Goal: Task Accomplishment & Management: Manage account settings

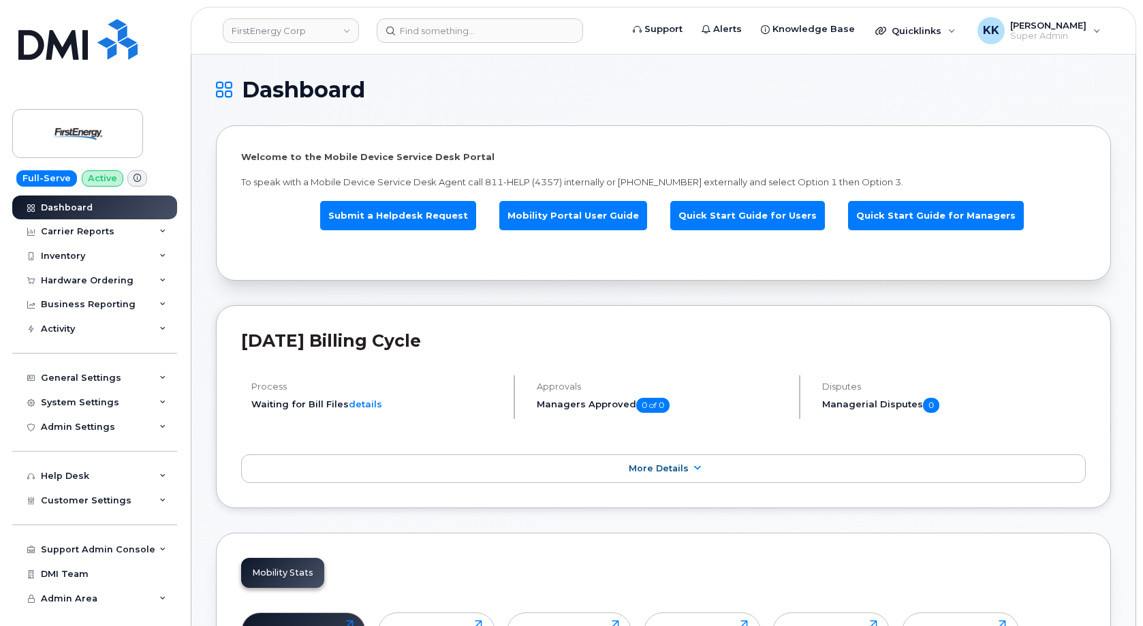
scroll to position [1934, 0]
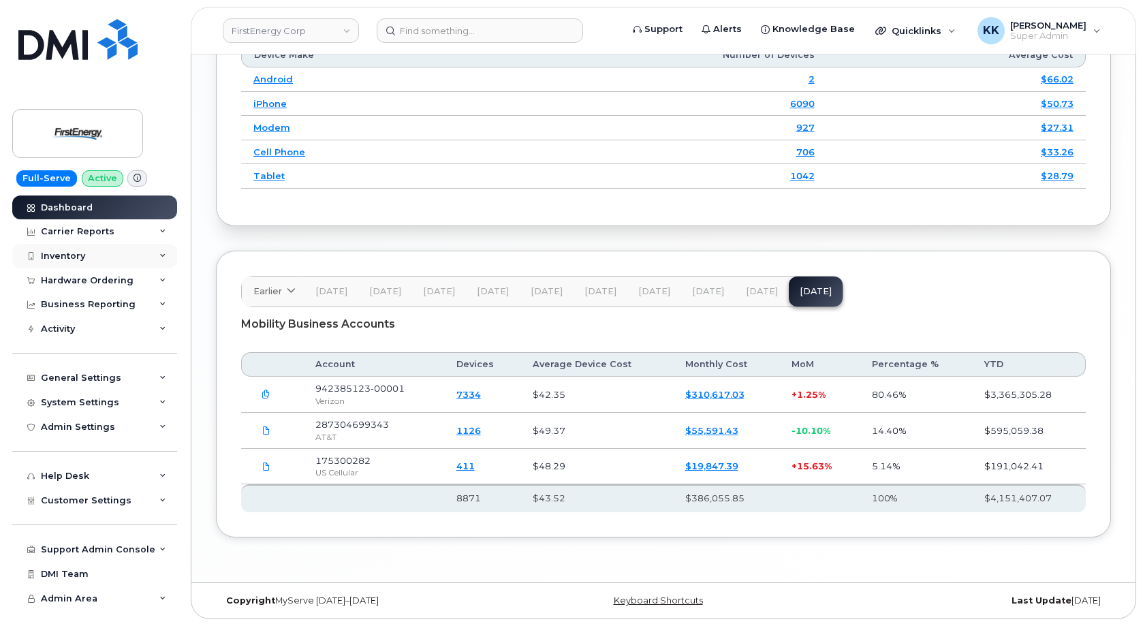
click at [53, 259] on div "Inventory" at bounding box center [63, 256] width 44 height 11
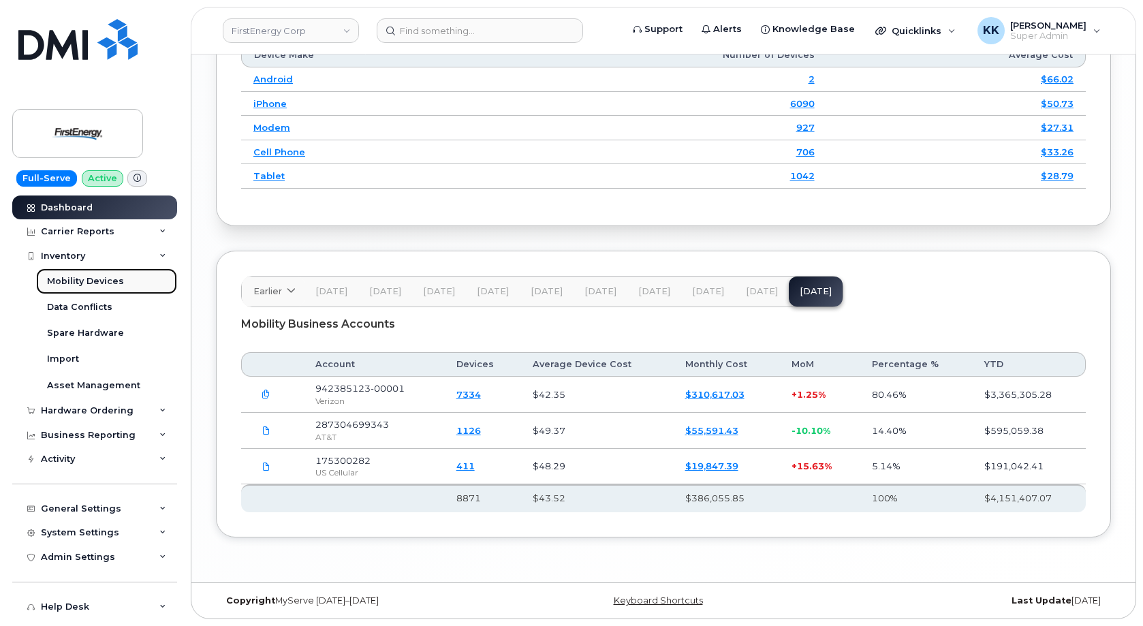
click at [68, 281] on div "Mobility Devices" at bounding box center [85, 281] width 77 height 12
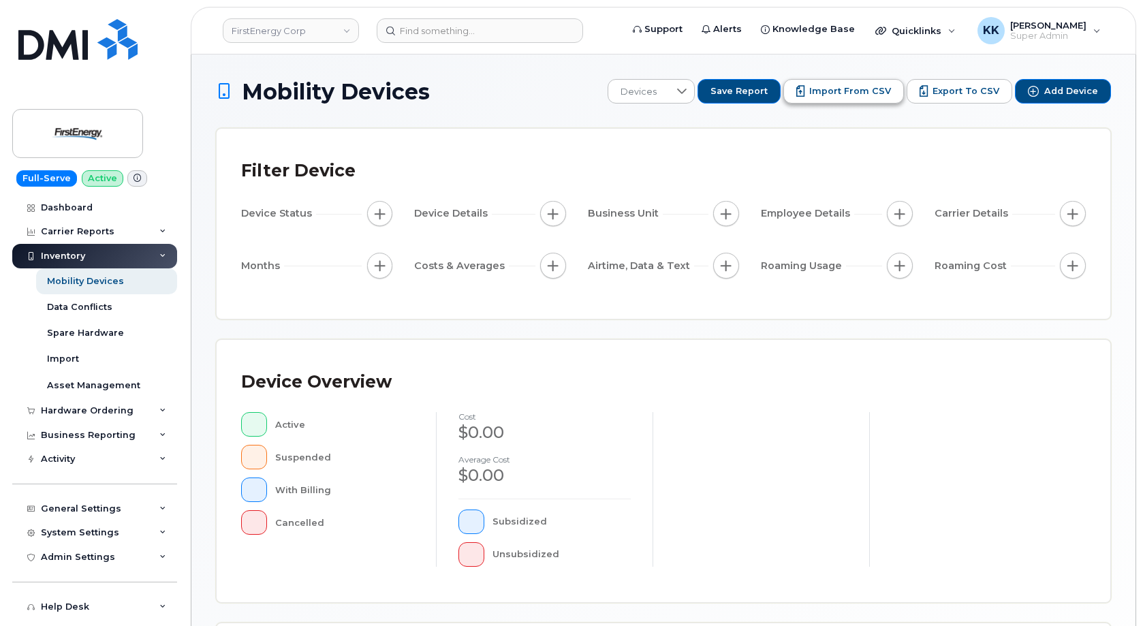
click at [850, 98] on button "Import from CSV" at bounding box center [843, 91] width 121 height 25
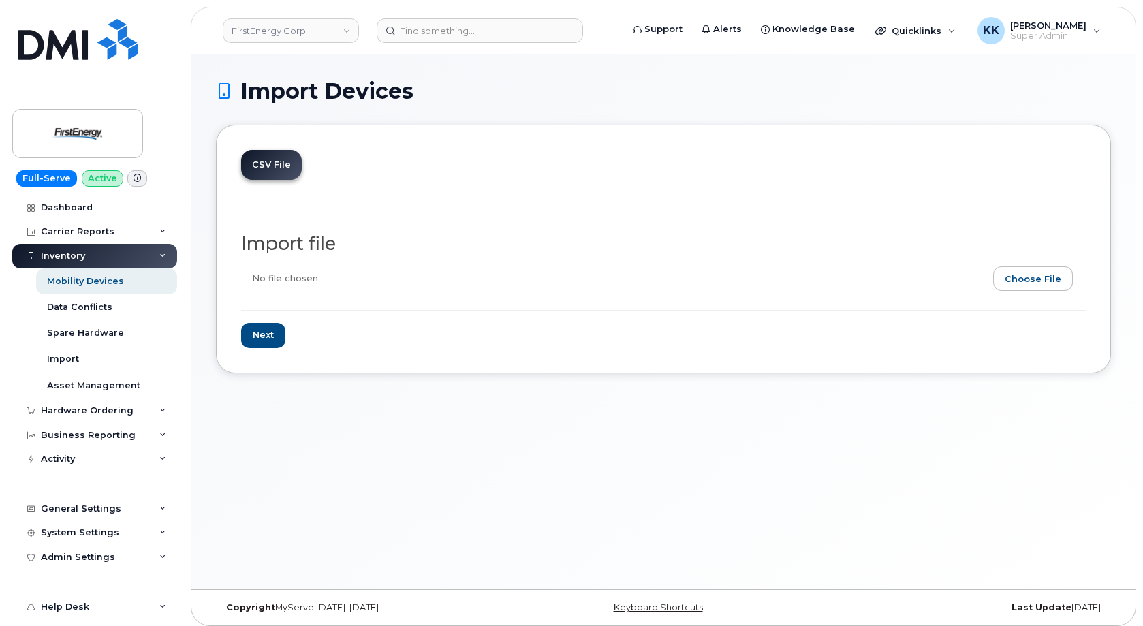
click at [1036, 283] on input "file" at bounding box center [657, 281] width 833 height 31
type input "C:\fakepath\FirstEnergy AT&T Inventory October 2025.csv"
click at [263, 333] on input "Next" at bounding box center [263, 335] width 44 height 25
type input "Loading..."
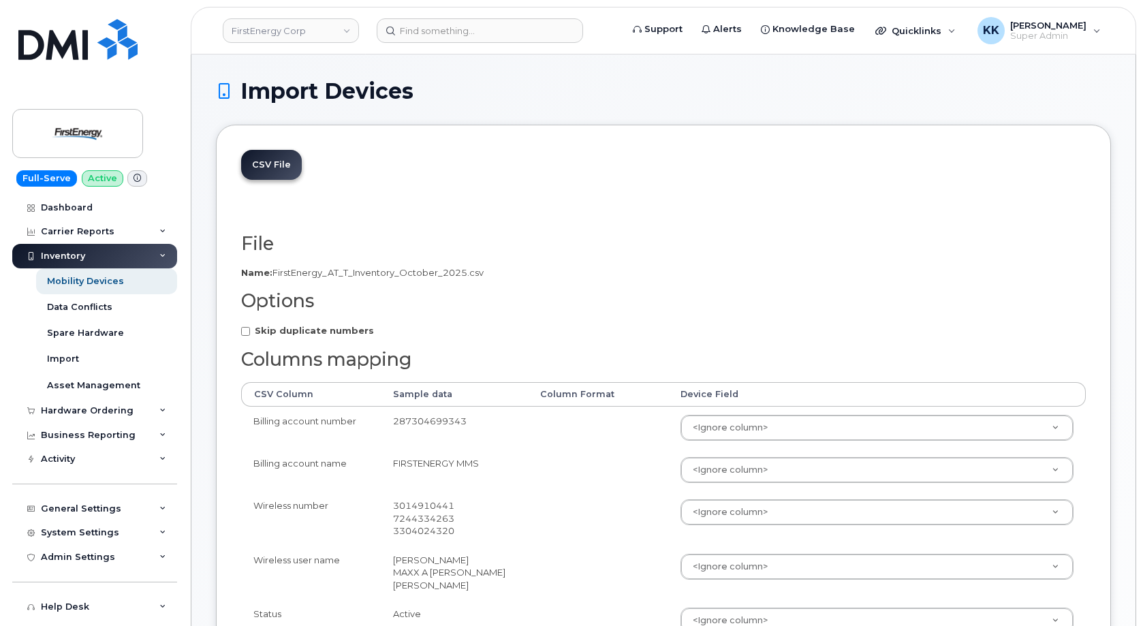
click at [286, 328] on strong "Skip duplicate numbers" at bounding box center [314, 330] width 119 height 11
click at [250, 328] on input "Skip duplicate numbers" at bounding box center [245, 331] width 9 height 9
checkbox input "true"
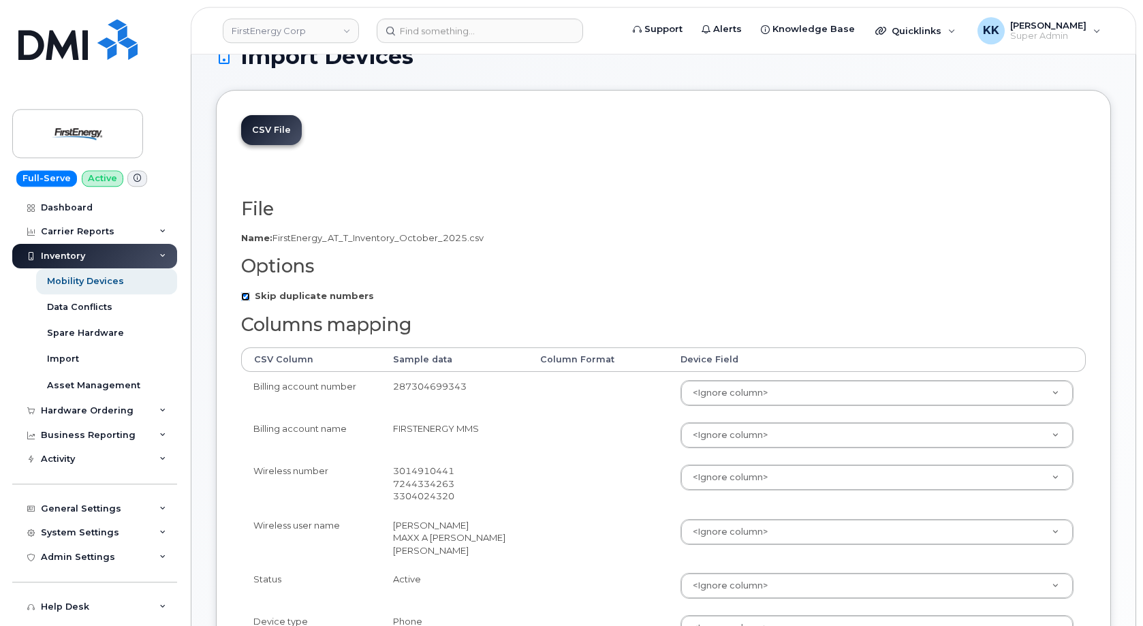
scroll to position [69, 0]
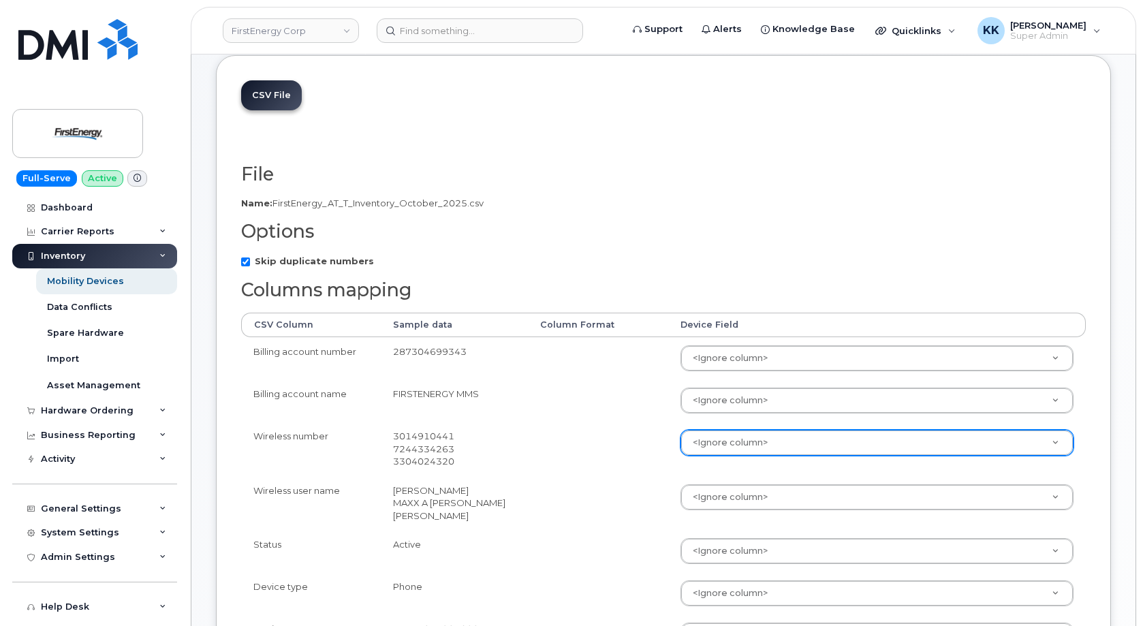
click at [698, 440] on body "FirstEnergy Corp Support Alerts Knowledge Base Quicklinks Suspend / Cancel Devi…" at bounding box center [571, 593] width 1143 height 1325
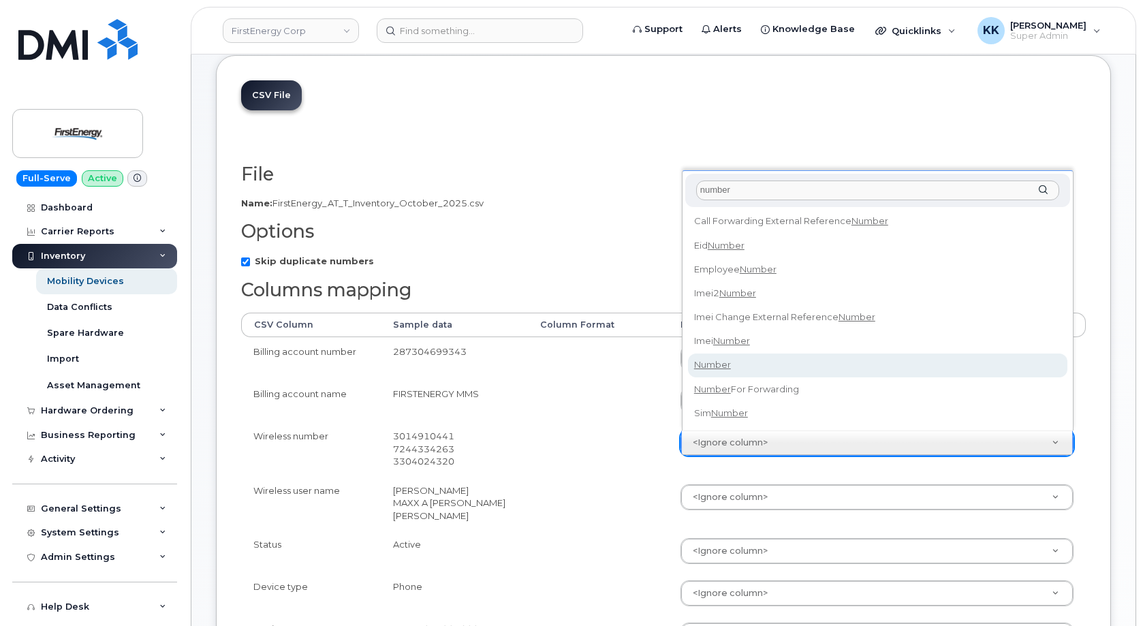
type input "number"
select select "number"
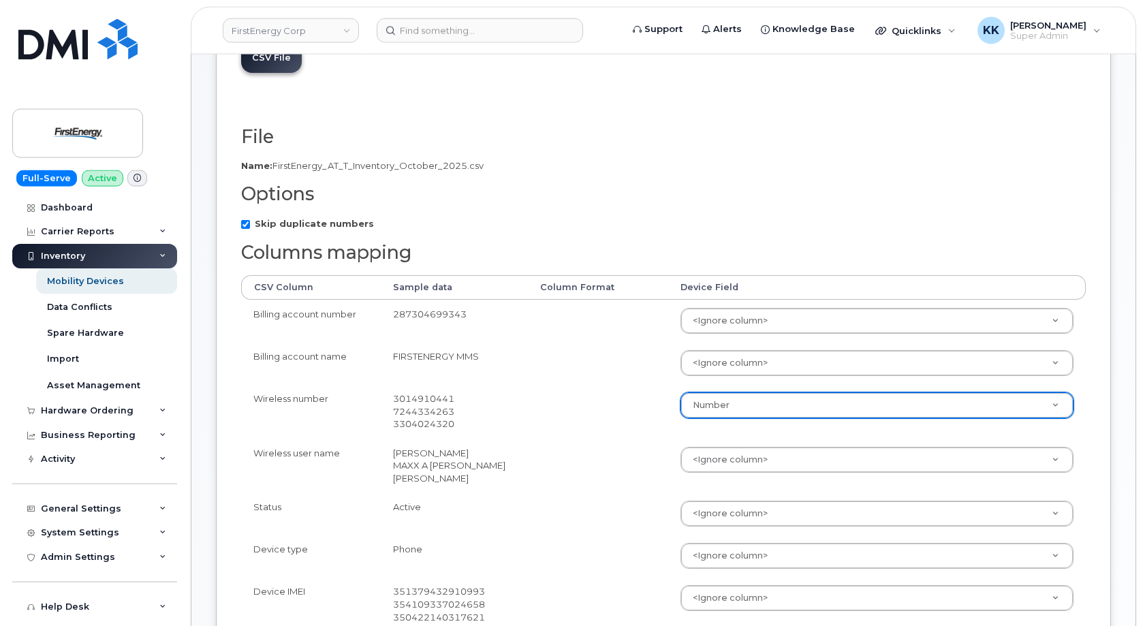
scroll to position [139, 0]
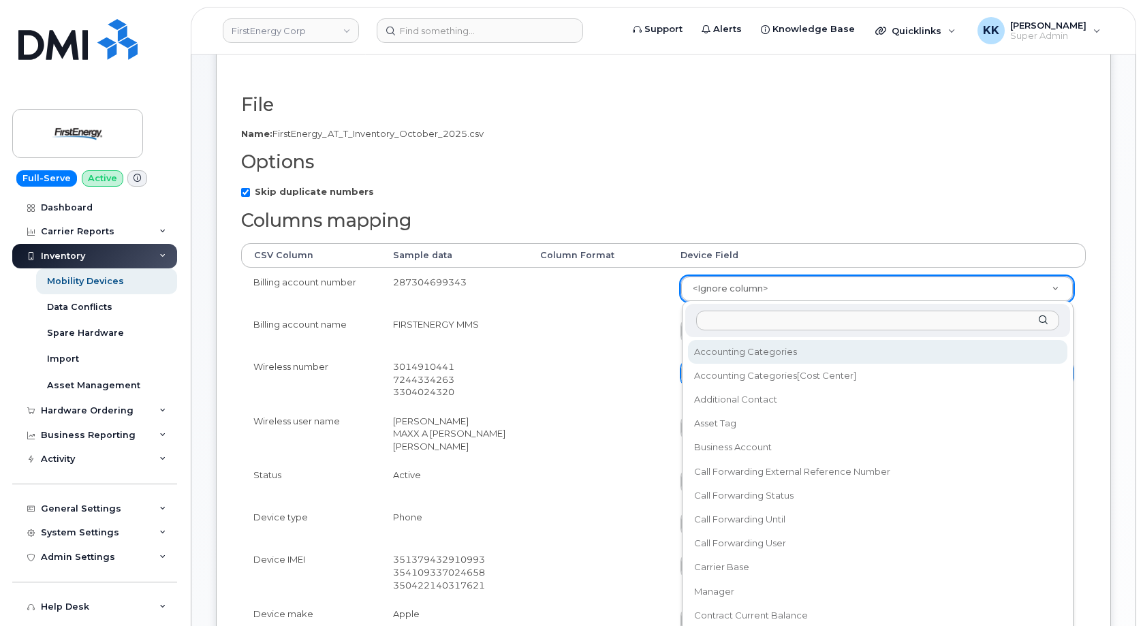
click at [721, 285] on body "FirstEnergy Corp Support Alerts Knowledge Base Quicklinks Suspend / Cancel Devi…" at bounding box center [571, 523] width 1143 height 1325
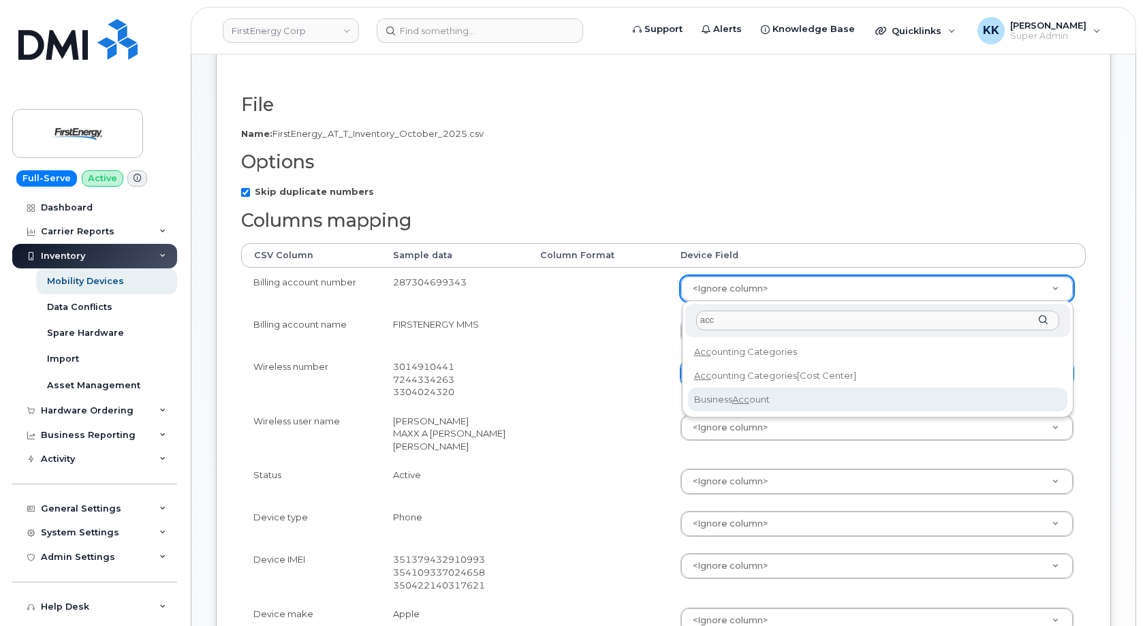
type input "acc"
select select "business_account_id"
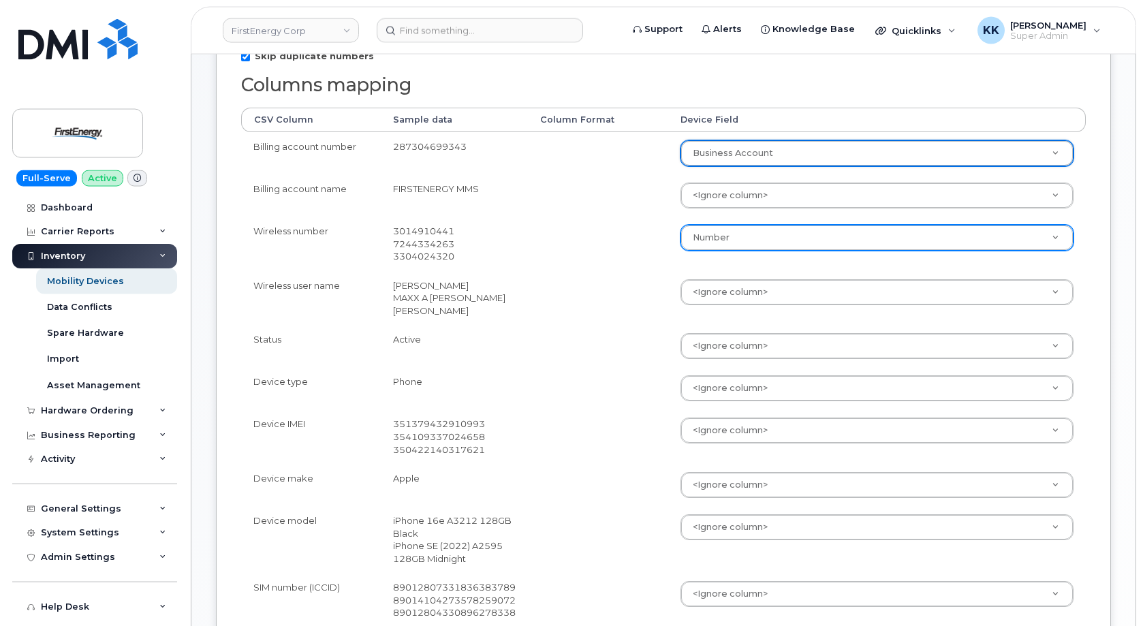
scroll to position [278, 0]
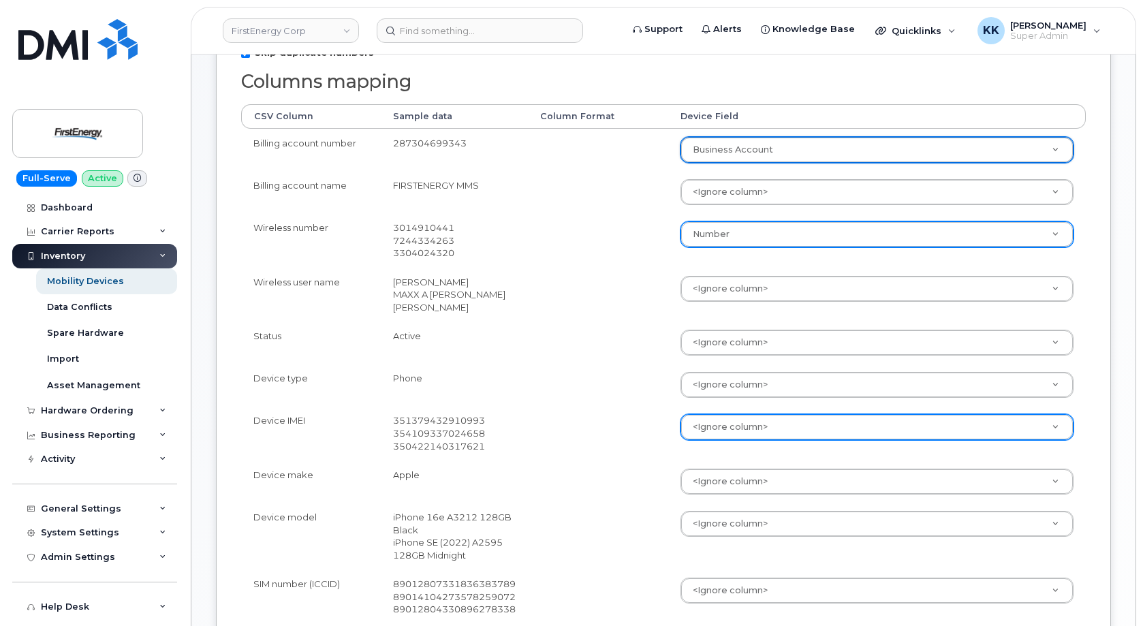
click at [706, 433] on body "FirstEnergy Corp Support Alerts Knowledge Base Quicklinks Suspend / Cancel Devi…" at bounding box center [571, 384] width 1143 height 1325
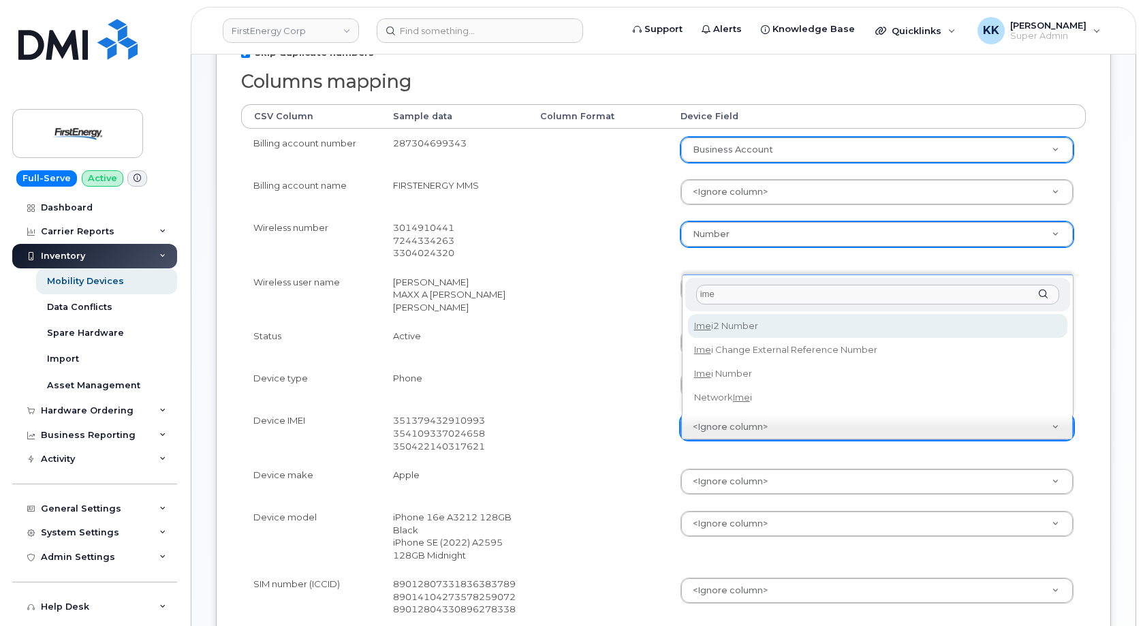
type input "imei"
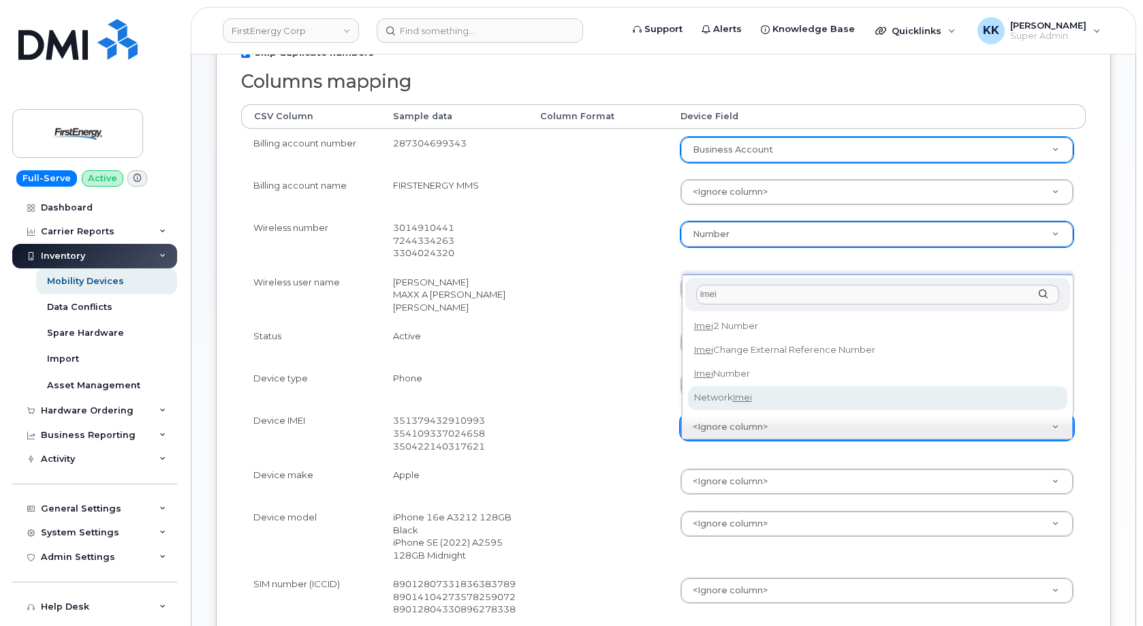
select select "imei_number"
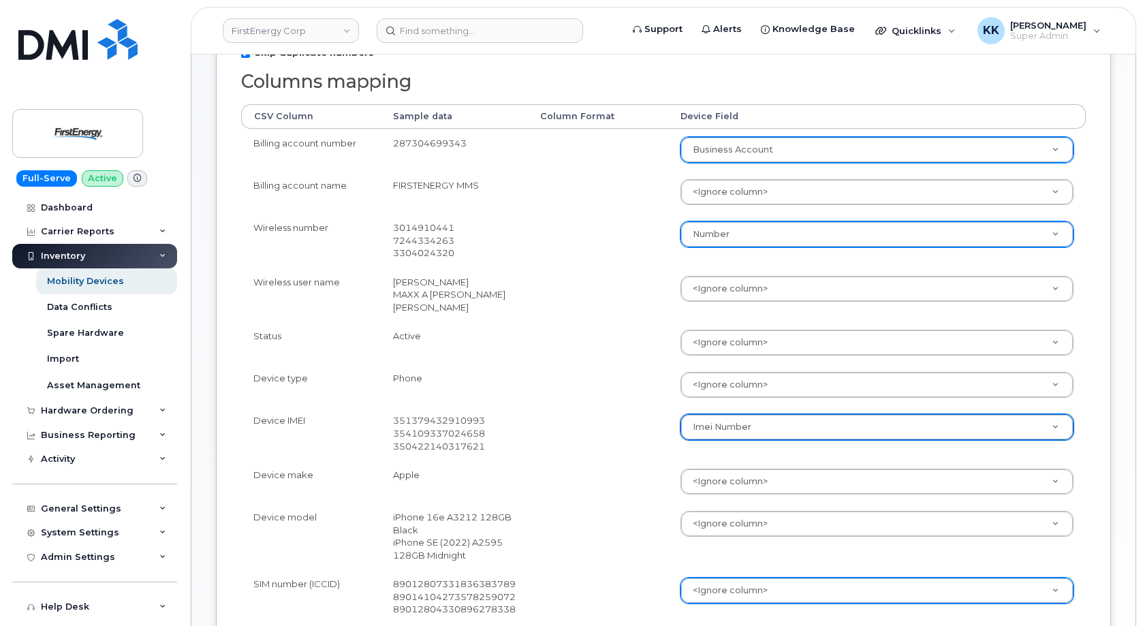
click at [699, 589] on body "FirstEnergy Corp Support Alerts Knowledge Base Quicklinks Suspend / Cancel Devi…" at bounding box center [571, 384] width 1143 height 1325
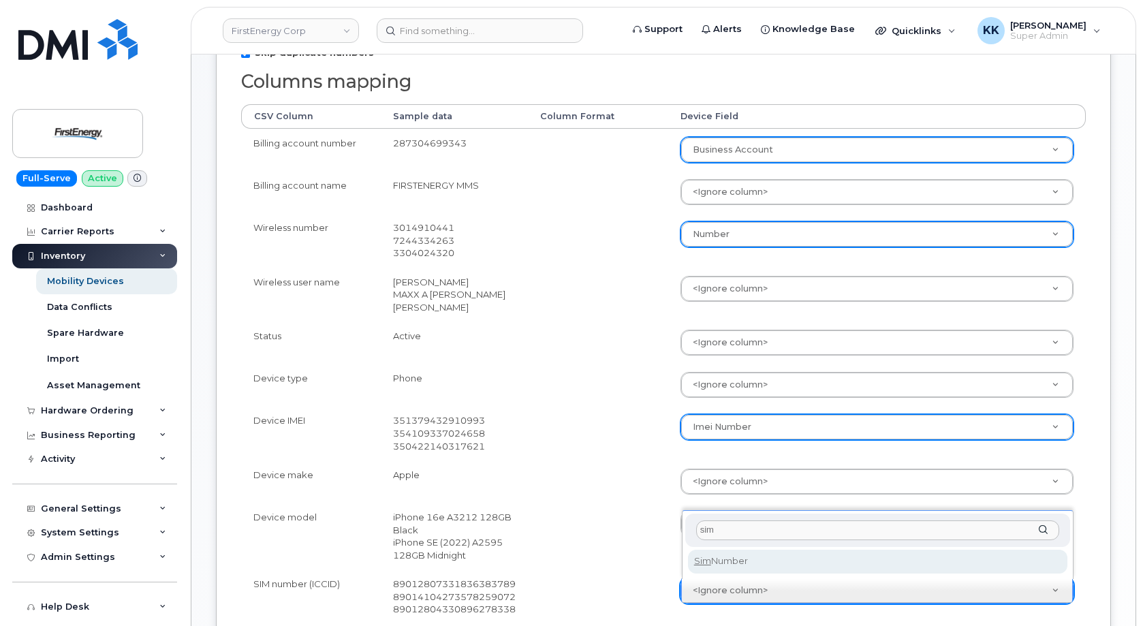
type input "sim"
select select "sim_number"
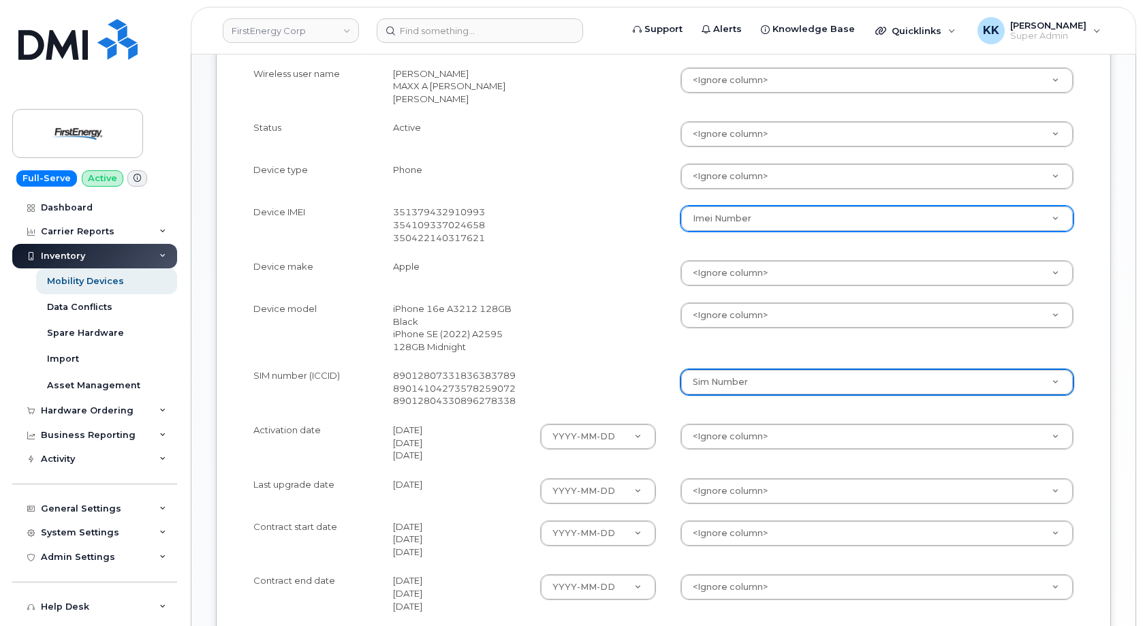
scroll to position [556, 0]
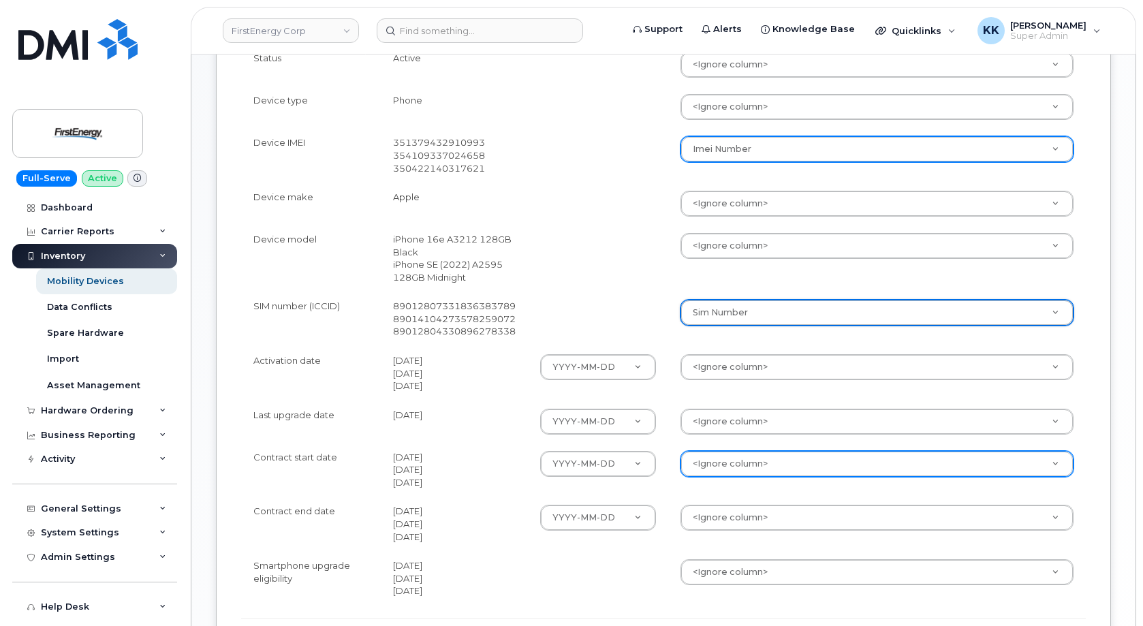
click at [745, 462] on body "FirstEnergy Corp Support Alerts Knowledge Base Quicklinks Suspend / Cancel Devi…" at bounding box center [571, 106] width 1143 height 1325
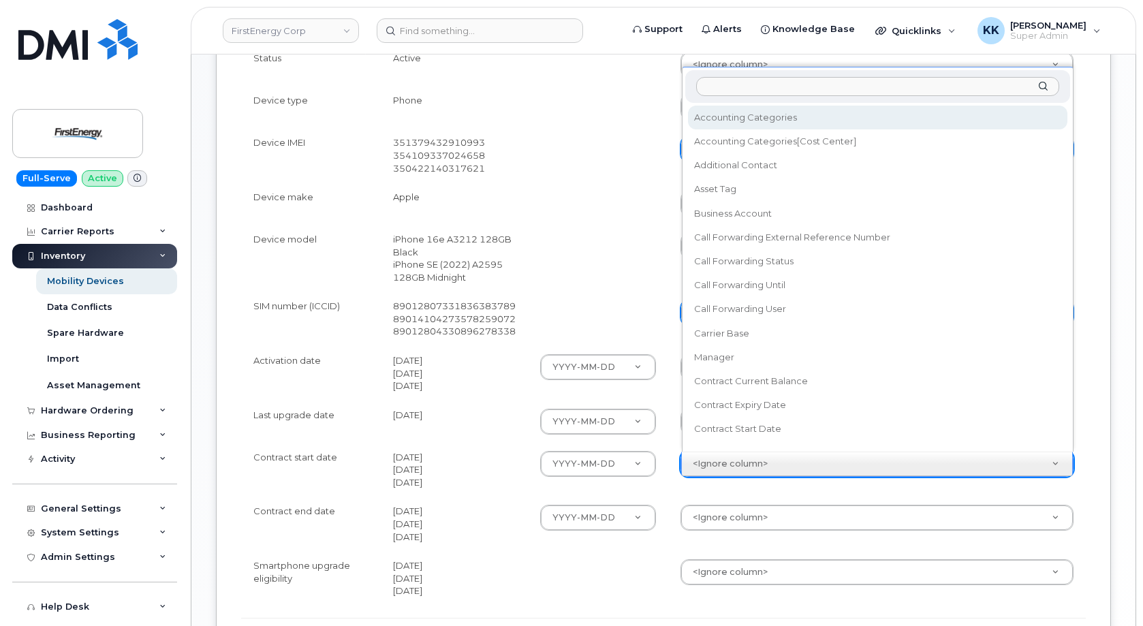
scroll to position [12, 0]
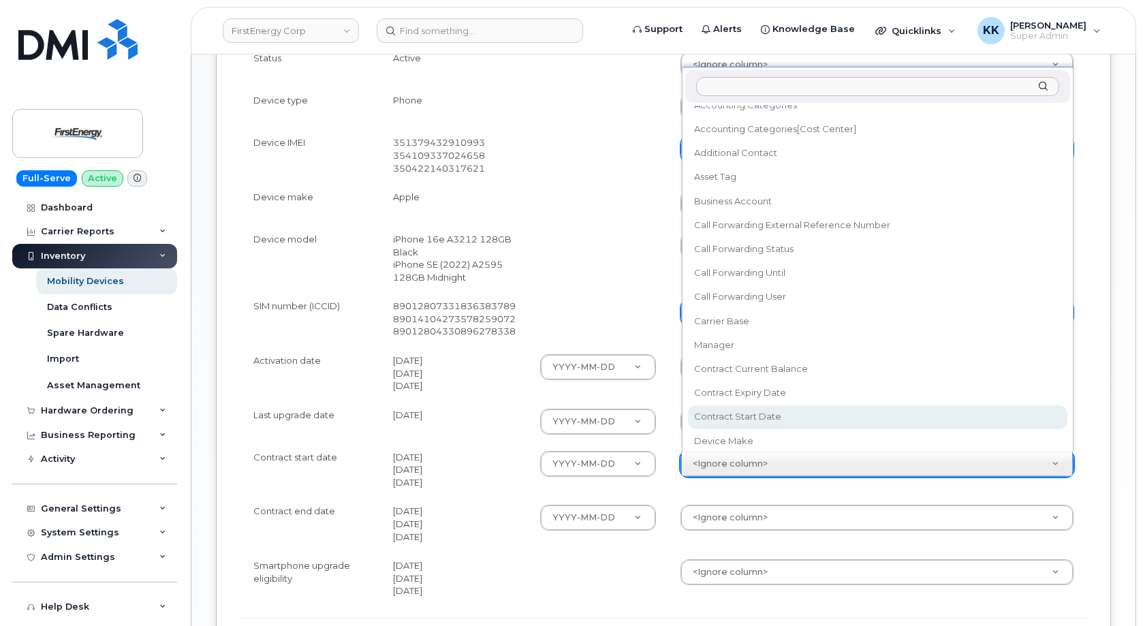
select select "contract_start_date"
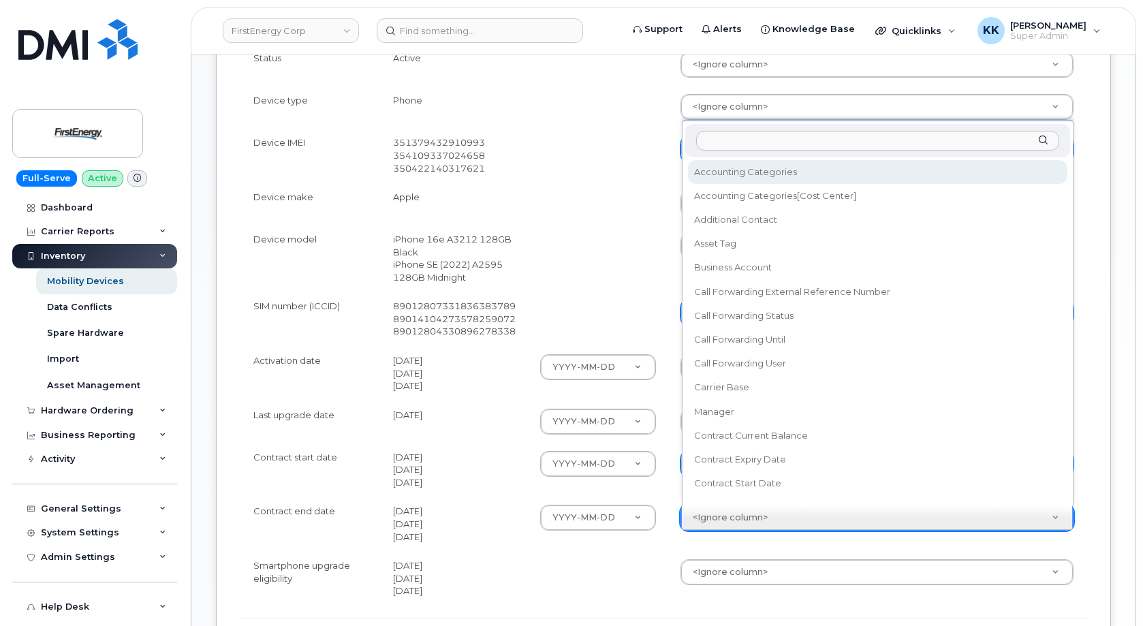
click at [717, 520] on body "FirstEnergy Corp Support Alerts Knowledge Base Quicklinks Suspend / Cancel Devi…" at bounding box center [571, 106] width 1143 height 1325
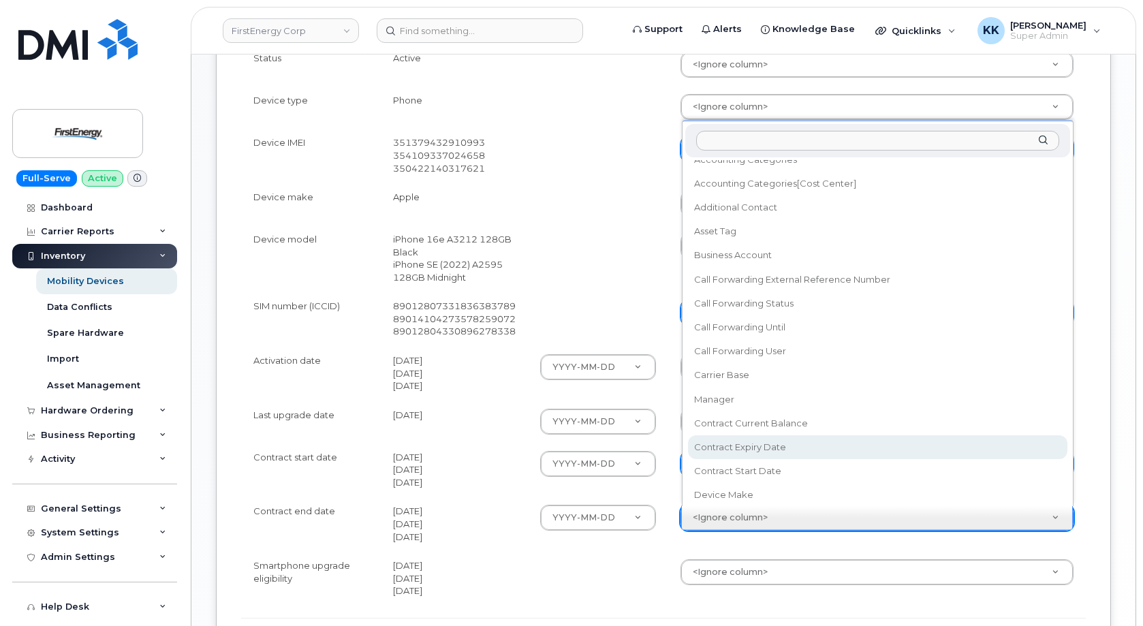
select select "contract_expiry_date"
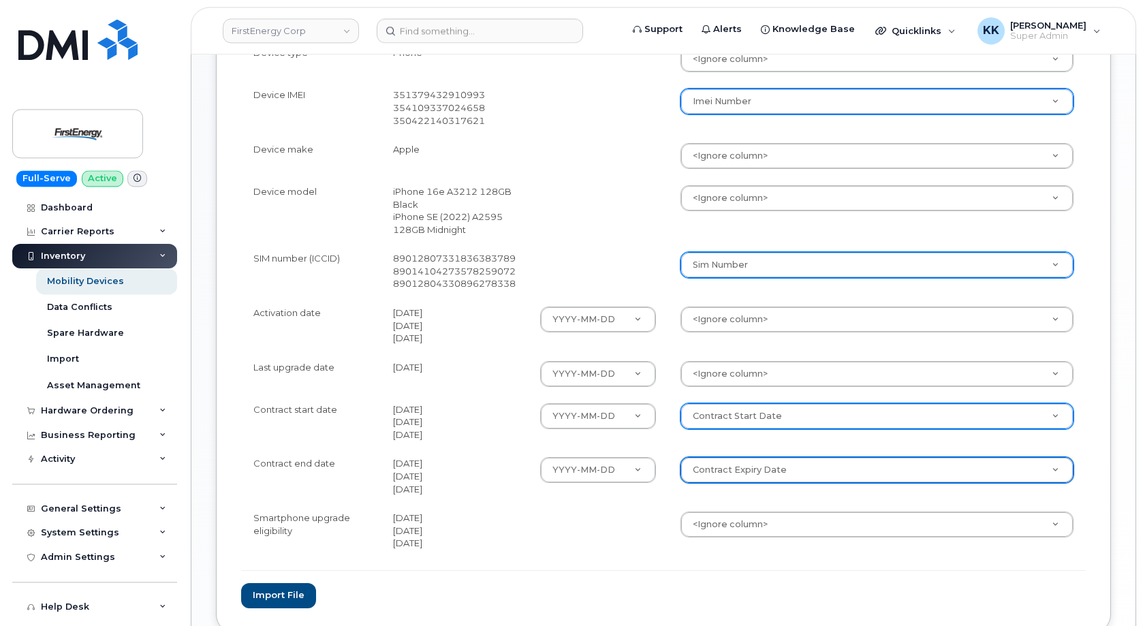
scroll to position [625, 0]
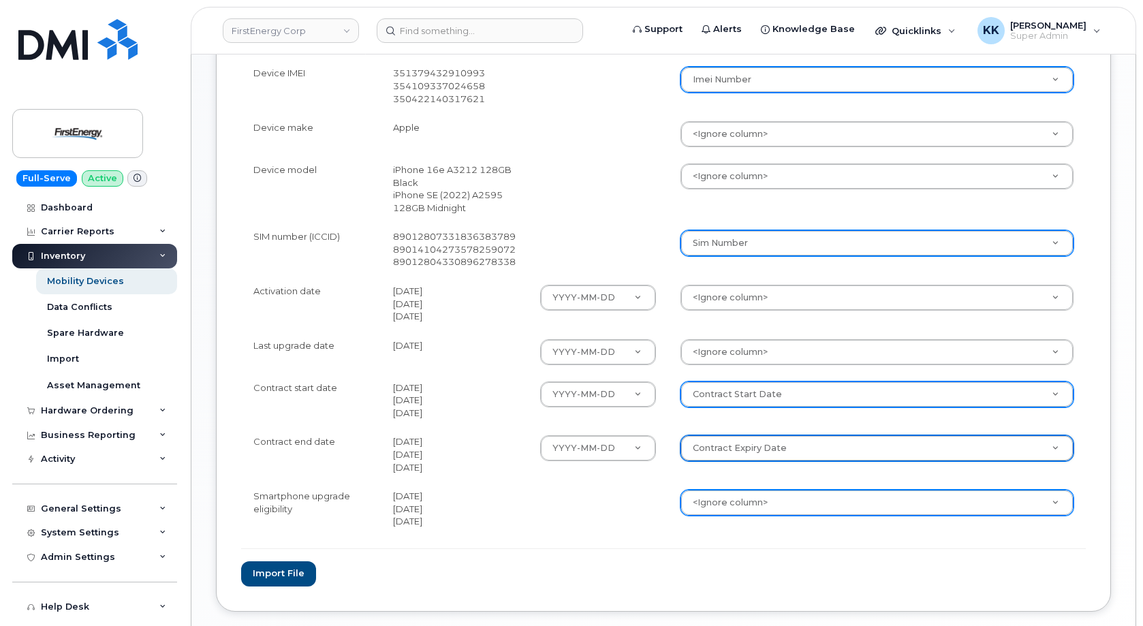
click at [704, 502] on body "FirstEnergy Corp Support Alerts Knowledge Base Quicklinks Suspend / Cancel Devi…" at bounding box center [571, 37] width 1143 height 1325
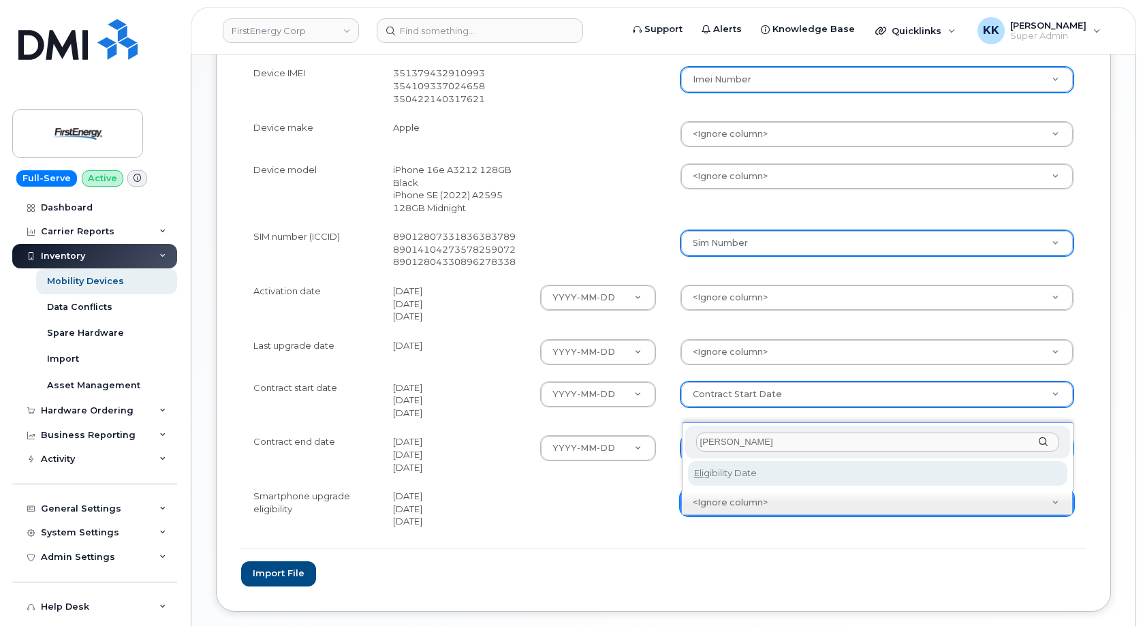
type input "eli"
select select "eligibility_date"
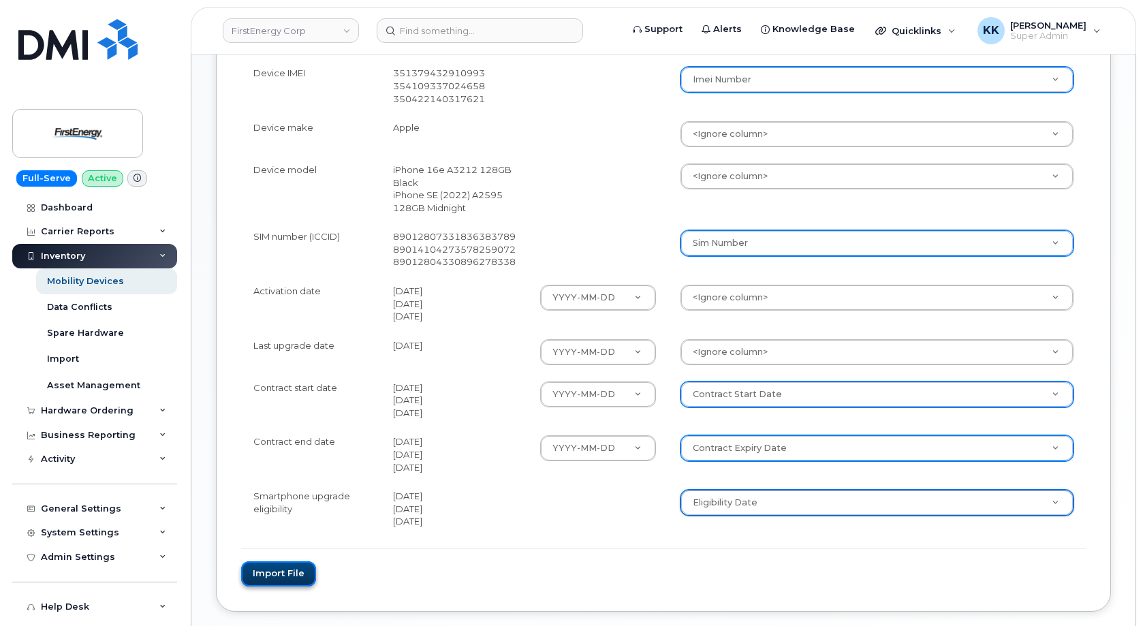
click at [293, 576] on button "Import file" at bounding box center [278, 573] width 75 height 25
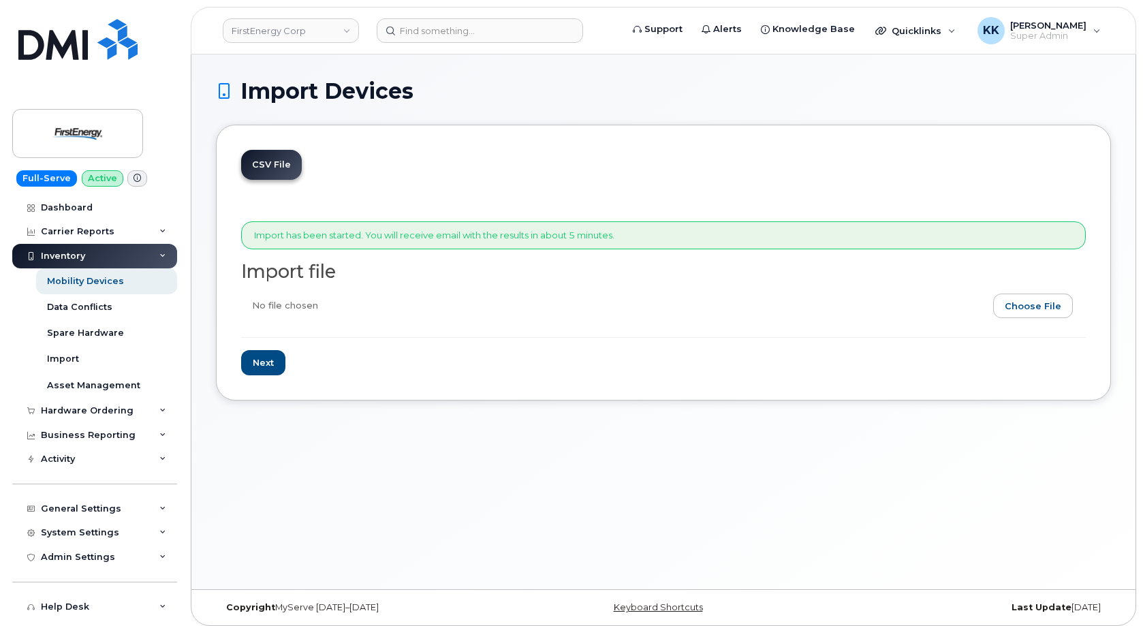
click at [1029, 308] on input "file" at bounding box center [657, 308] width 833 height 31
type input "C:\fakepath\FirstEnergy AT&T Inventory October 2025.csv"
click at [271, 365] on input "Next" at bounding box center [263, 362] width 44 height 25
type input "Loading..."
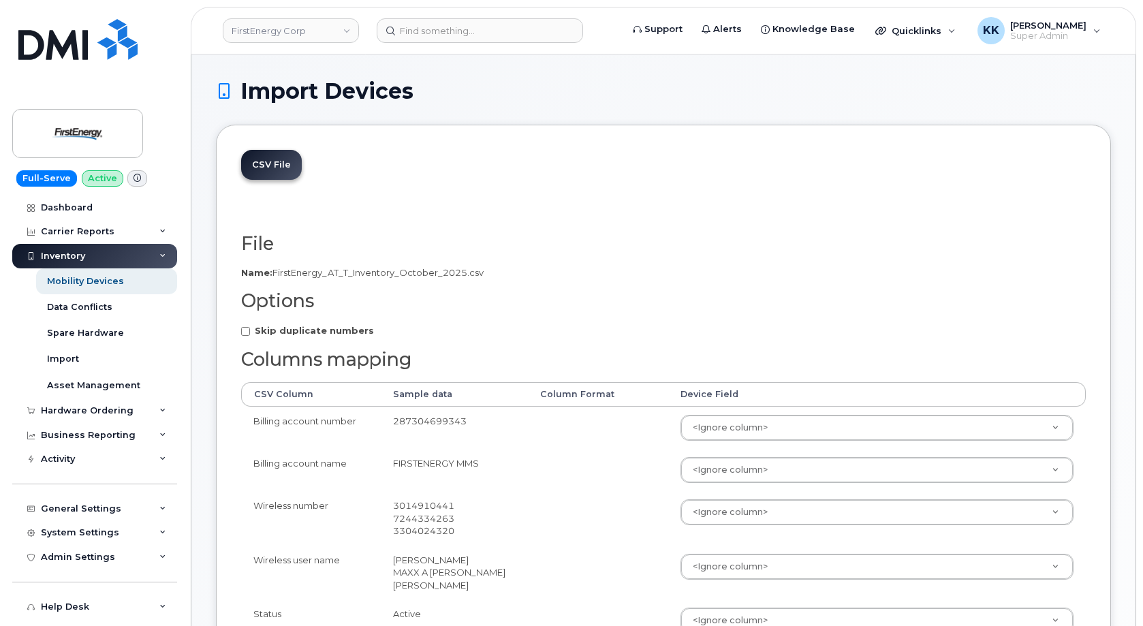
click at [303, 334] on strong "Skip duplicate numbers" at bounding box center [314, 330] width 119 height 11
click at [250, 334] on input "Skip duplicate numbers" at bounding box center [245, 331] width 9 height 9
checkbox input "true"
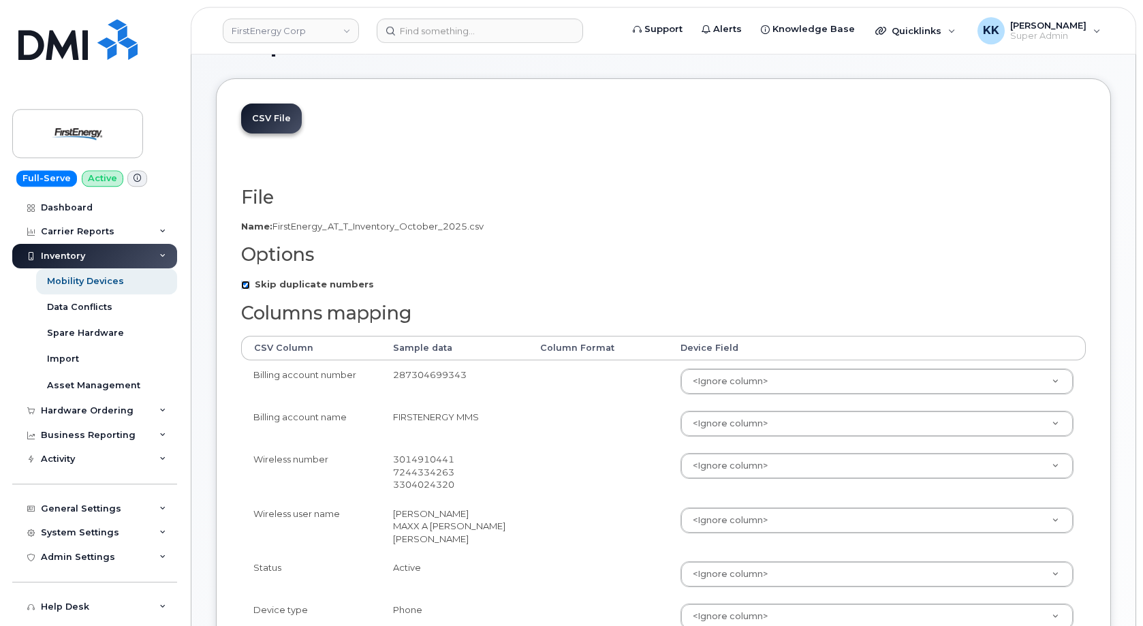
scroll to position [69, 0]
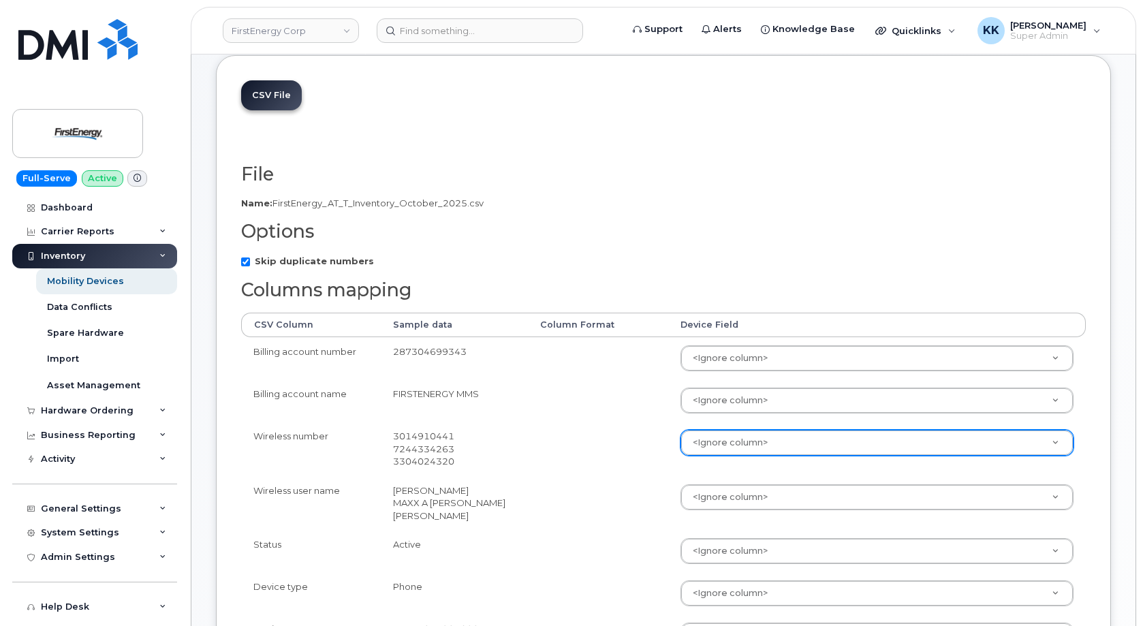
click at [709, 445] on body "FirstEnergy Corp Support Alerts Knowledge Base Quicklinks Suspend / Cancel Devi…" at bounding box center [571, 593] width 1143 height 1325
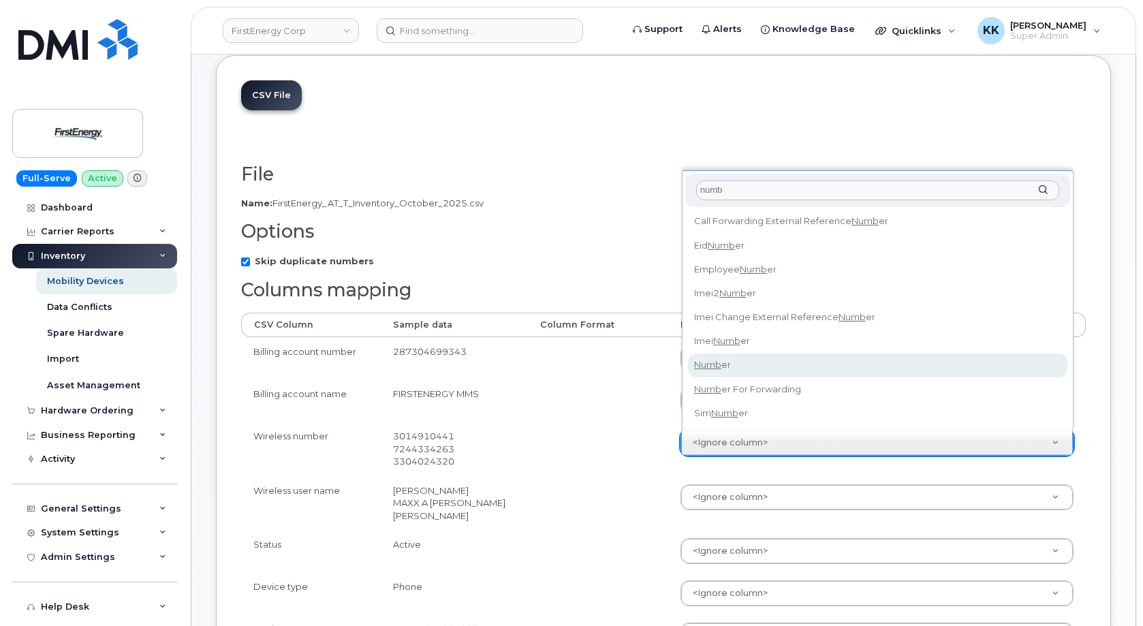
type input "numb"
select select "number"
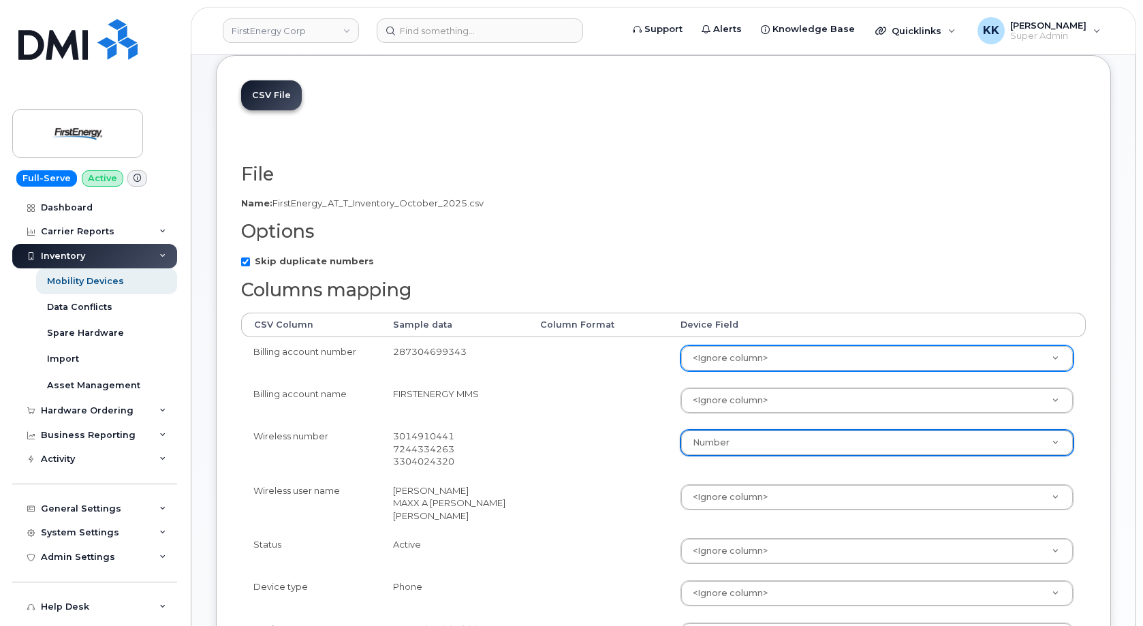
click at [746, 355] on body "FirstEnergy Corp Support Alerts Knowledge Base Quicklinks Suspend / Cancel Devi…" at bounding box center [571, 593] width 1143 height 1325
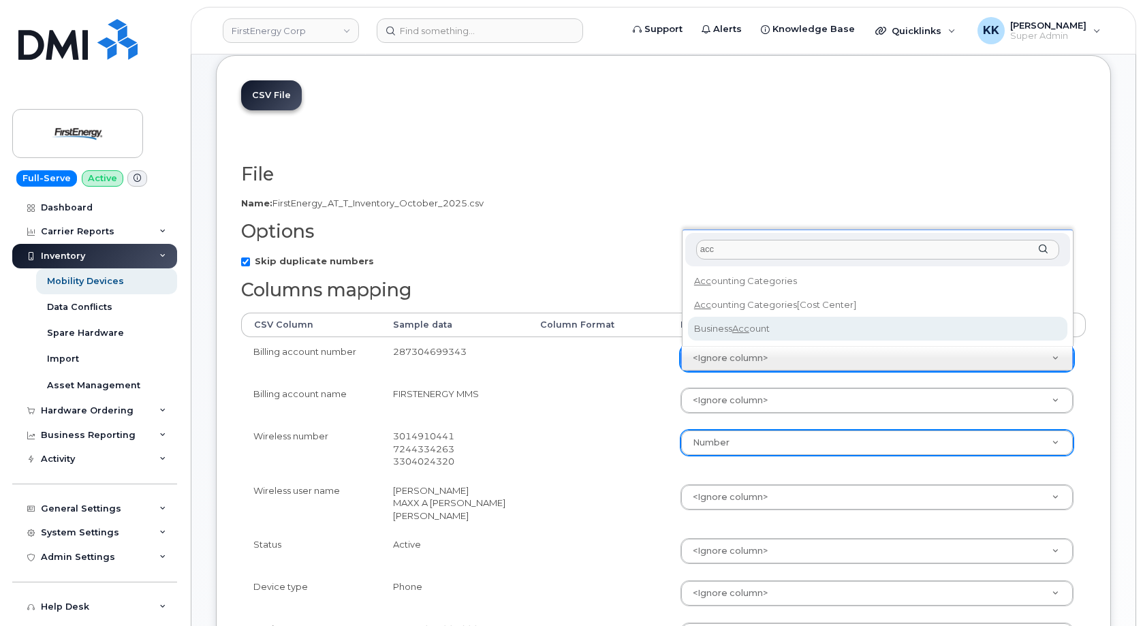
type input "acc"
select select "business_account_id"
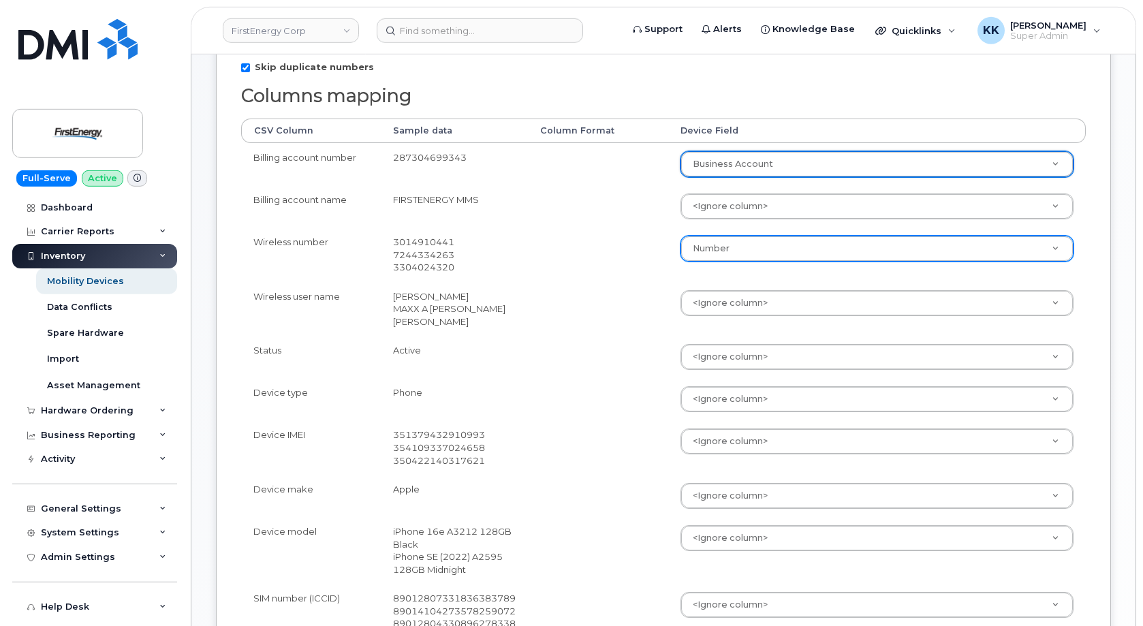
scroll to position [278, 0]
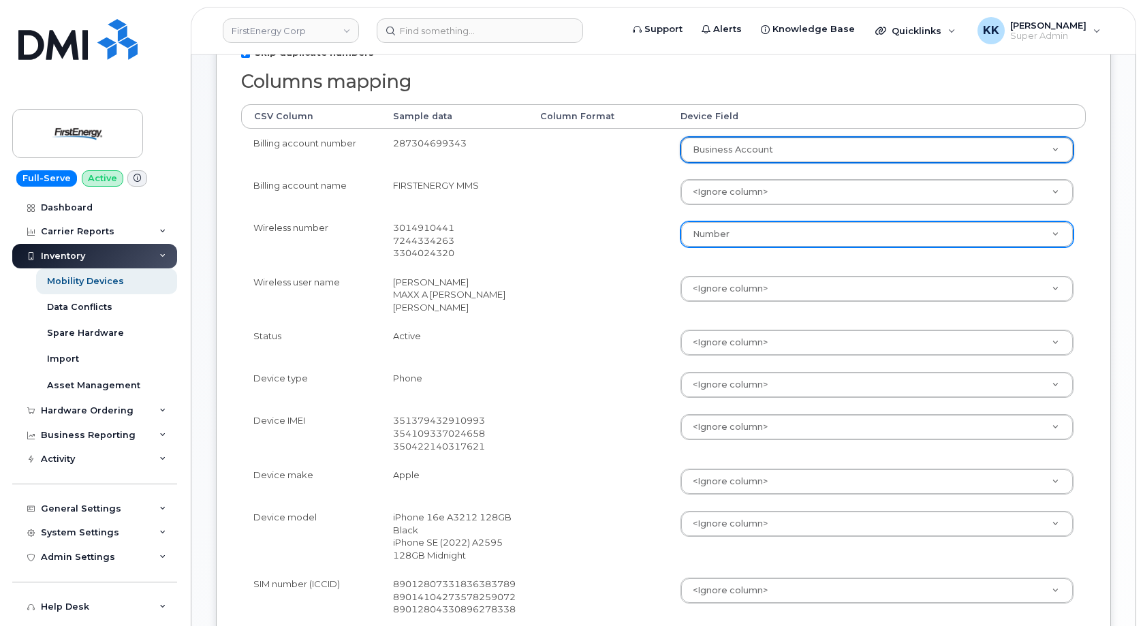
click at [712, 420] on body "FirstEnergy Corp Support Alerts Knowledge Base Quicklinks Suspend / Cancel Devi…" at bounding box center [571, 384] width 1143 height 1325
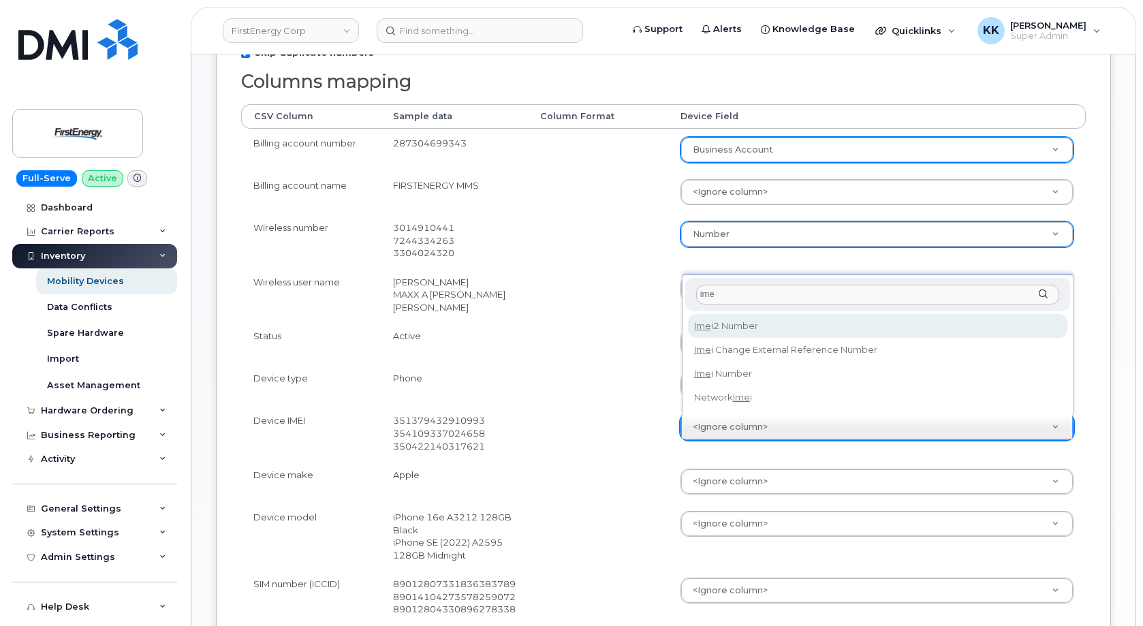
type input "imei"
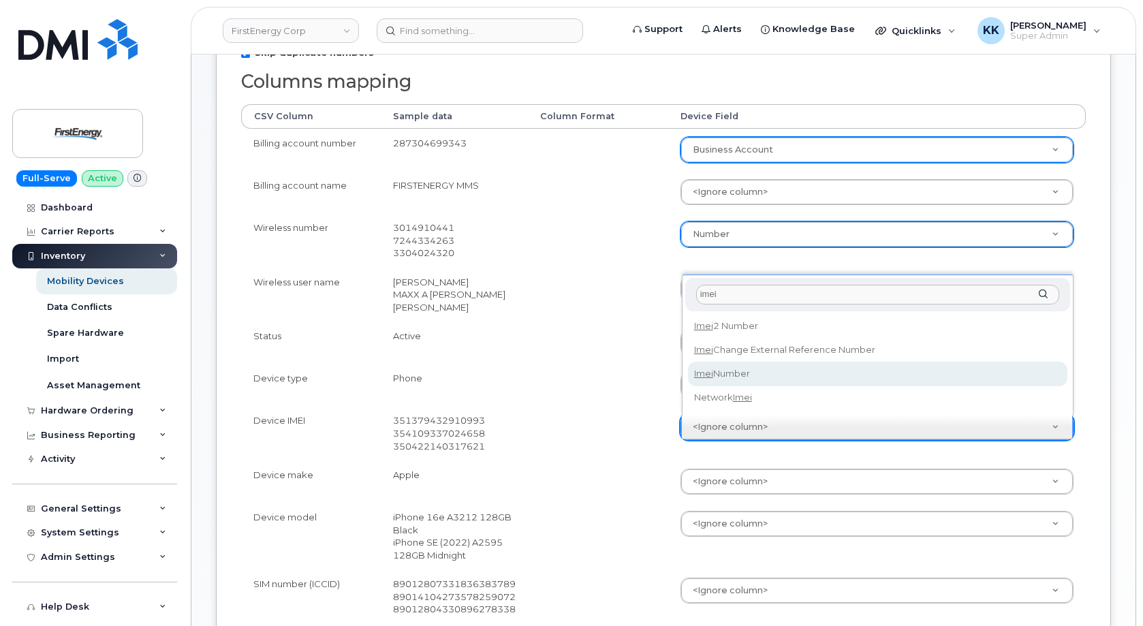
select select "imei_number"
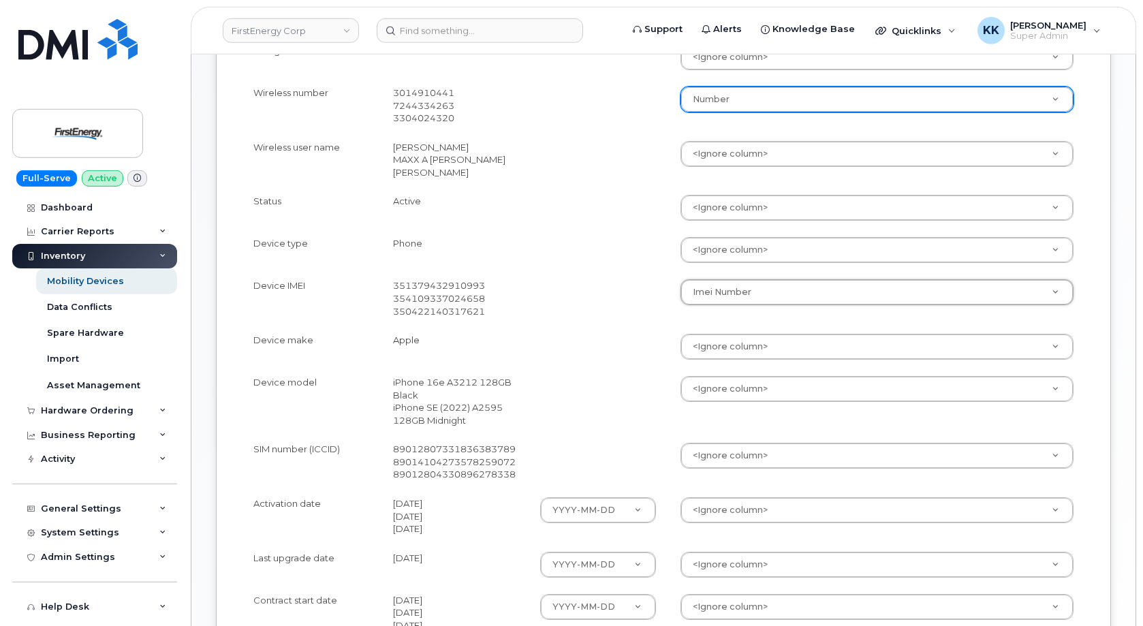
scroll to position [417, 0]
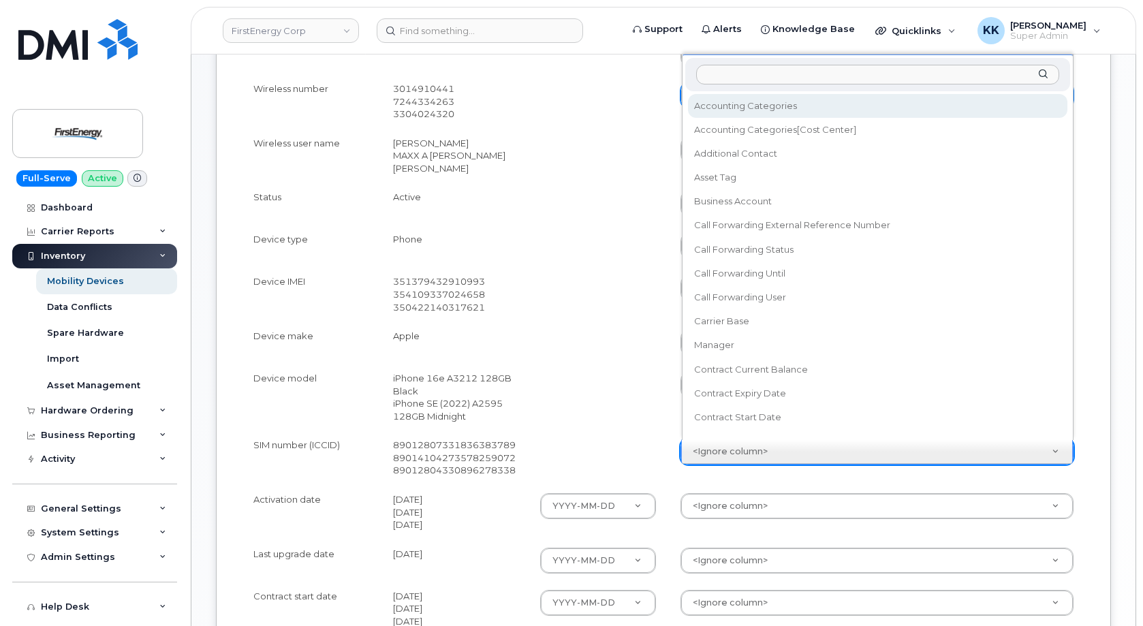
click at [690, 449] on body "FirstEnergy Corp Support Alerts Knowledge Base Quicklinks Suspend / Cancel Devi…" at bounding box center [571, 245] width 1143 height 1325
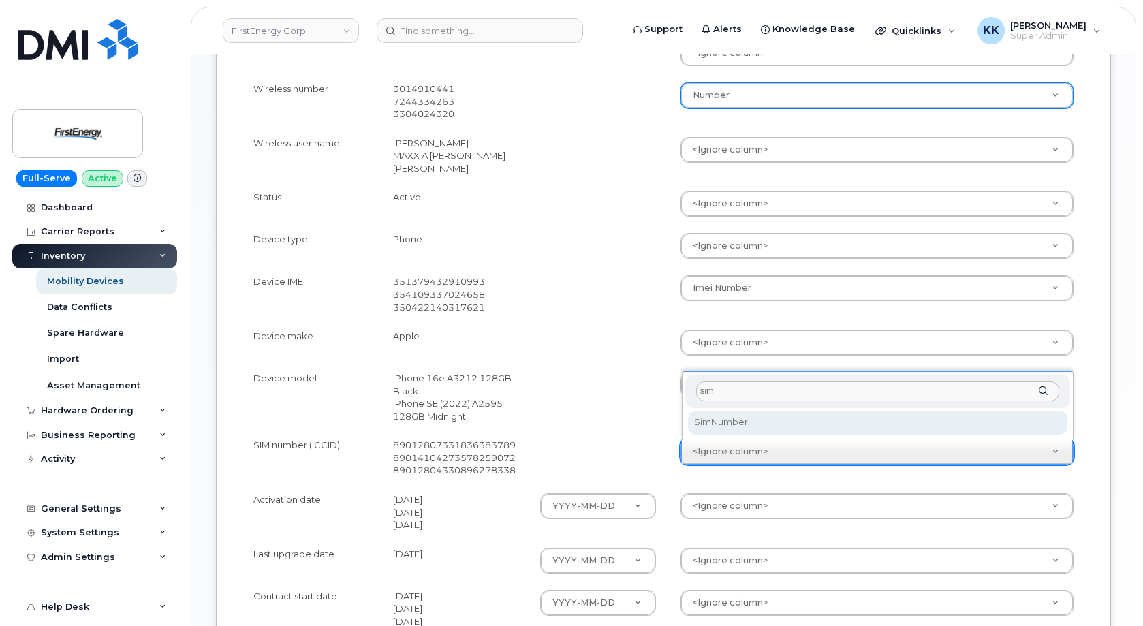
type input "sim"
select select "sim_number"
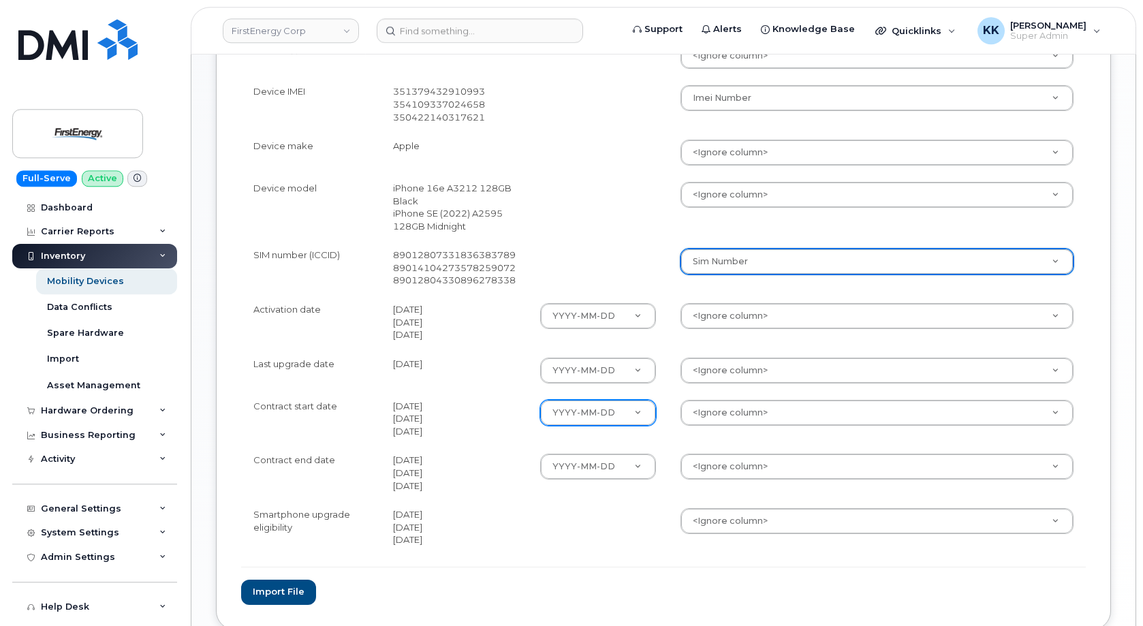
scroll to position [625, 0]
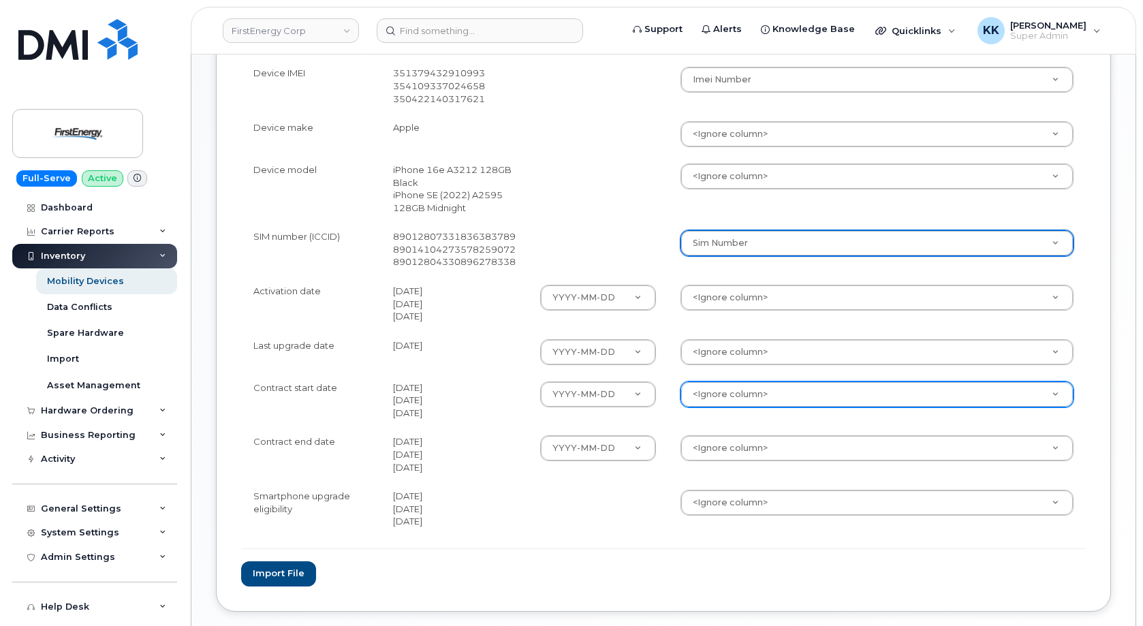
click at [716, 395] on body "FirstEnergy Corp Support Alerts Knowledge Base Quicklinks Suspend / Cancel Devi…" at bounding box center [571, 37] width 1143 height 1325
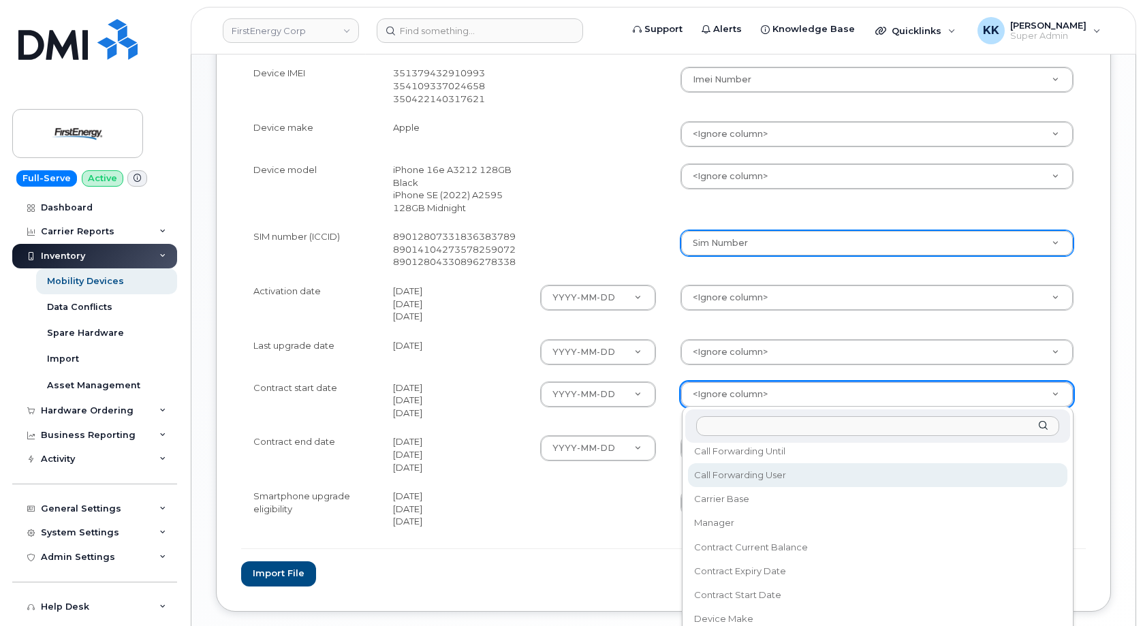
scroll to position [196, 0]
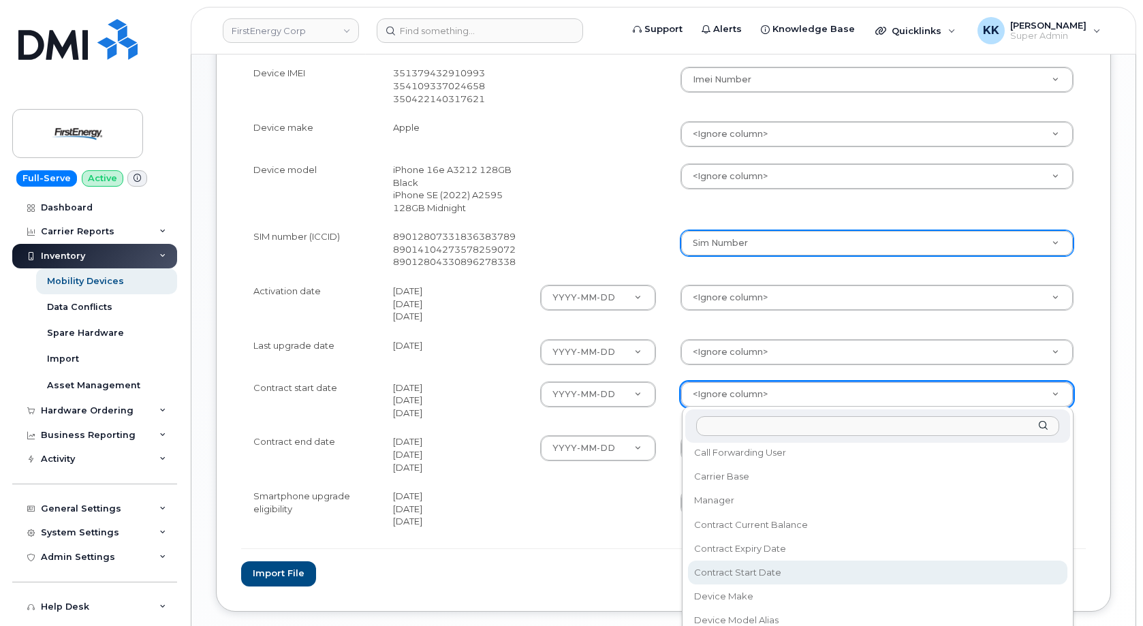
select select "contract_start_date"
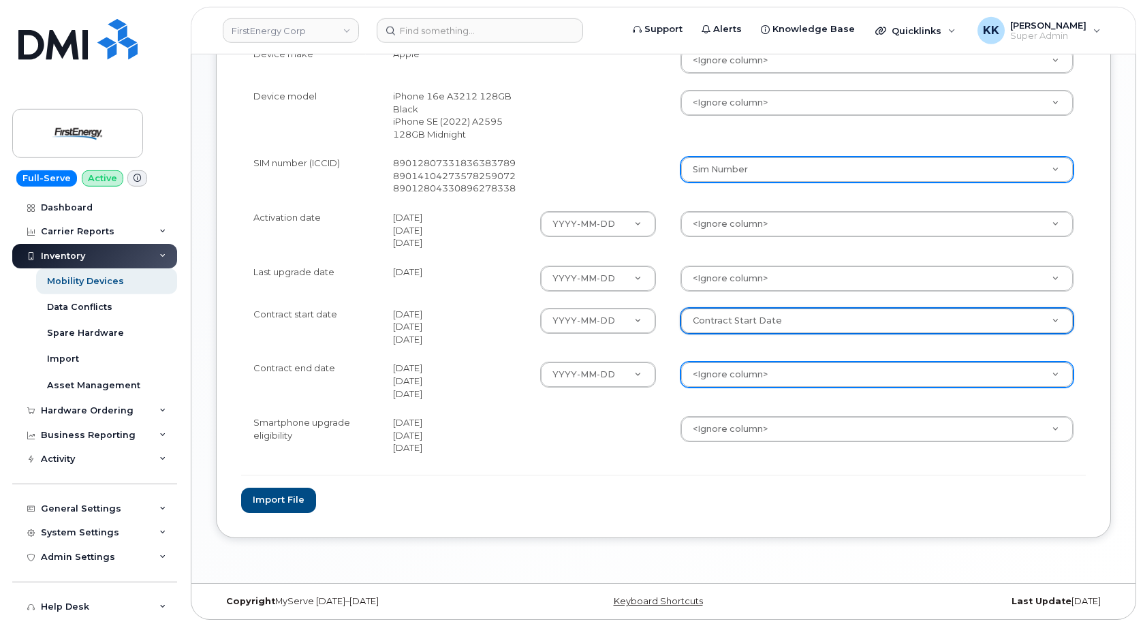
scroll to position [699, 0]
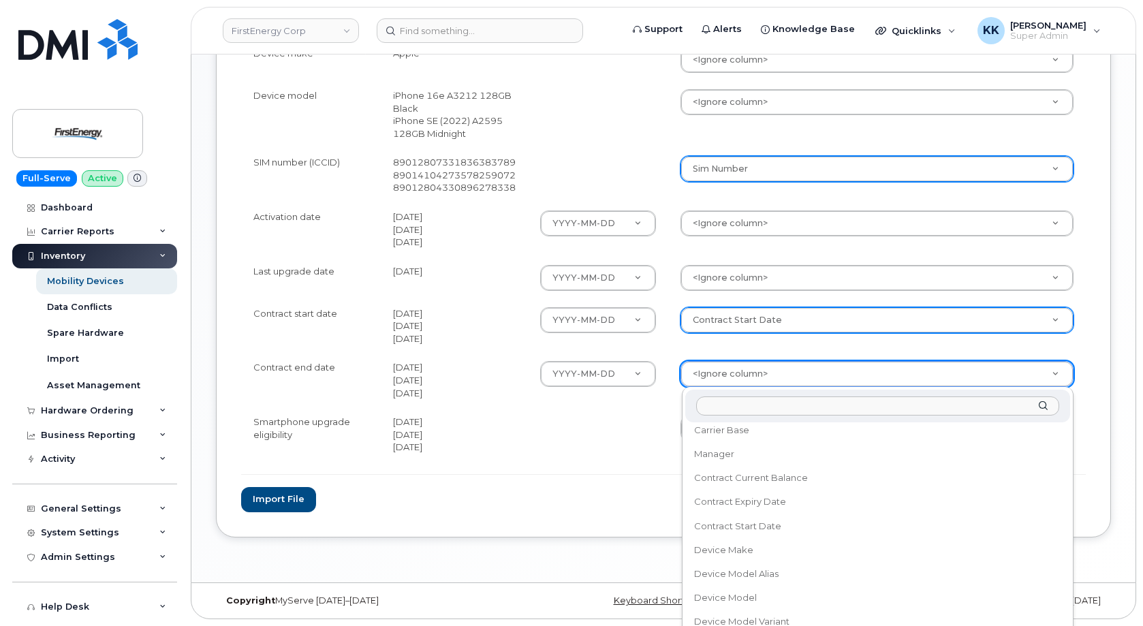
scroll to position [261, 0]
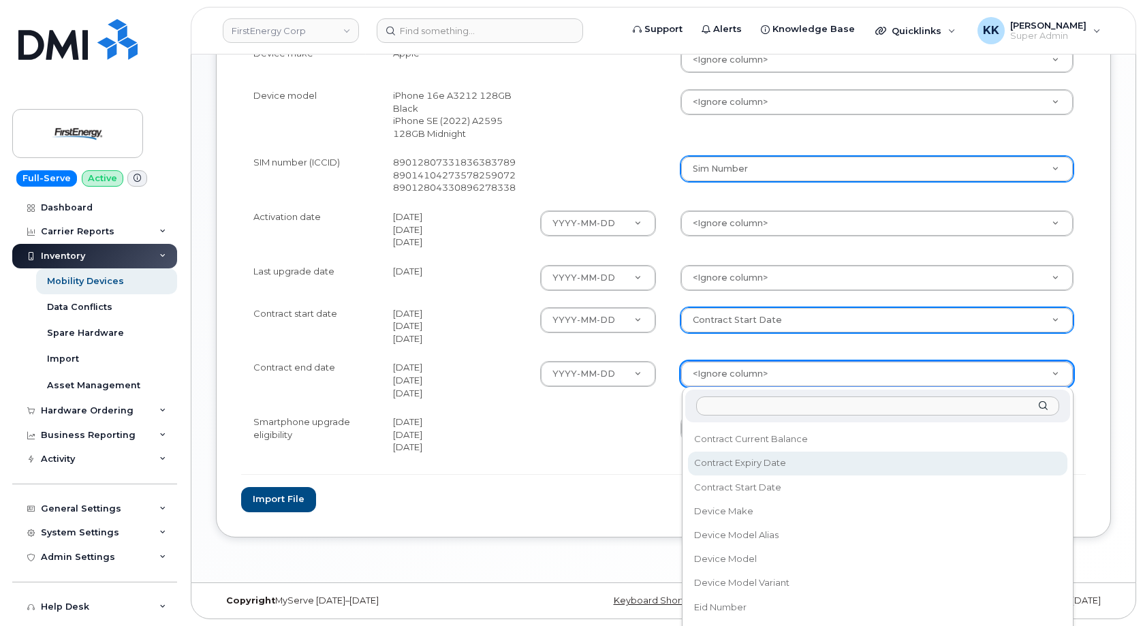
select select "contract_expiry_date"
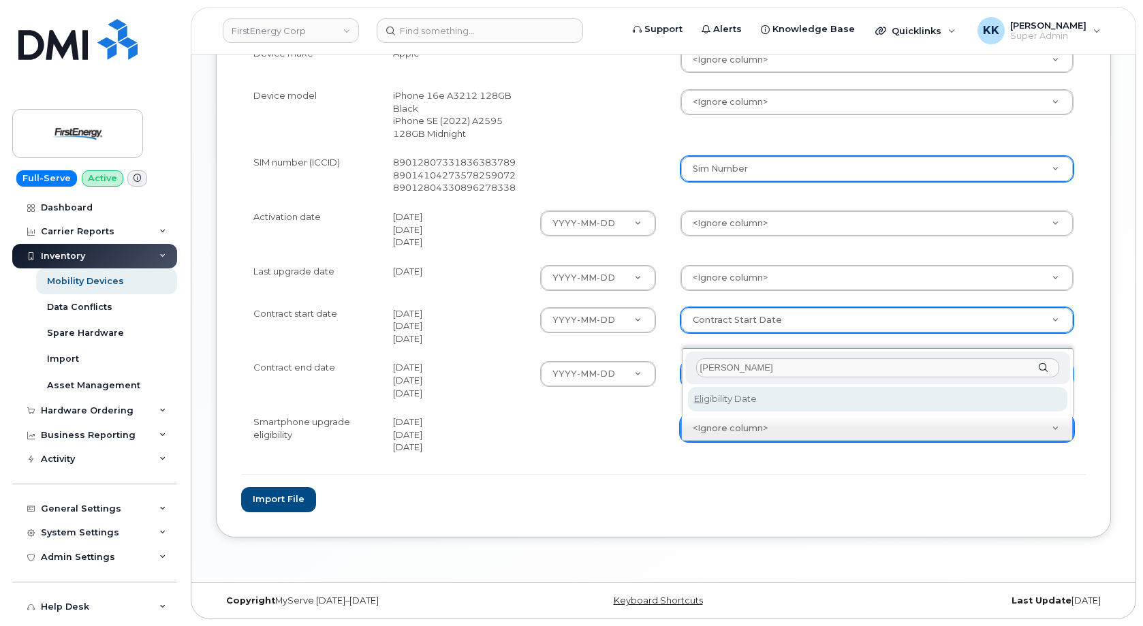
type input "eli"
select select "eligibility_date"
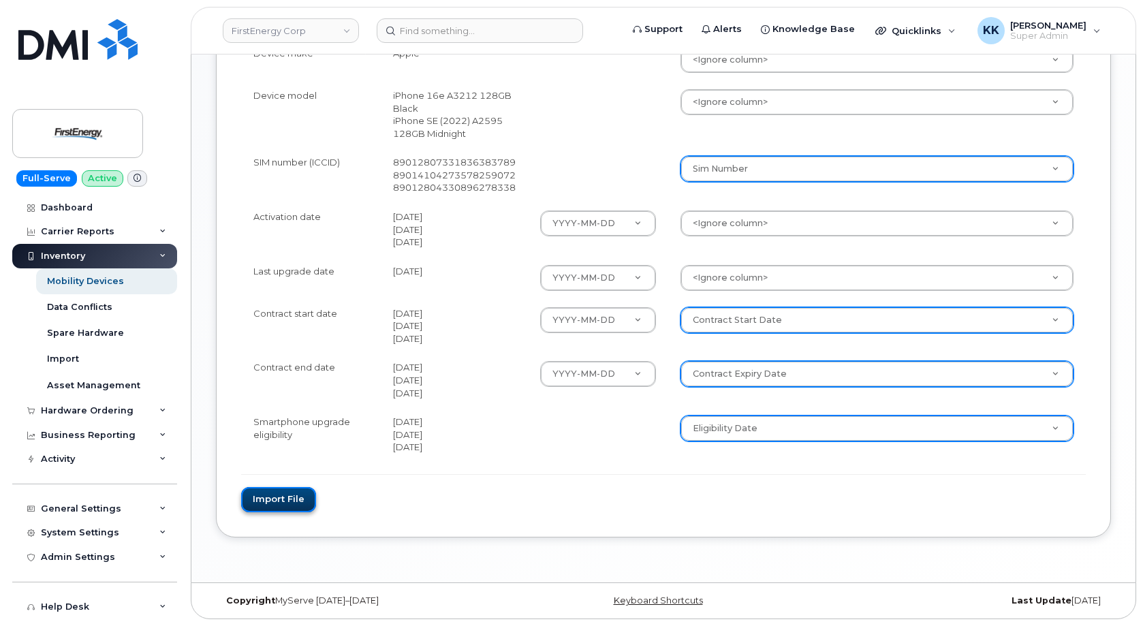
click at [287, 505] on button "Import file" at bounding box center [278, 499] width 75 height 25
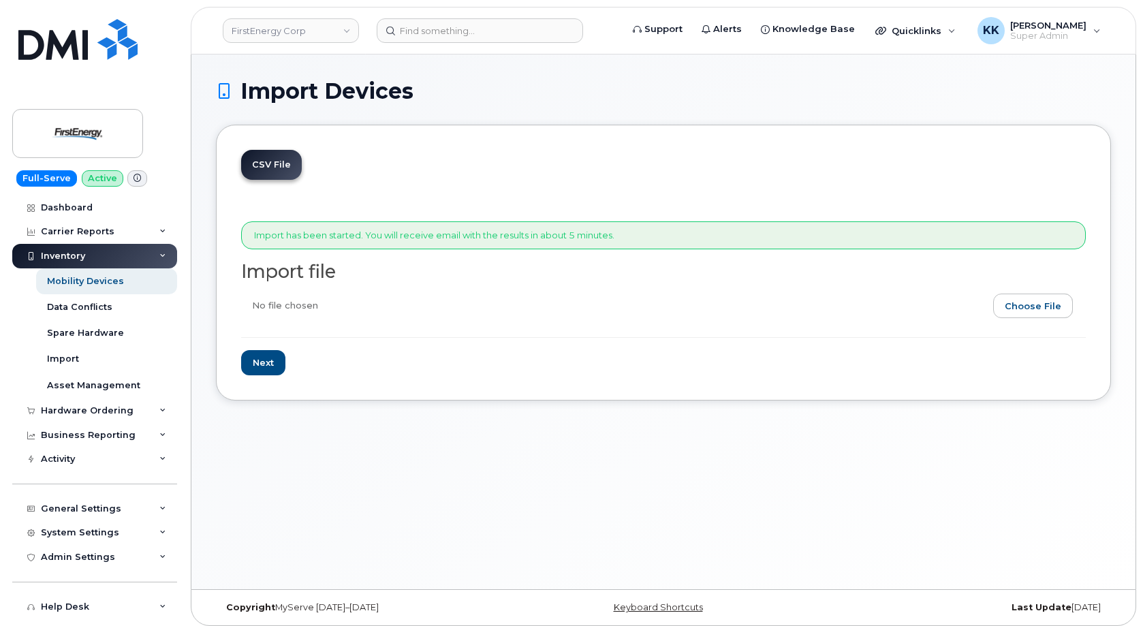
click at [1053, 308] on input "file" at bounding box center [657, 308] width 833 height 31
type input "C:\fakepath\FirstEnergy Verizon Inventory October 2025.csv"
click at [262, 358] on input "Next" at bounding box center [263, 362] width 44 height 25
type input "Loading..."
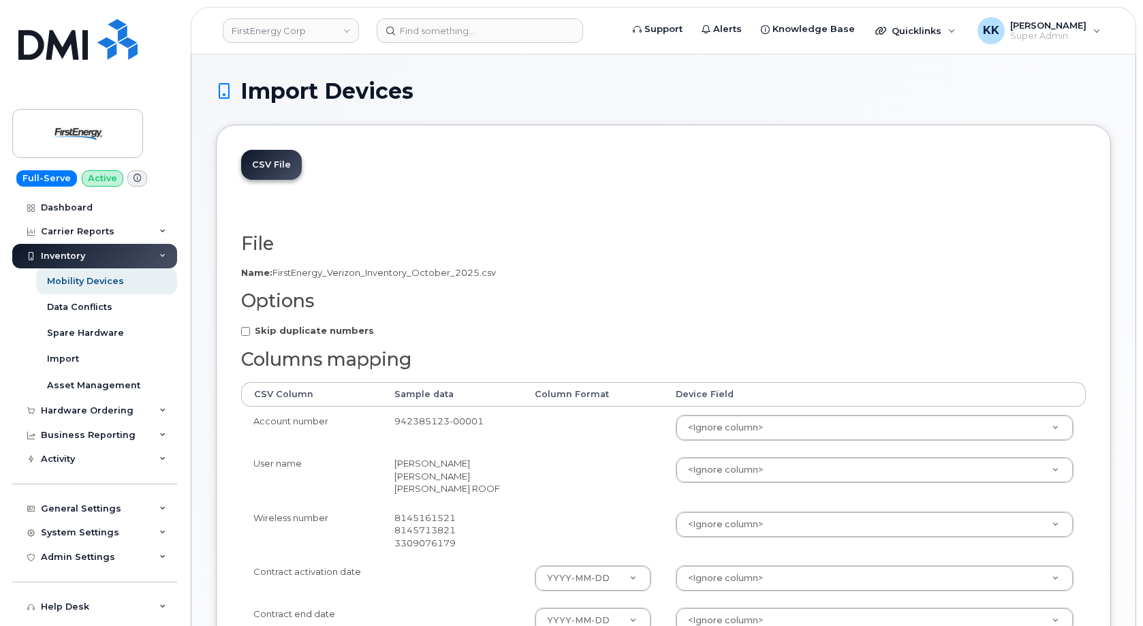
click at [313, 328] on strong "Skip duplicate numbers" at bounding box center [314, 330] width 119 height 11
click at [250, 328] on input "Skip duplicate numbers" at bounding box center [245, 331] width 9 height 9
checkbox input "true"
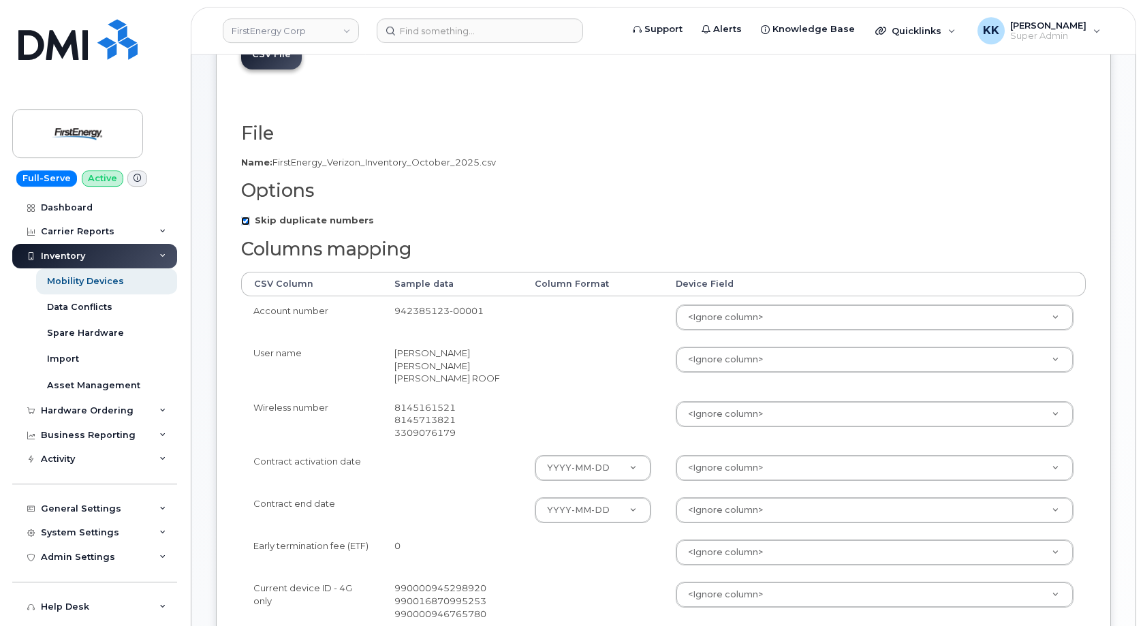
scroll to position [139, 0]
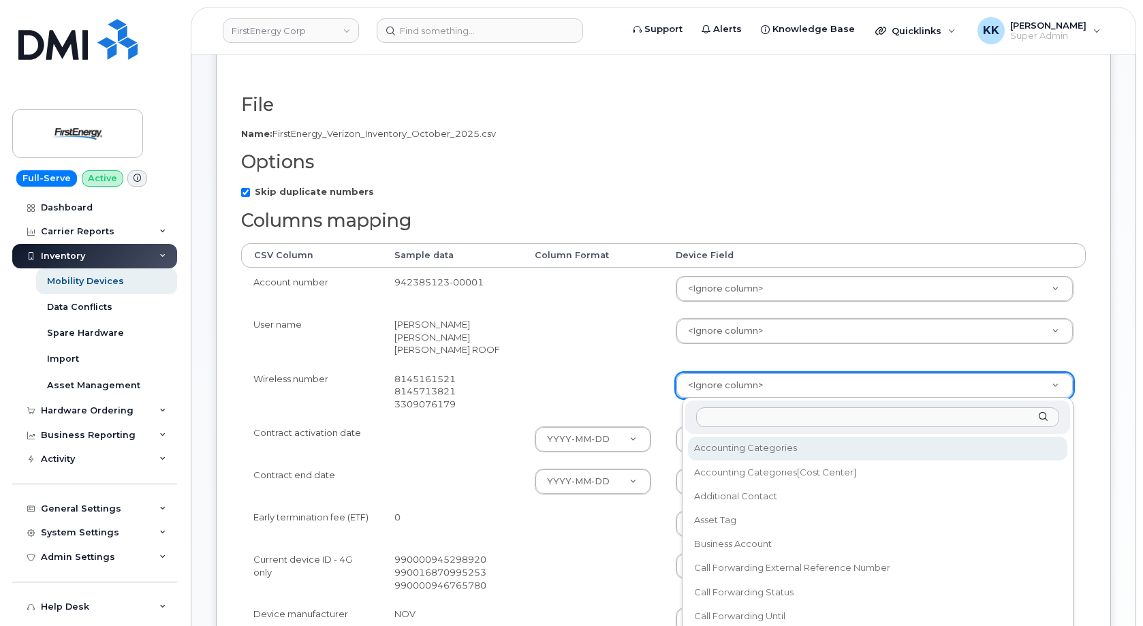
click at [757, 386] on body "FirstEnergy Corp Support Alerts Knowledge Base Quicklinks Suspend / Cancel Devi…" at bounding box center [571, 469] width 1143 height 1216
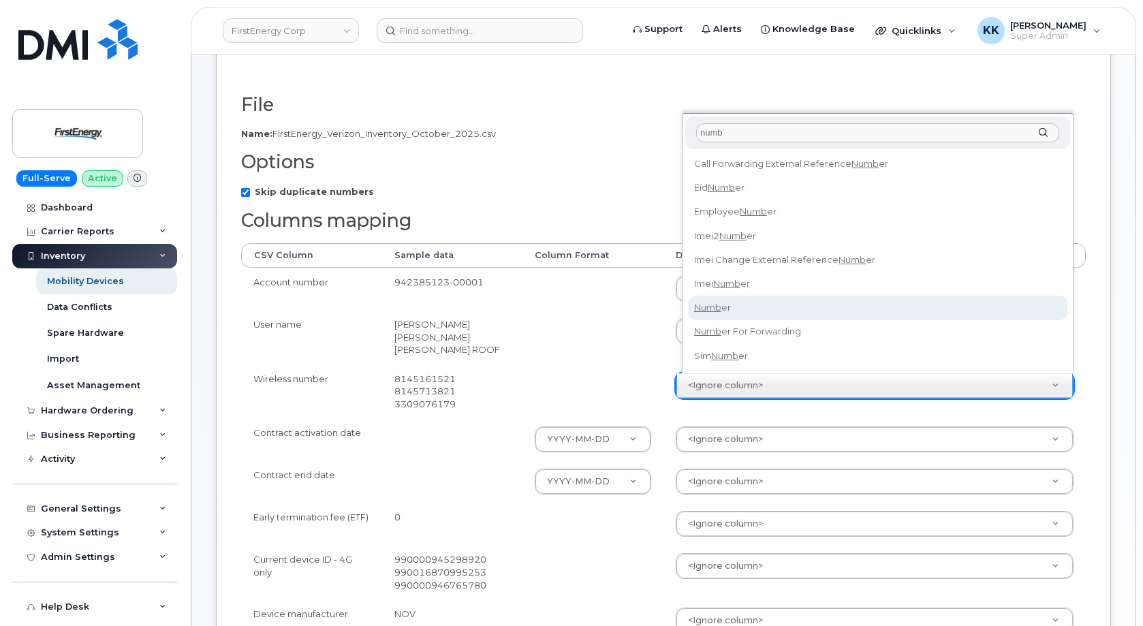
type input "numb"
select select "number"
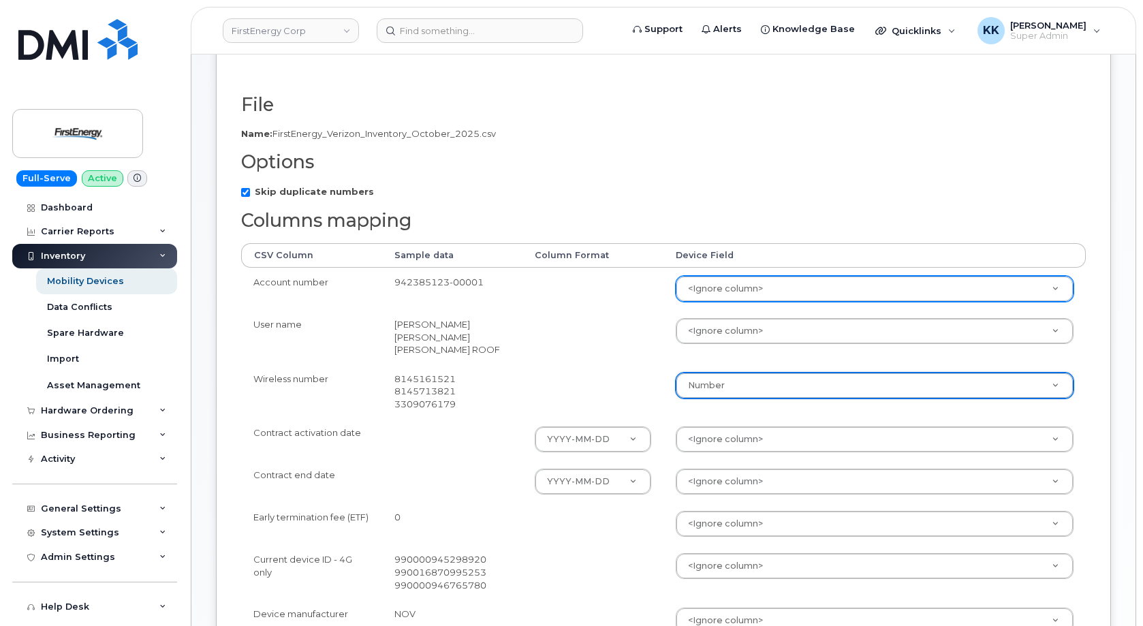
click at [730, 296] on body "FirstEnergy Corp Support Alerts Knowledge Base Quicklinks Suspend / Cancel Devi…" at bounding box center [571, 469] width 1143 height 1216
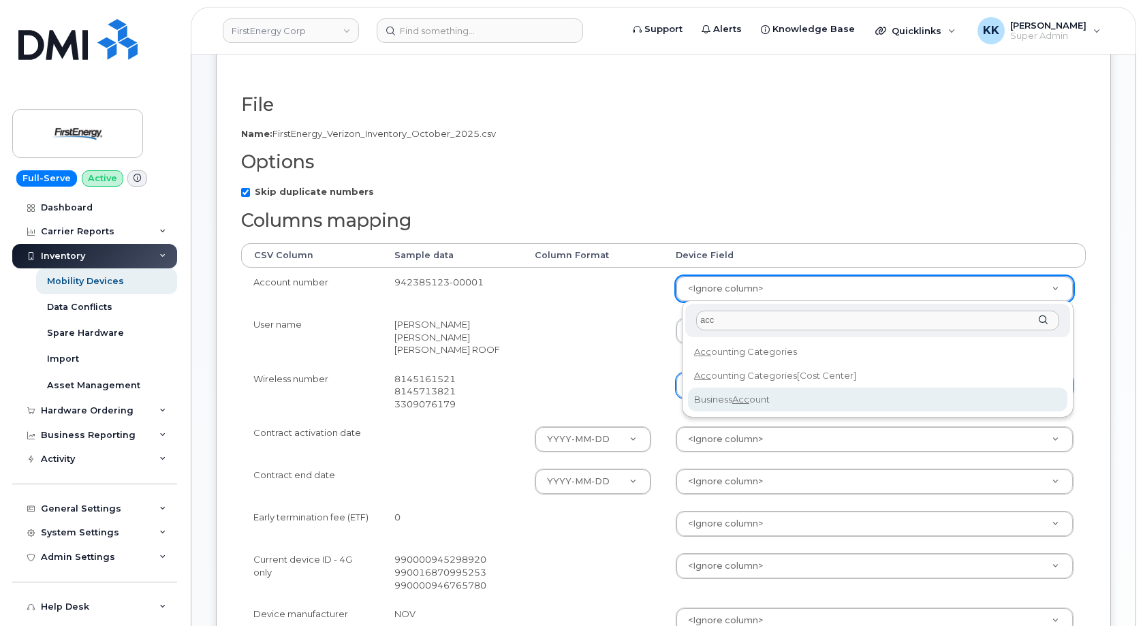
type input "acc"
select select "business_account_id"
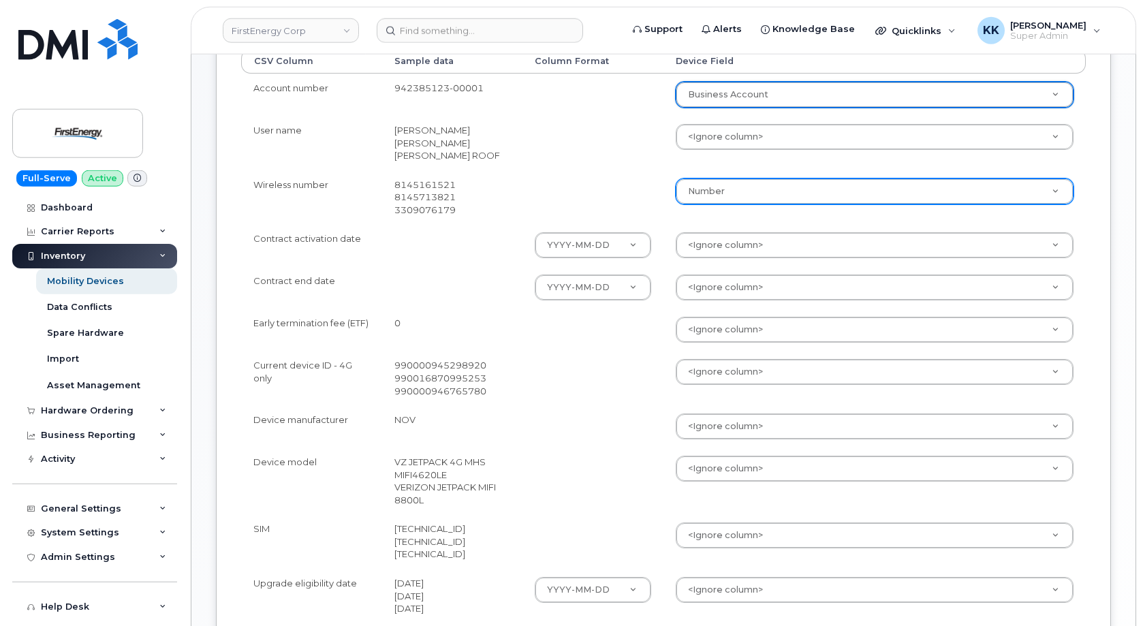
scroll to position [347, 0]
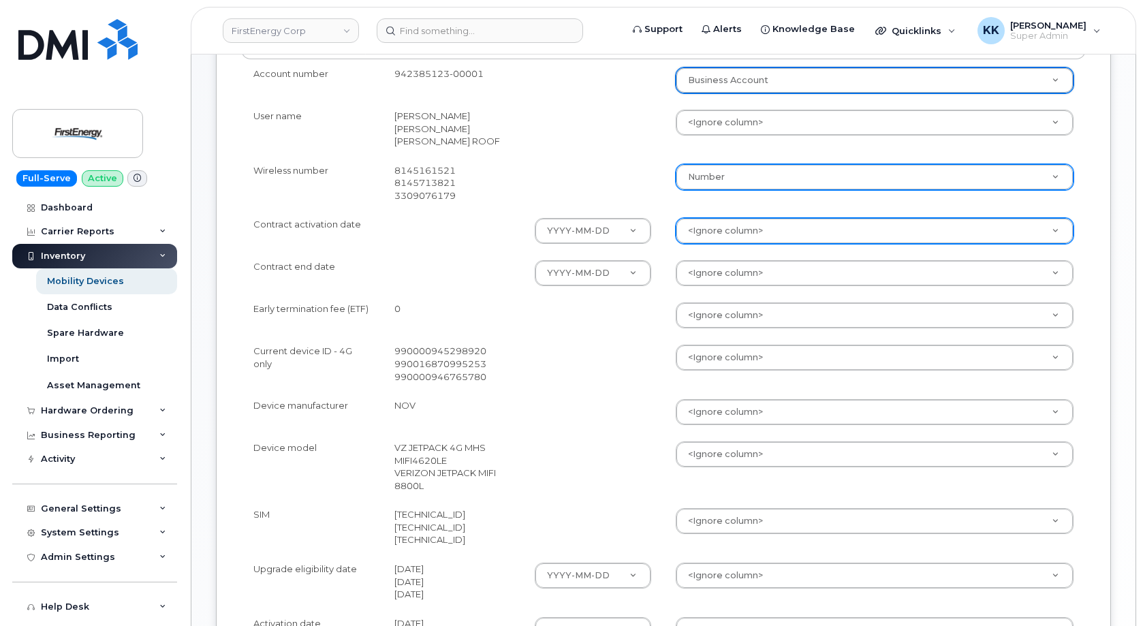
click at [713, 240] on body "FirstEnergy Corp Support Alerts Knowledge Base Quicklinks Suspend / Cancel Devi…" at bounding box center [571, 261] width 1143 height 1216
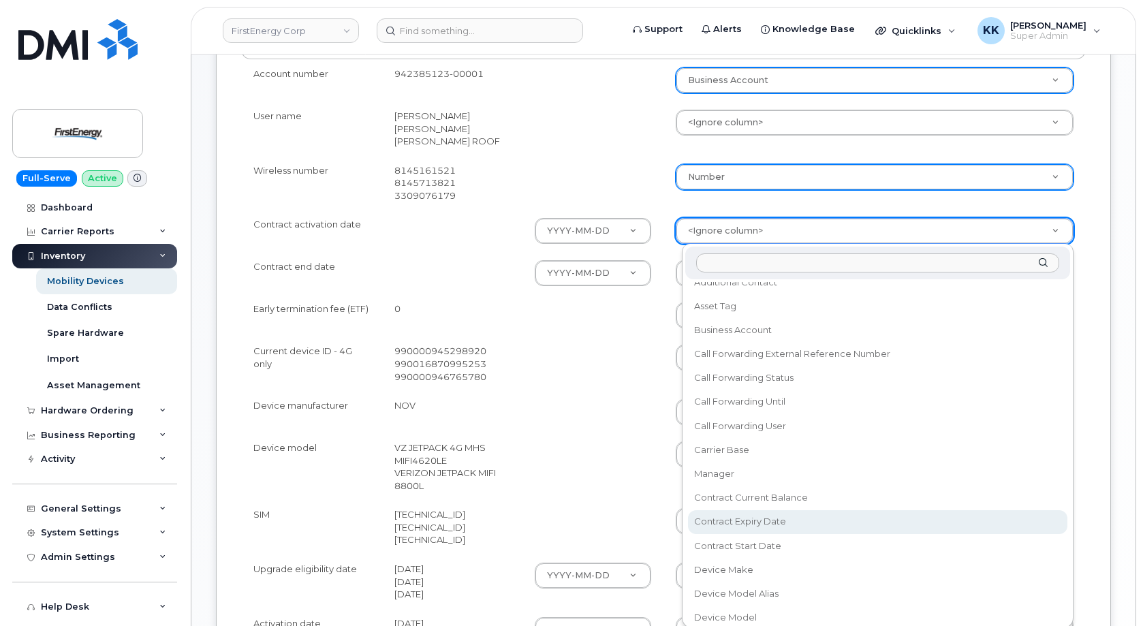
scroll to position [131, 0]
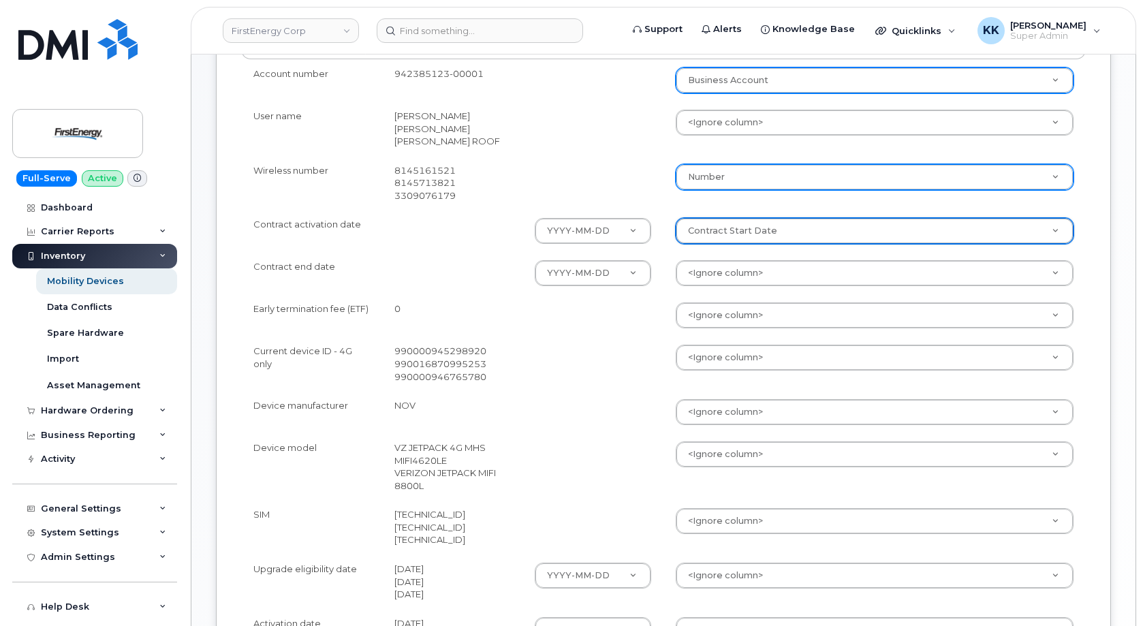
select select "contract_start_date"
click at [733, 282] on body "FirstEnergy Corp Support Alerts Knowledge Base Quicklinks Suspend / Cancel Devi…" at bounding box center [571, 261] width 1143 height 1216
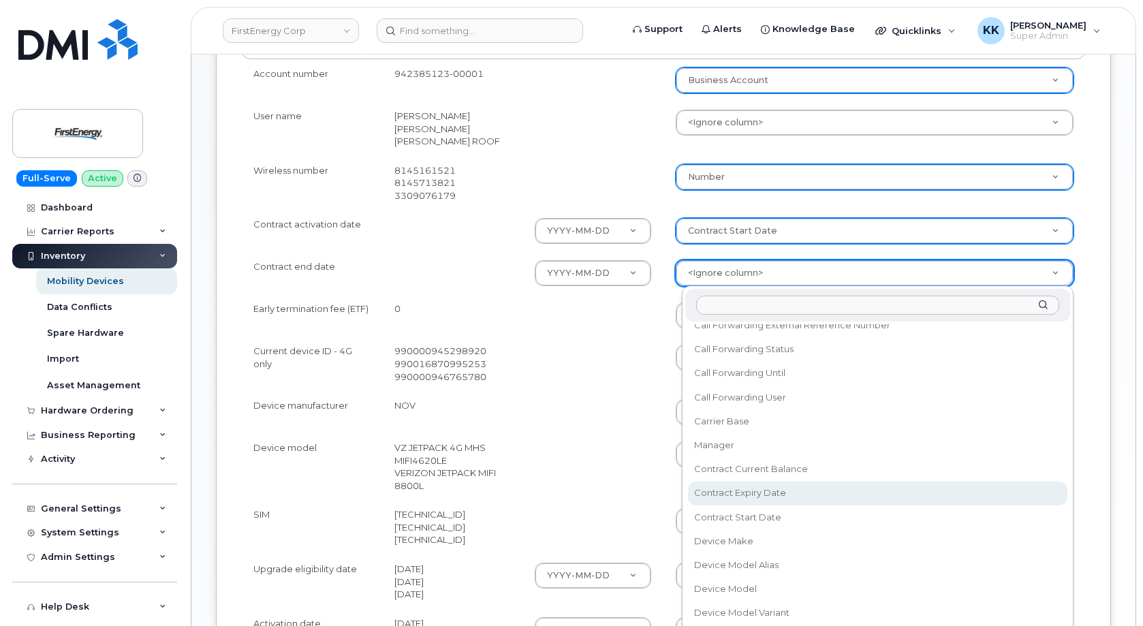
select select "contract_expiry_date"
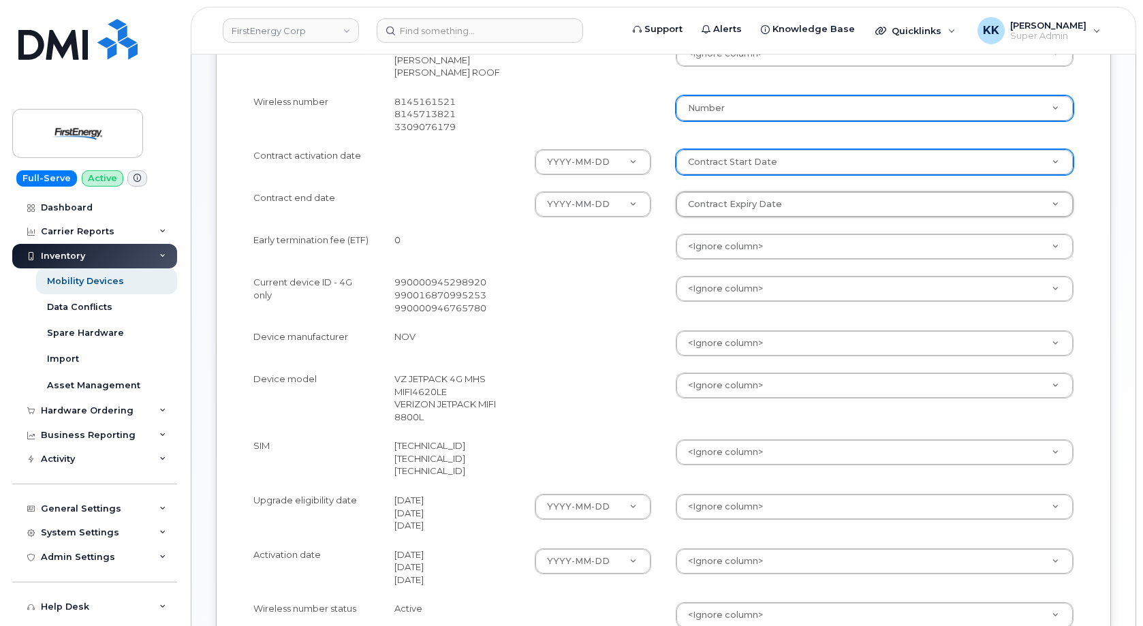
scroll to position [417, 0]
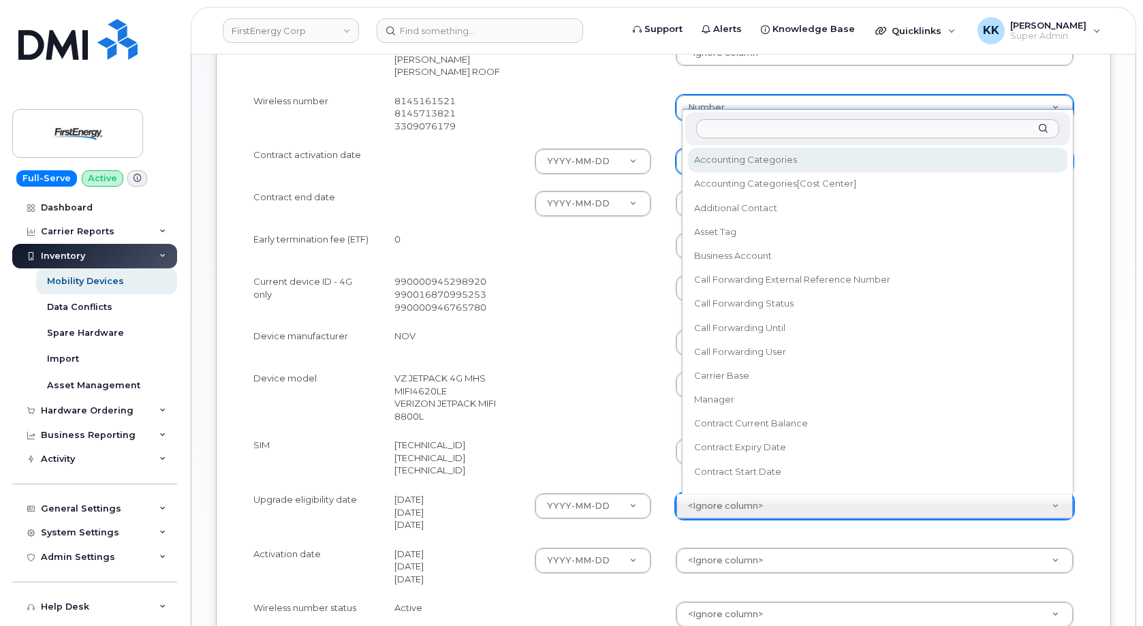
click at [729, 500] on body "FirstEnergy Corp Support Alerts Knowledge Base Quicklinks Suspend / Cancel Devi…" at bounding box center [571, 191] width 1143 height 1216
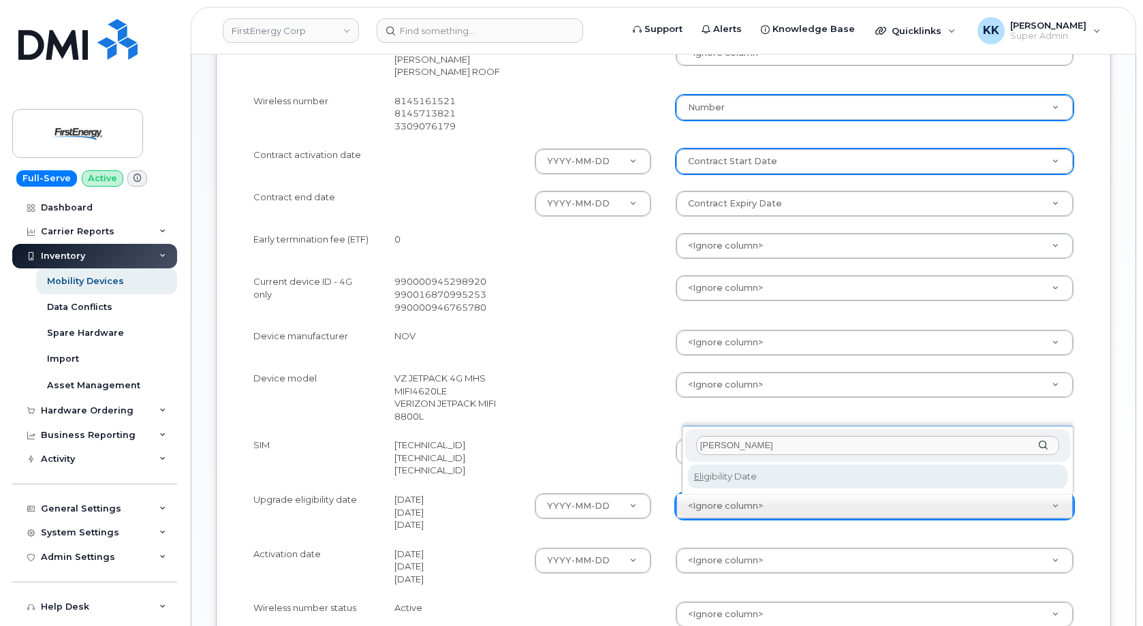
type input "eli"
select select "eligibility_date"
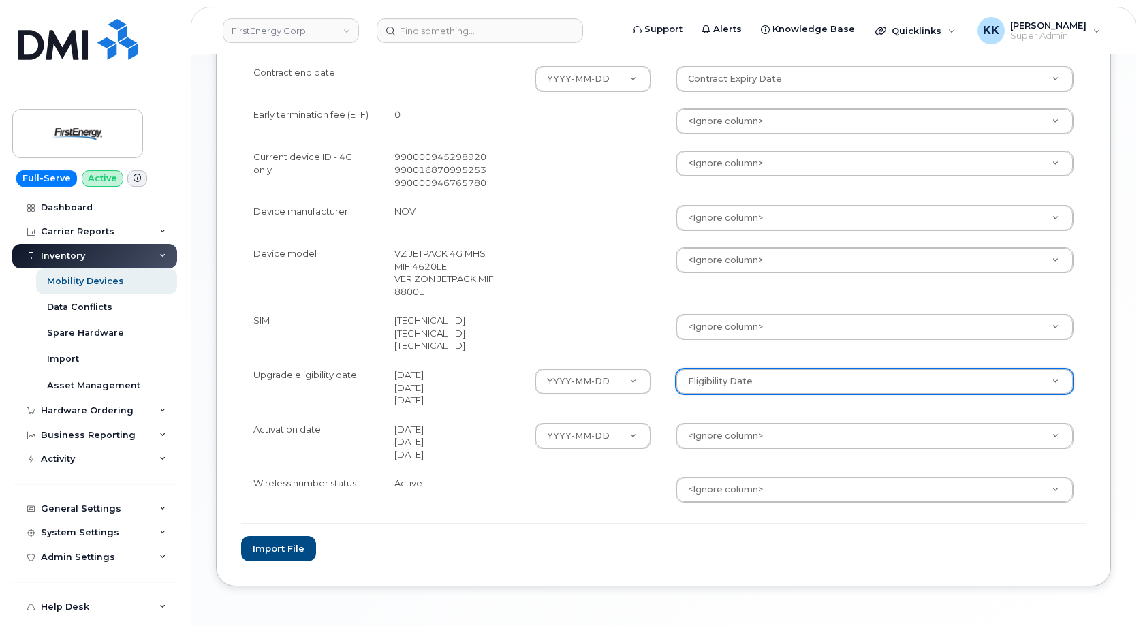
scroll to position [591, 0]
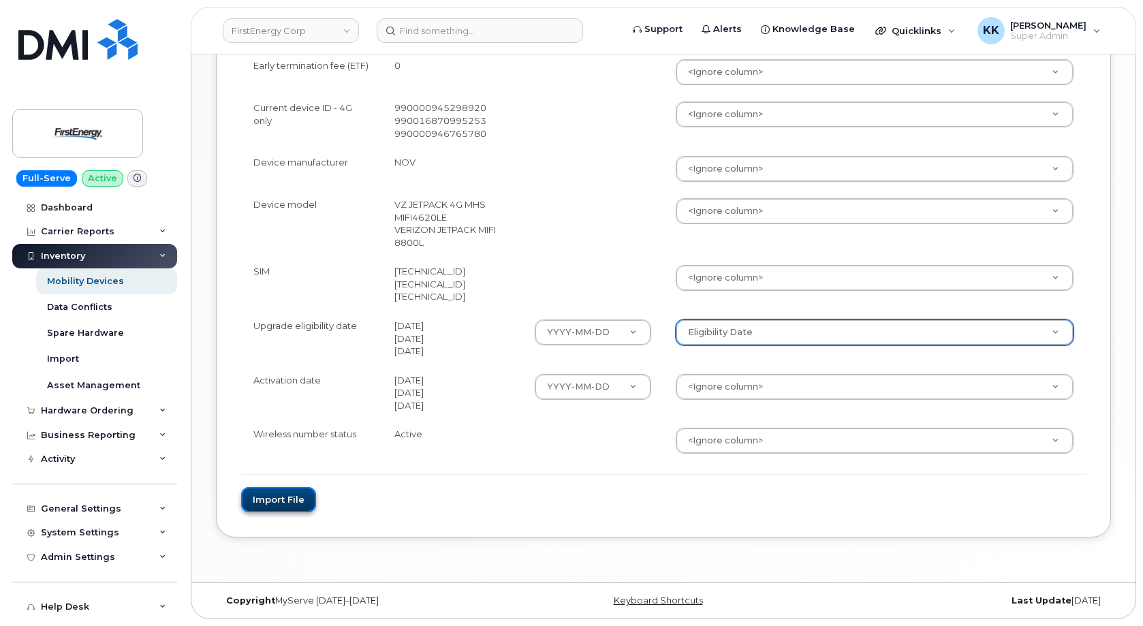
click at [285, 505] on button "Import file" at bounding box center [278, 499] width 75 height 25
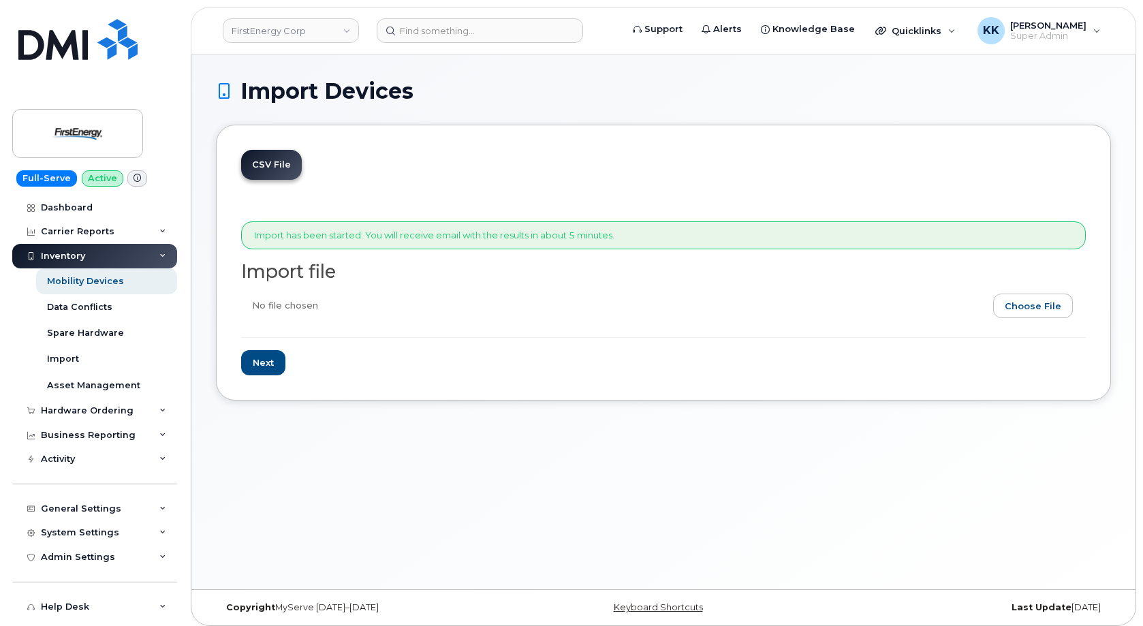
click at [1036, 300] on input "file" at bounding box center [657, 308] width 833 height 31
type input "C:\fakepath\FirstEnergy Verizon Inventory [DATE].csv"
click at [261, 365] on input "Next" at bounding box center [263, 362] width 44 height 25
type input "Loading..."
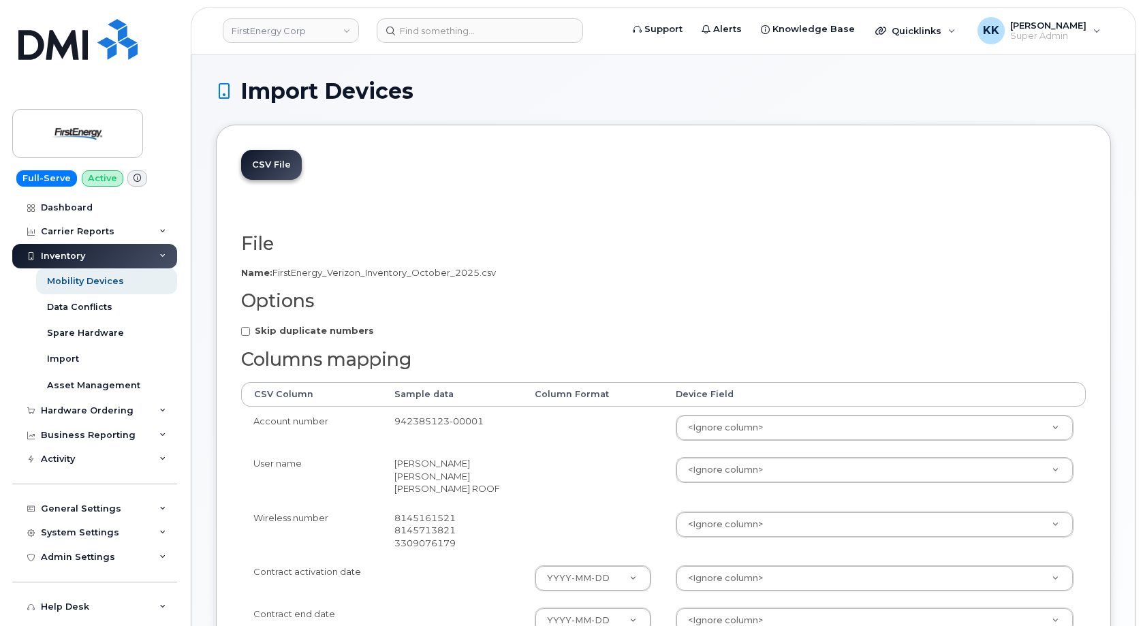
click at [307, 328] on strong "Skip duplicate numbers" at bounding box center [314, 330] width 119 height 11
click at [250, 328] on input "Skip duplicate numbers" at bounding box center [245, 331] width 9 height 9
checkbox input "true"
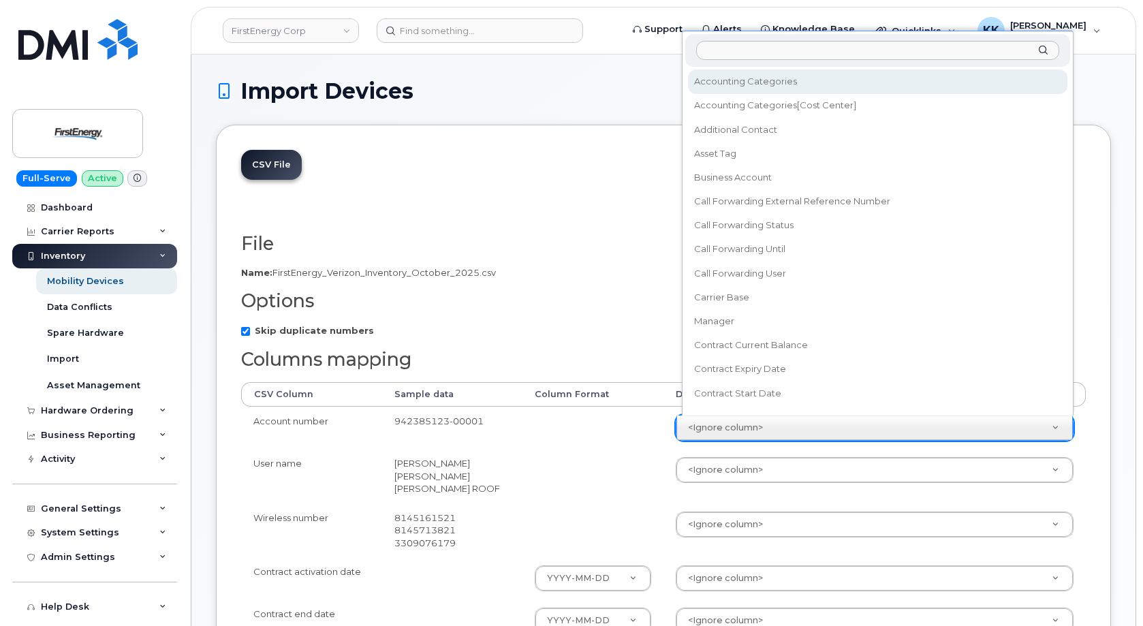
click at [701, 429] on body "FirstEnergy Corp Support Alerts Knowledge Base Quicklinks Suspend / Cancel Devi…" at bounding box center [571, 608] width 1143 height 1216
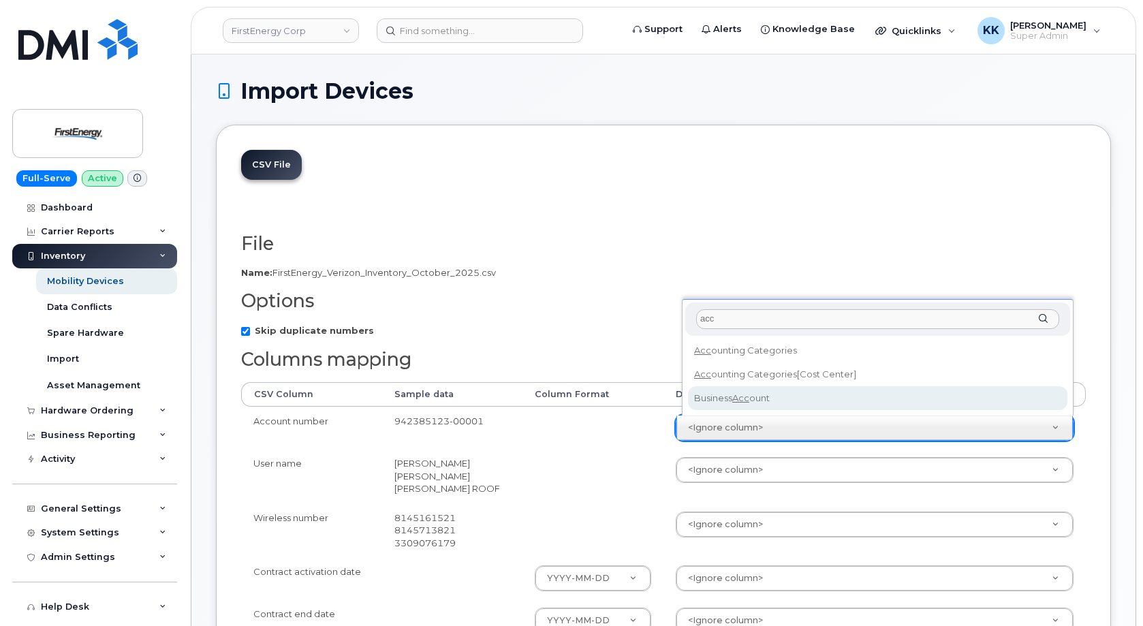
type input "acc"
select select "business_account_id"
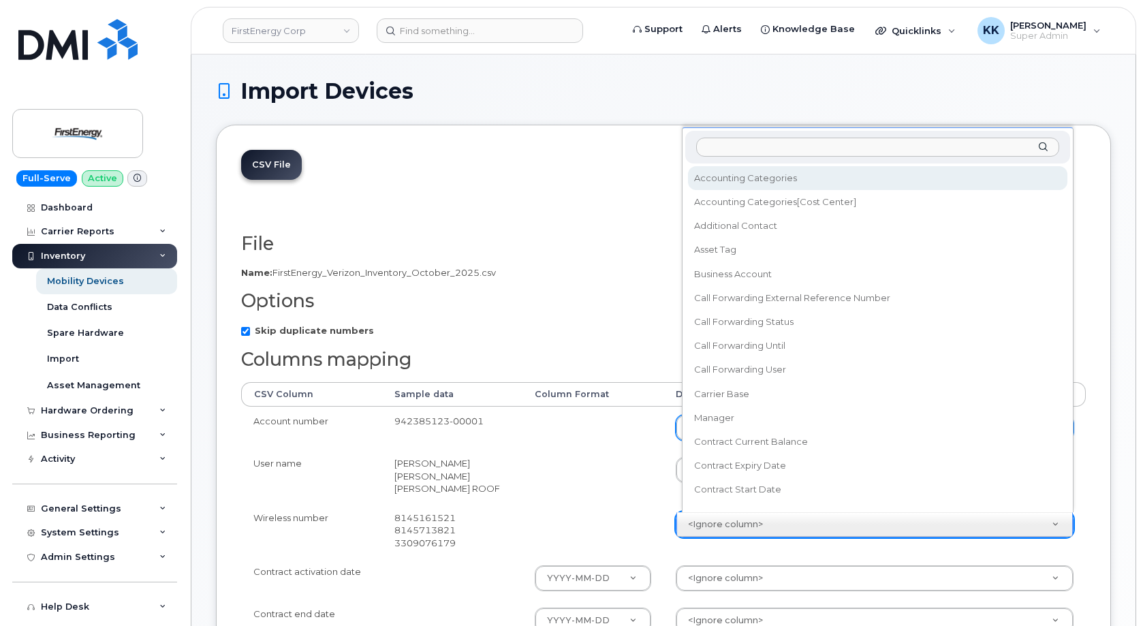
click at [712, 517] on body "FirstEnergy Corp Support Alerts Knowledge Base Quicklinks Suspend / Cancel Devi…" at bounding box center [571, 608] width 1143 height 1216
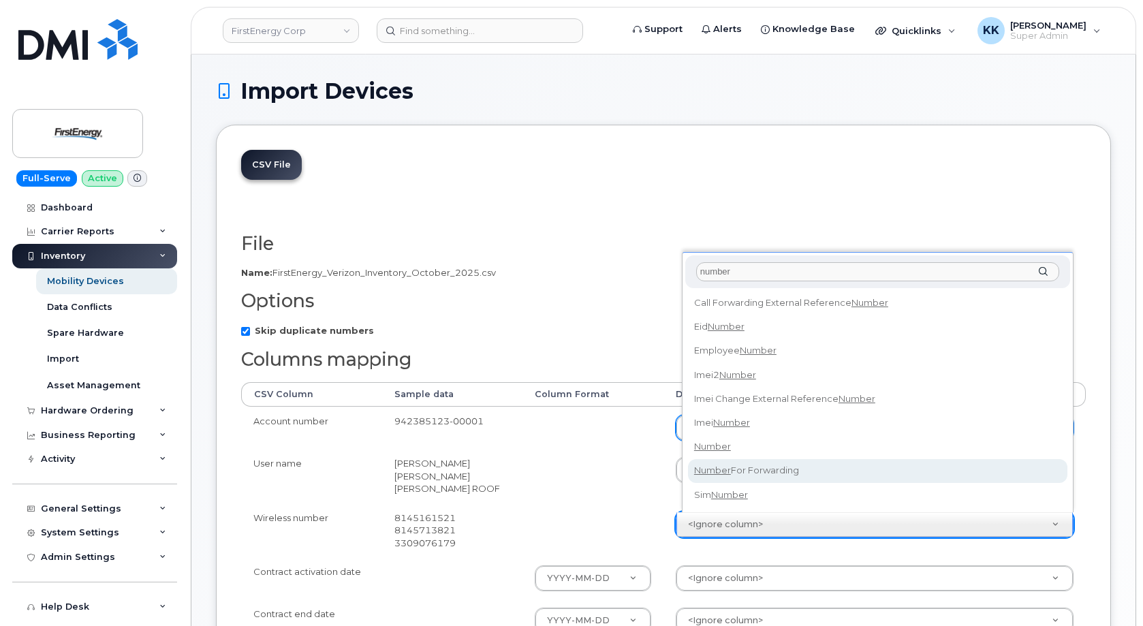
type input "number"
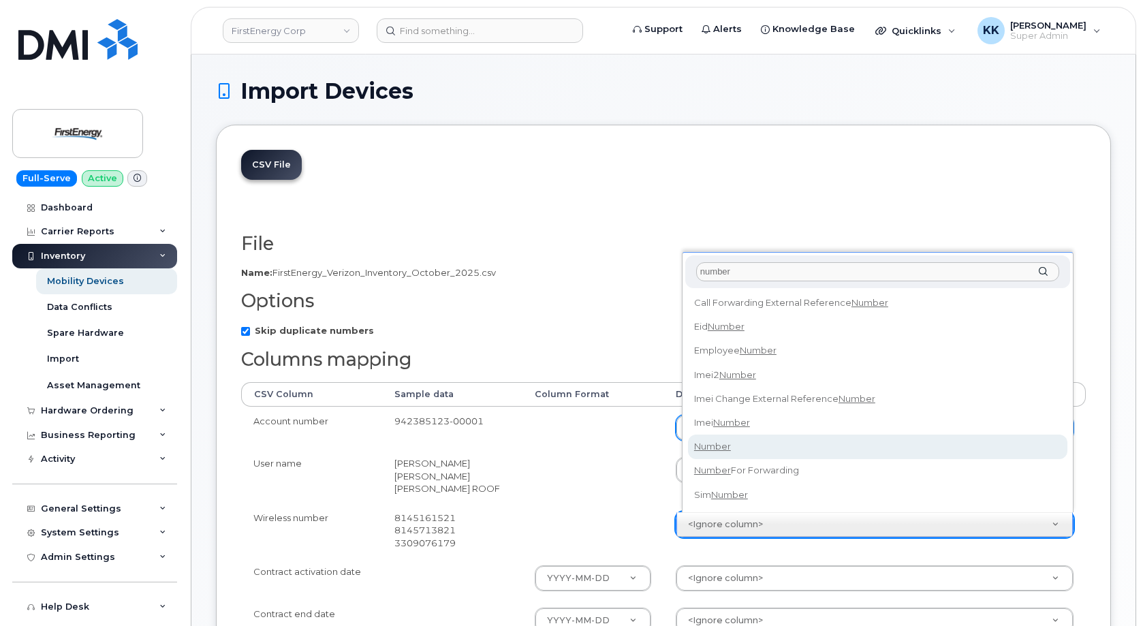
select select "number"
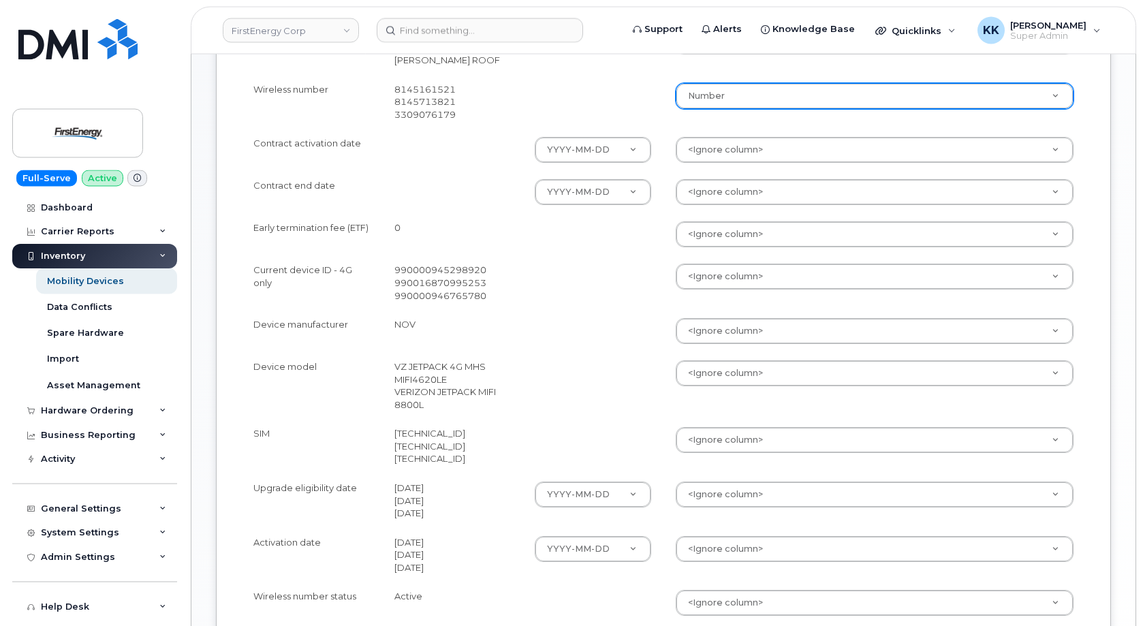
scroll to position [347, 0]
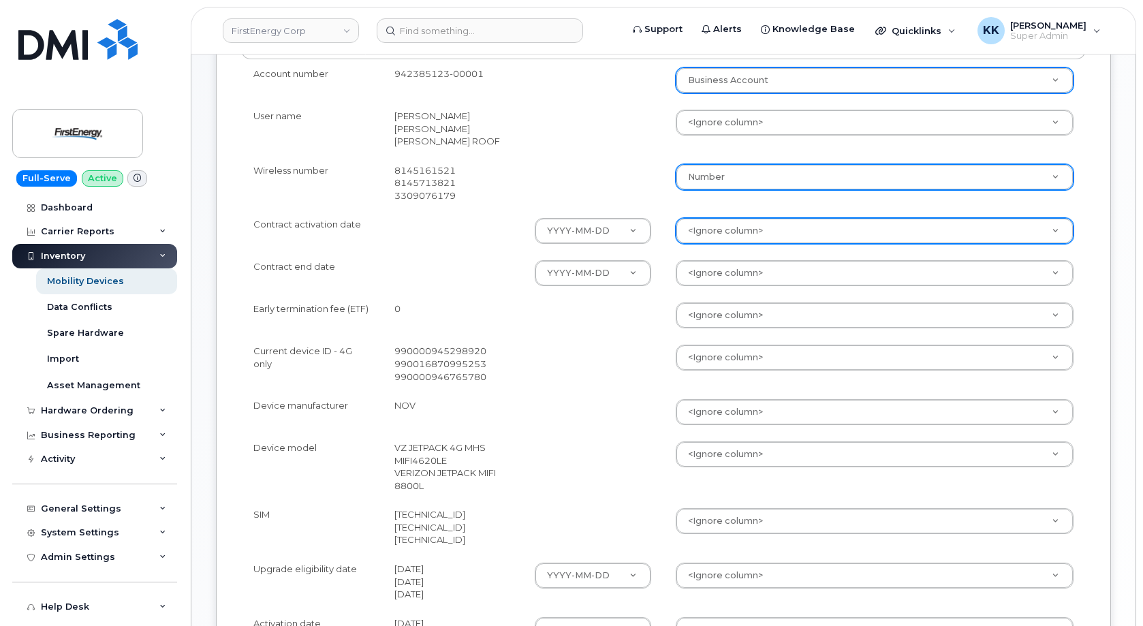
click at [716, 230] on body "FirstEnergy Corp Support Alerts Knowledge Base Quicklinks Suspend / Cancel Devi…" at bounding box center [571, 261] width 1143 height 1216
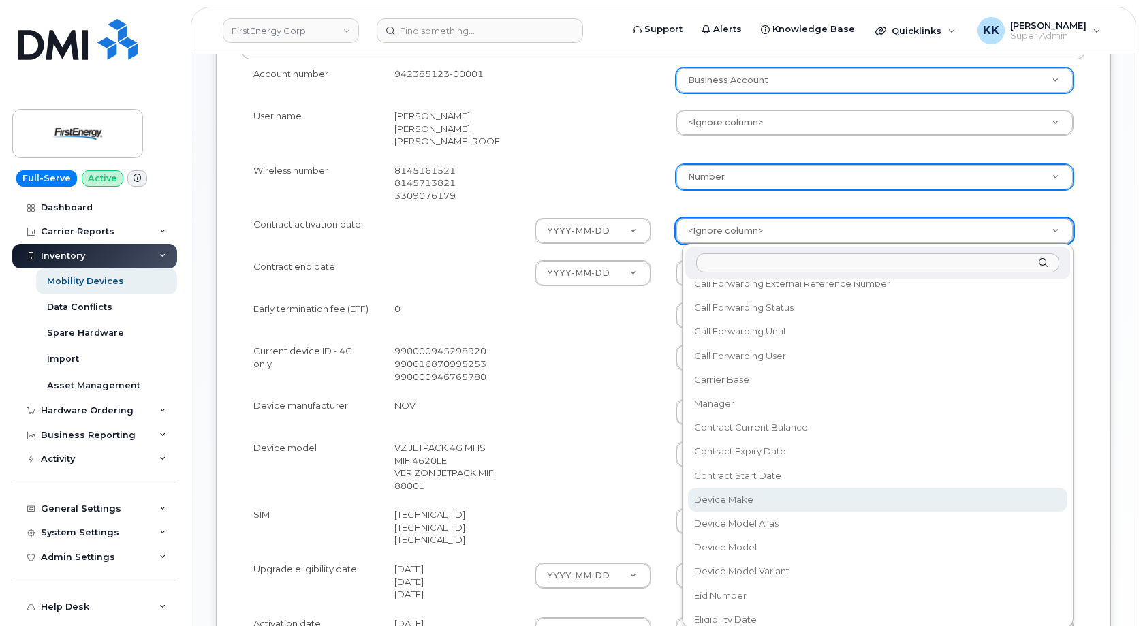
scroll to position [131, 0]
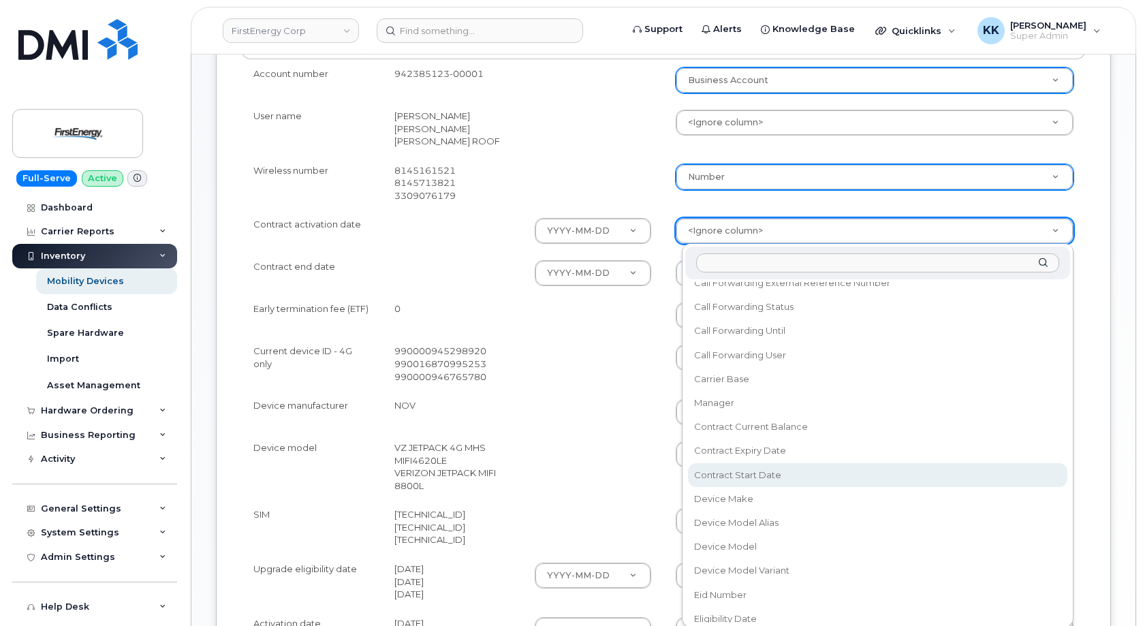
select select "contract_start_date"
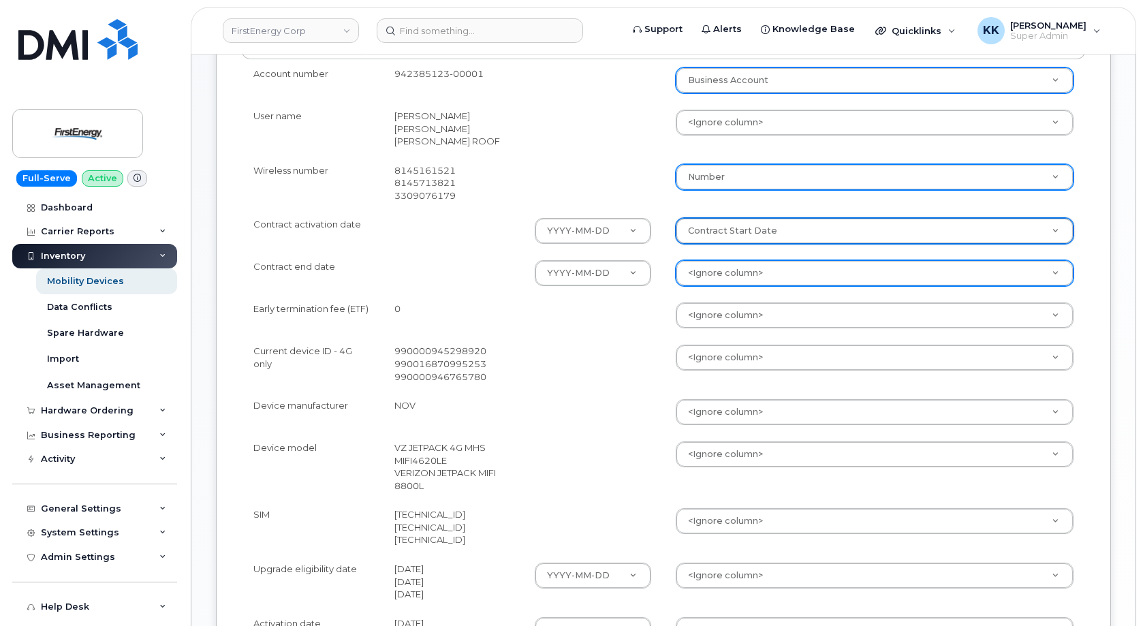
click at [733, 273] on body "FirstEnergy Corp Support Alerts Knowledge Base Quicklinks Suspend / Cancel Devi…" at bounding box center [571, 261] width 1143 height 1216
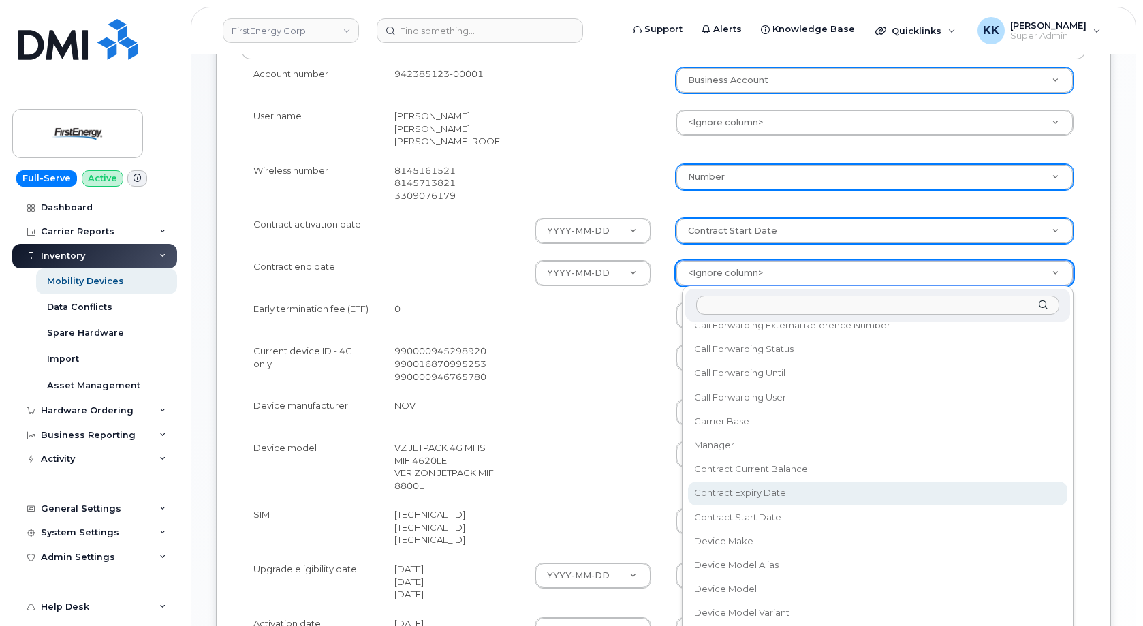
select select "contract_expiry_date"
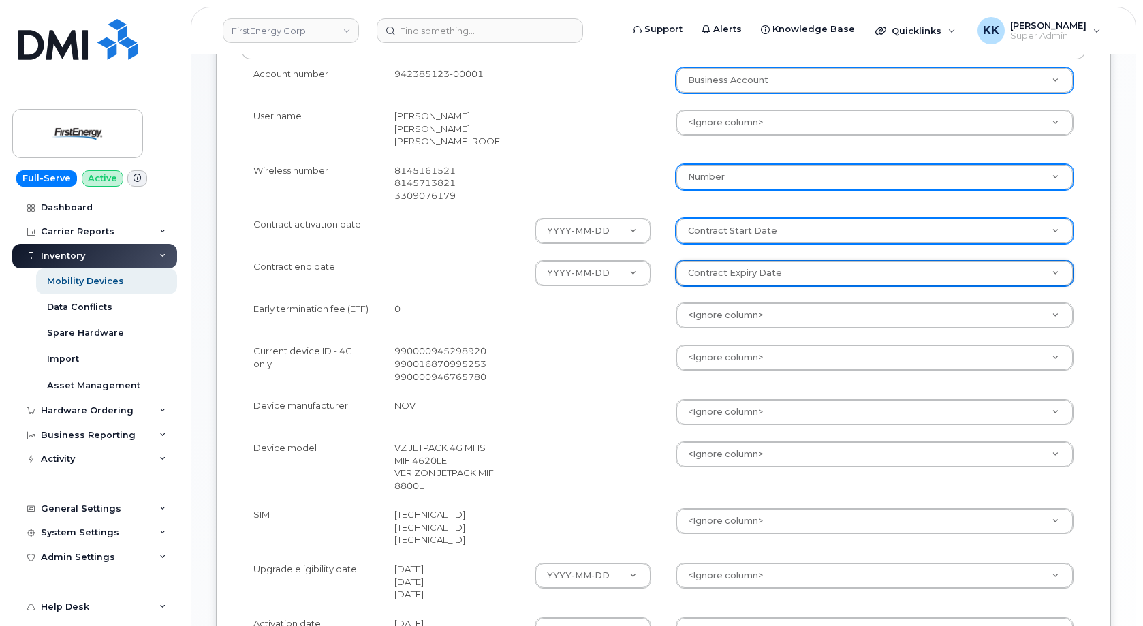
scroll to position [417, 0]
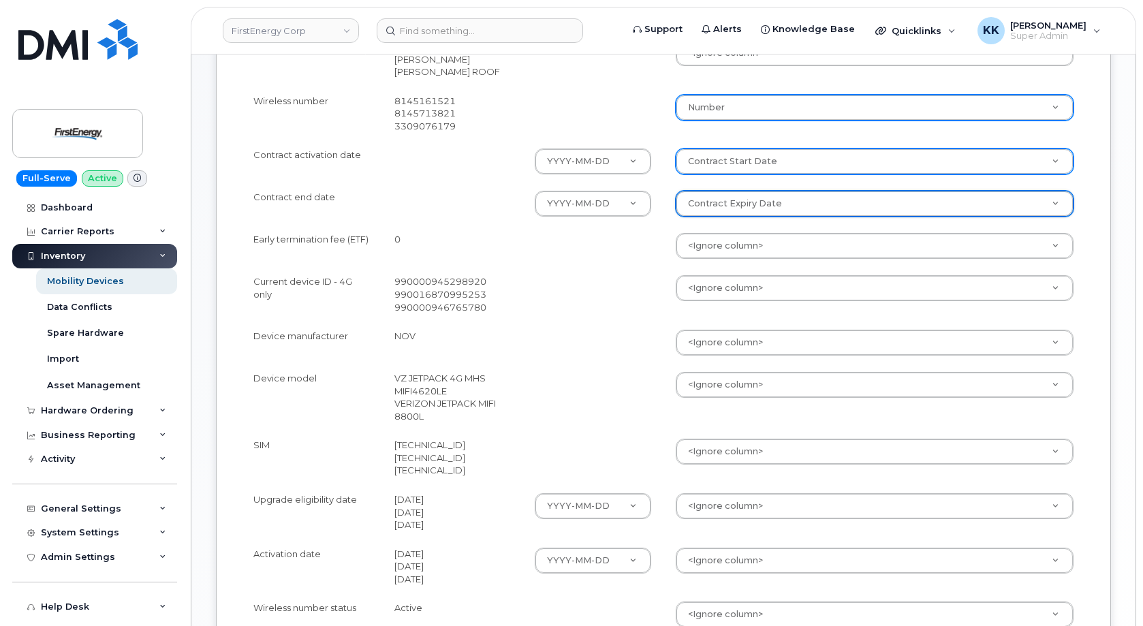
click at [736, 515] on body "FirstEnergy Corp Support Alerts Knowledge Base Quicklinks Suspend / Cancel Devi…" at bounding box center [571, 191] width 1143 height 1216
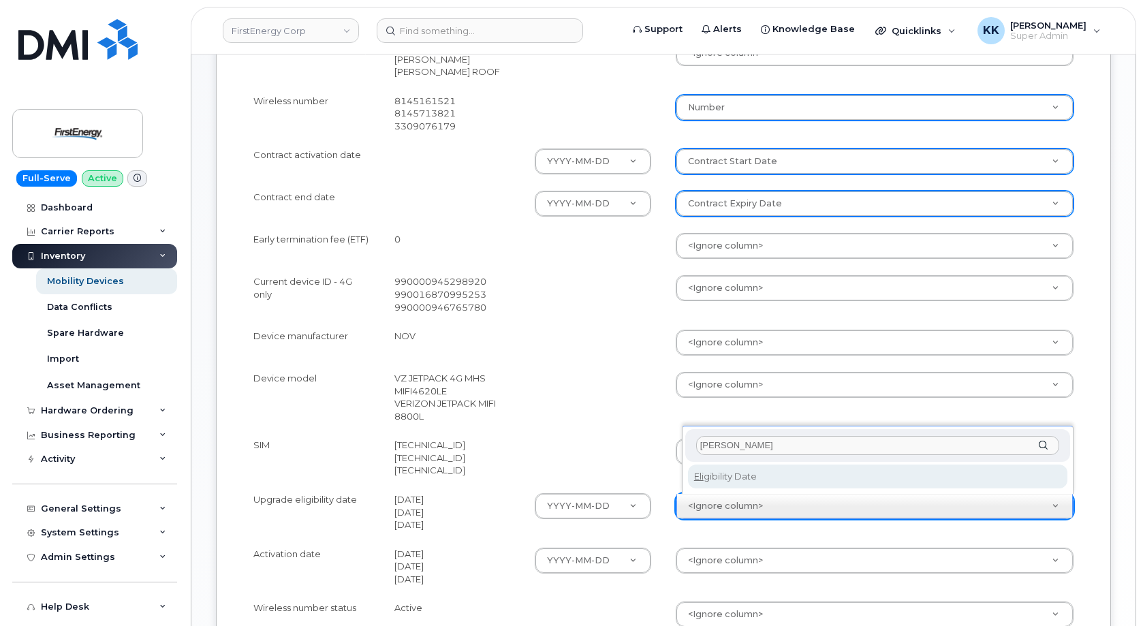
type input "[PERSON_NAME]"
select select "eligibility_date"
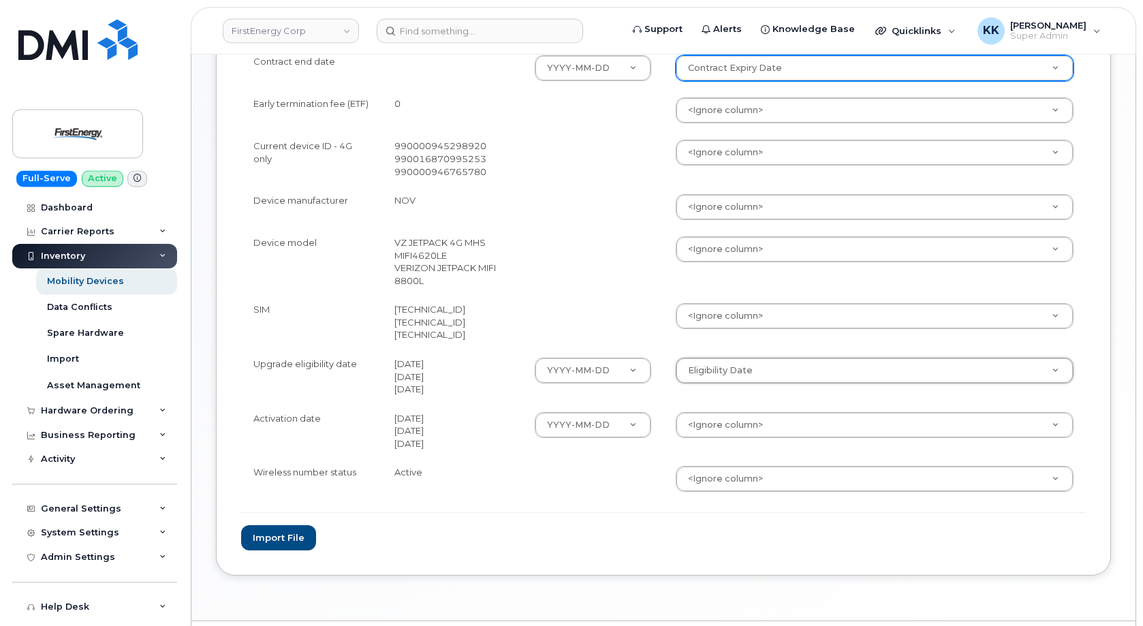
scroll to position [591, 0]
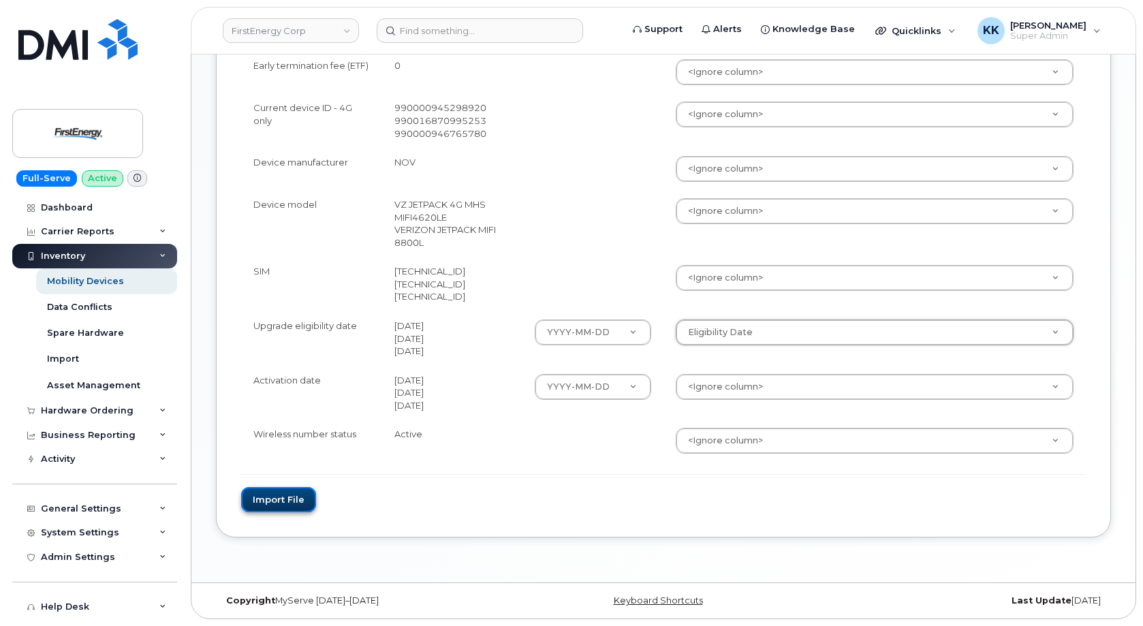
click at [272, 494] on button "Import file" at bounding box center [278, 499] width 75 height 25
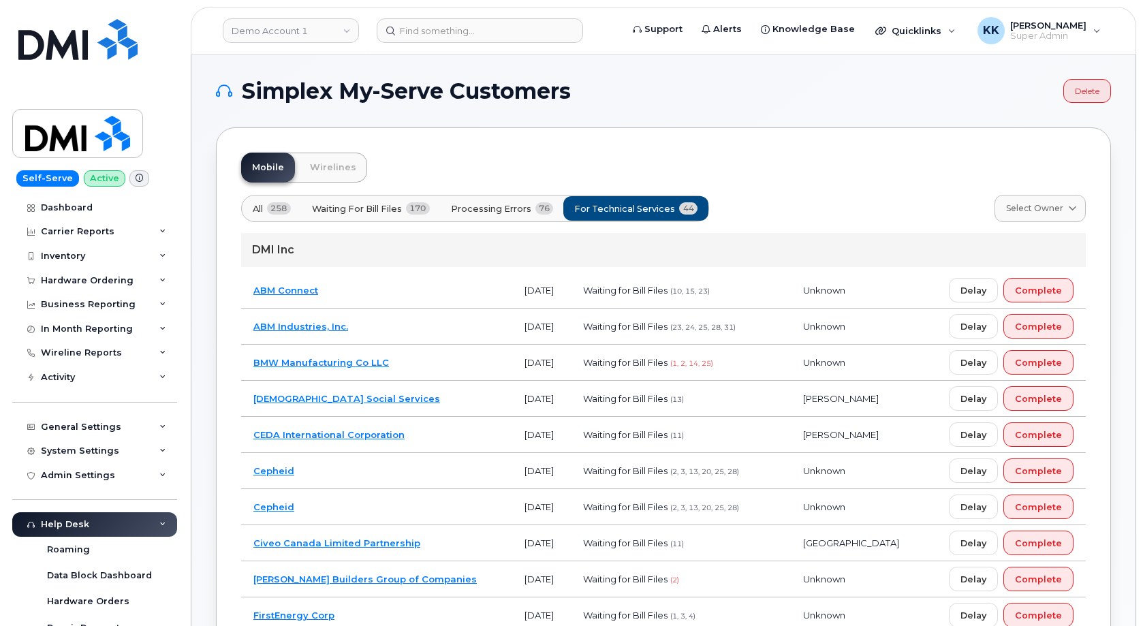
scroll to position [278, 0]
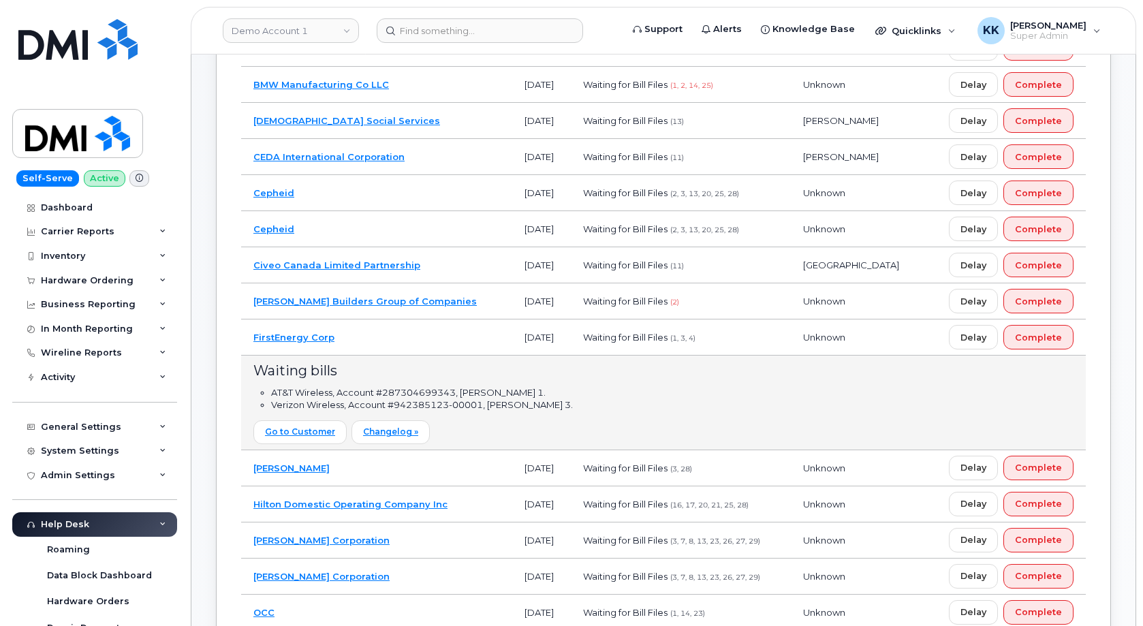
click at [374, 342] on td "FirstEnergy Corp" at bounding box center [376, 337] width 271 height 36
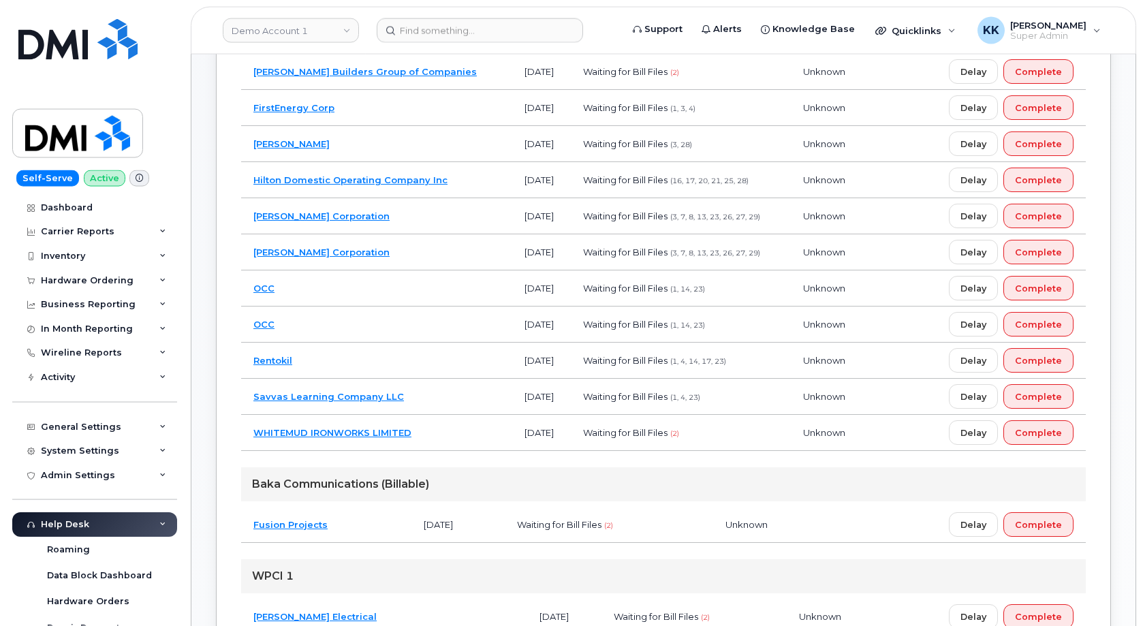
scroll to position [625, 0]
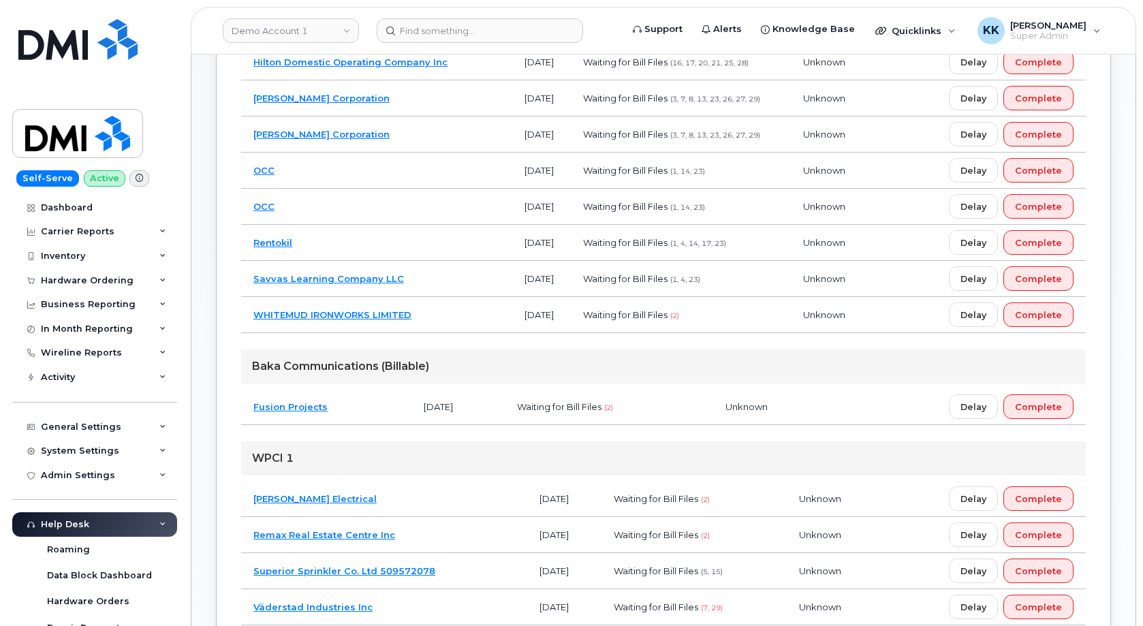
click at [429, 281] on td "Savvas Learning Company LLC" at bounding box center [376, 279] width 271 height 36
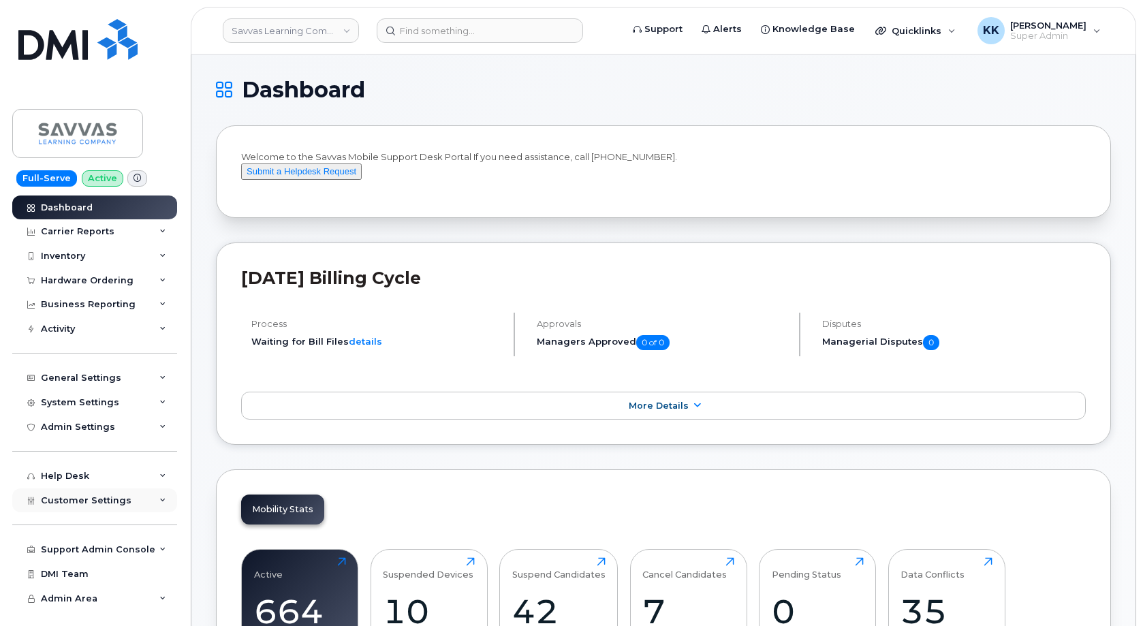
click at [87, 496] on span "Customer Settings" at bounding box center [86, 500] width 91 height 10
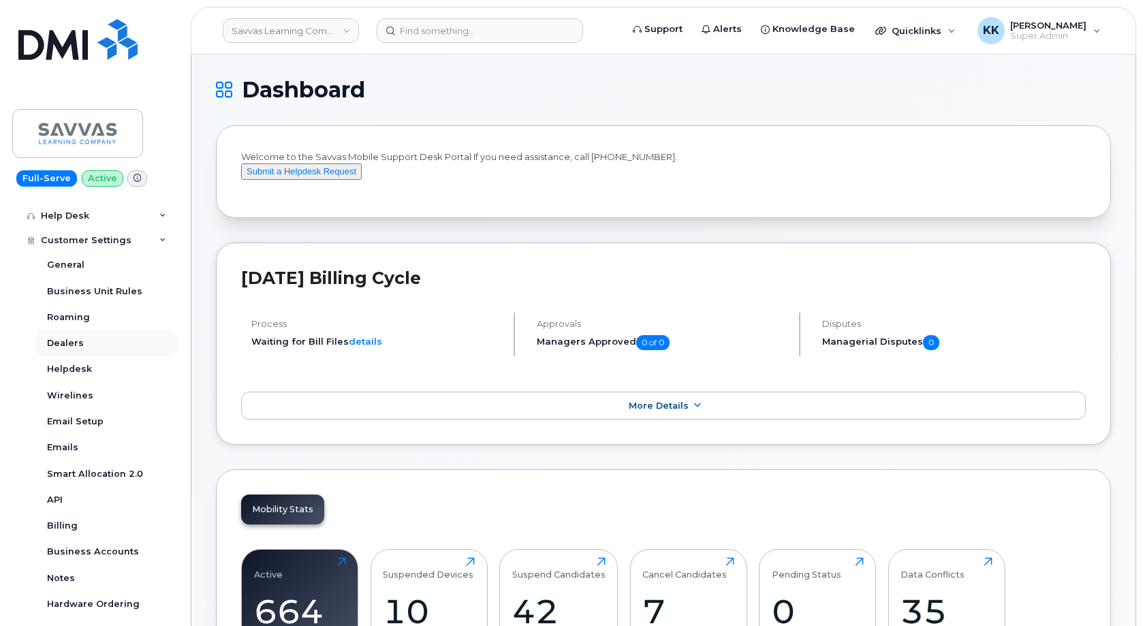
scroll to position [261, 0]
click at [91, 542] on link "Business Accounts" at bounding box center [106, 550] width 141 height 26
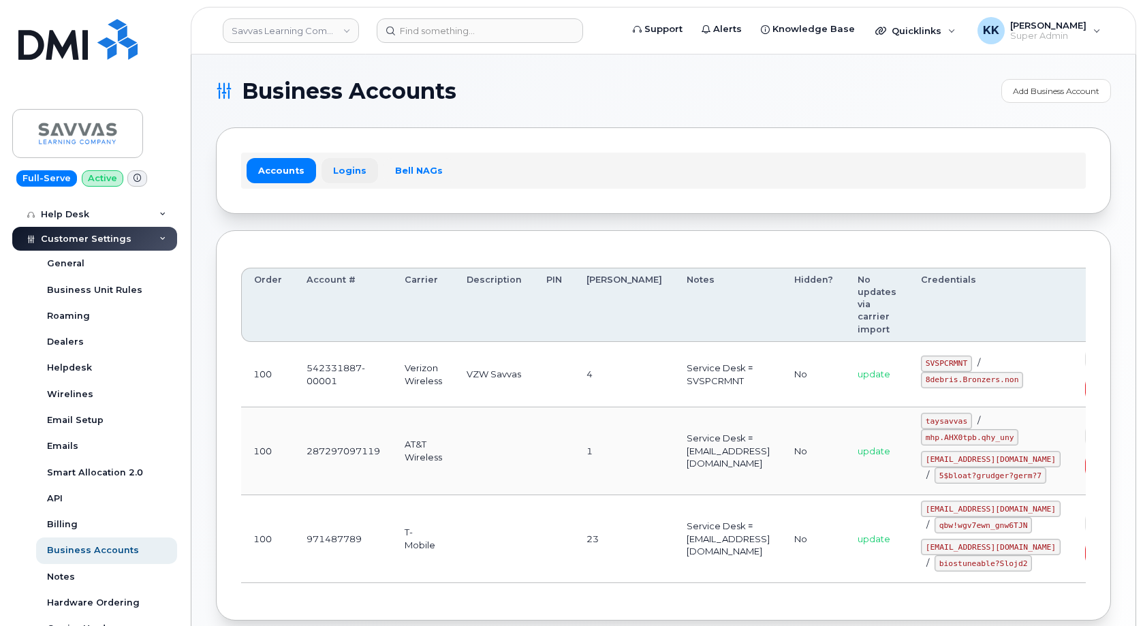
click at [340, 176] on link "Logins" at bounding box center [349, 170] width 57 height 25
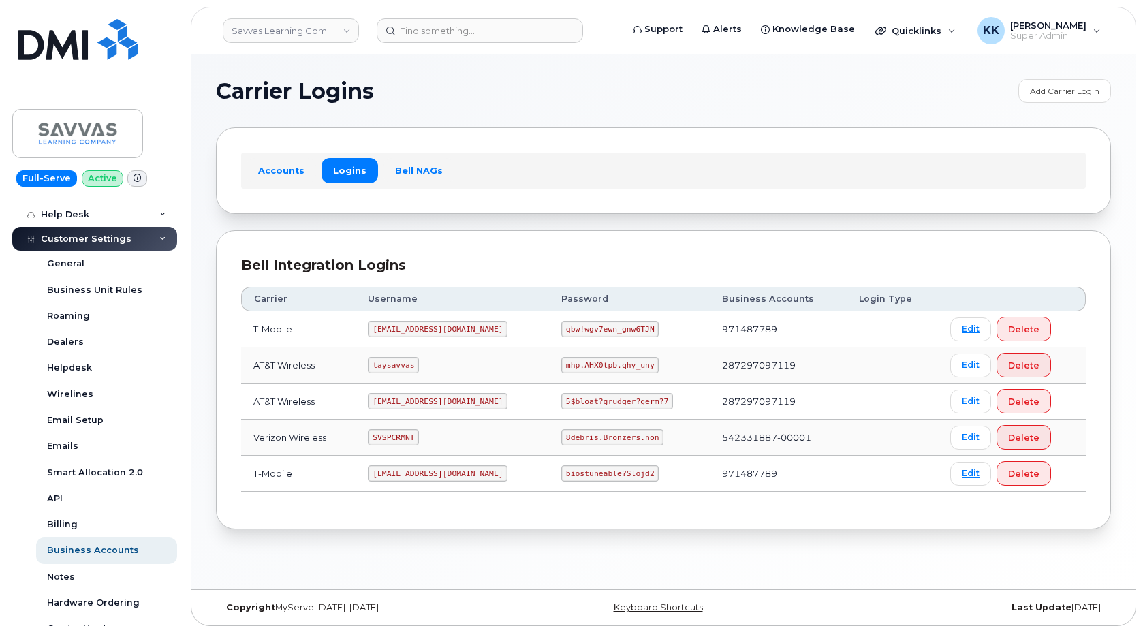
click at [408, 434] on code "SVSPCRMNT" at bounding box center [393, 437] width 51 height 16
copy code "SVSPCRMNT"
click at [569, 435] on code "8debris.Bronzers.non" at bounding box center [612, 437] width 102 height 16
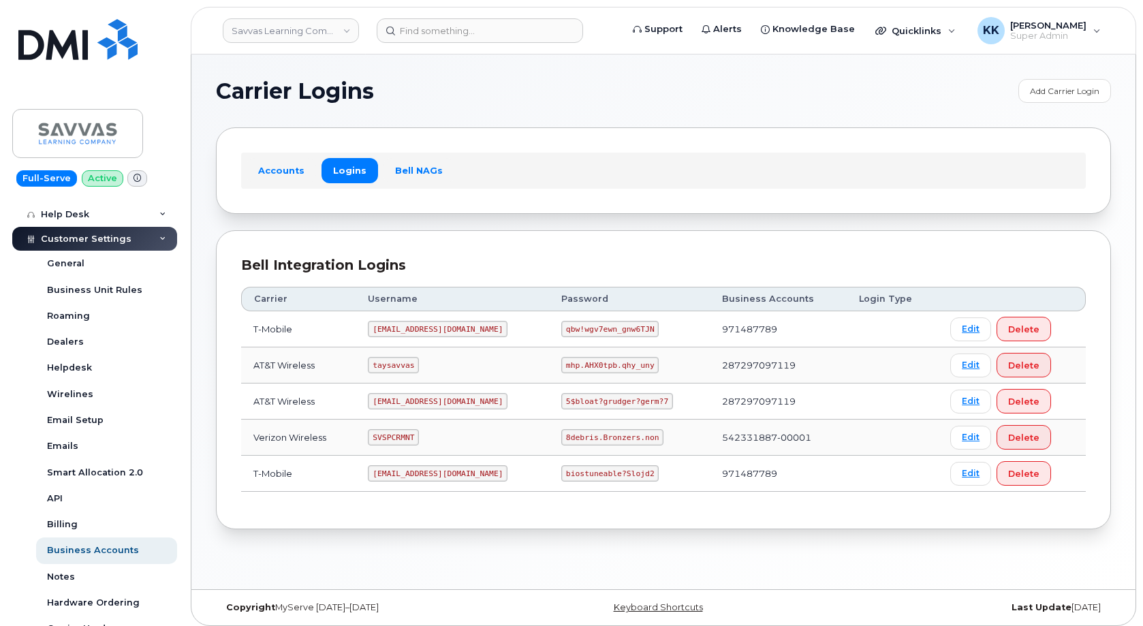
click at [569, 435] on code "8debris.Bronzers.non" at bounding box center [612, 437] width 102 height 16
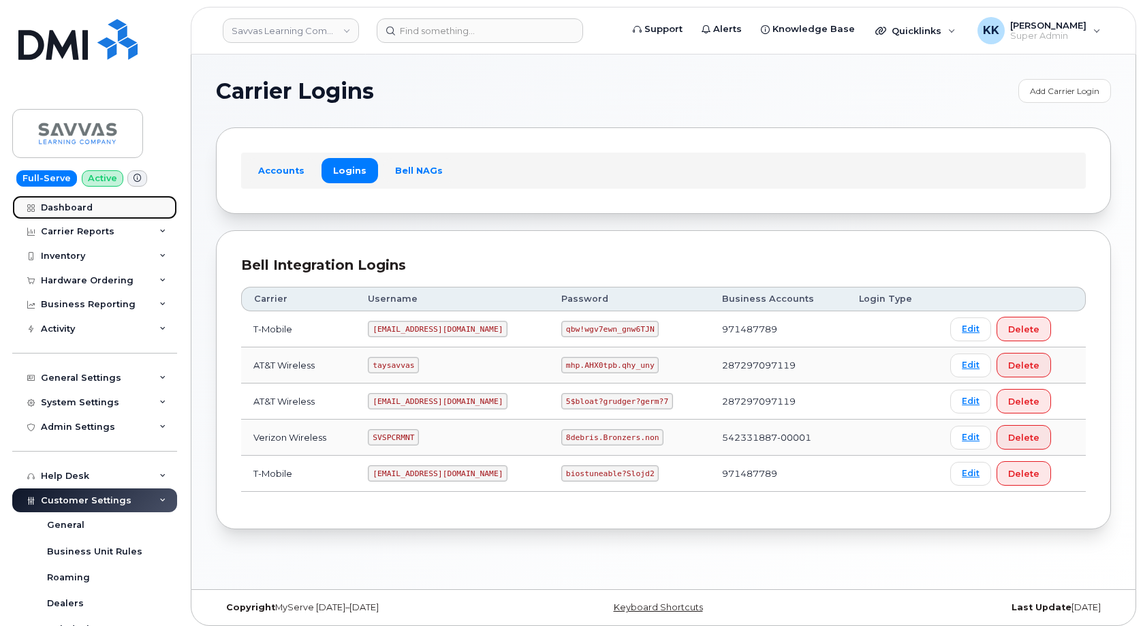
click at [79, 208] on div "Dashboard" at bounding box center [67, 207] width 52 height 11
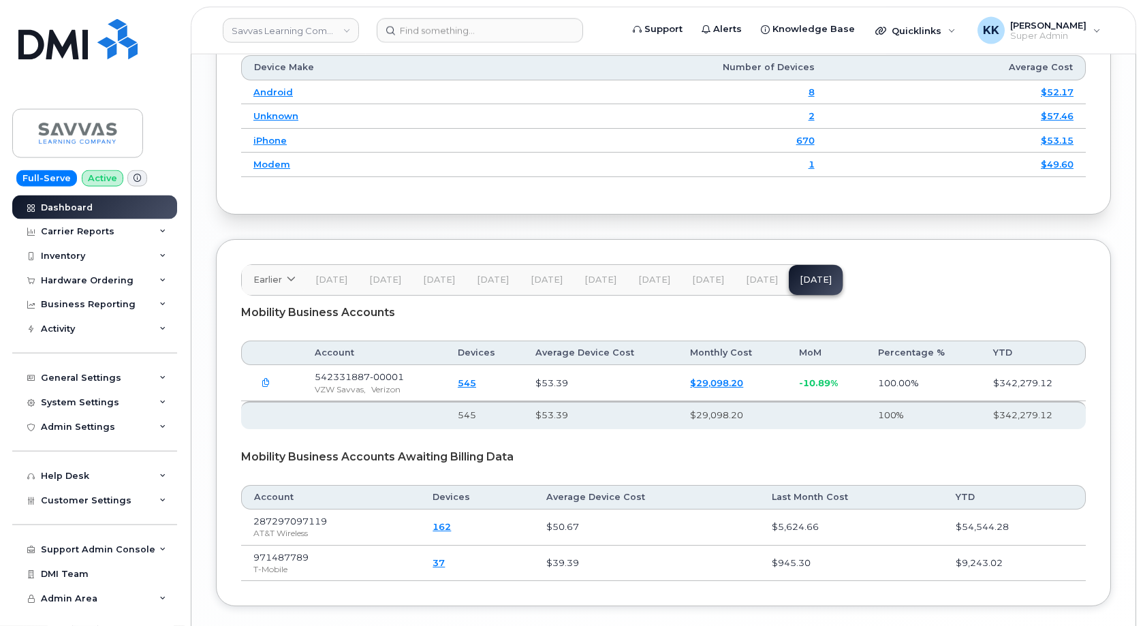
scroll to position [1929, 0]
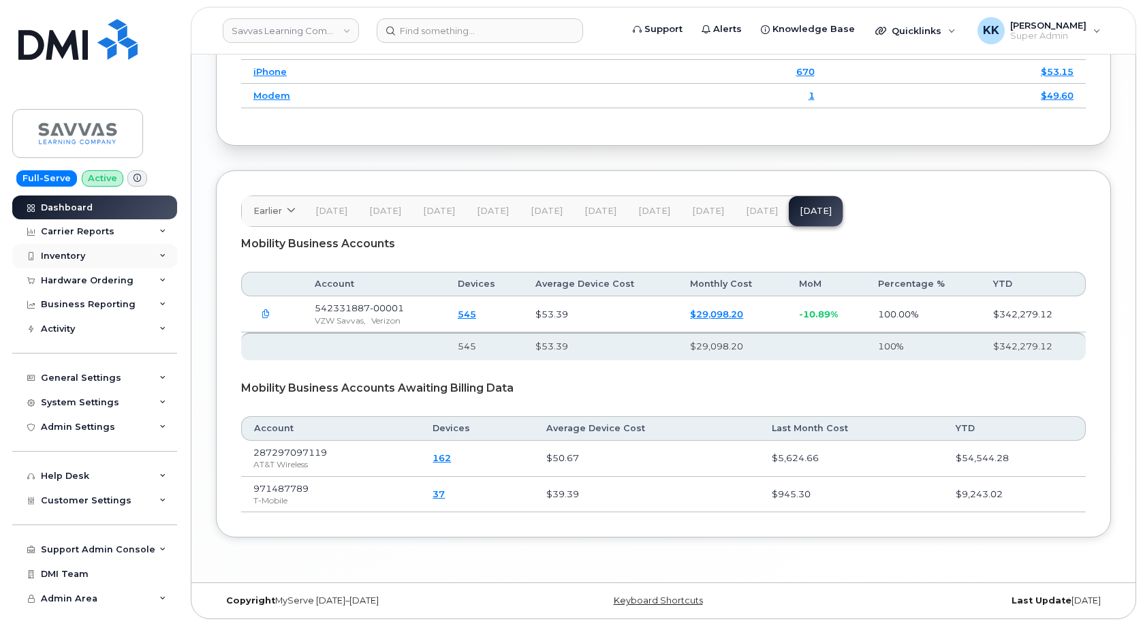
click at [92, 256] on div "Inventory" at bounding box center [94, 256] width 165 height 25
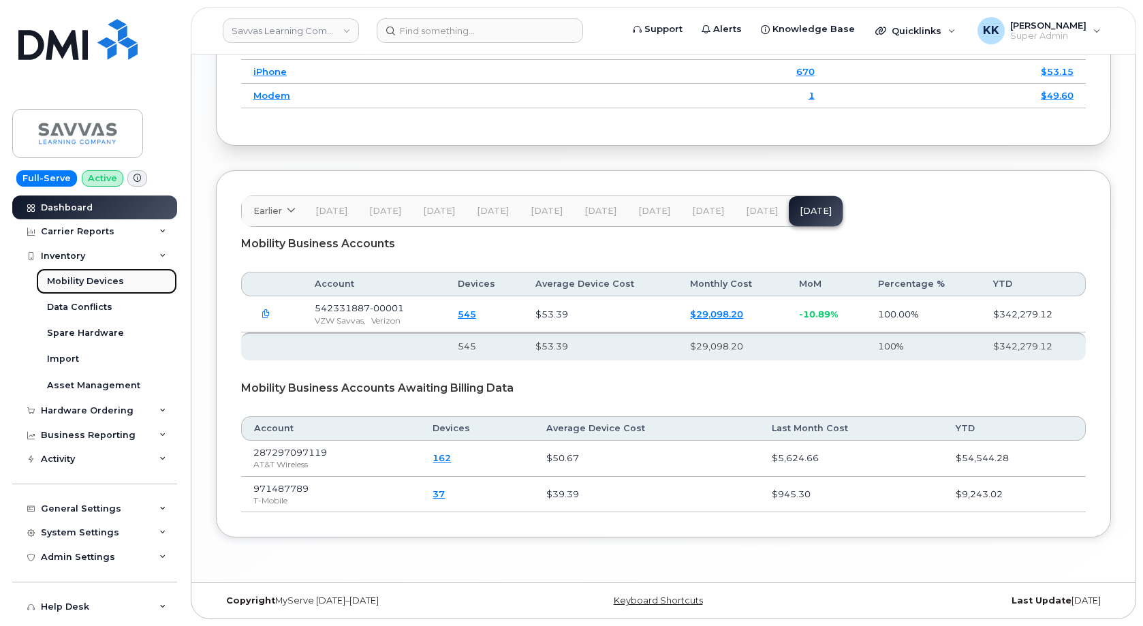
click at [63, 287] on link "Mobility Devices" at bounding box center [106, 281] width 141 height 26
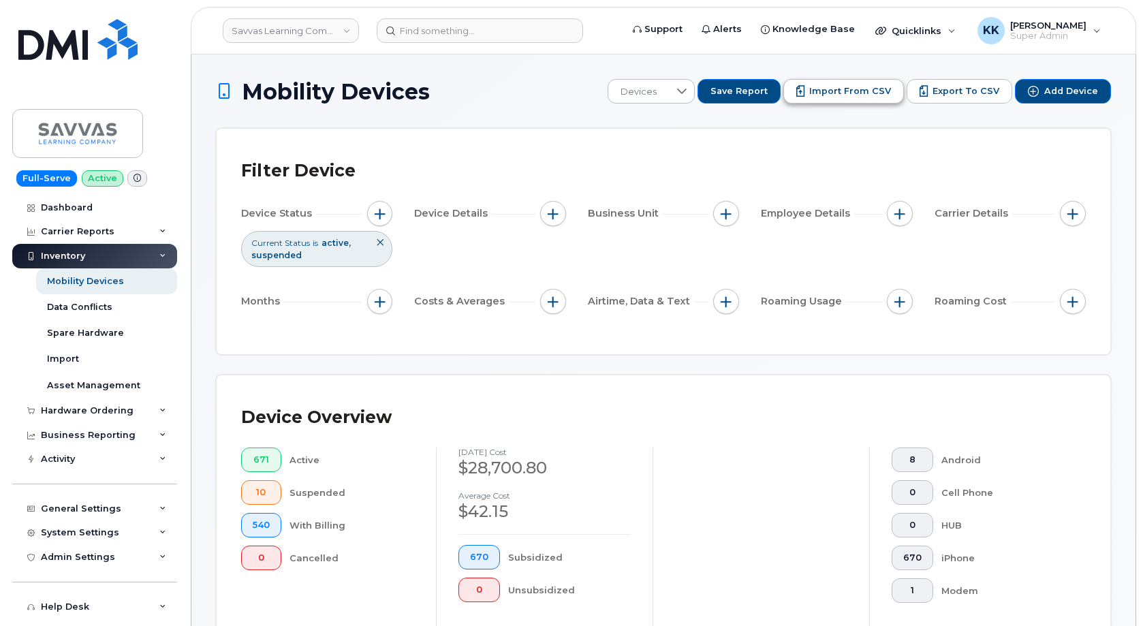
click at [833, 95] on span "Import from CSV" at bounding box center [850, 91] width 82 height 12
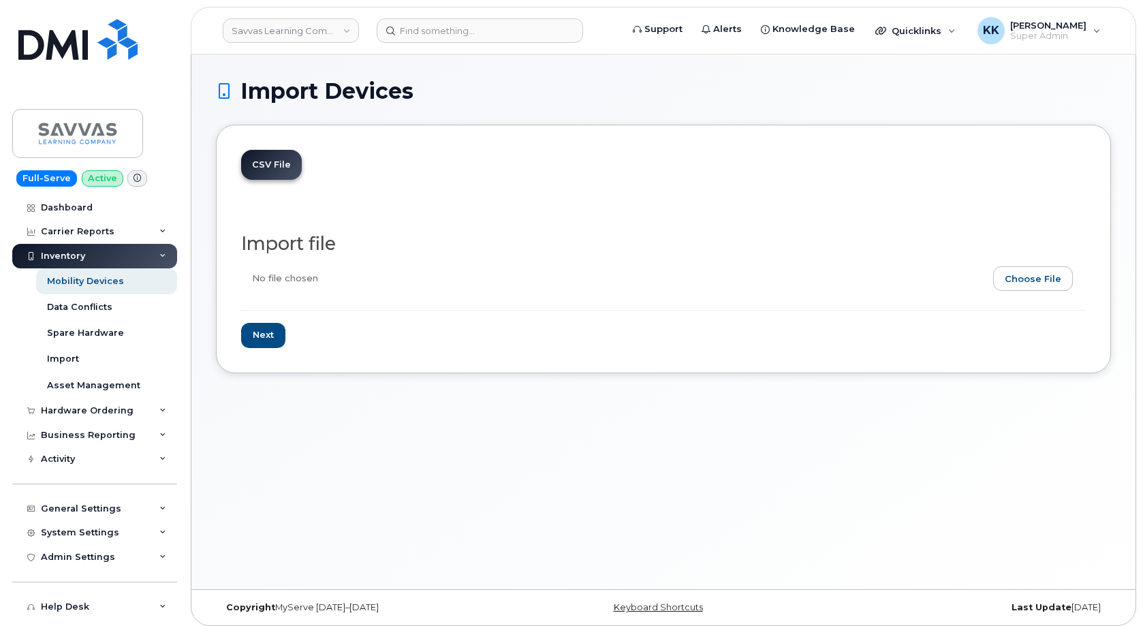
click at [1030, 286] on input "file" at bounding box center [657, 281] width 833 height 31
type input "C:\fakepath\Savvas Verizon Inventory [DATE].csv"
click at [263, 338] on input "Next" at bounding box center [263, 335] width 44 height 25
type input "Loading..."
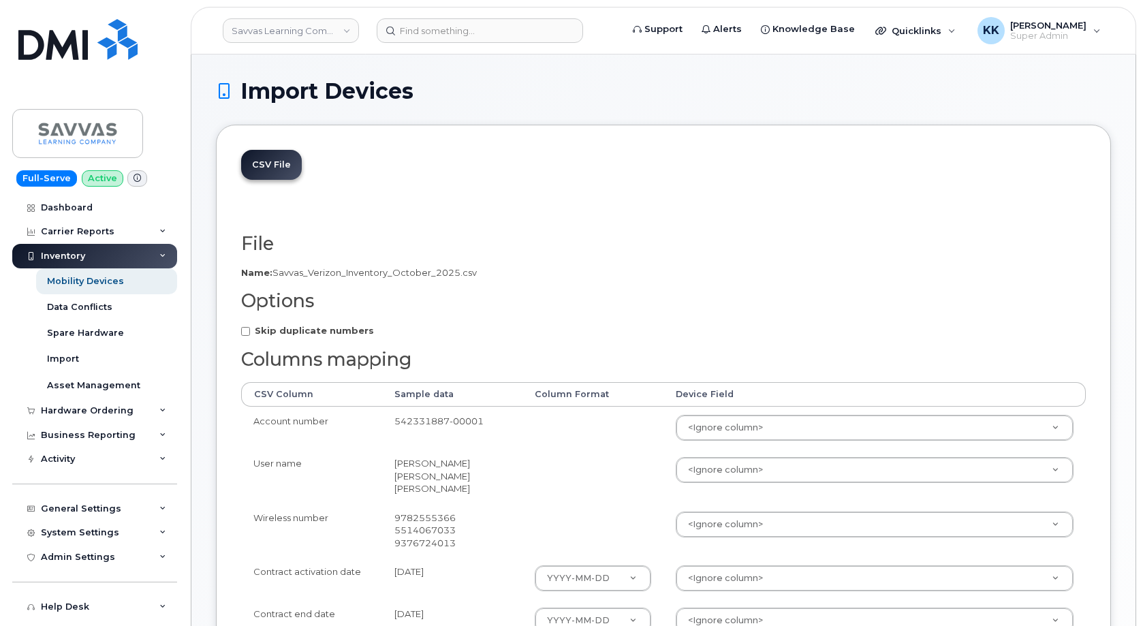
click at [346, 332] on strong "Skip duplicate numbers" at bounding box center [314, 330] width 119 height 11
click at [250, 332] on input "Skip duplicate numbers" at bounding box center [245, 331] width 9 height 9
checkbox input "true"
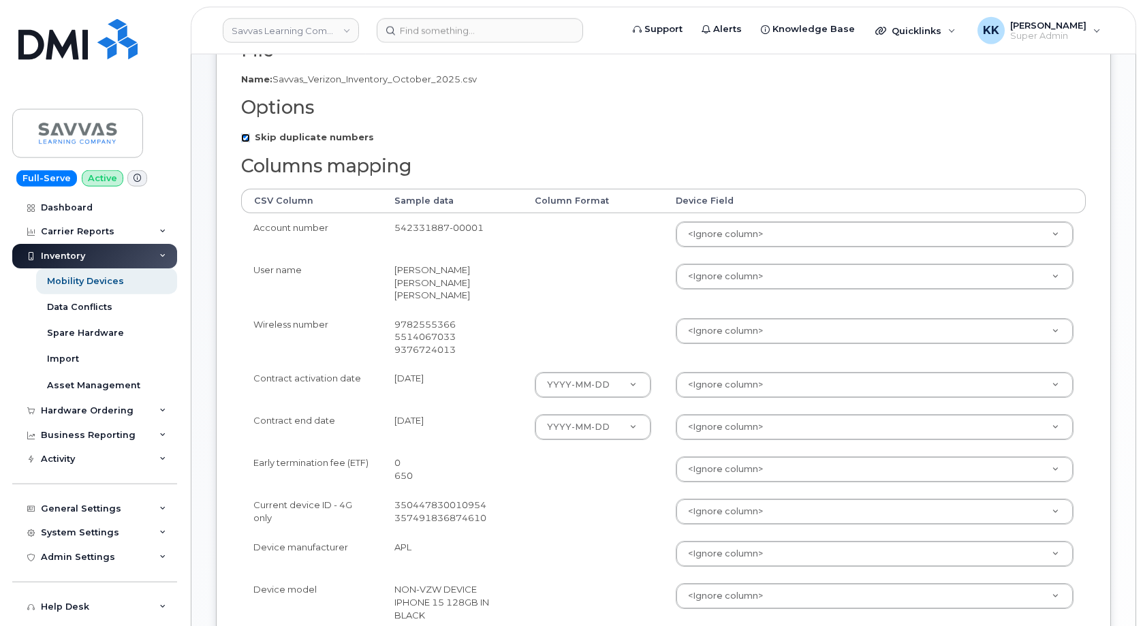
scroll to position [208, 0]
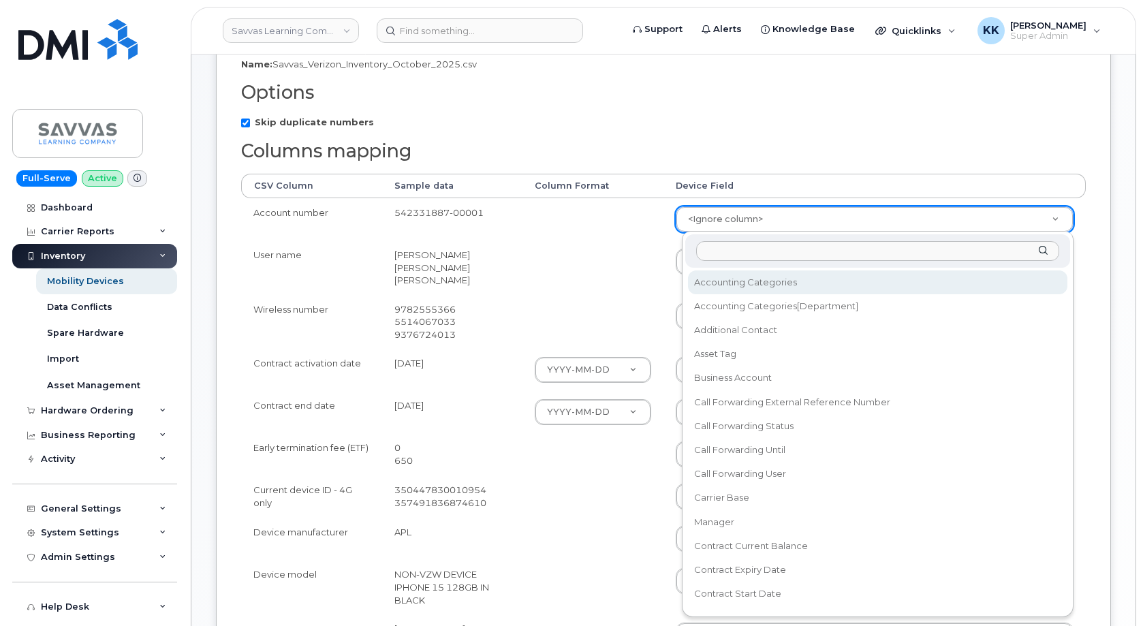
click at [754, 220] on body "Savvas Learning Company LLC Support Alerts Knowledge Base Quicklinks Suspend / …" at bounding box center [571, 369] width 1143 height 1155
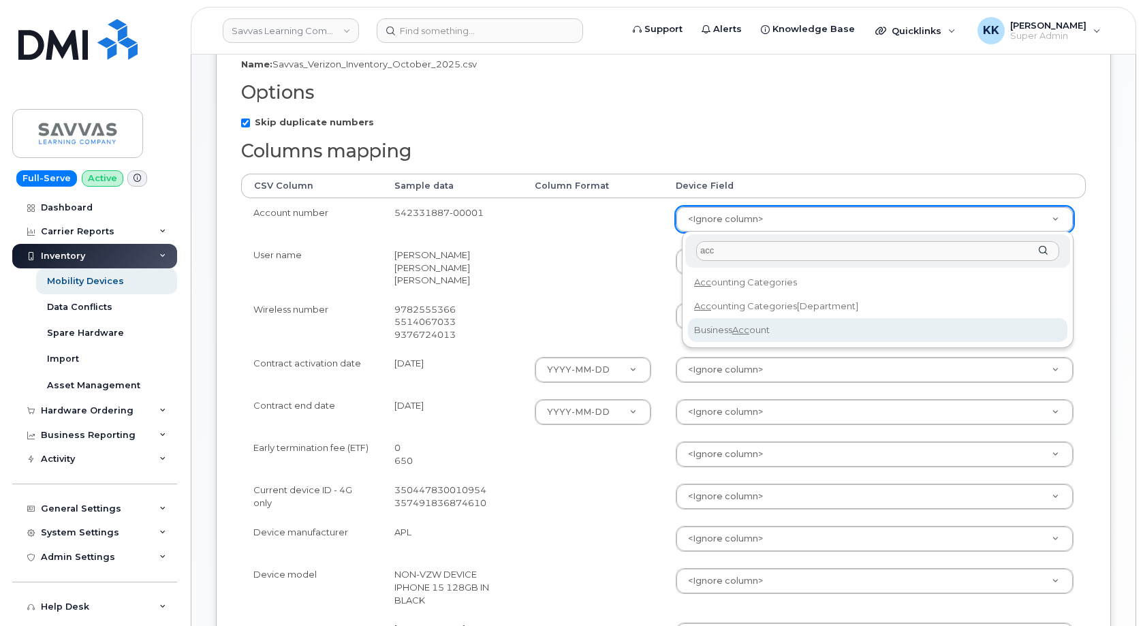
type input "acc"
select select "business_account_id"
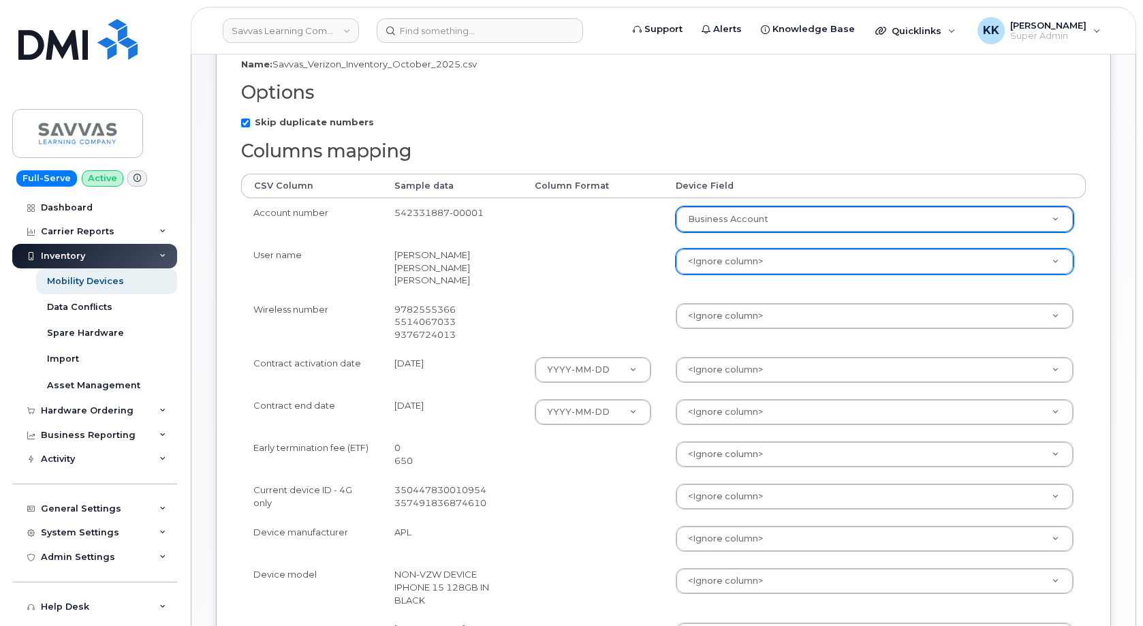
click at [701, 264] on body "Savvas Learning Company LLC Support Alerts Knowledge Base Quicklinks Suspend / …" at bounding box center [571, 369] width 1143 height 1155
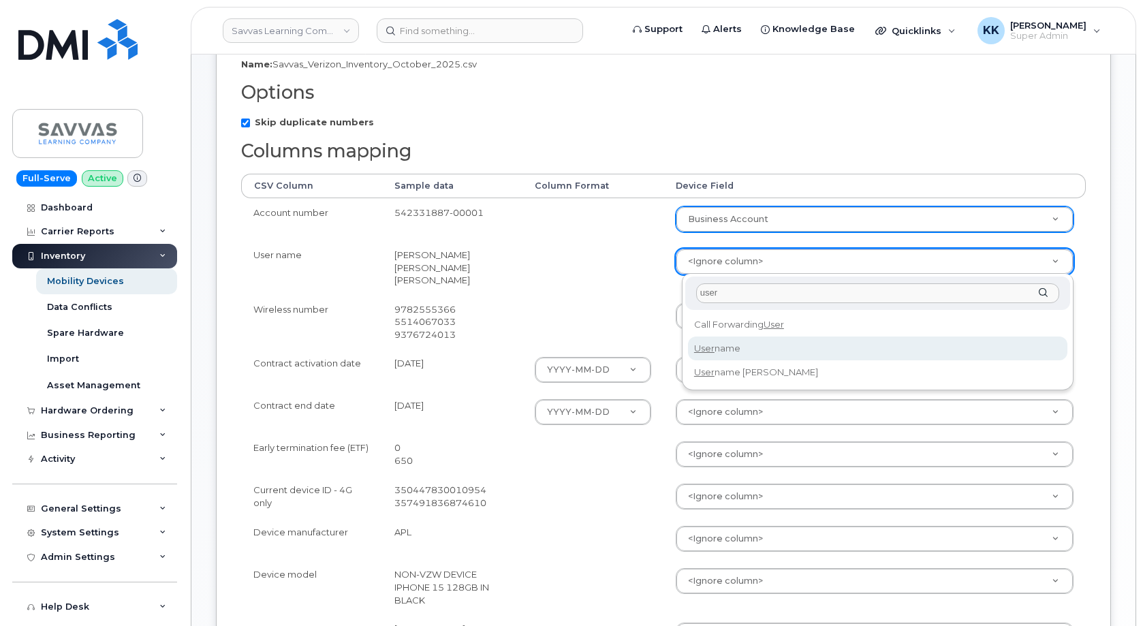
type input "user"
select select "username"
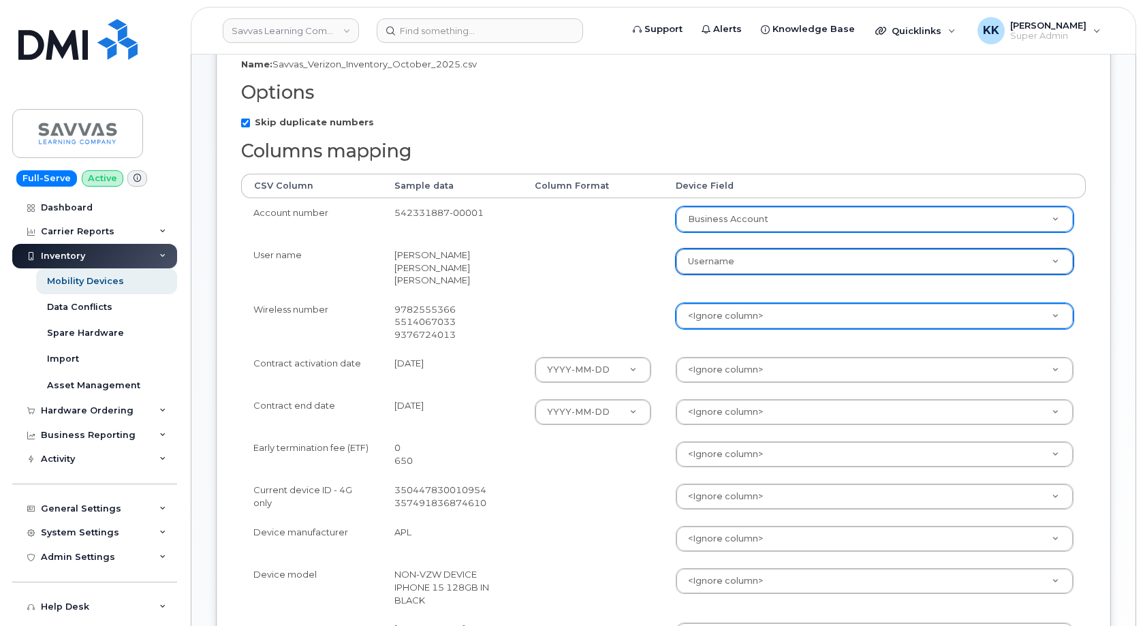
click at [717, 310] on body "Savvas Learning Company LLC Support Alerts Knowledge Base Quicklinks Suspend / …" at bounding box center [571, 369] width 1143 height 1155
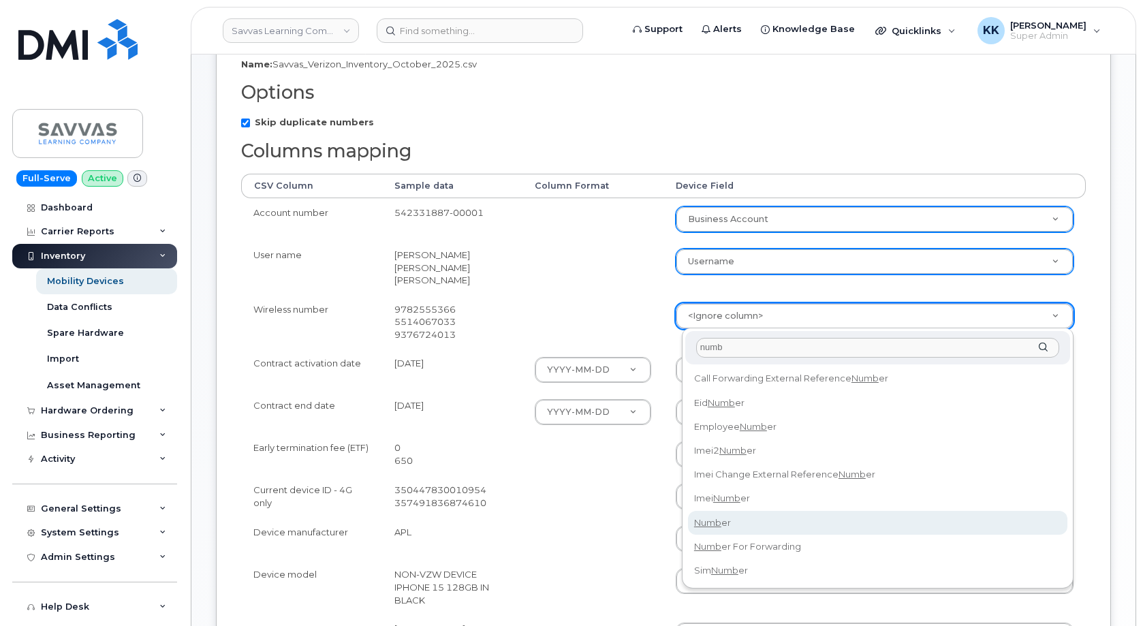
type input "numb"
select select "number"
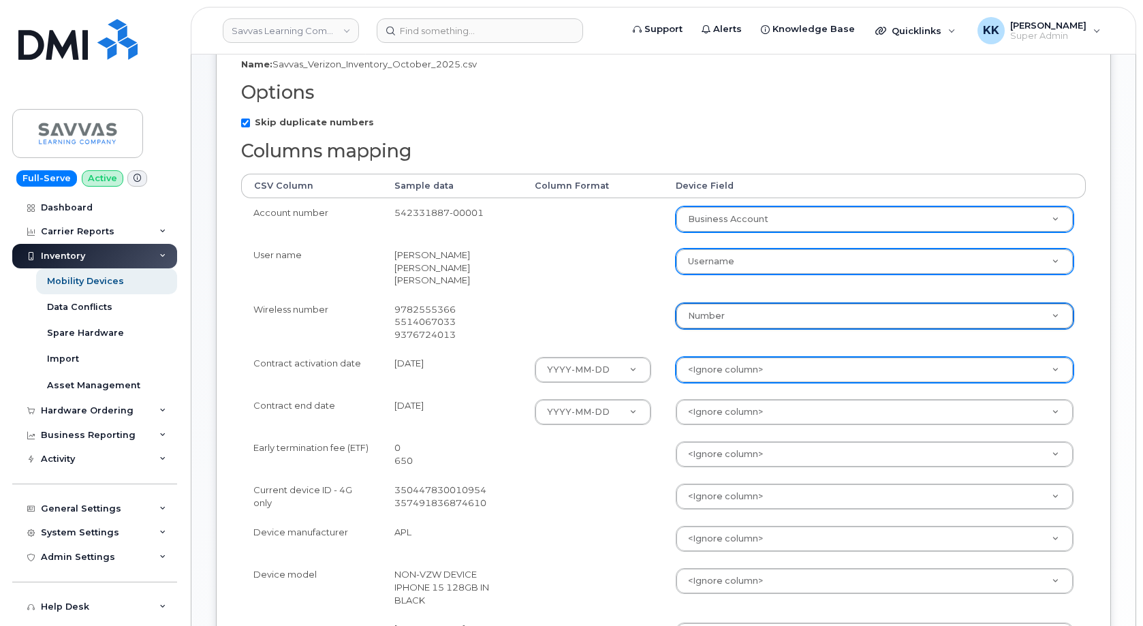
click at [710, 359] on body "Savvas Learning Company LLC Support Alerts Knowledge Base Quicklinks Suspend / …" at bounding box center [571, 369] width 1143 height 1155
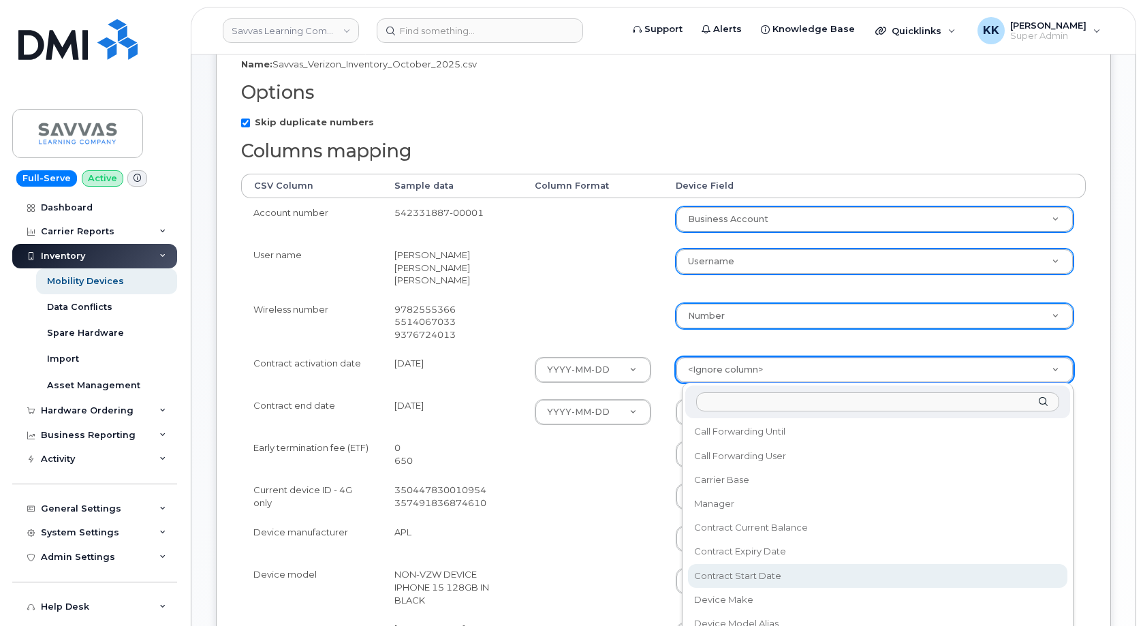
scroll to position [196, 0]
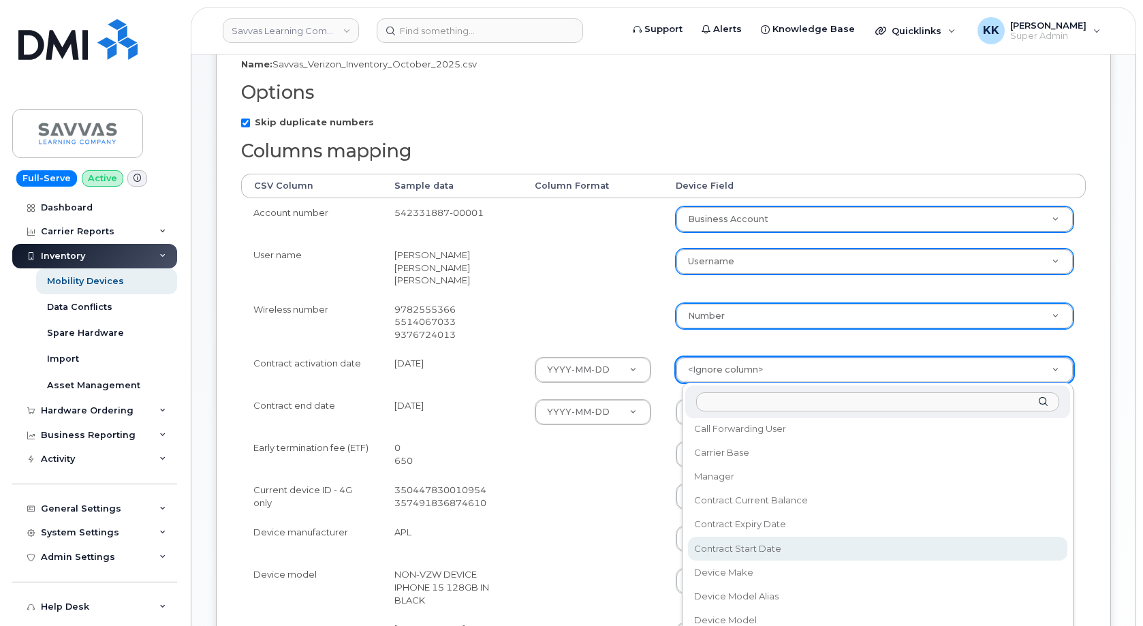
select select "contract_start_date"
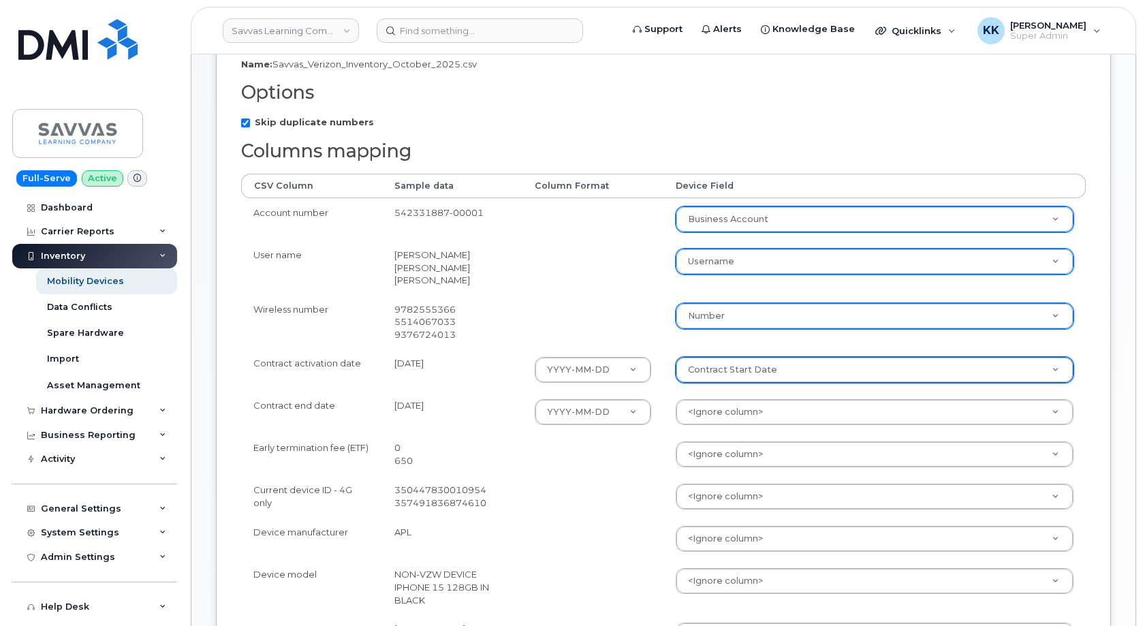
click at [711, 407] on body "Savvas Learning Company LLC Support Alerts Knowledge Base Quicklinks Suspend / …" at bounding box center [571, 369] width 1143 height 1155
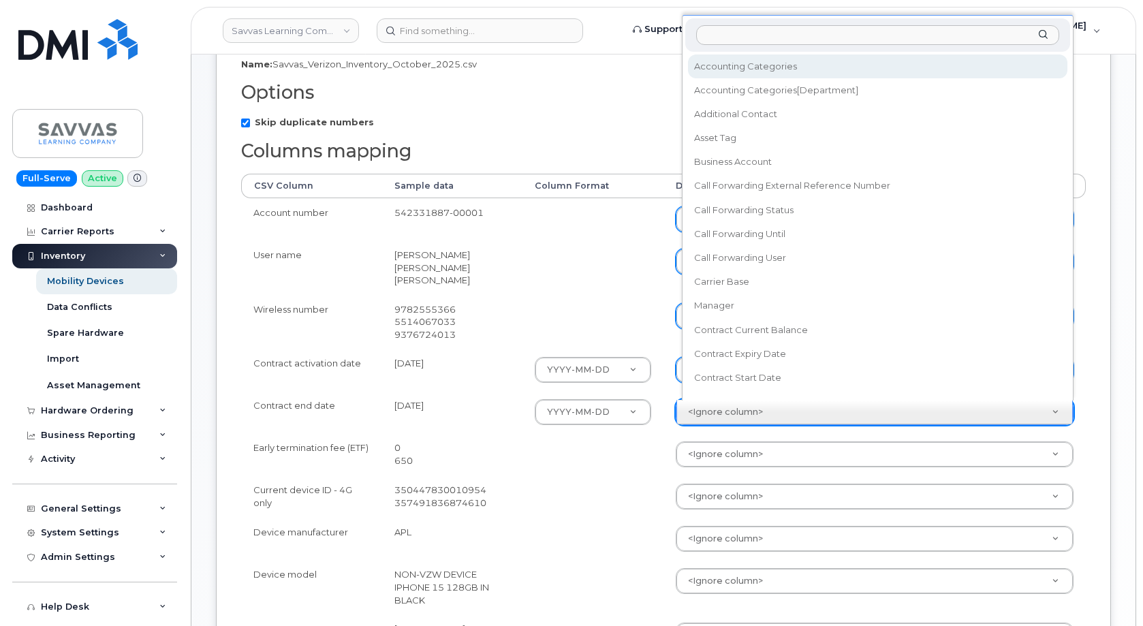
scroll to position [12, 0]
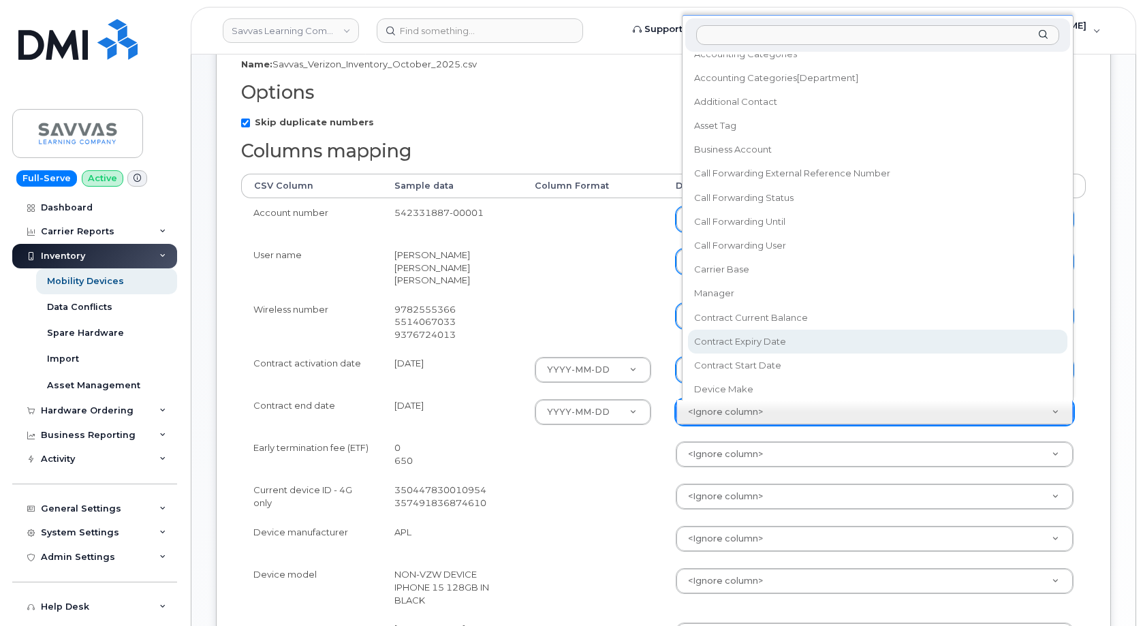
select select "contract_expiry_date"
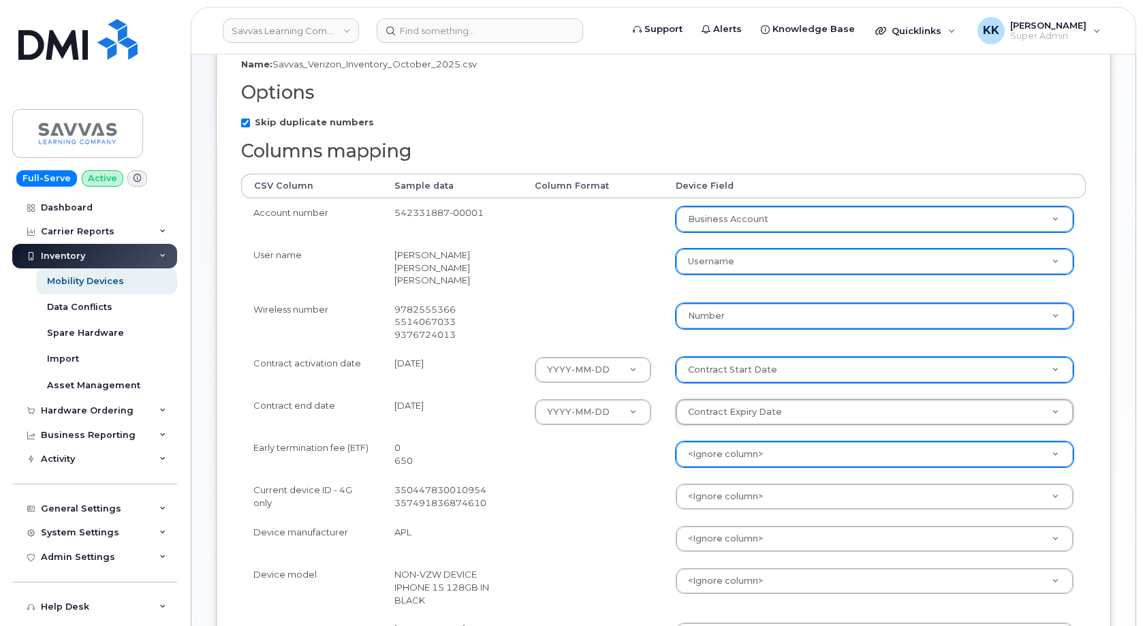
click at [724, 459] on body "Savvas Learning Company LLC Support Alerts Knowledge Base Quicklinks Suspend / …" at bounding box center [571, 369] width 1143 height 1155
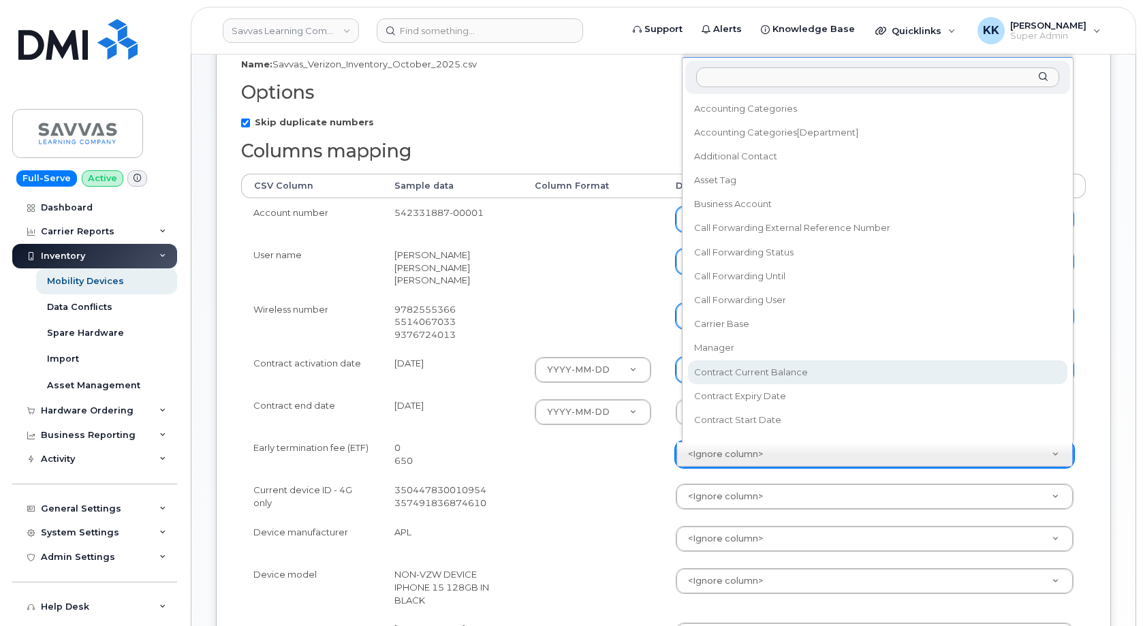
select select "contract_current_balance"
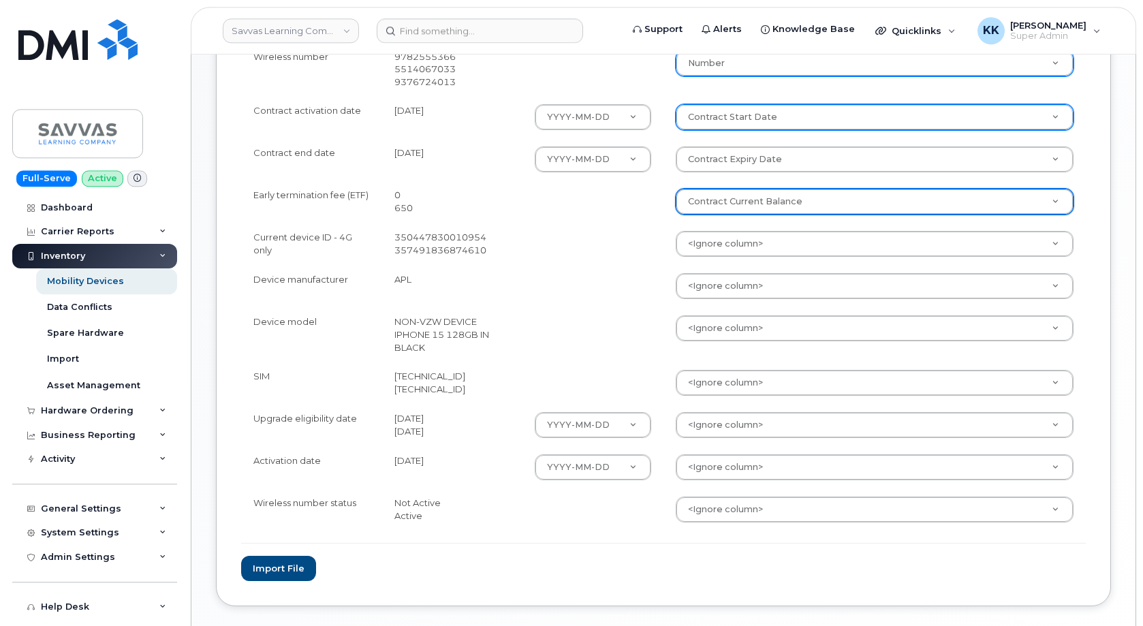
scroll to position [486, 0]
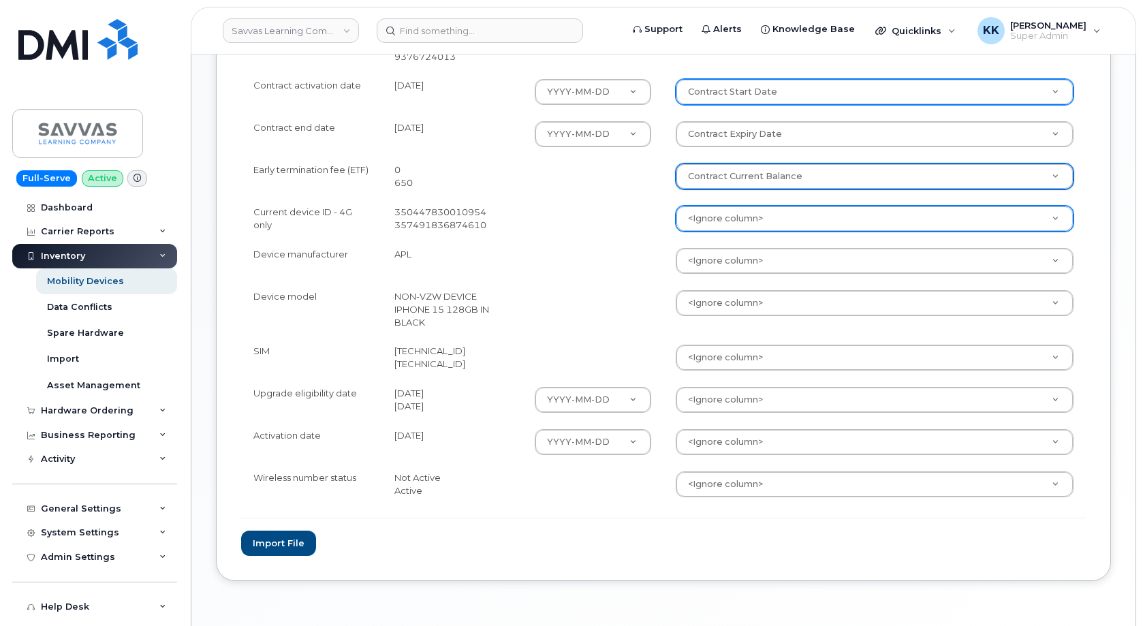
click at [729, 220] on body "Savvas Learning Company LLC Support Alerts Knowledge Base Quicklinks Suspend / …" at bounding box center [571, 91] width 1143 height 1155
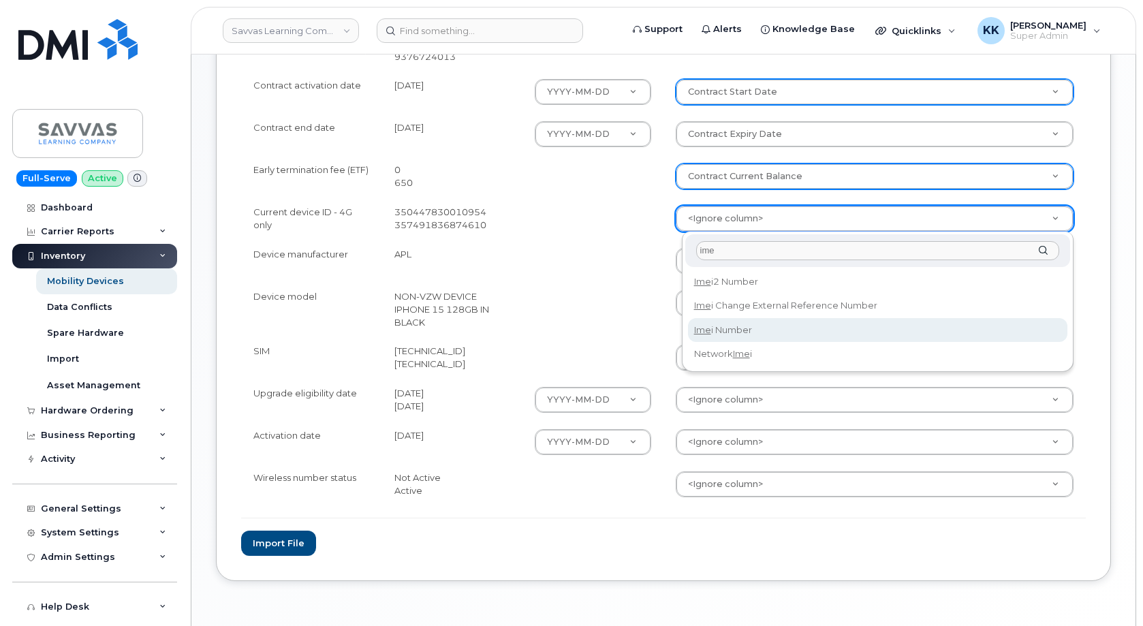
type input "ime"
select select "imei_number"
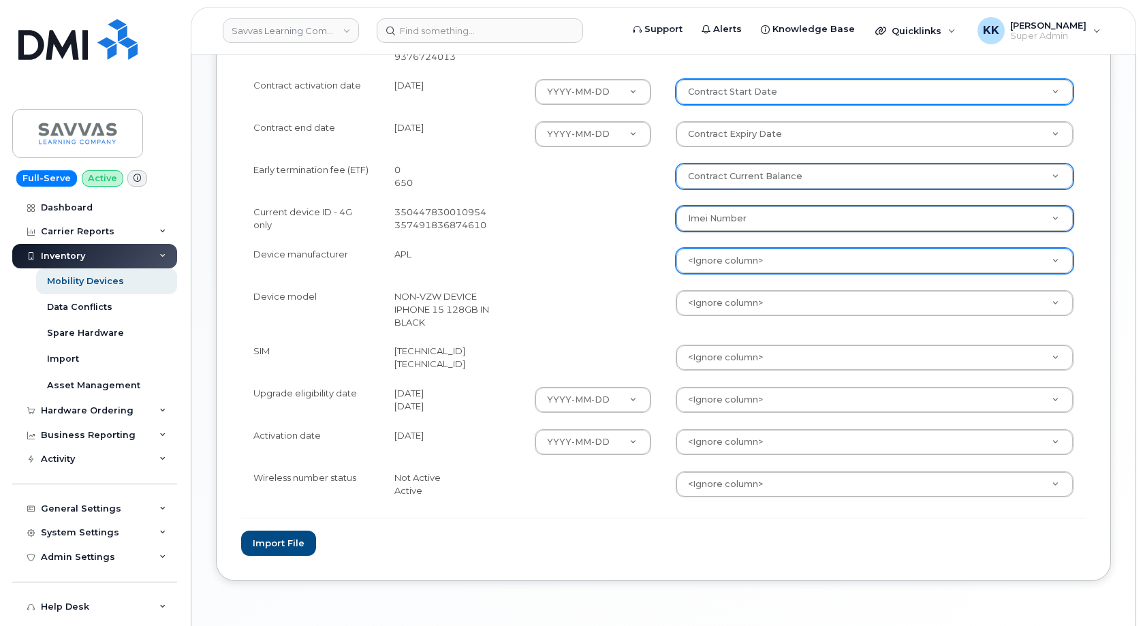
click at [730, 264] on body "Savvas Learning Company LLC Support Alerts Knowledge Base Quicklinks Suspend / …" at bounding box center [571, 91] width 1143 height 1155
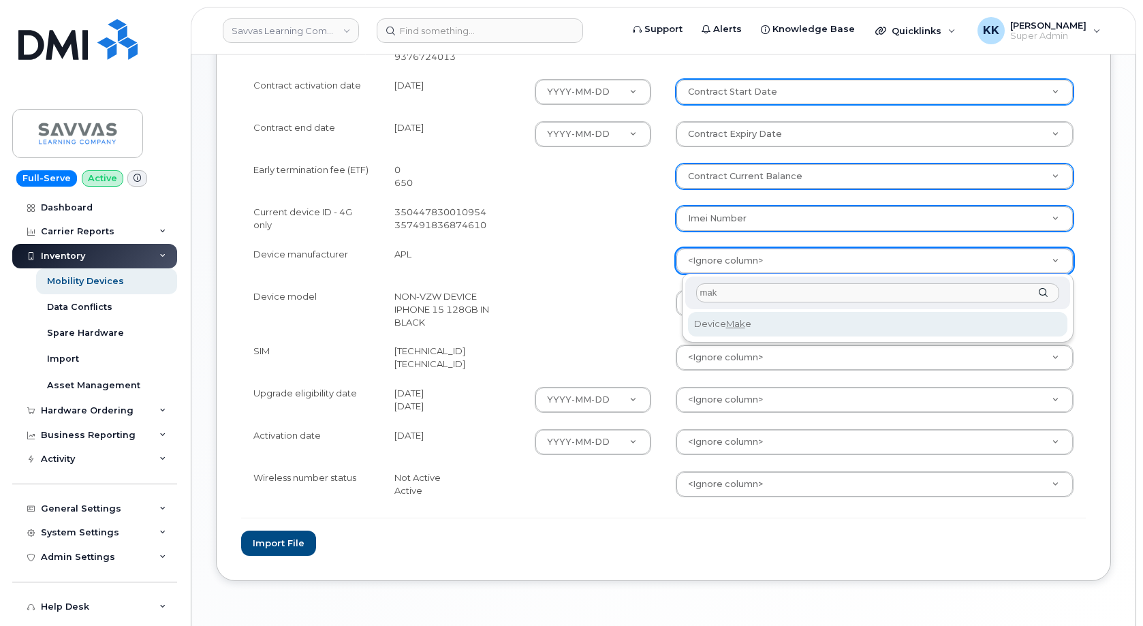
type input "mak"
select select "device_make_id"
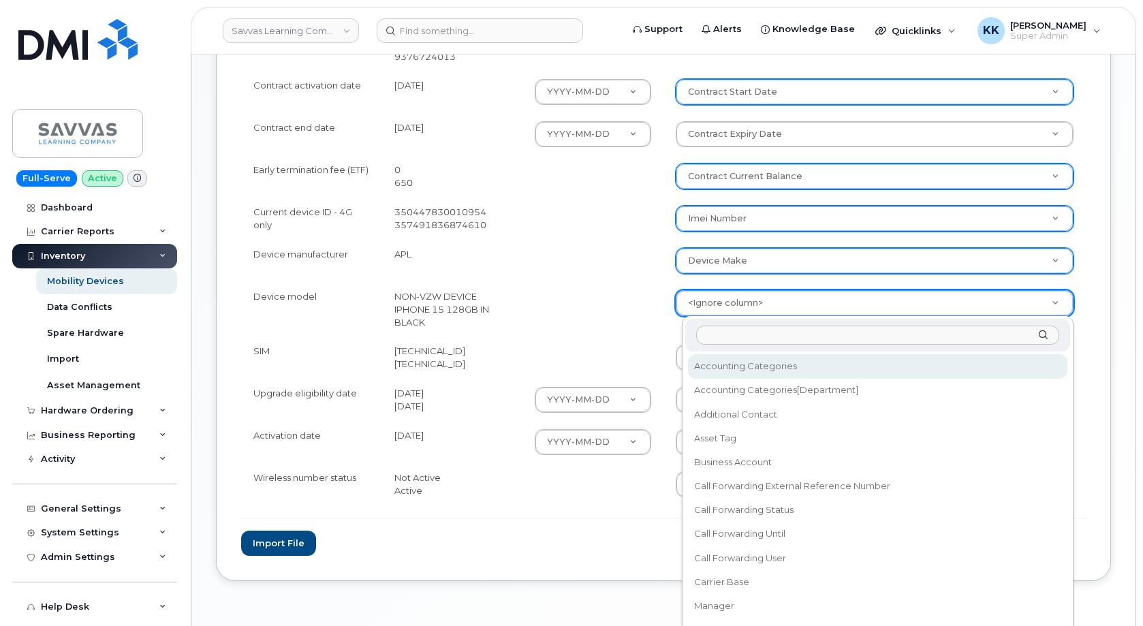
click at [727, 313] on body "Savvas Learning Company LLC Support Alerts Knowledge Base Quicklinks Suspend / …" at bounding box center [571, 91] width 1143 height 1155
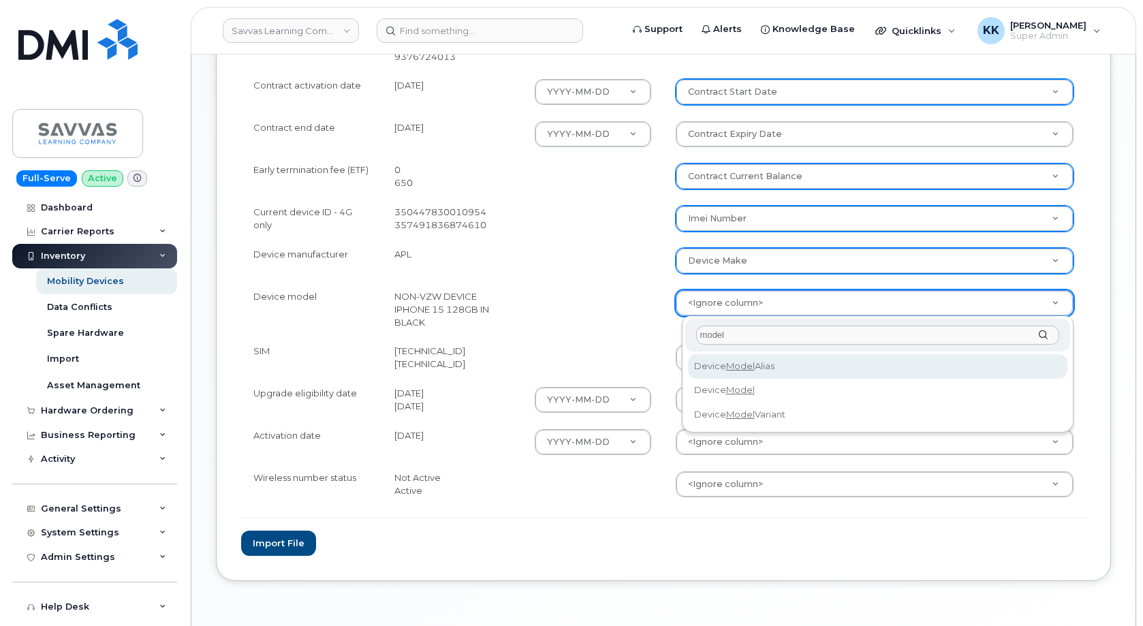
type input "model"
select select "device_model_alias"
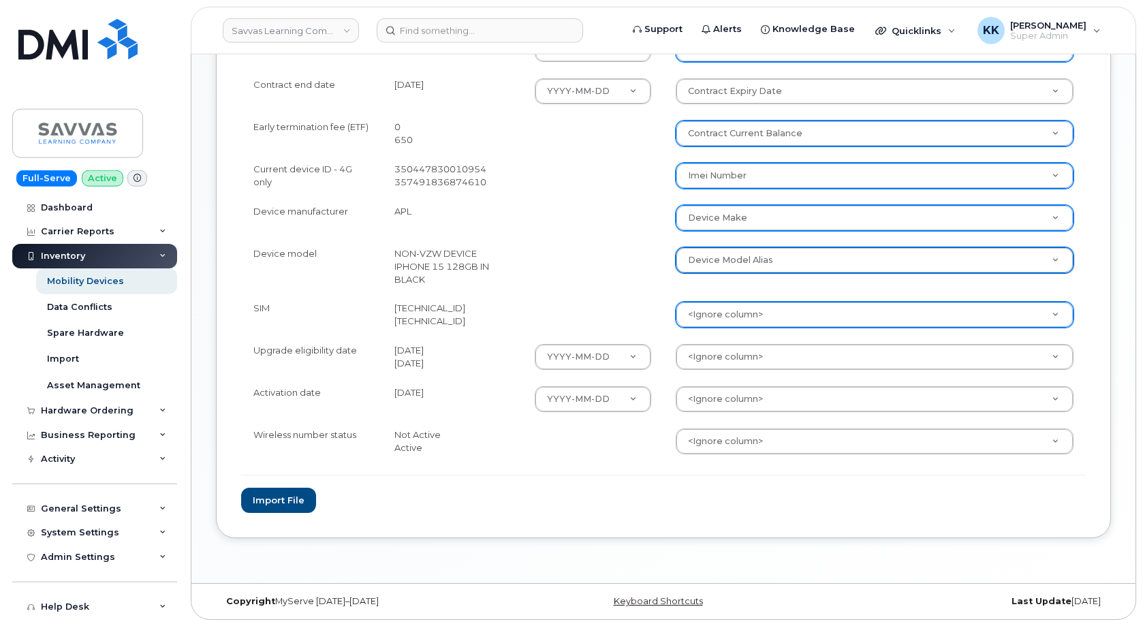
scroll to position [530, 0]
click at [706, 312] on body "Savvas Learning Company LLC Support Alerts Knowledge Base Quicklinks Suspend / …" at bounding box center [571, 47] width 1143 height 1155
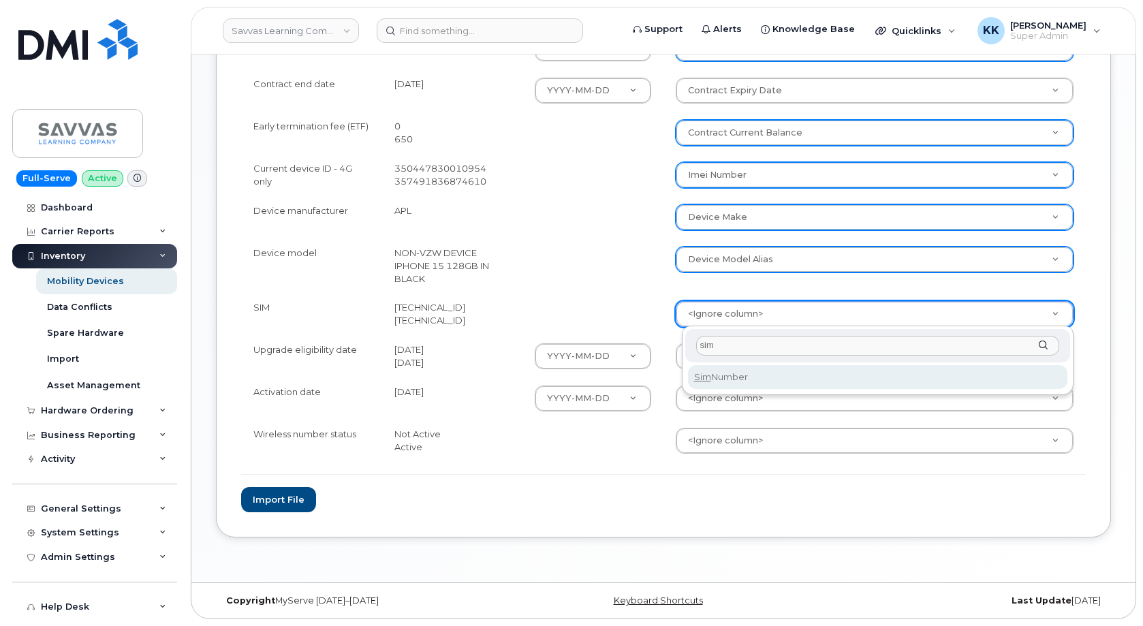
type input "sim"
select select "sim_number"
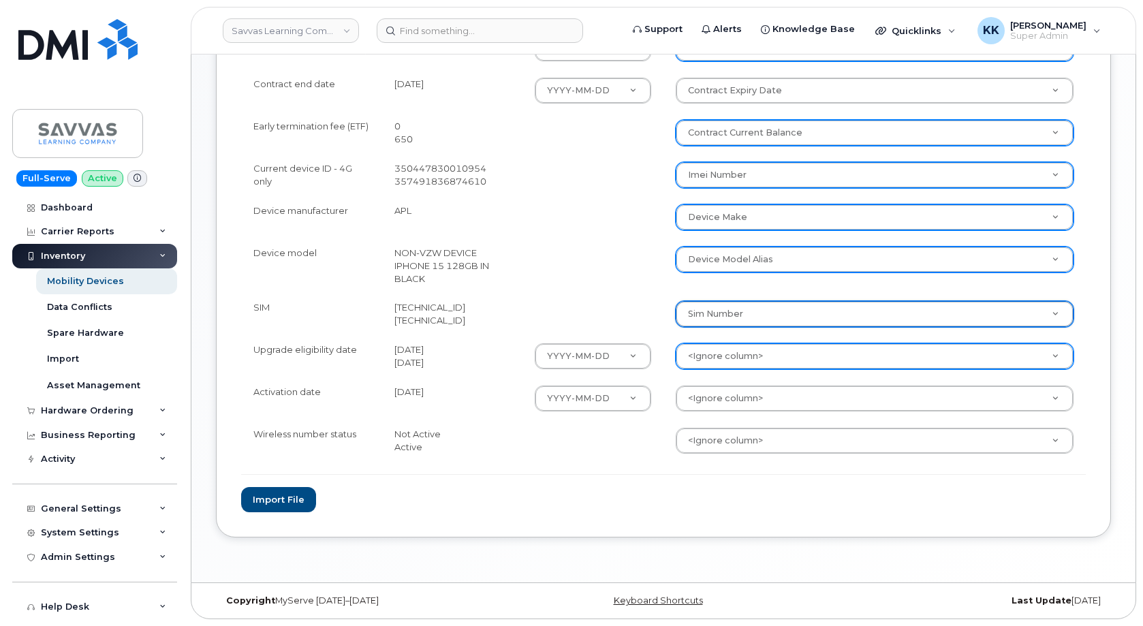
click at [735, 362] on body "Savvas Learning Company LLC Support Alerts Knowledge Base Quicklinks Suspend / …" at bounding box center [571, 47] width 1143 height 1155
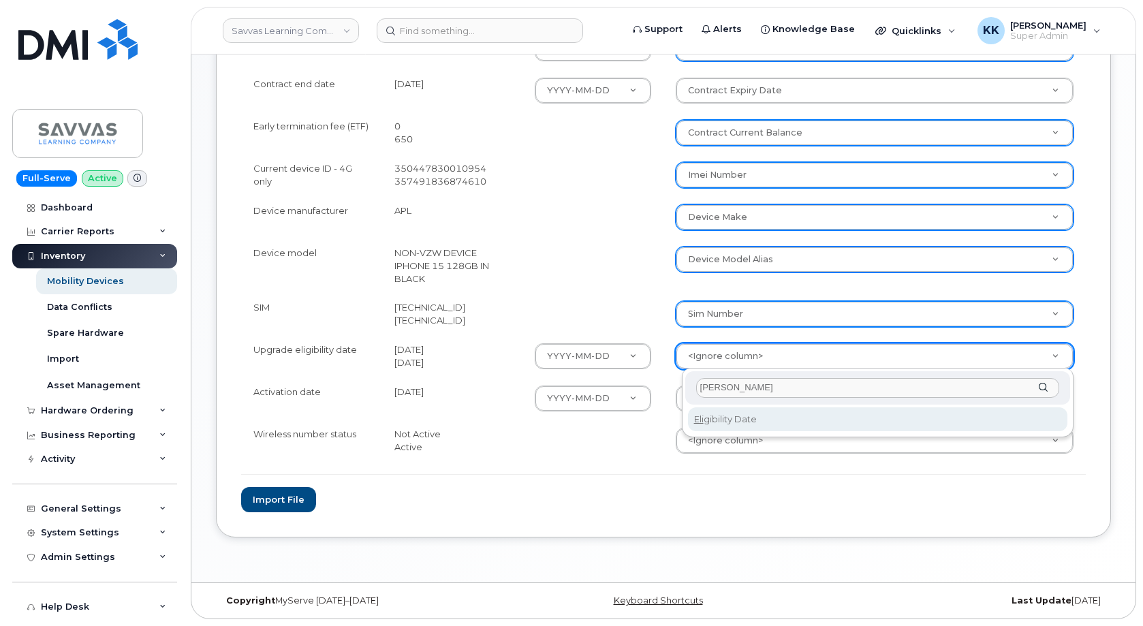
type input "eli"
select select "eligibility_date"
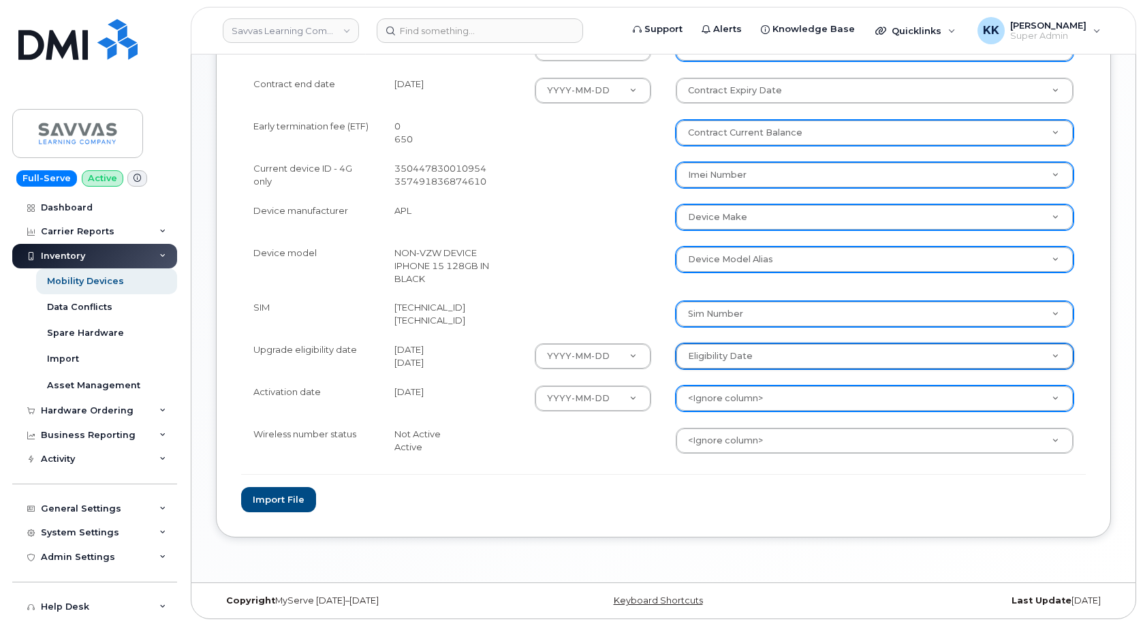
click at [733, 397] on body "Savvas Learning Company LLC Support Alerts Knowledge Base Quicklinks Suspend / …" at bounding box center [571, 47] width 1143 height 1155
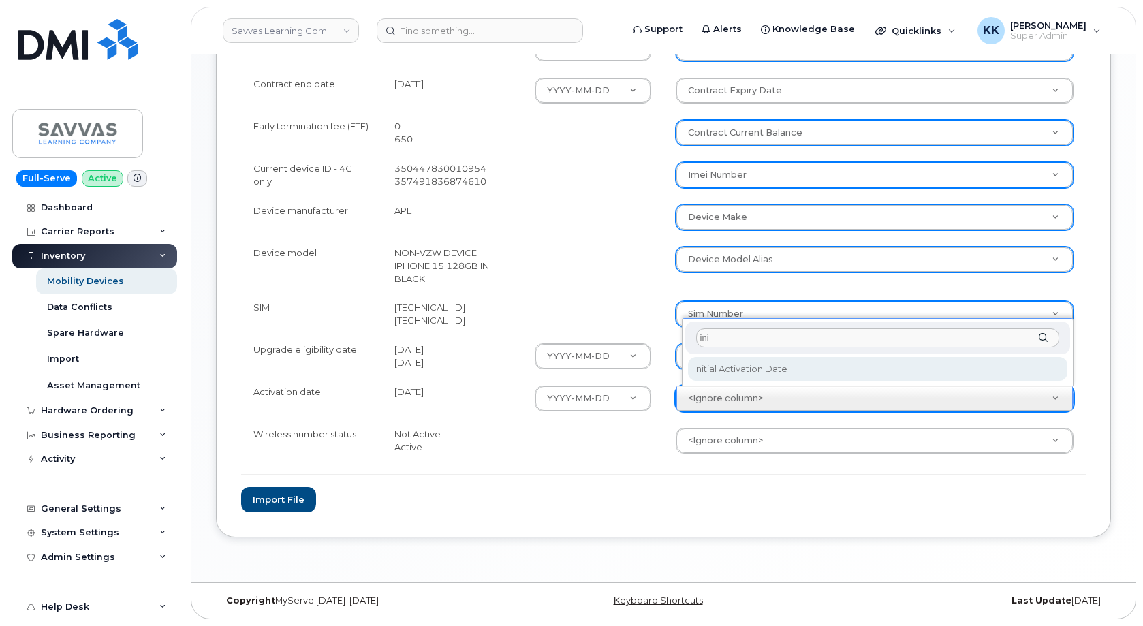
type input "ini"
select select "initial_activation_date"
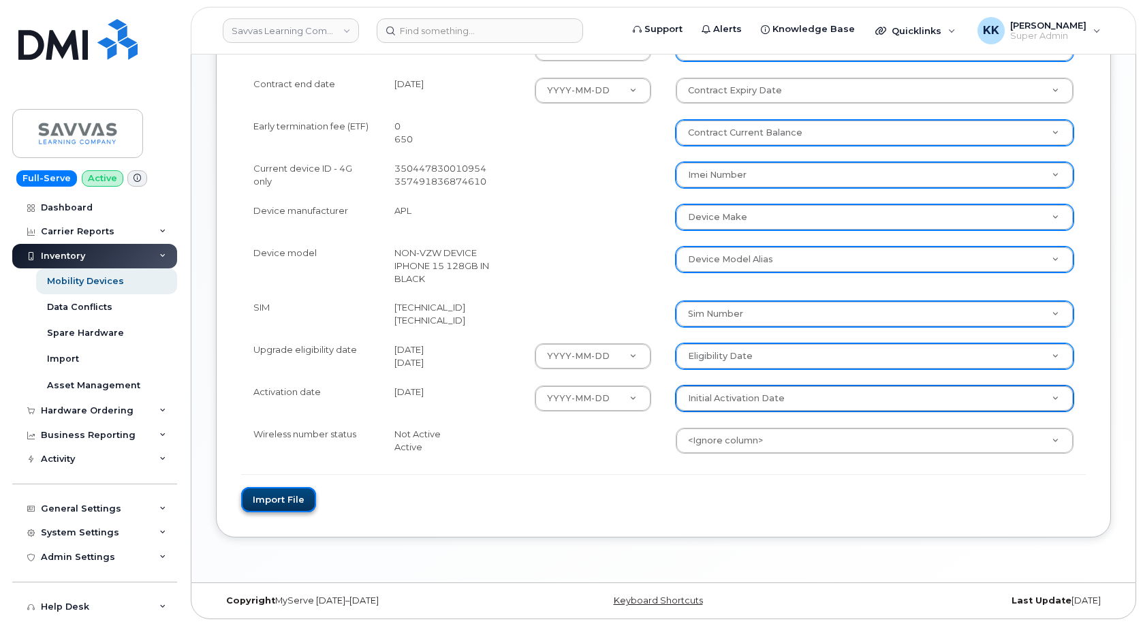
click at [289, 504] on button "Import file" at bounding box center [278, 499] width 75 height 25
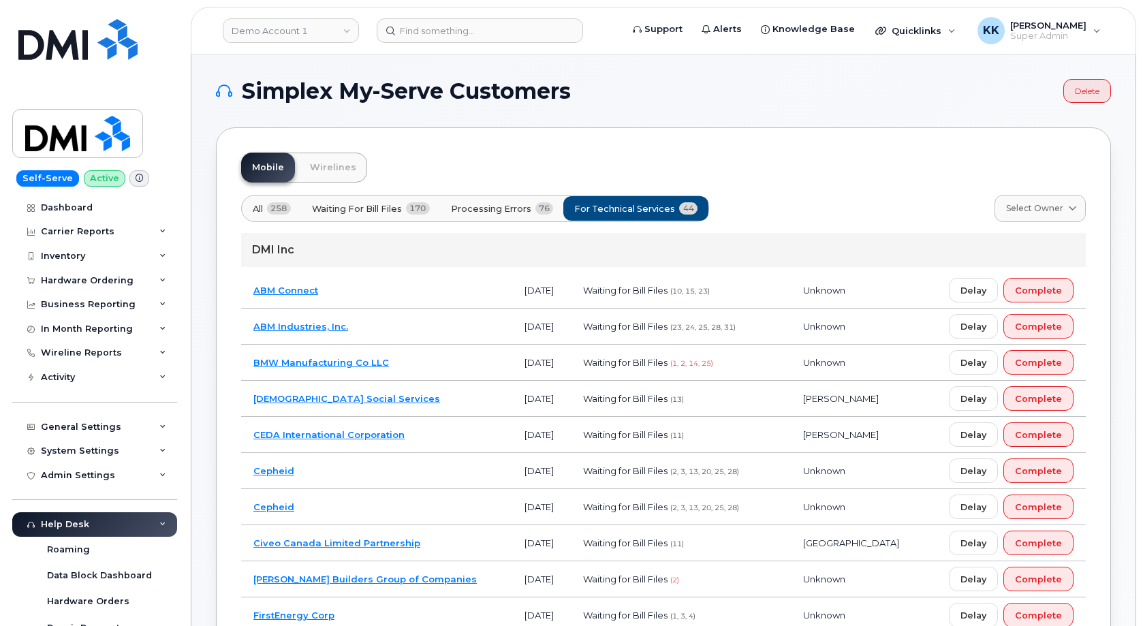
scroll to position [625, 0]
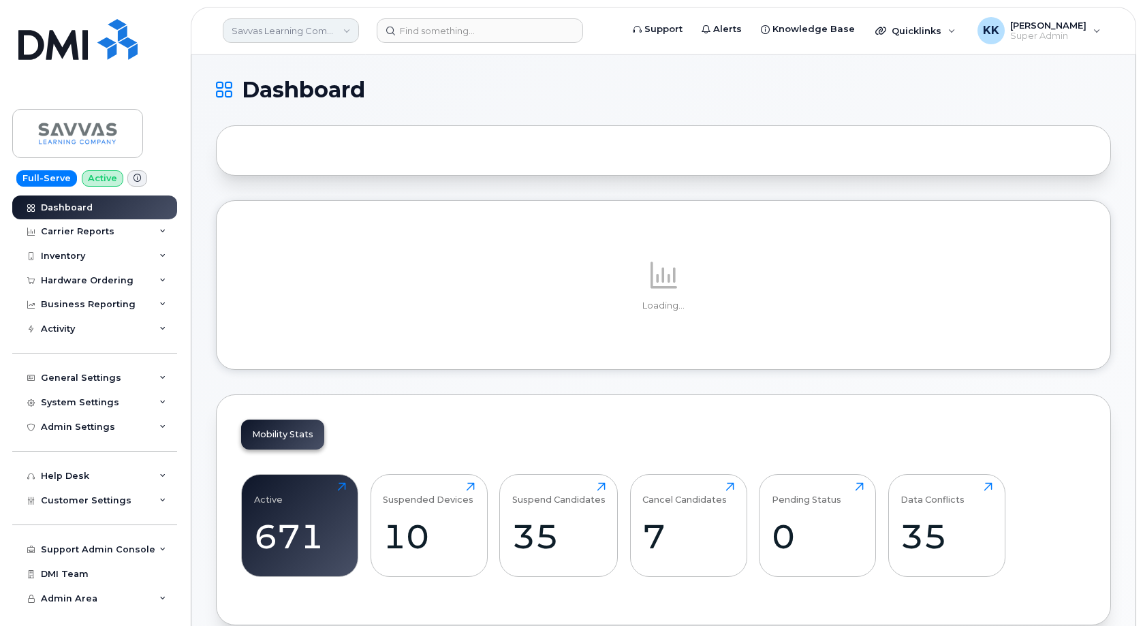
click at [279, 31] on link "Savvas Learning Company LLC" at bounding box center [291, 30] width 136 height 25
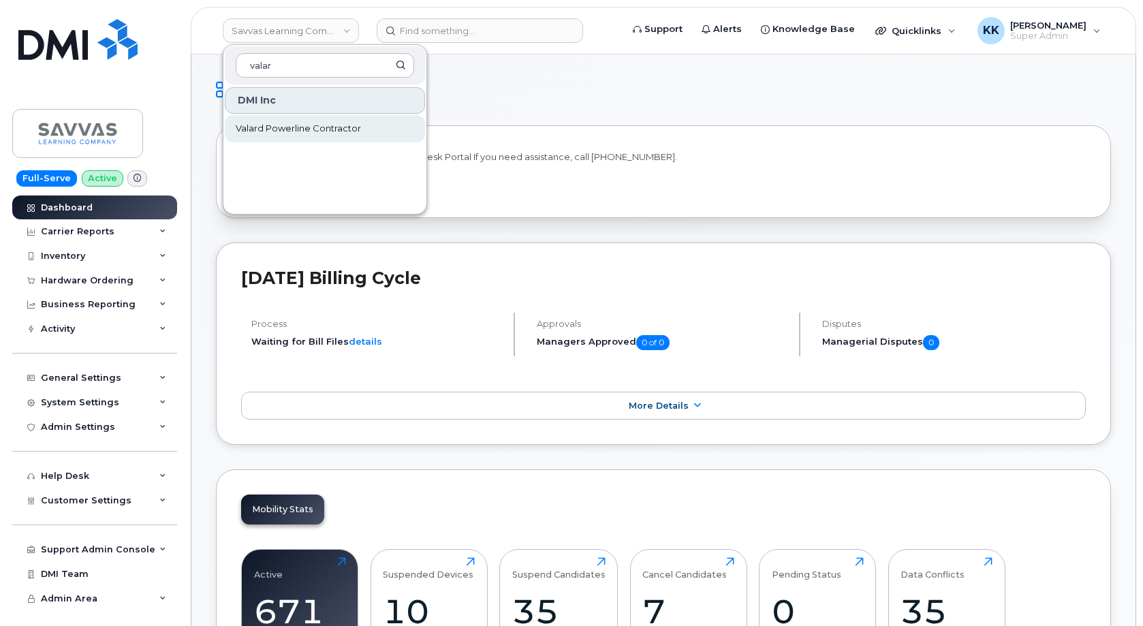
type input "valar"
click at [284, 129] on span "Valard Powerline Contractor" at bounding box center [298, 129] width 125 height 14
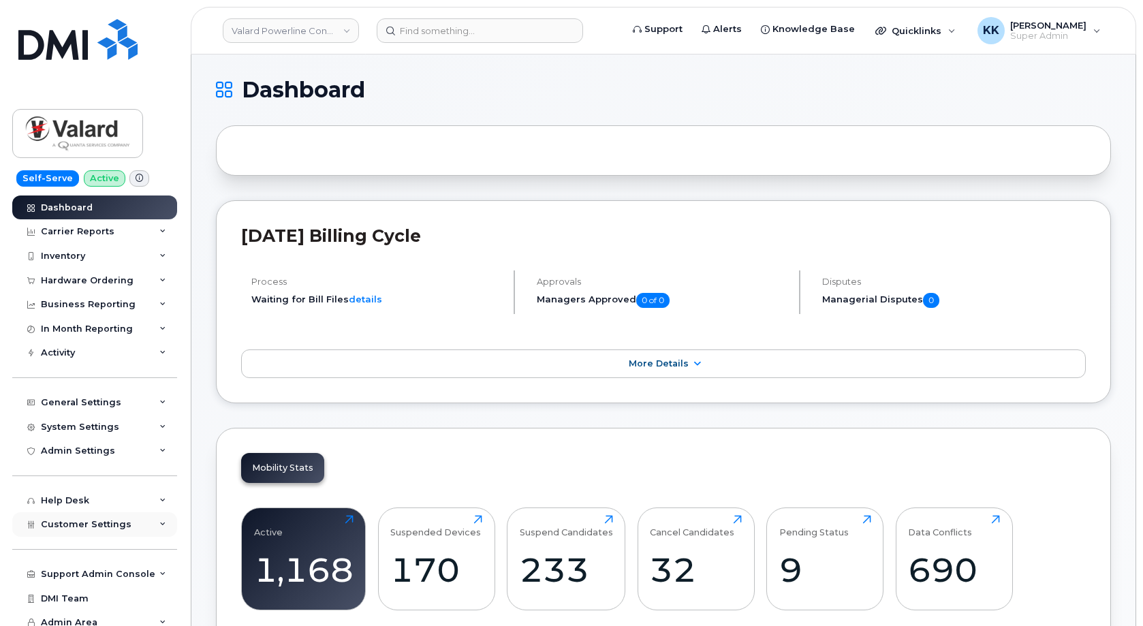
click at [73, 532] on div "Customer Settings" at bounding box center [94, 524] width 165 height 25
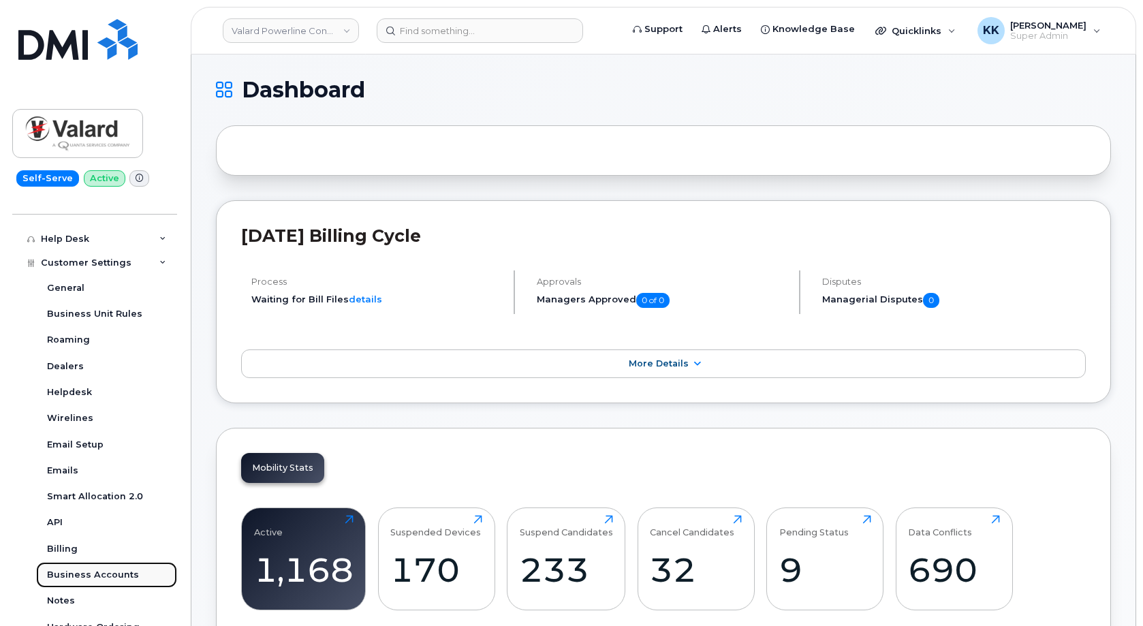
click at [89, 577] on div "Business Accounts" at bounding box center [93, 575] width 92 height 12
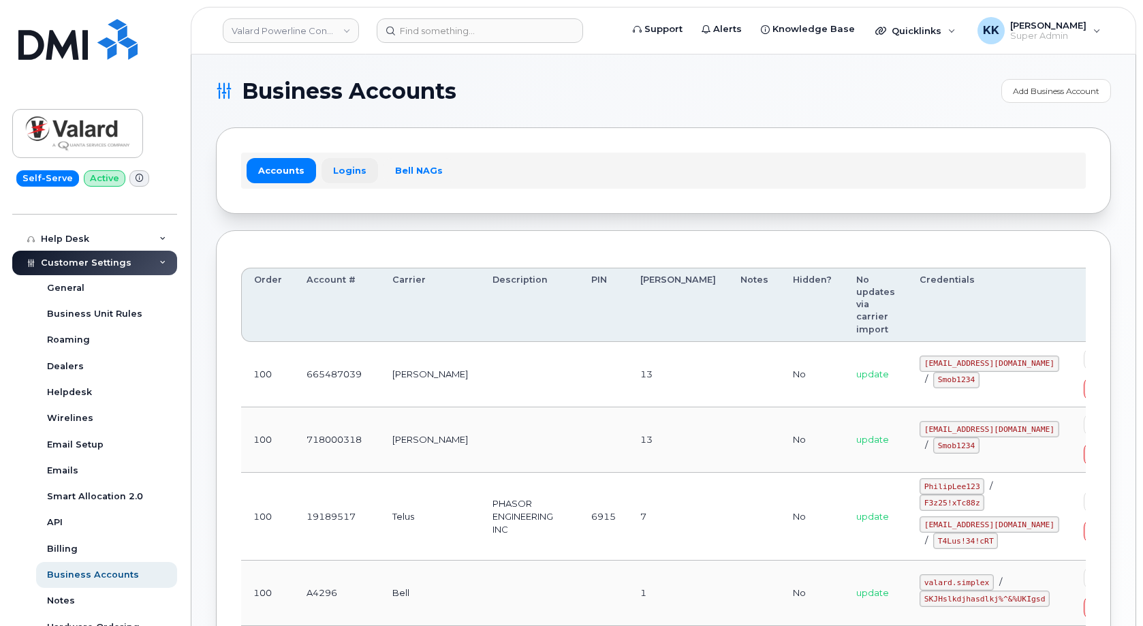
click at [347, 163] on link "Logins" at bounding box center [349, 170] width 57 height 25
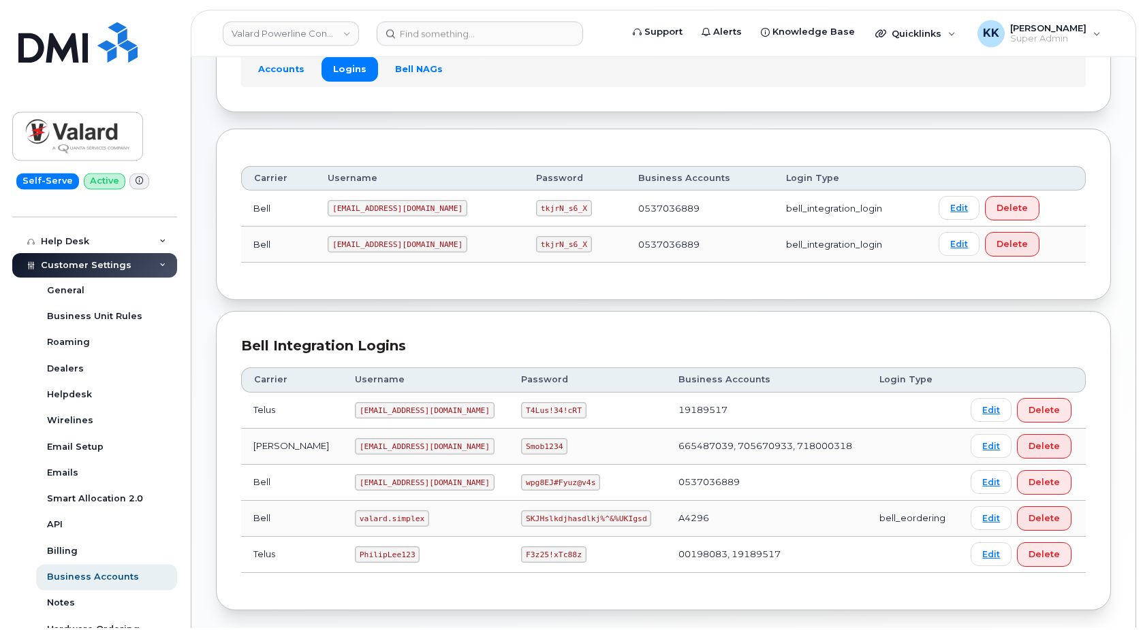
scroll to position [139, 0]
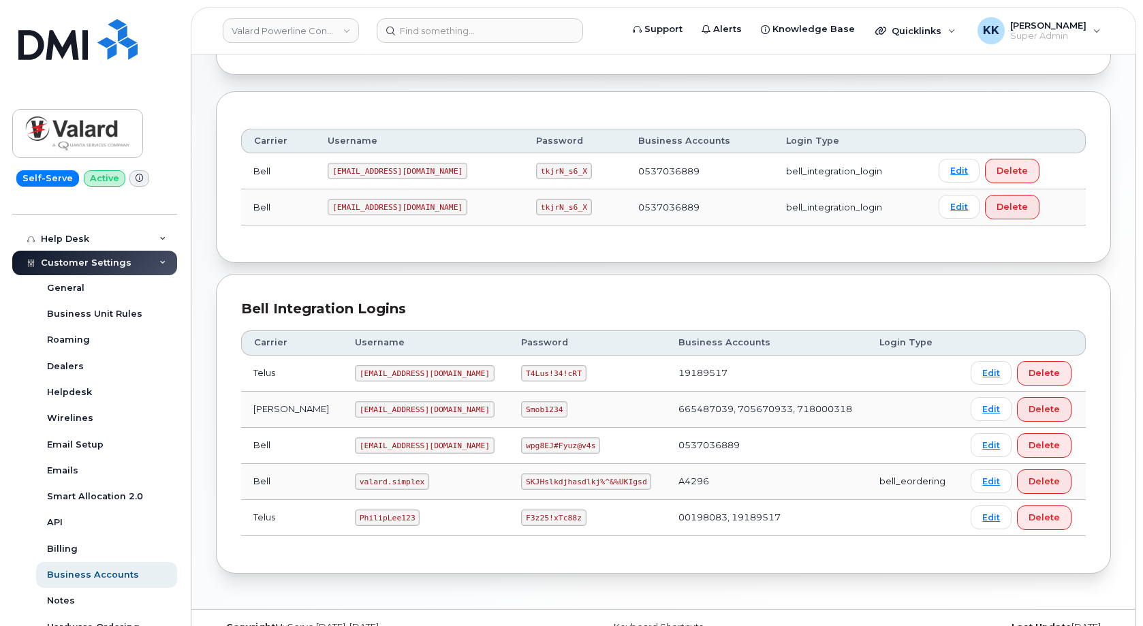
click at [366, 373] on code "[EMAIL_ADDRESS][DOMAIN_NAME]" at bounding box center [425, 373] width 140 height 16
click at [521, 376] on code "T4Lus!34!cRT" at bounding box center [553, 373] width 65 height 16
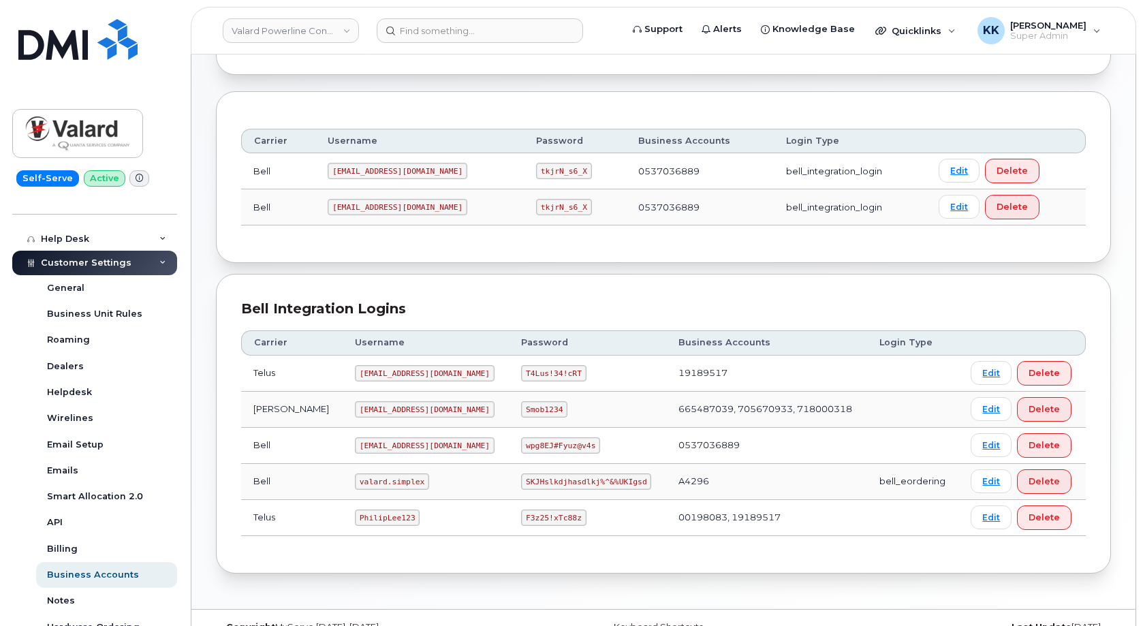
click at [521, 376] on code "T4Lus!34!cRT" at bounding box center [553, 373] width 65 height 16
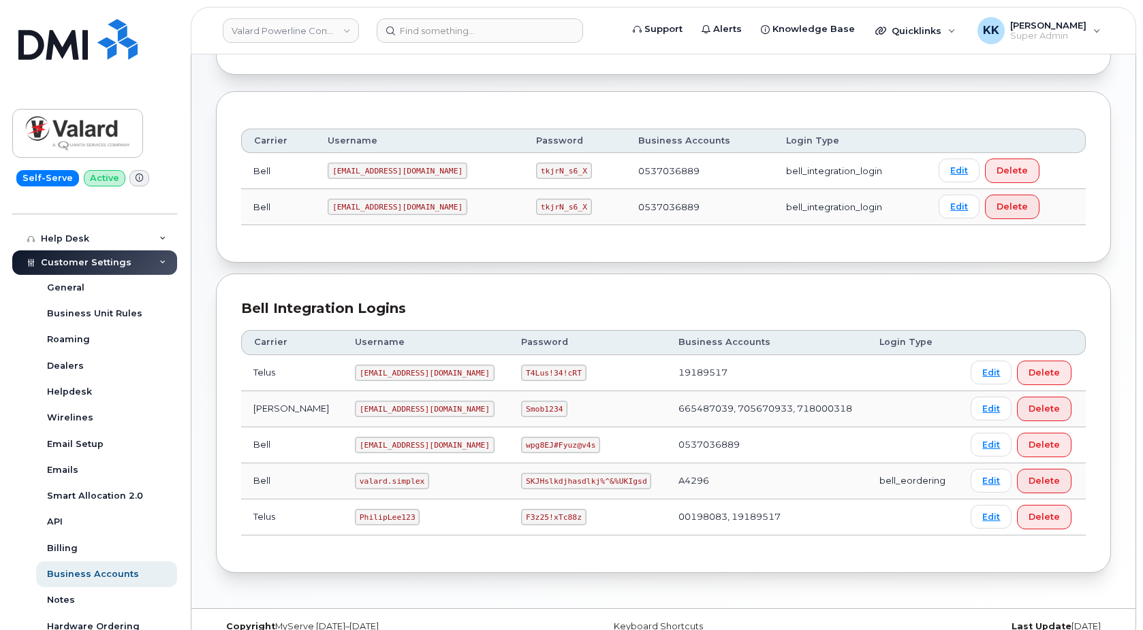
scroll to position [0, 0]
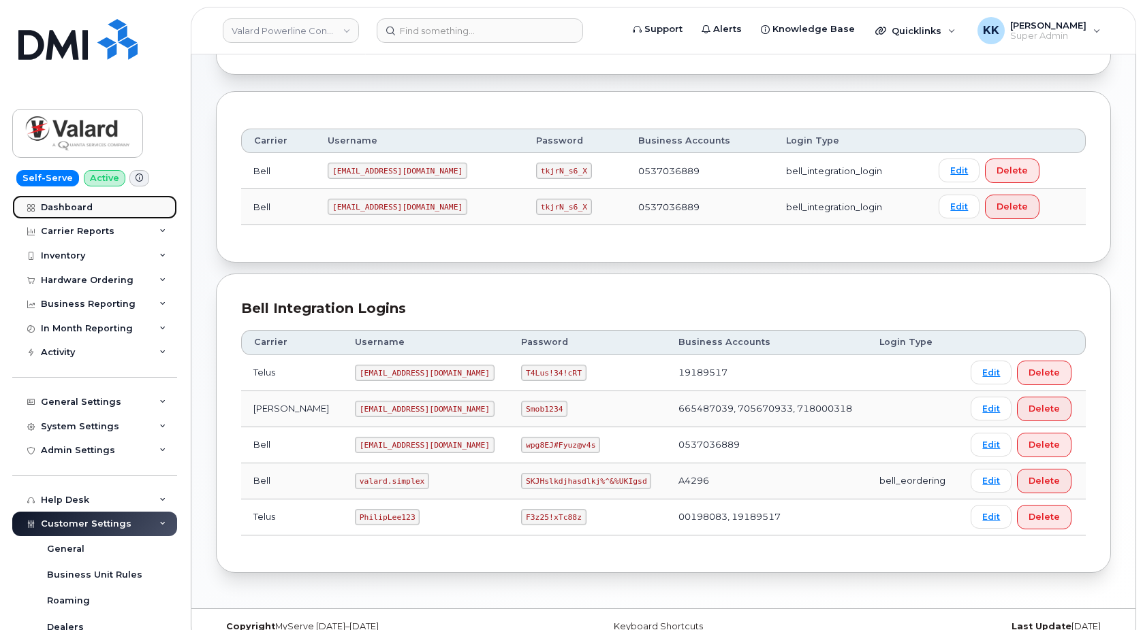
click at [75, 214] on link "Dashboard" at bounding box center [94, 207] width 165 height 25
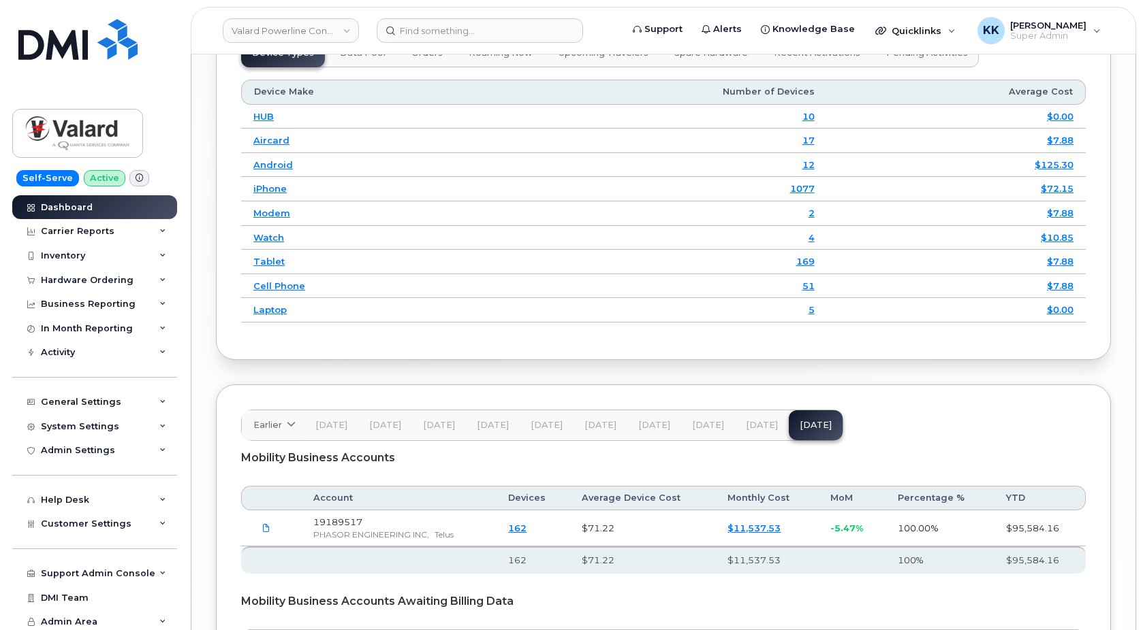
scroll to position [1945, 0]
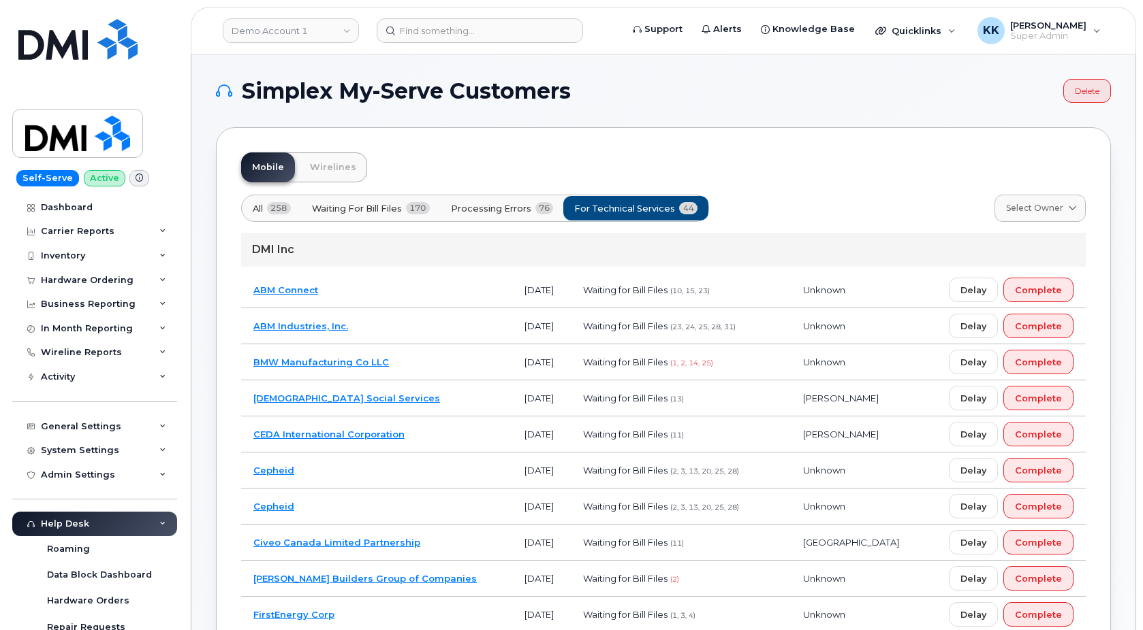
scroll to position [625, 0]
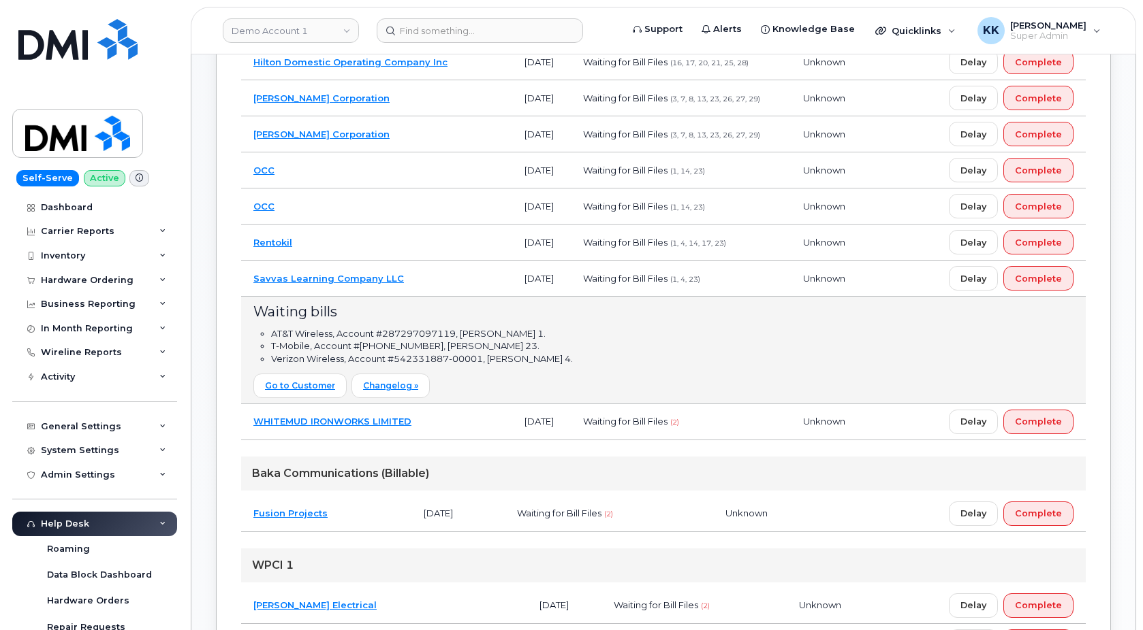
click at [426, 287] on td "Savvas Learning Company LLC" at bounding box center [376, 279] width 271 height 36
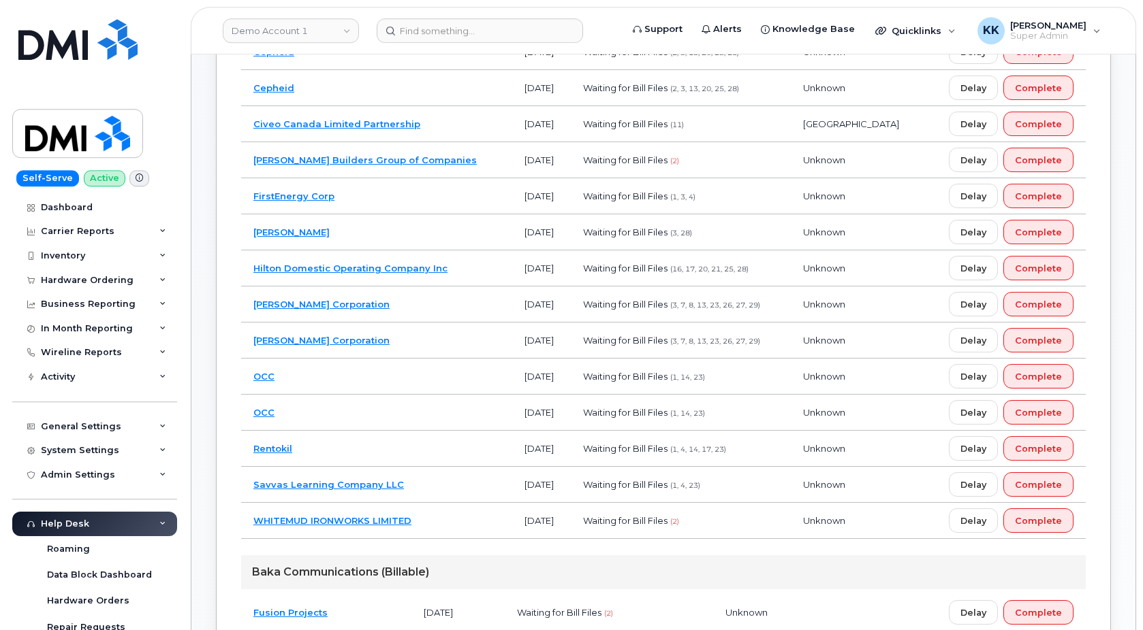
scroll to position [417, 0]
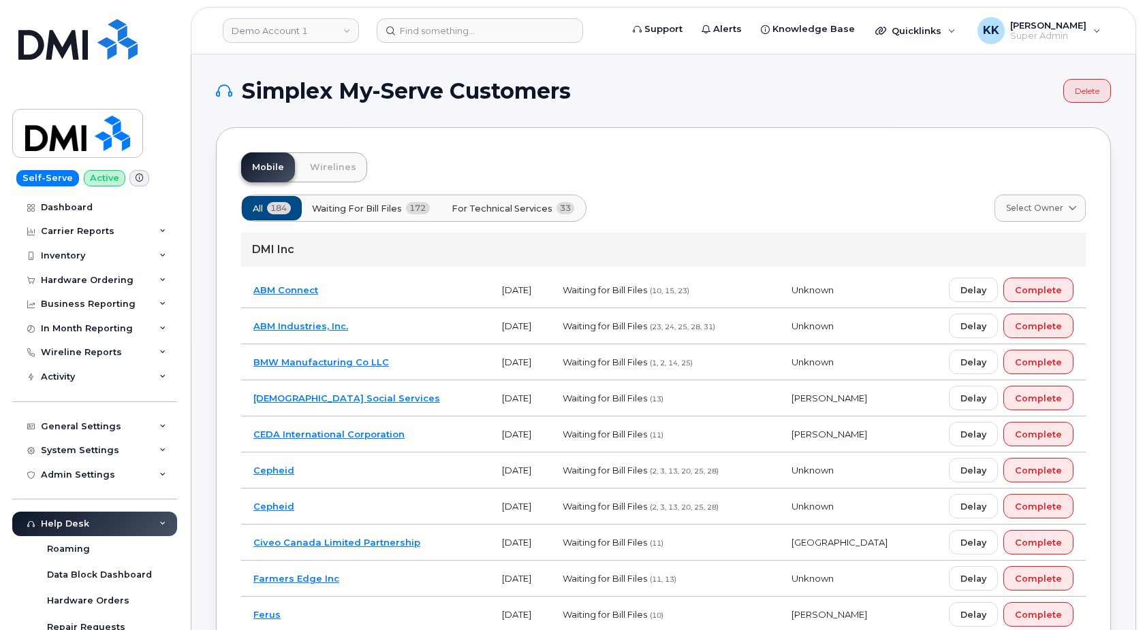
click at [547, 219] on button "For Technical Services 33" at bounding box center [513, 208] width 146 height 25
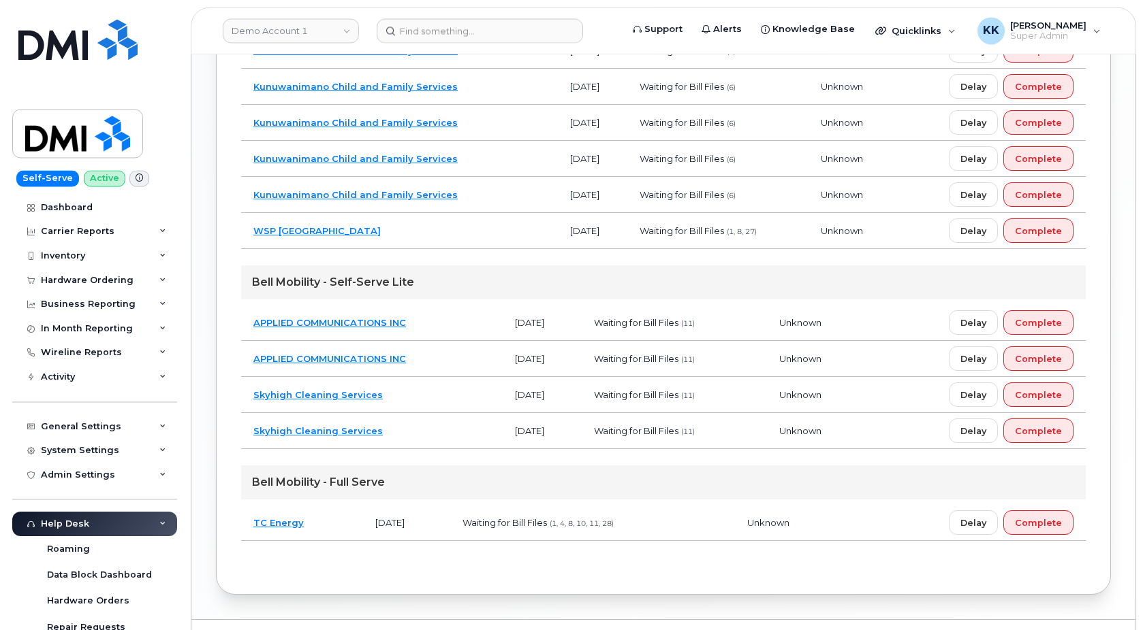
scroll to position [1178, 0]
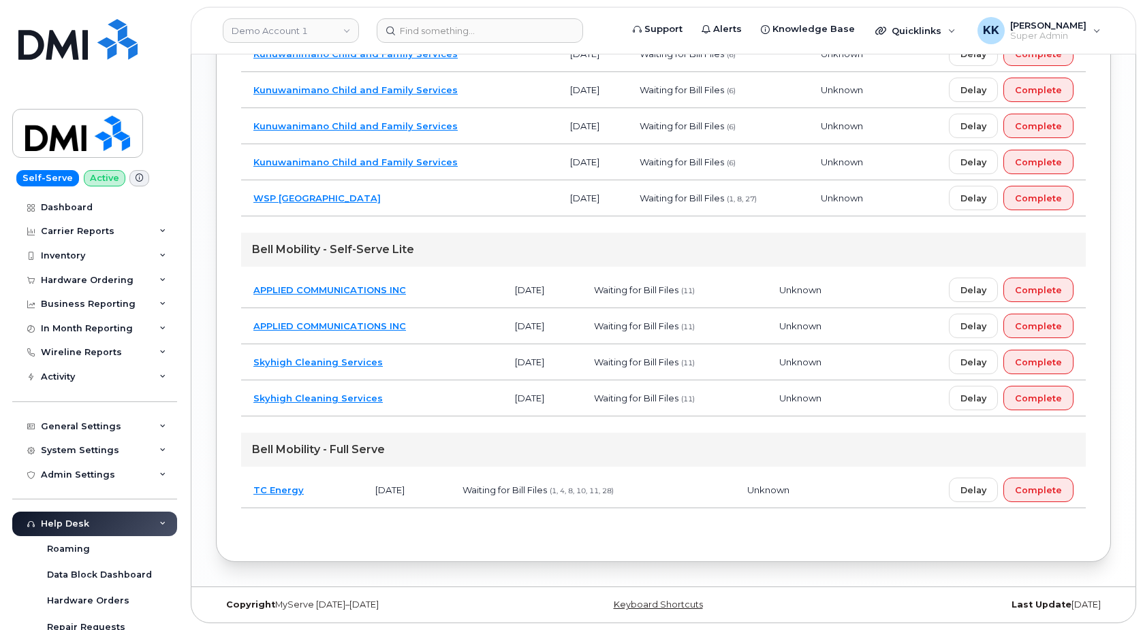
click at [293, 483] on td "TC Energy" at bounding box center [302, 491] width 122 height 36
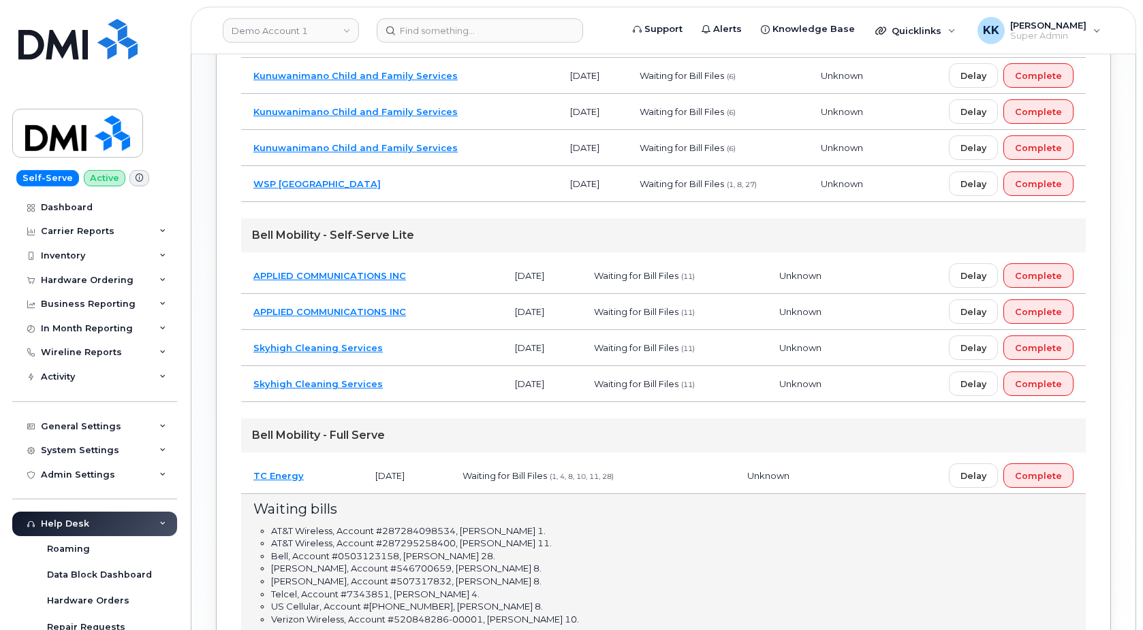
scroll to position [1352, 0]
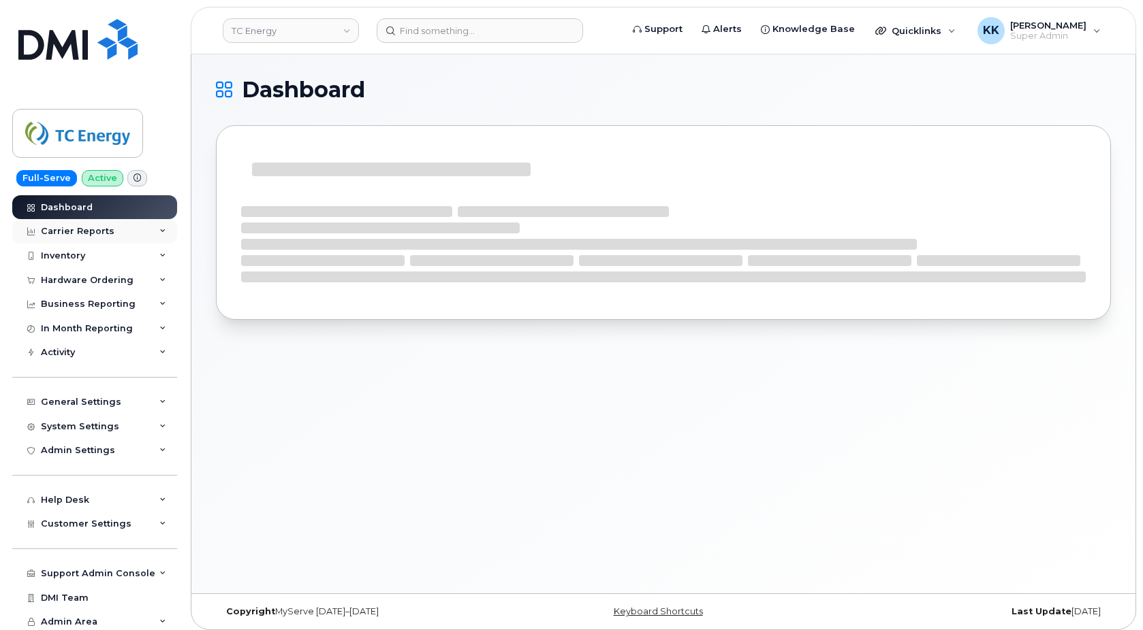
click at [100, 233] on div "Carrier Reports" at bounding box center [78, 231] width 74 height 11
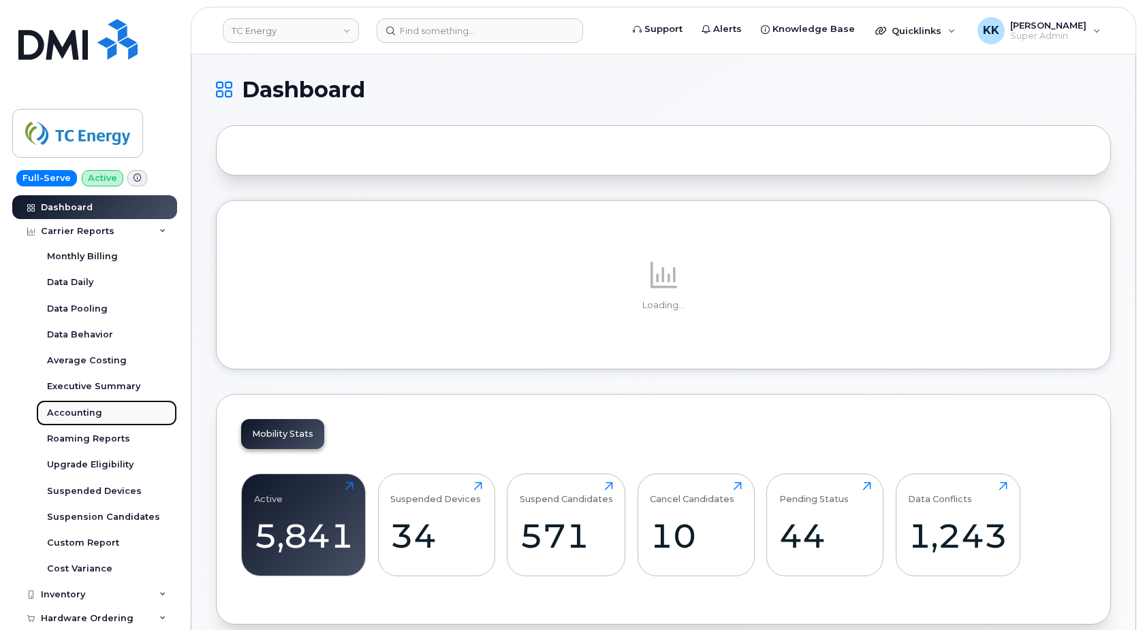
click at [80, 413] on div "Accounting" at bounding box center [74, 413] width 55 height 12
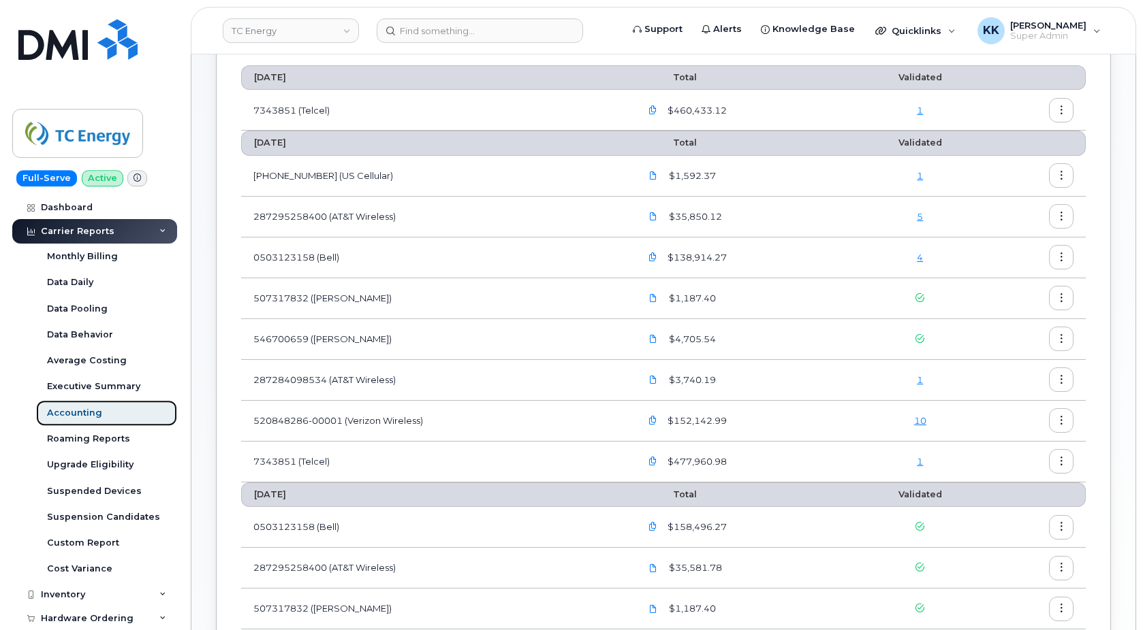
scroll to position [139, 0]
click at [919, 462] on link "1" at bounding box center [919, 460] width 6 height 11
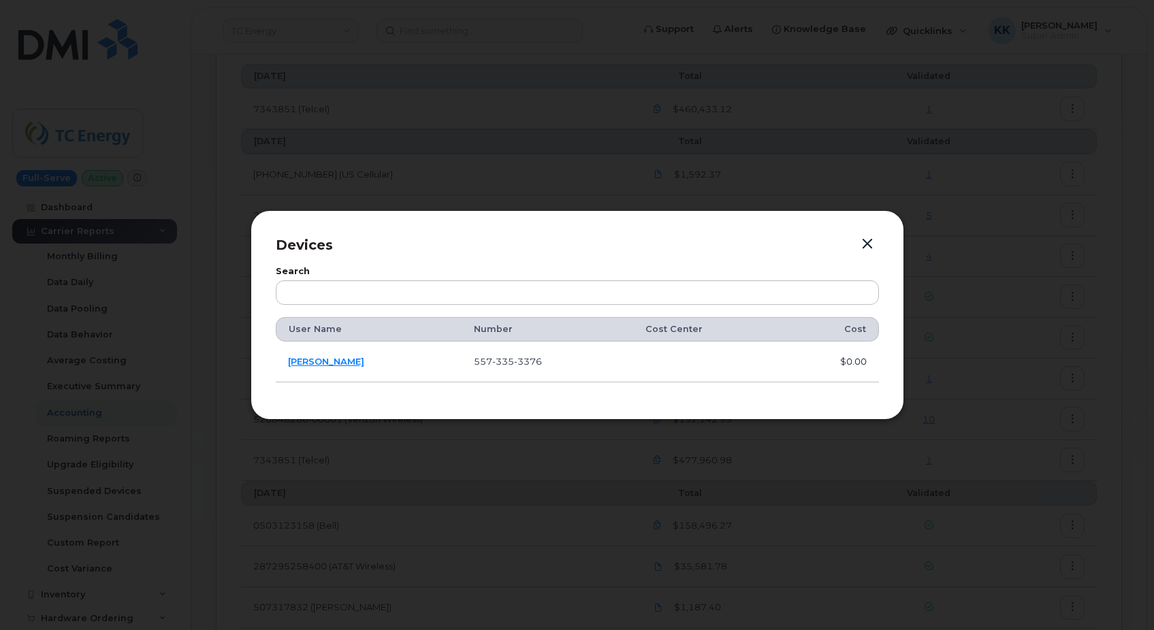
click at [865, 240] on button "button" at bounding box center [867, 244] width 20 height 19
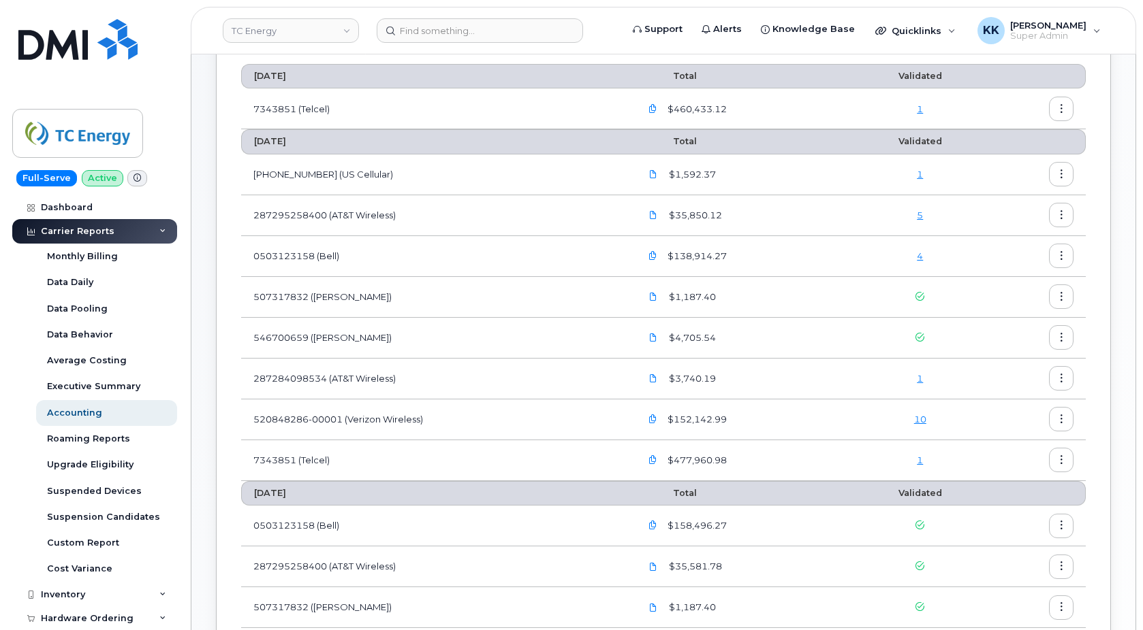
click at [920, 256] on link "4" at bounding box center [919, 256] width 6 height 11
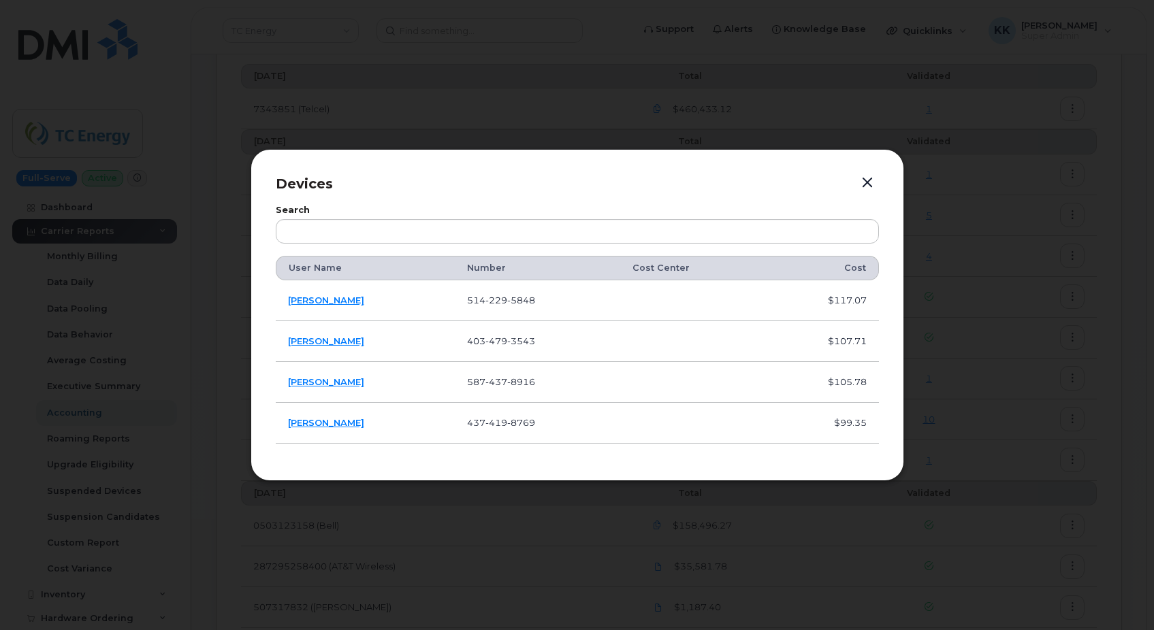
click at [872, 175] on button "button" at bounding box center [867, 183] width 20 height 19
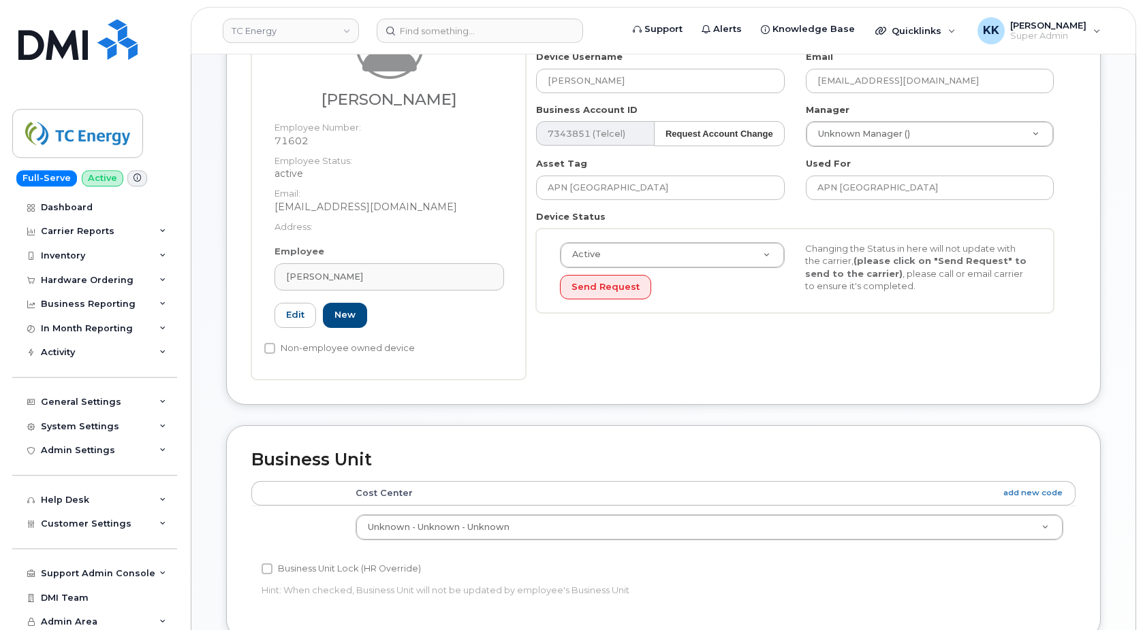
scroll to position [417, 0]
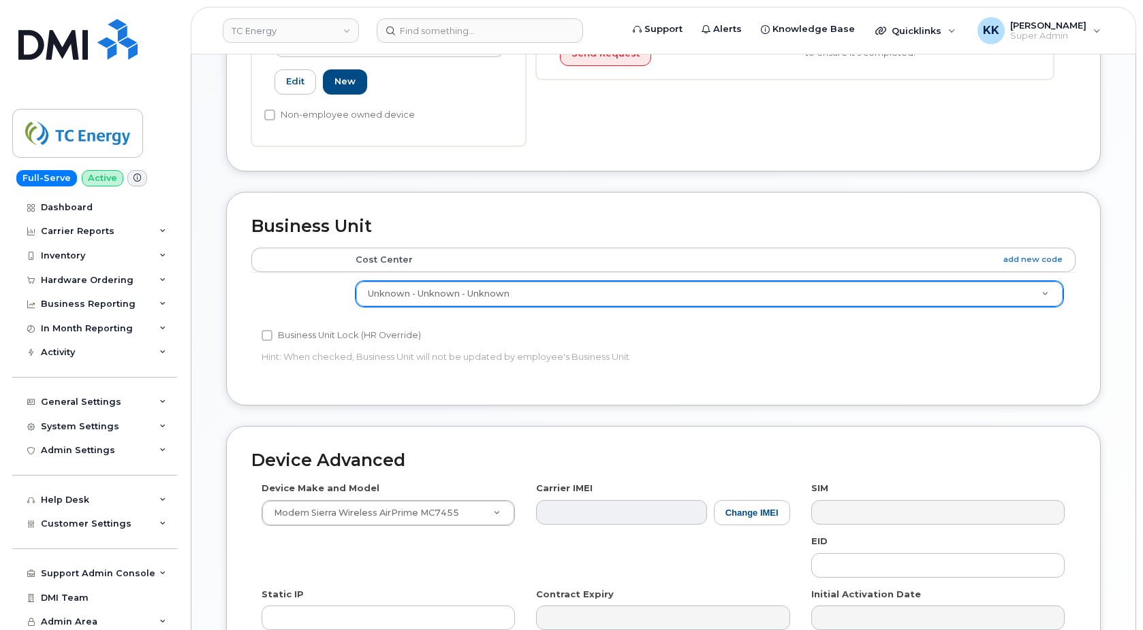
click at [492, 290] on body "TC Energy Support Alerts Knowledge Base Quicklinks Suspend / Cancel Device Chan…" at bounding box center [571, 207] width 1143 height 1249
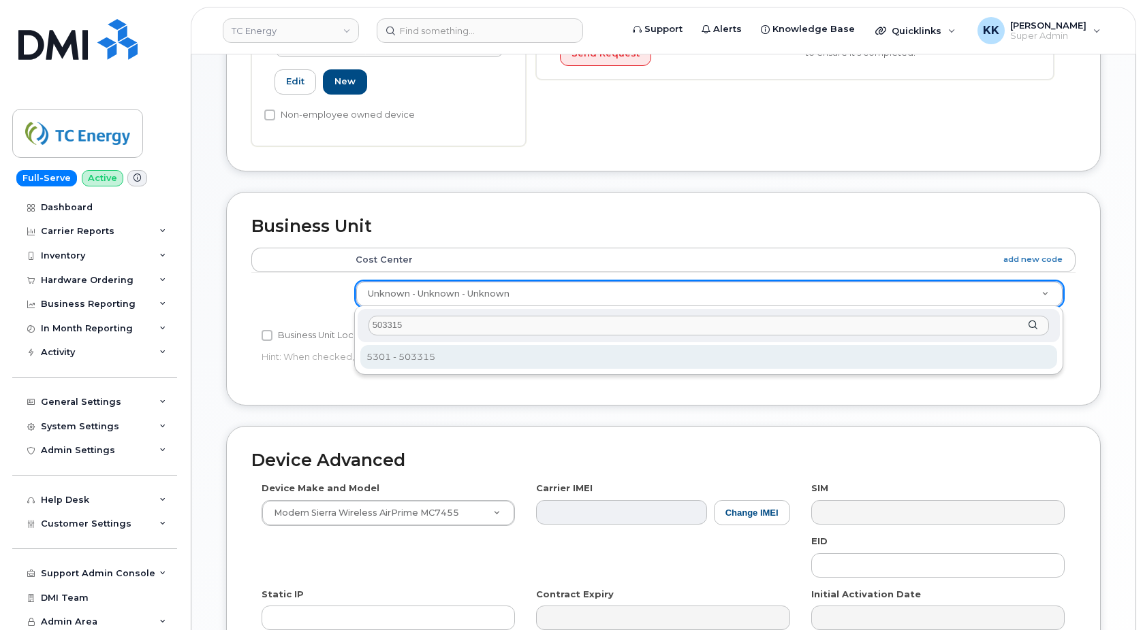
type input "503315"
type input "9693820"
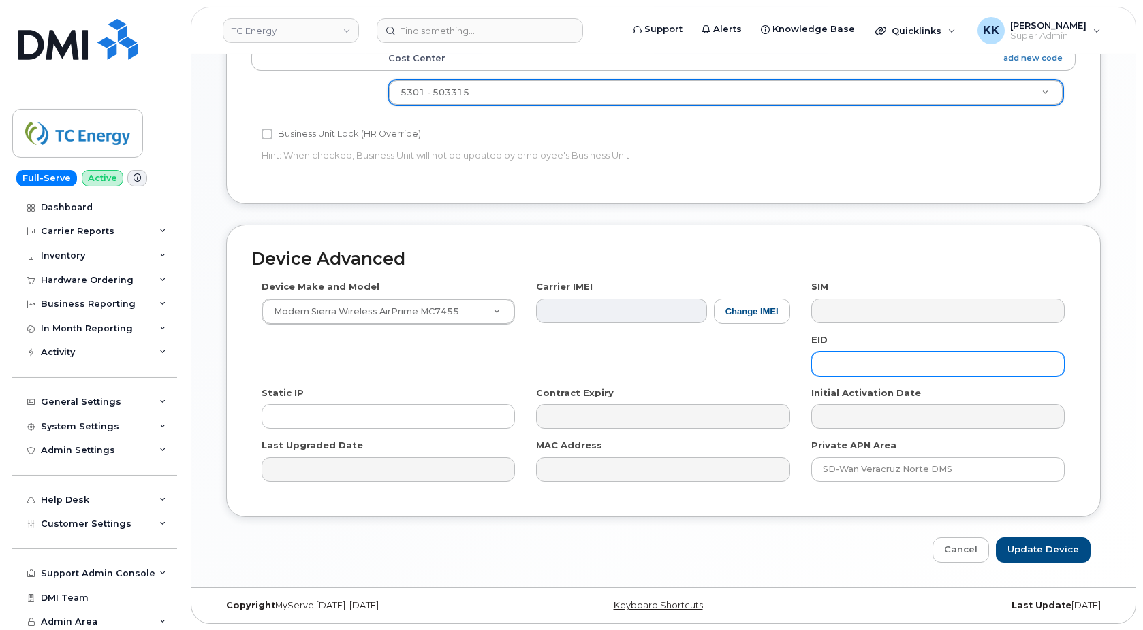
scroll to position [619, 0]
click at [1037, 555] on input "Update Device" at bounding box center [1042, 549] width 95 height 25
type input "Saving..."
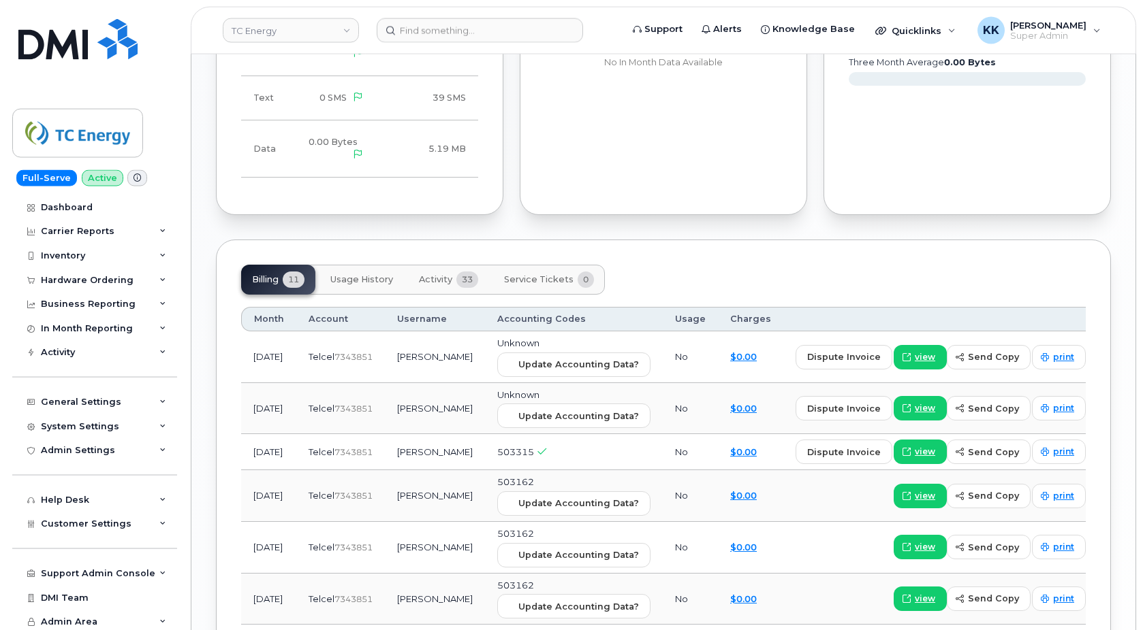
scroll to position [1042, 0]
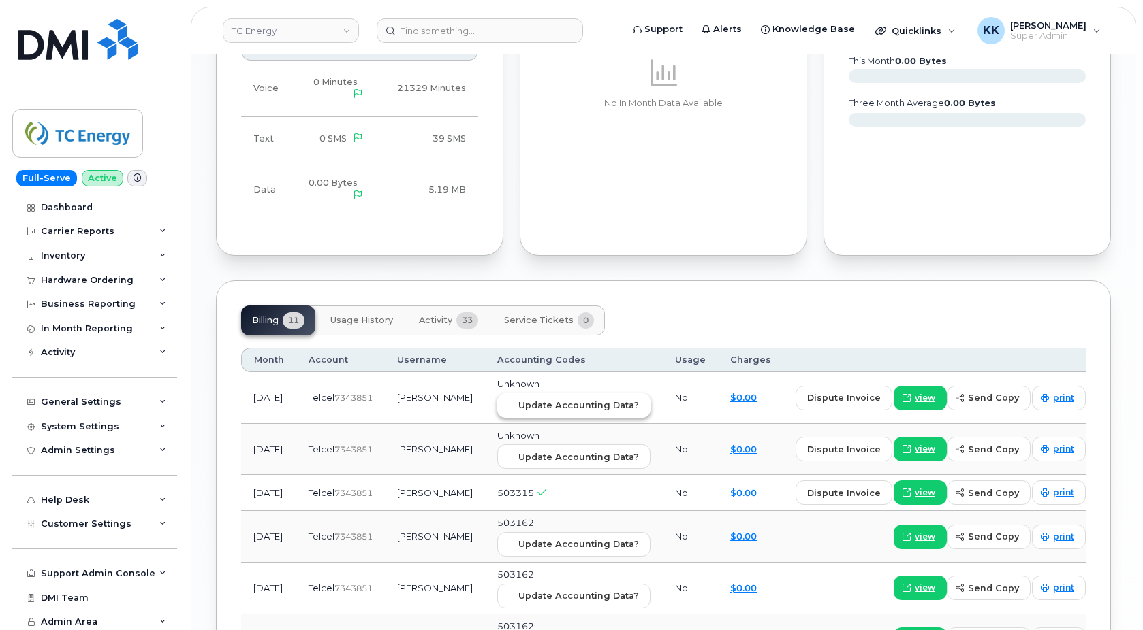
click at [558, 399] on span "Update Accounting Data?" at bounding box center [578, 405] width 121 height 13
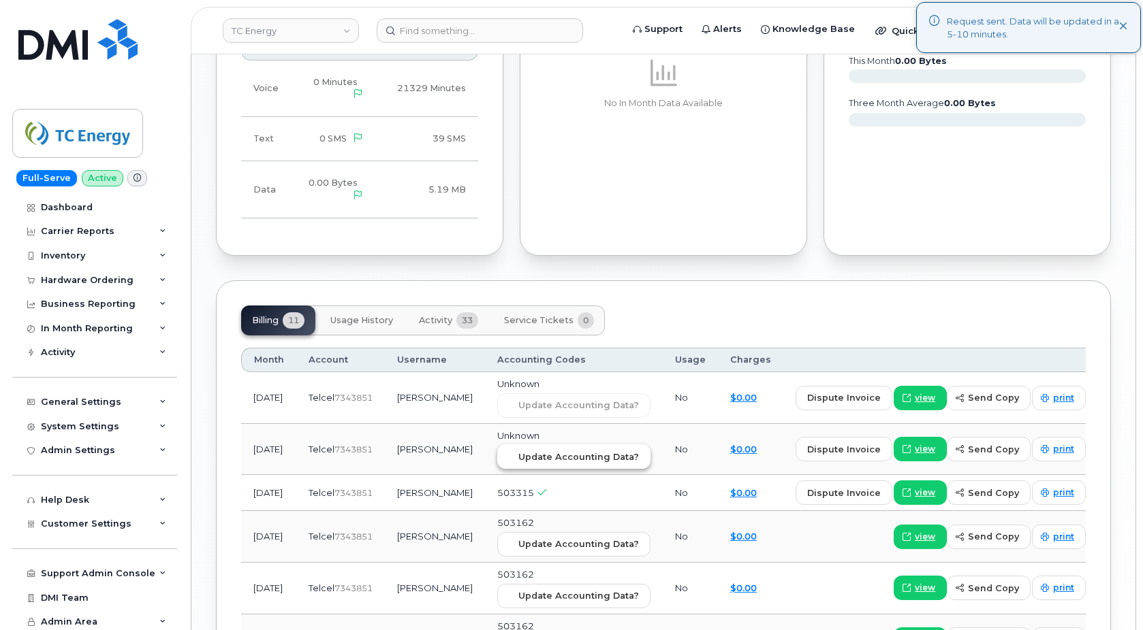
click at [584, 451] on span "Update Accounting Data?" at bounding box center [578, 457] width 121 height 13
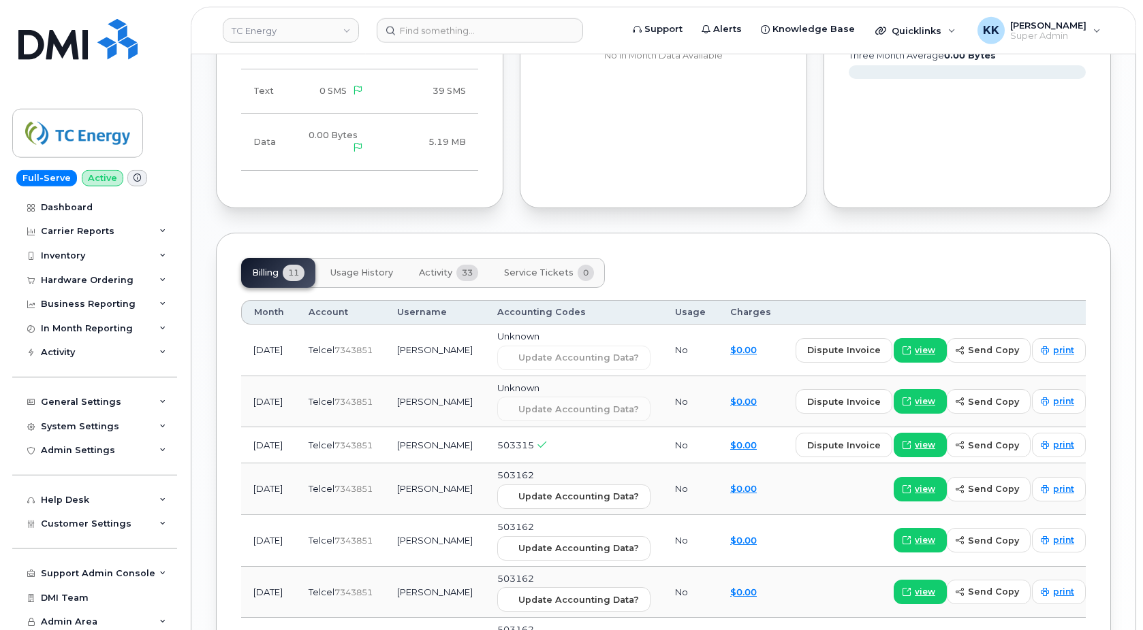
scroll to position [1111, 0]
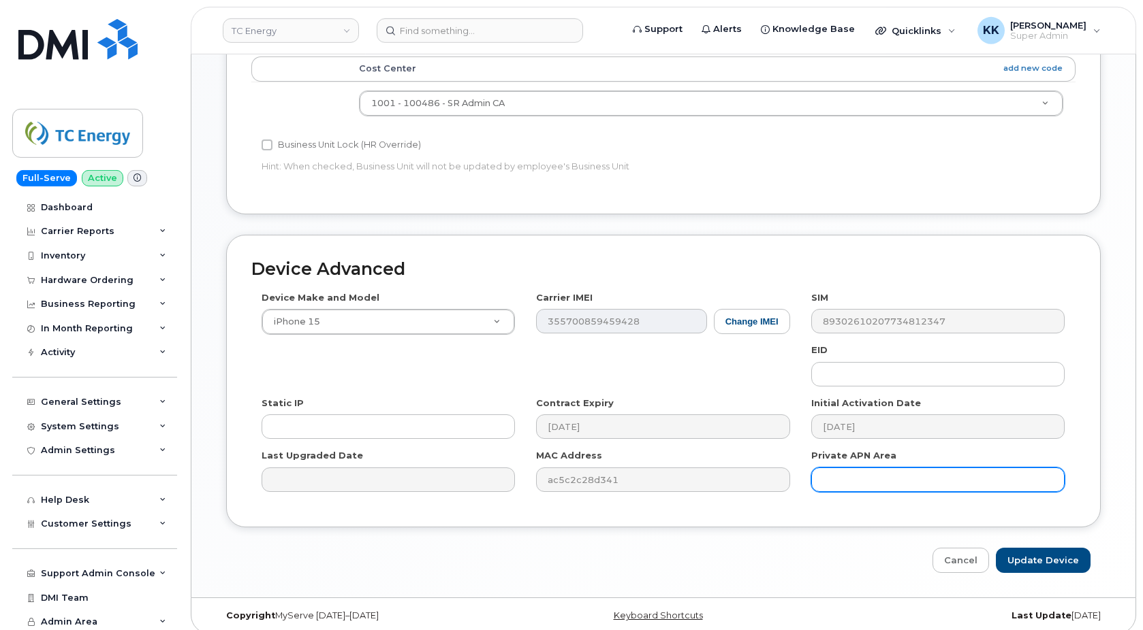
scroll to position [635, 0]
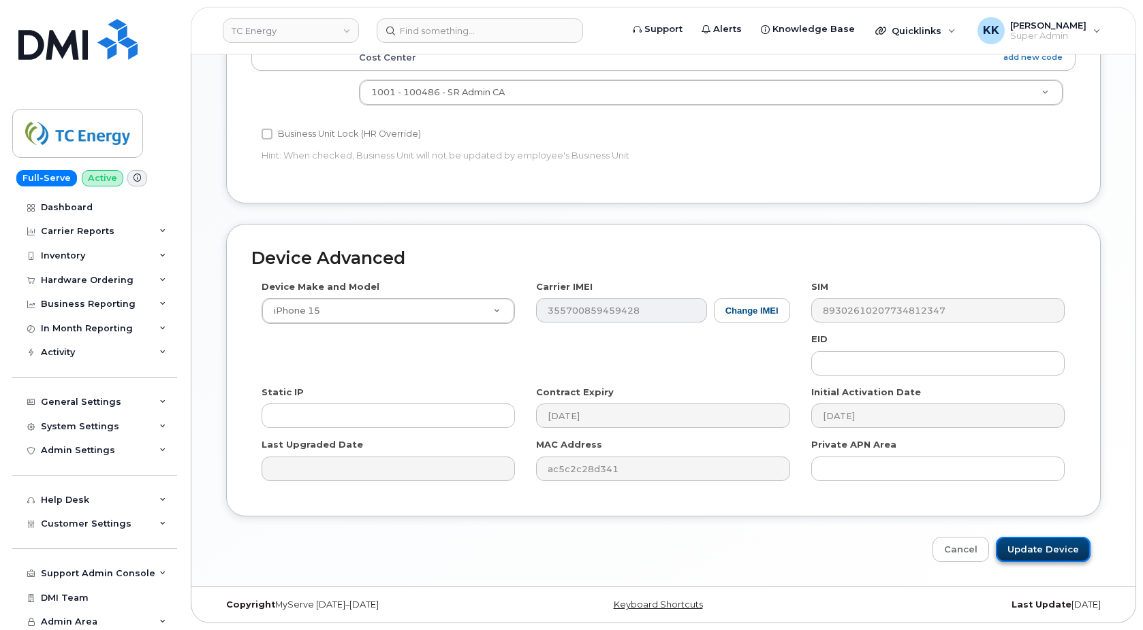
click at [1036, 556] on input "Update Device" at bounding box center [1042, 549] width 95 height 25
type input "Saving..."
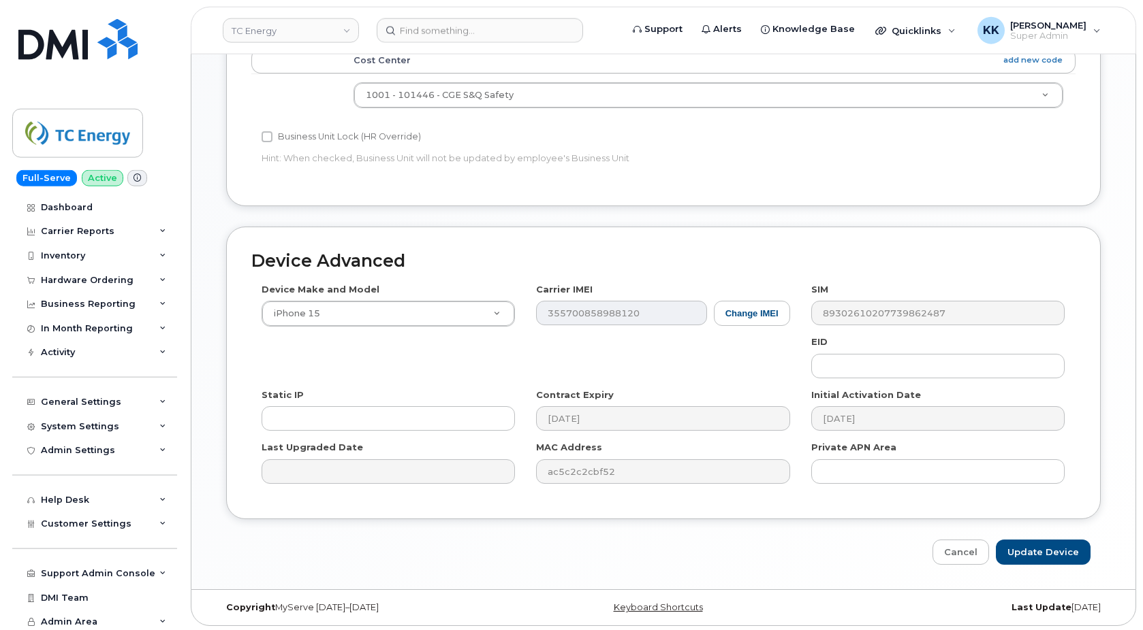
scroll to position [635, 0]
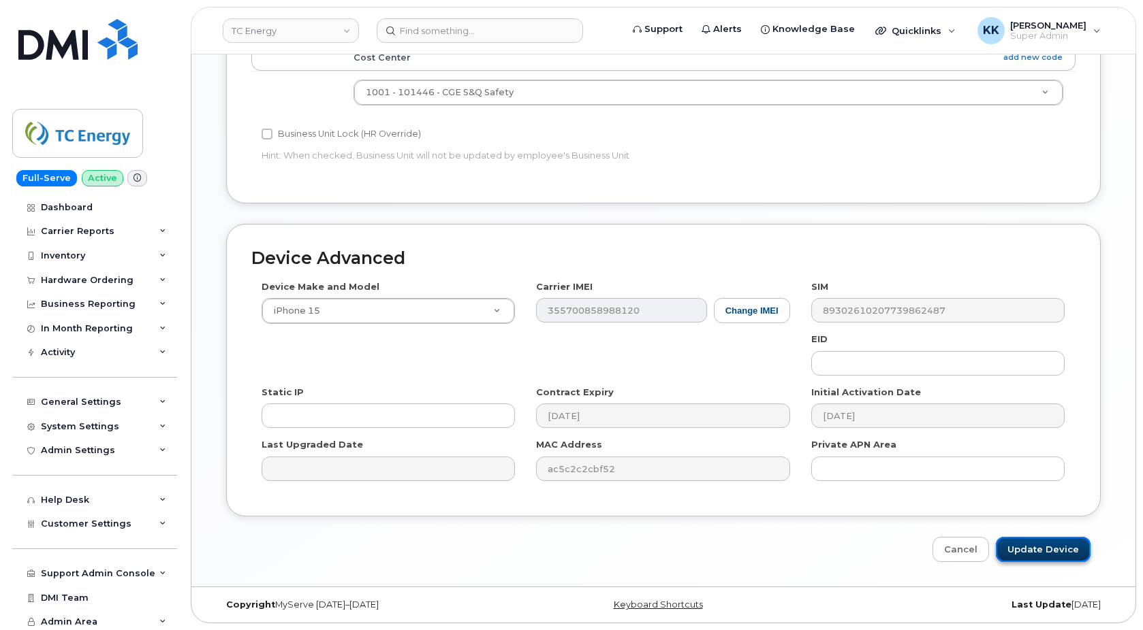
click at [1063, 553] on input "Update Device" at bounding box center [1042, 549] width 95 height 25
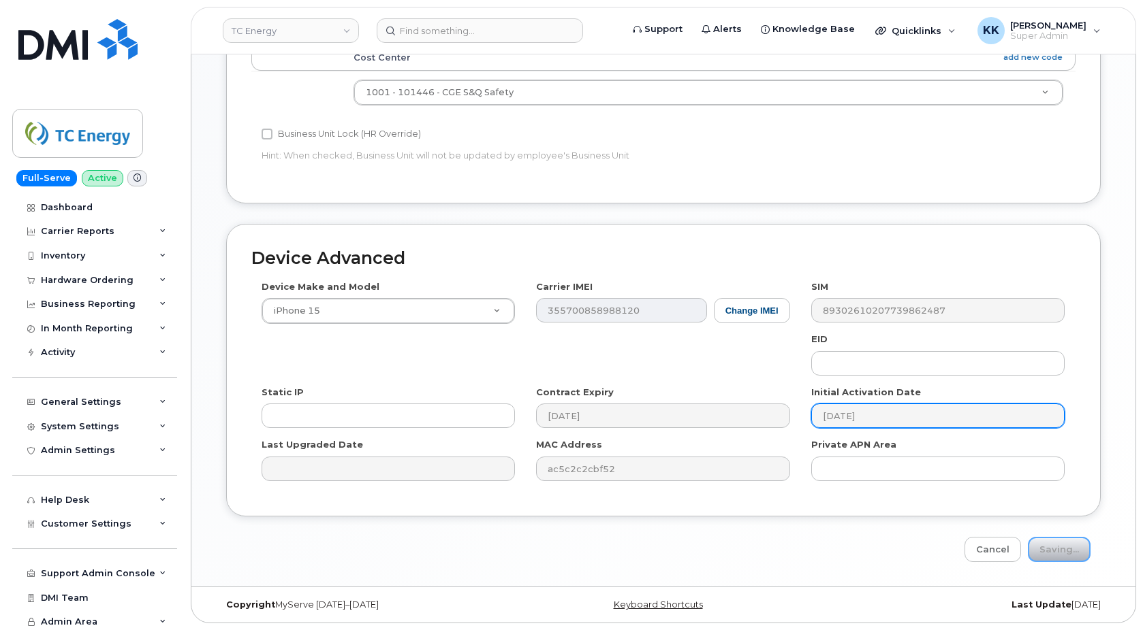
type input "Saving..."
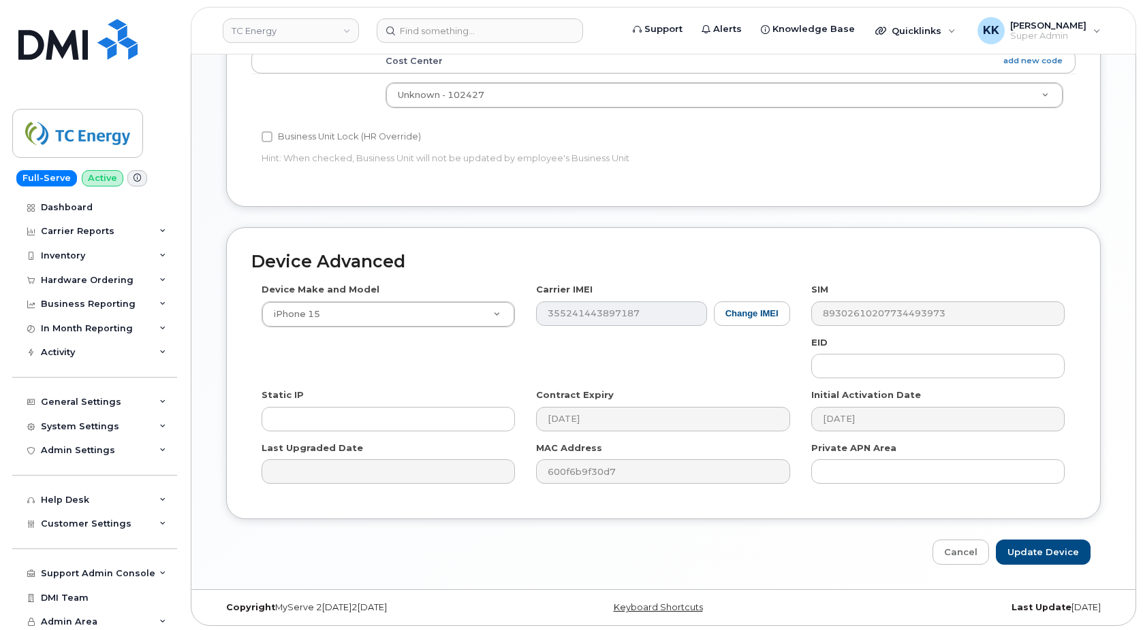
scroll to position [644, 0]
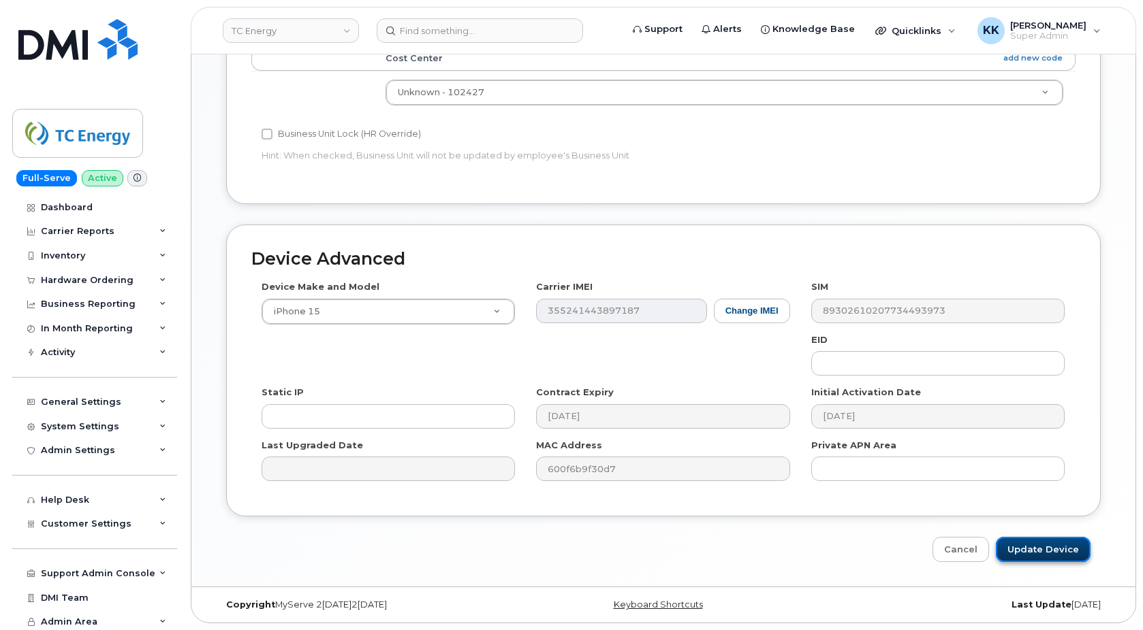
click at [1055, 545] on input "Update Device" at bounding box center [1042, 549] width 95 height 25
type input "Saving..."
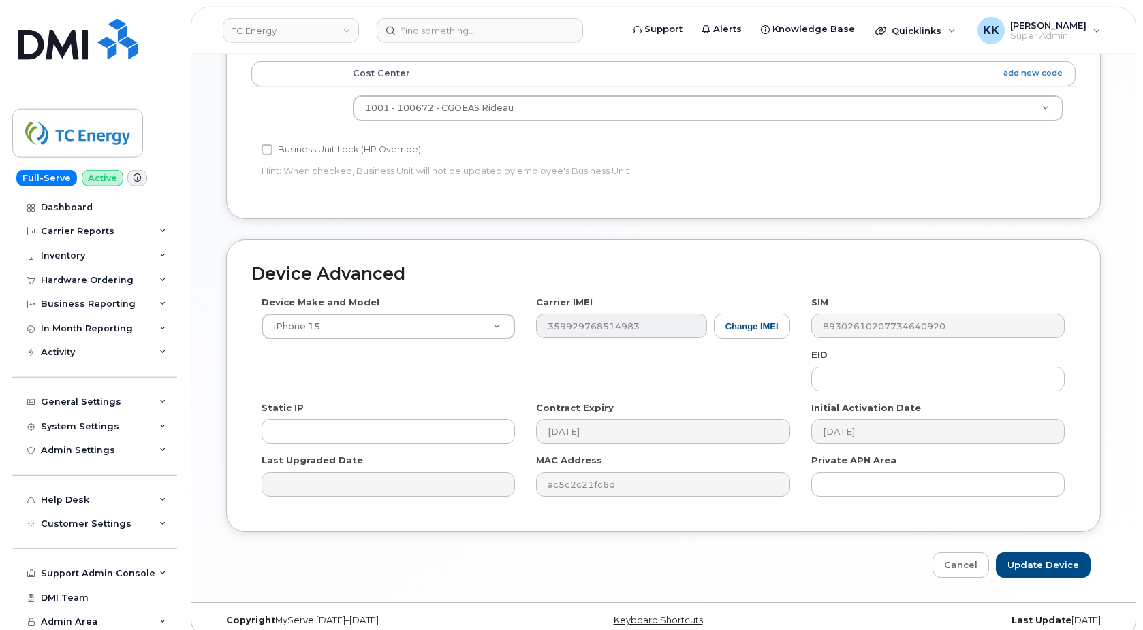
scroll to position [635, 0]
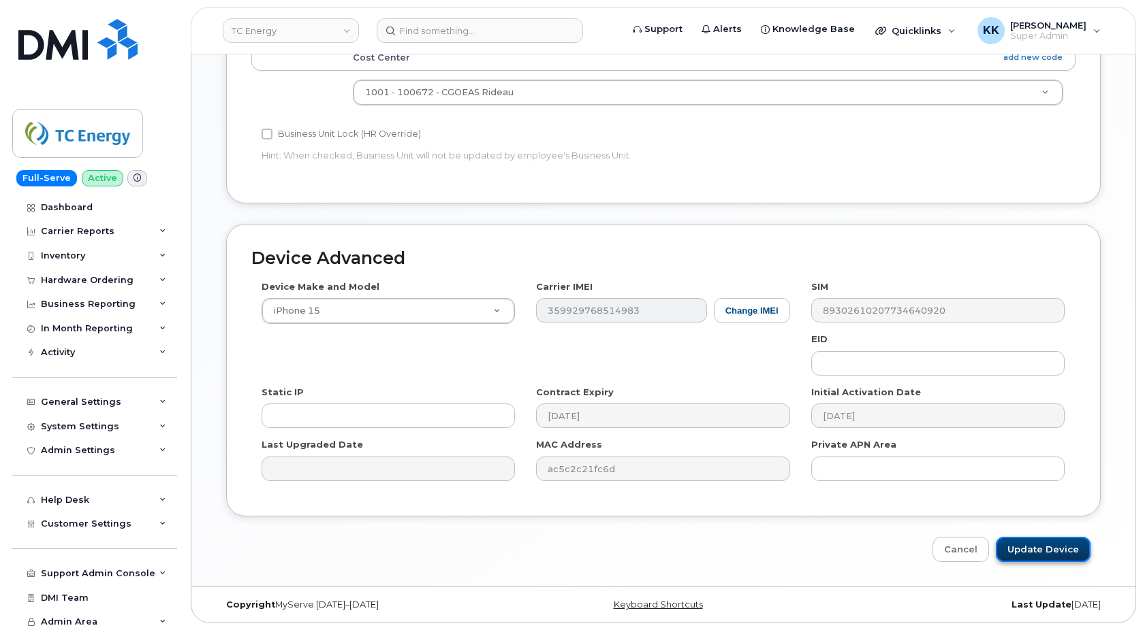
click at [1037, 553] on input "Update Device" at bounding box center [1042, 549] width 95 height 25
type input "Saving..."
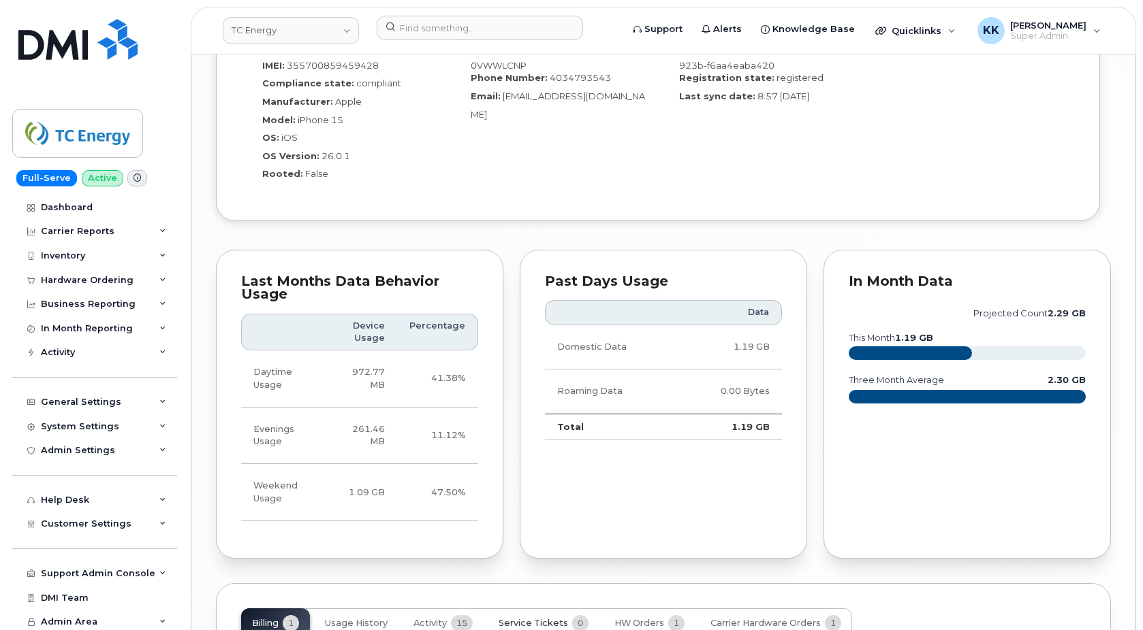
scroll to position [1105, 0]
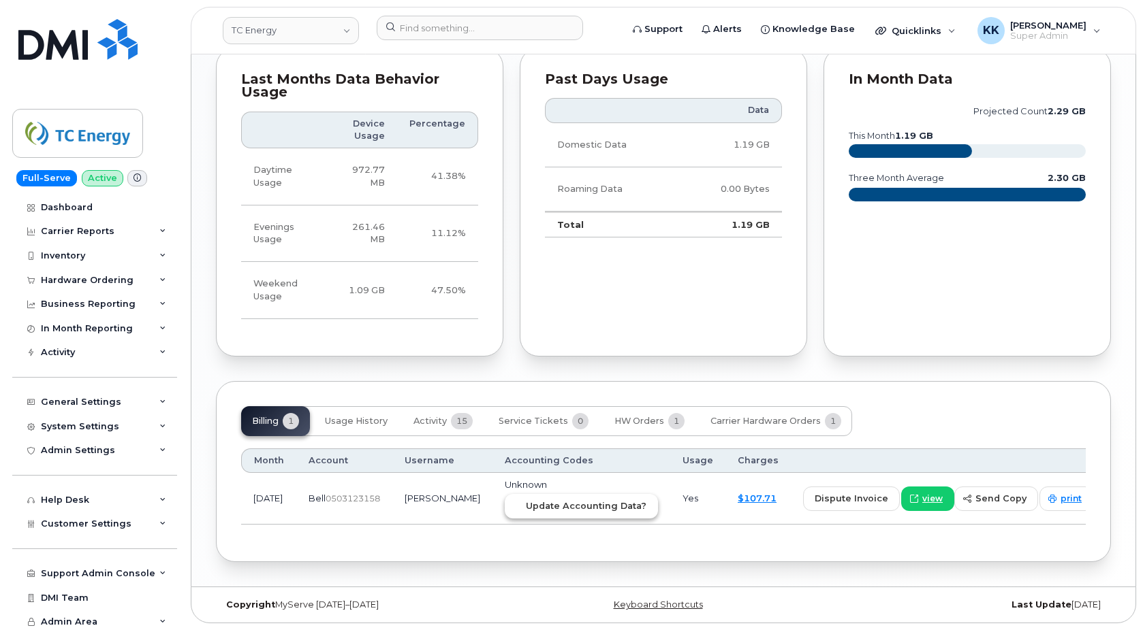
click at [603, 515] on button "Update Accounting Data?" at bounding box center [581, 506] width 153 height 25
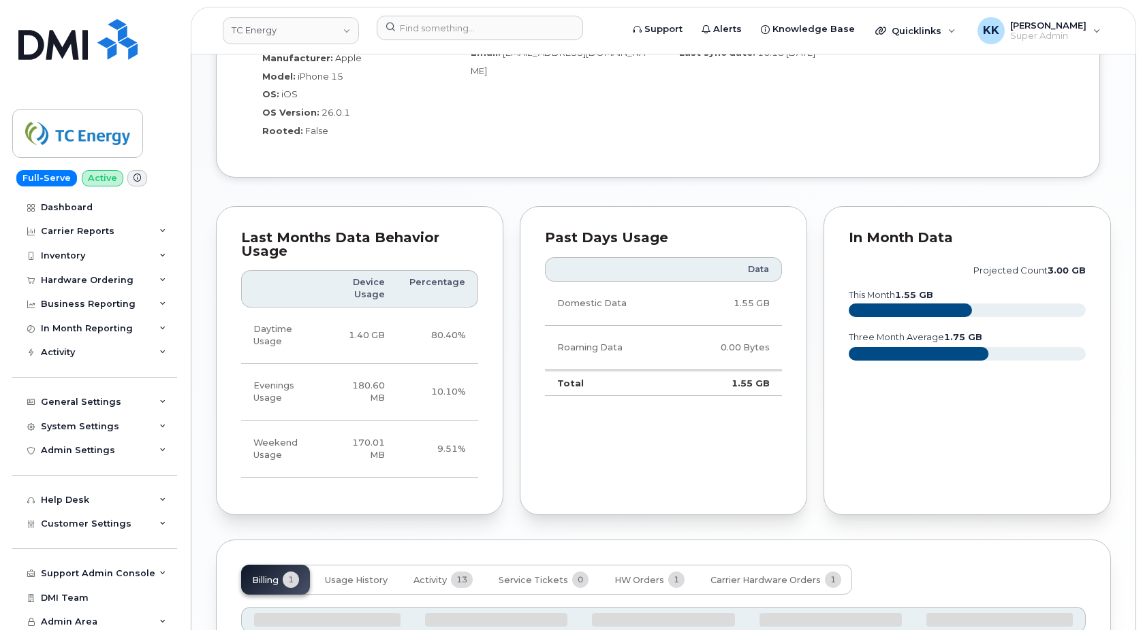
scroll to position [1117, 0]
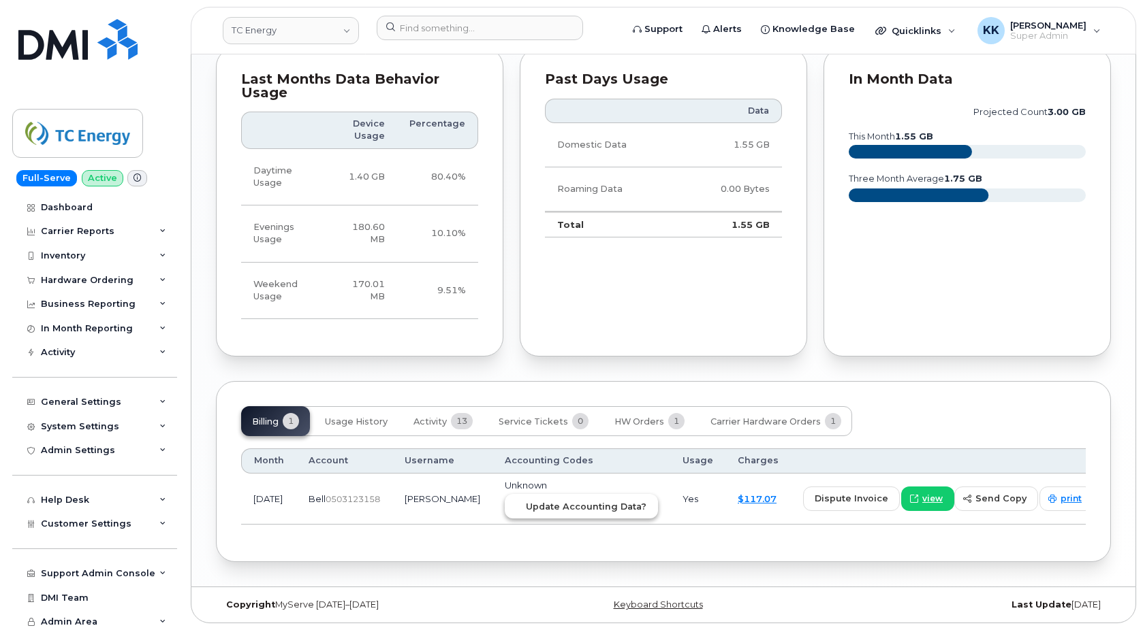
click at [566, 507] on span "Update Accounting Data?" at bounding box center [586, 506] width 121 height 13
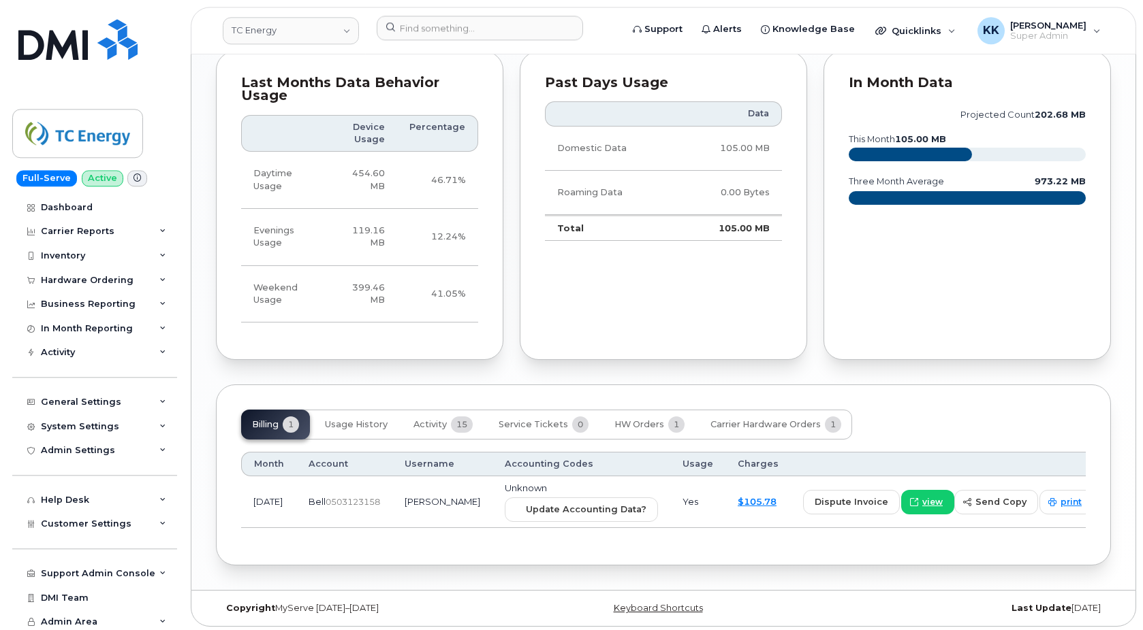
scroll to position [1106, 0]
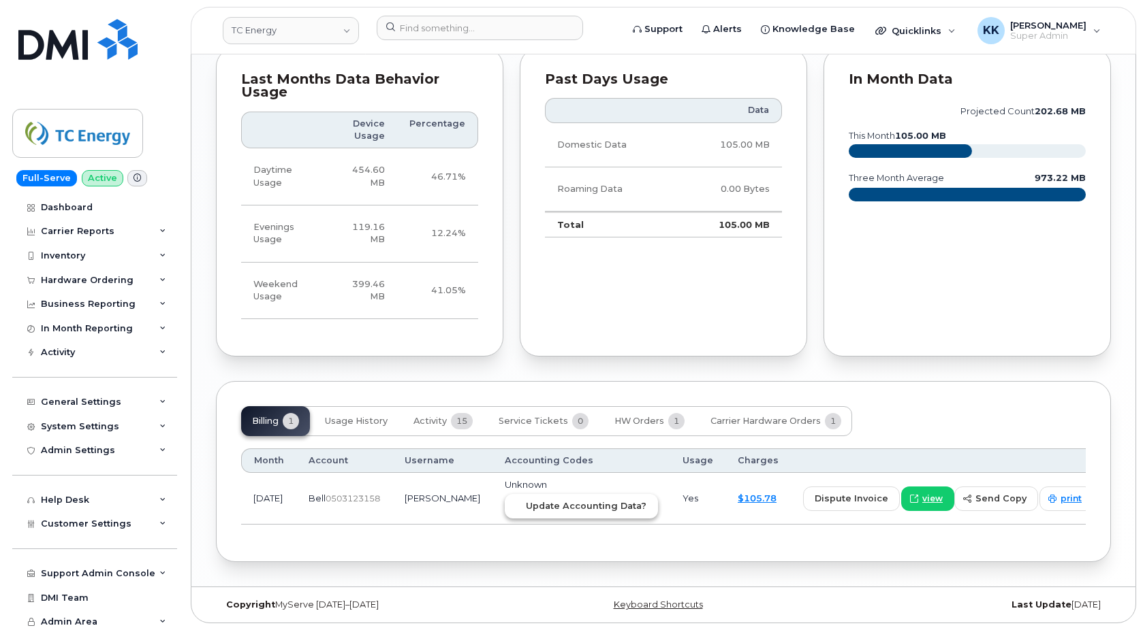
click at [545, 503] on span "Update Accounting Data?" at bounding box center [586, 506] width 121 height 13
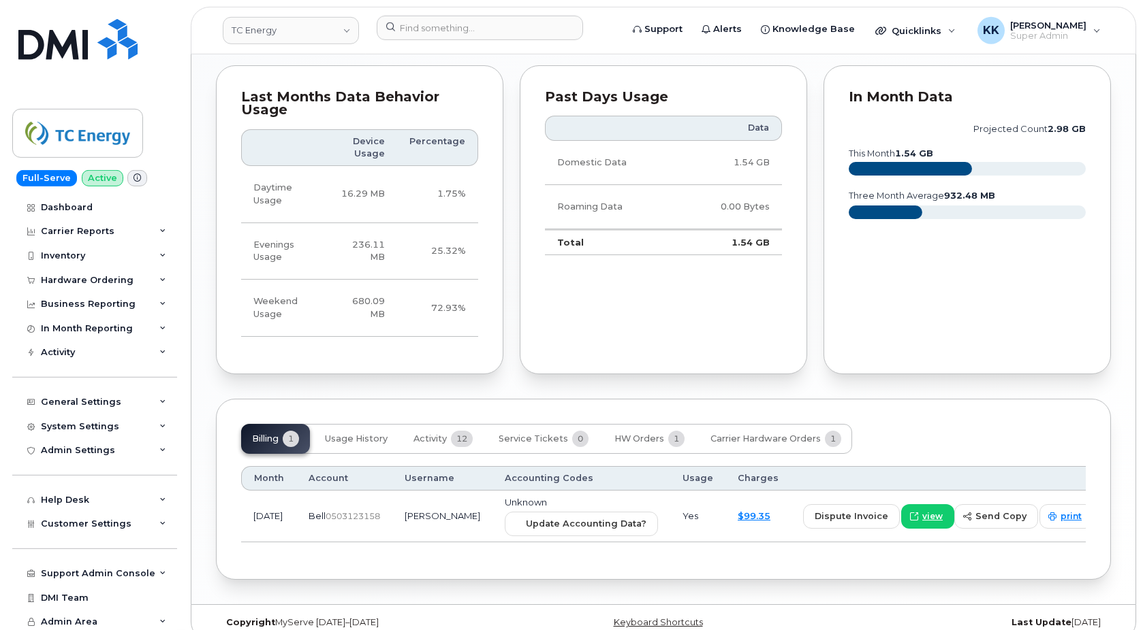
scroll to position [1105, 0]
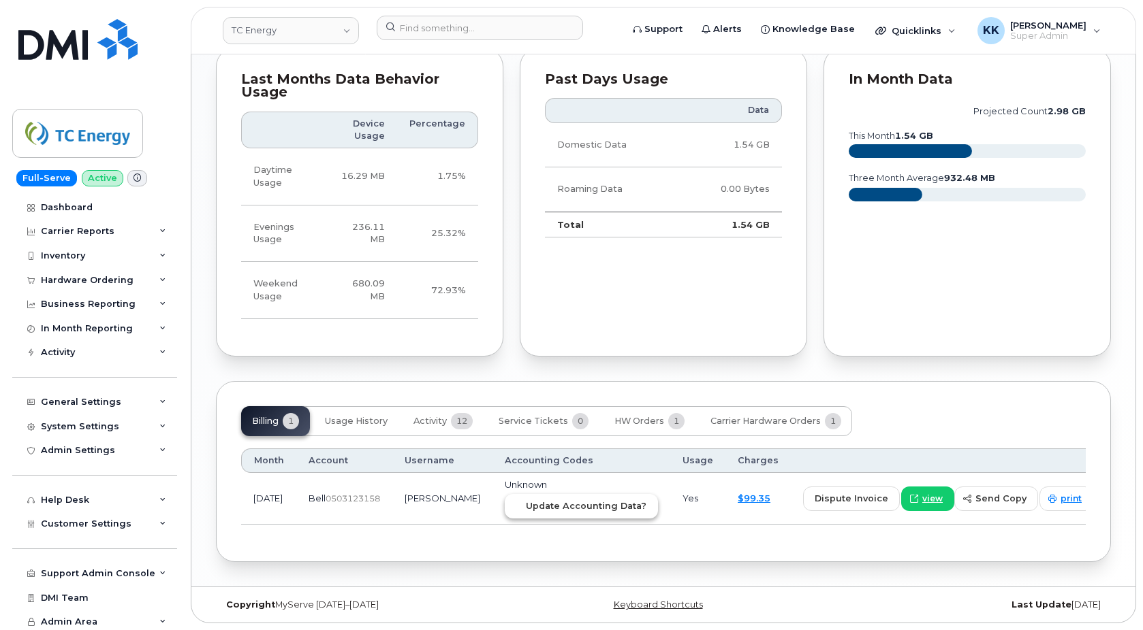
click at [564, 497] on button "Update Accounting Data?" at bounding box center [581, 506] width 153 height 25
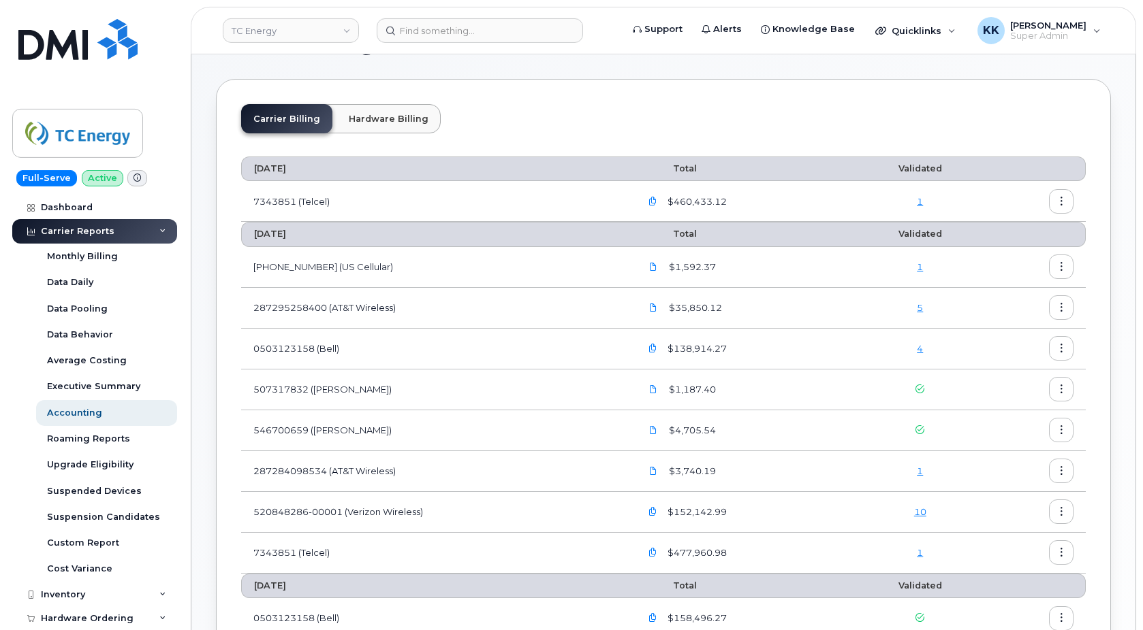
scroll to position [69, 0]
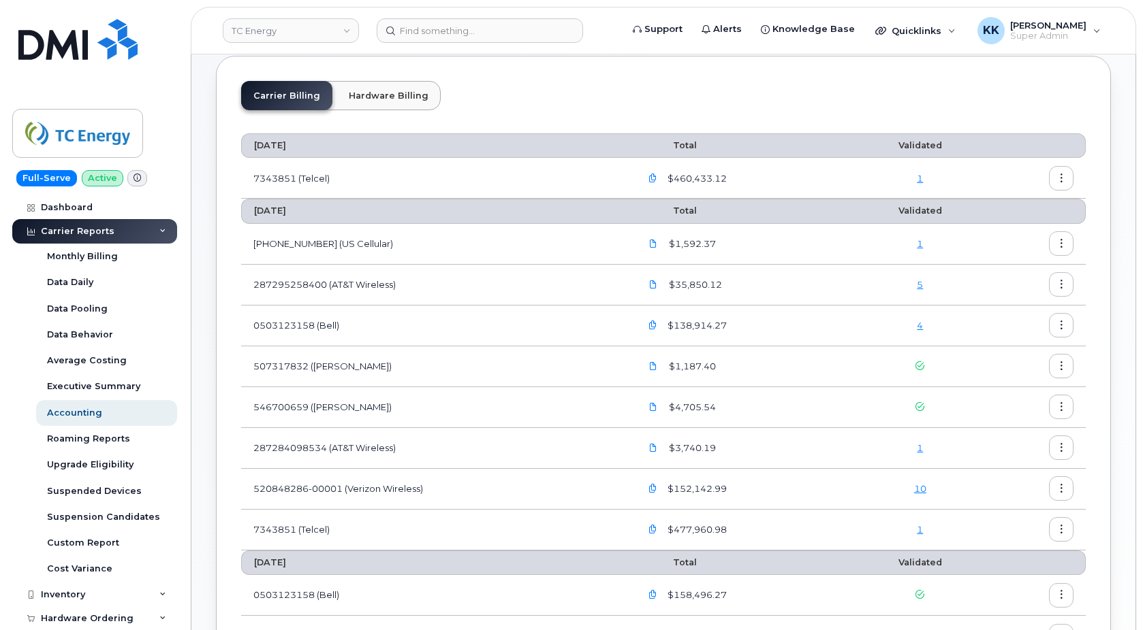
click at [919, 324] on link "4" at bounding box center [919, 325] width 6 height 11
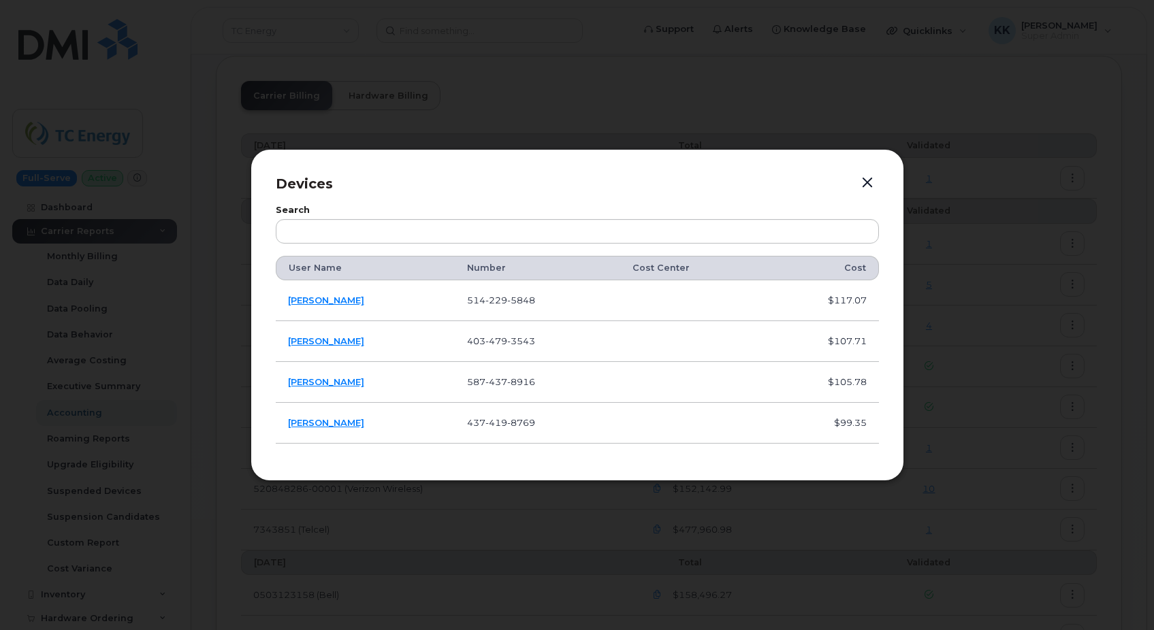
click at [864, 186] on button "button" at bounding box center [867, 183] width 20 height 19
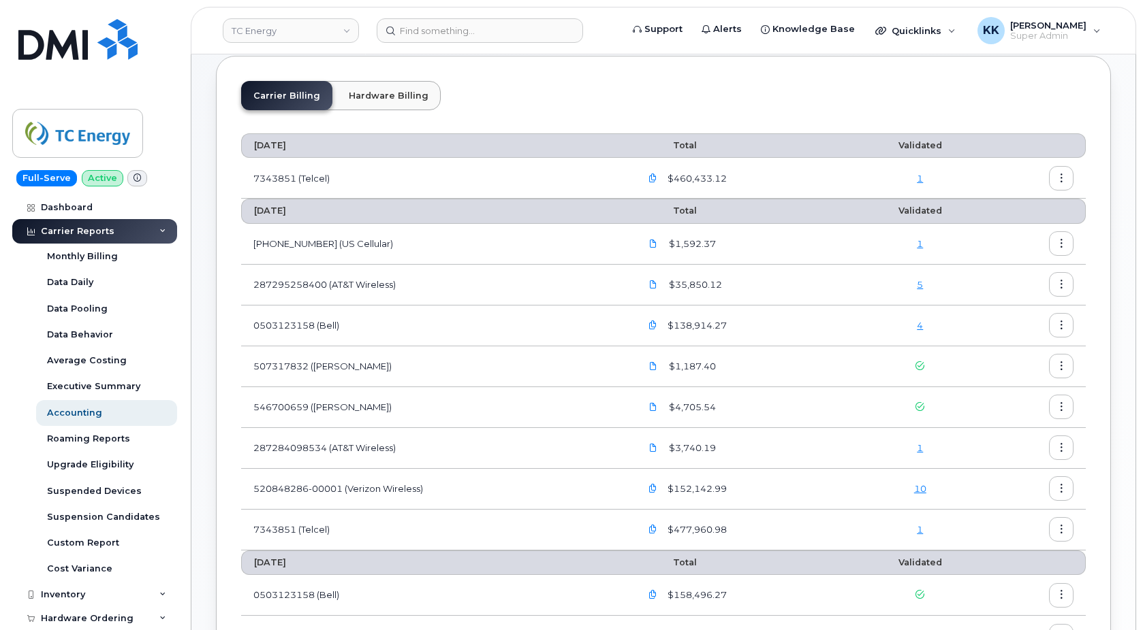
click at [919, 487] on link "10" at bounding box center [920, 488] width 12 height 11
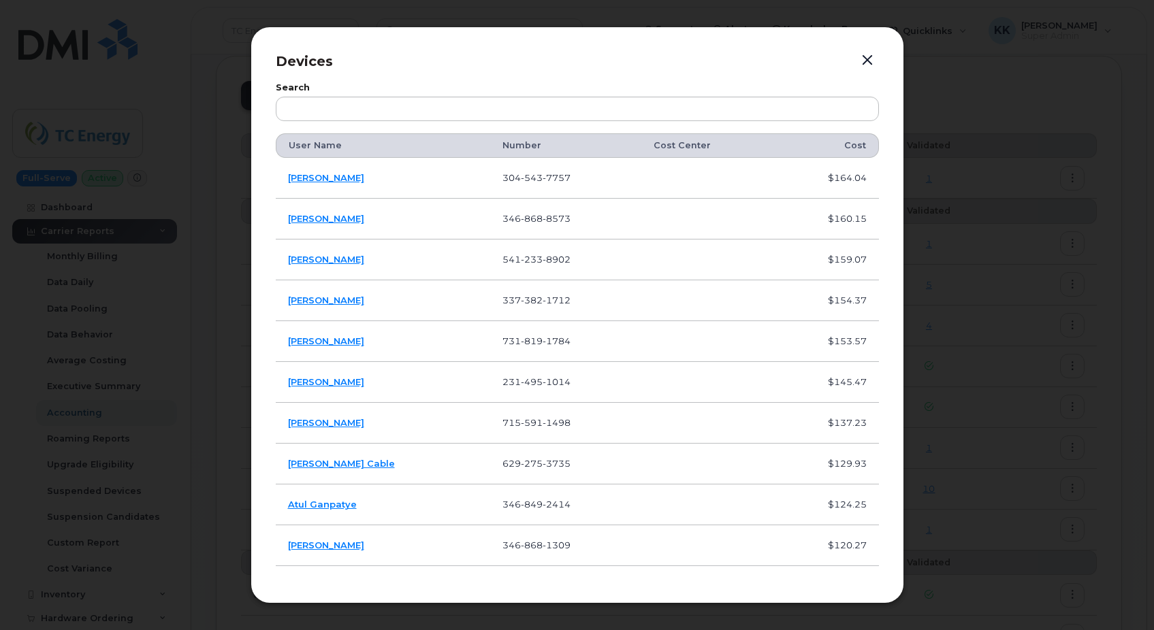
click at [867, 67] on button "button" at bounding box center [867, 60] width 20 height 19
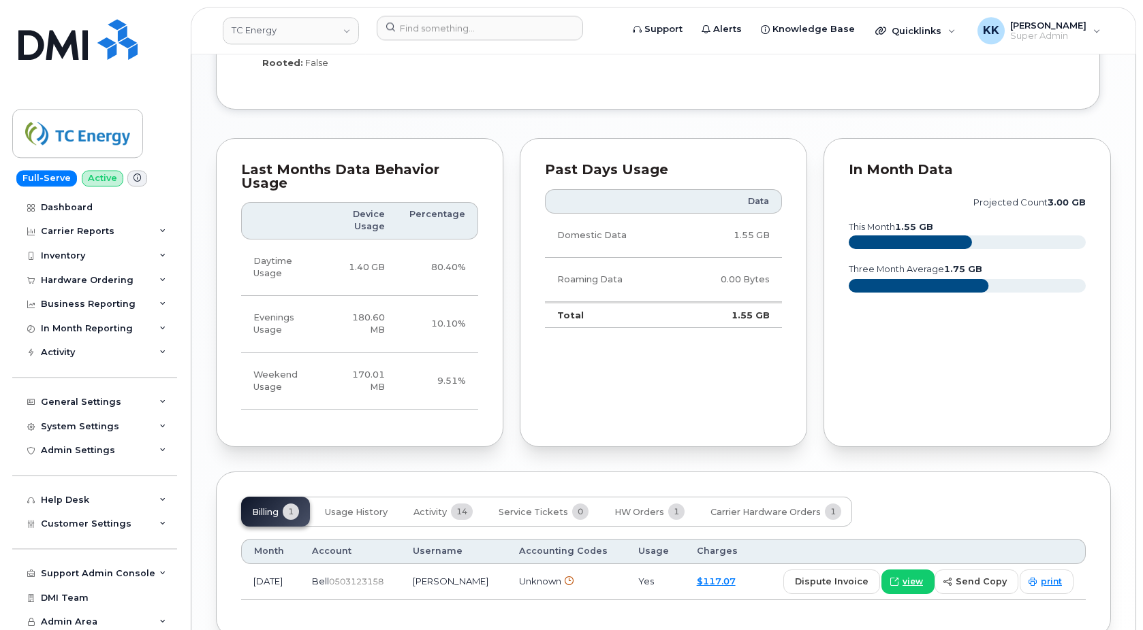
scroll to position [1102, 0]
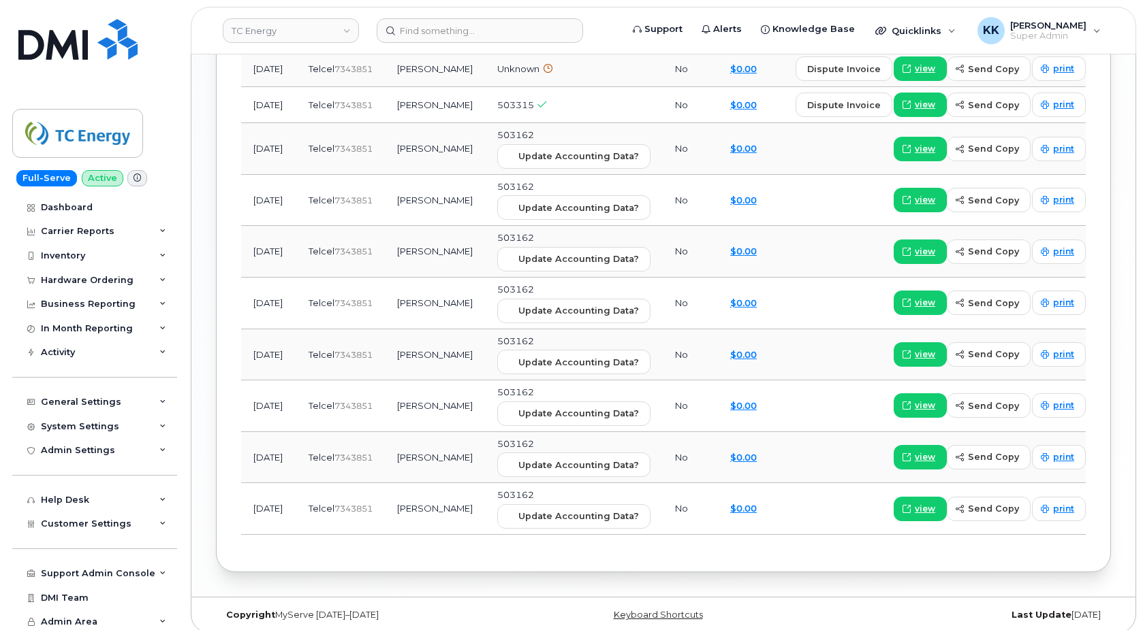
scroll to position [1052, 0]
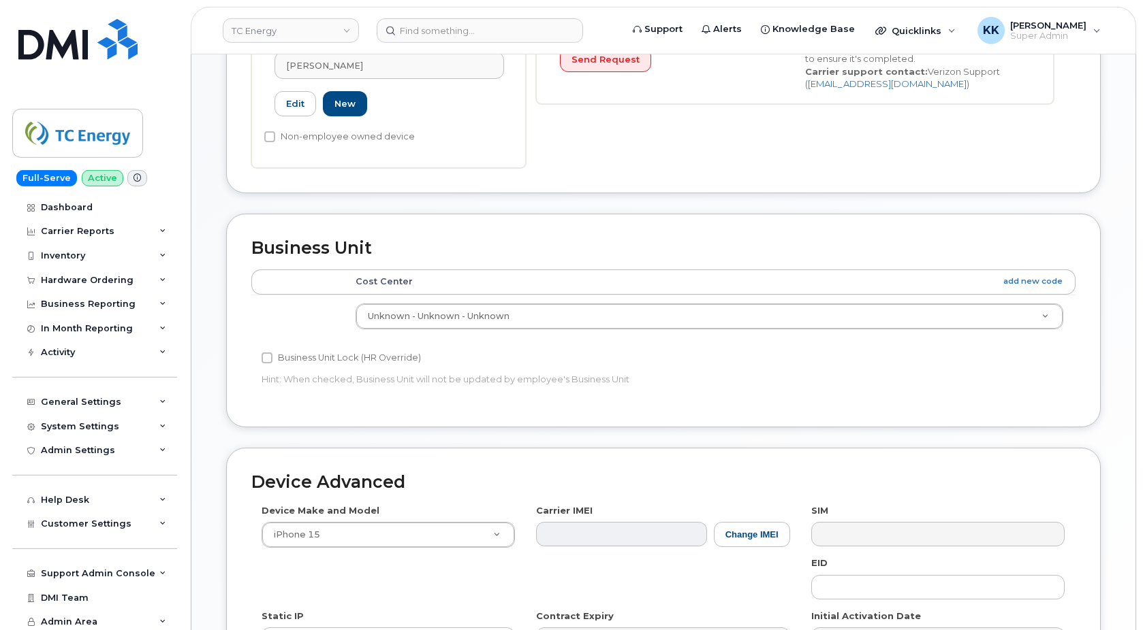
scroll to position [417, 0]
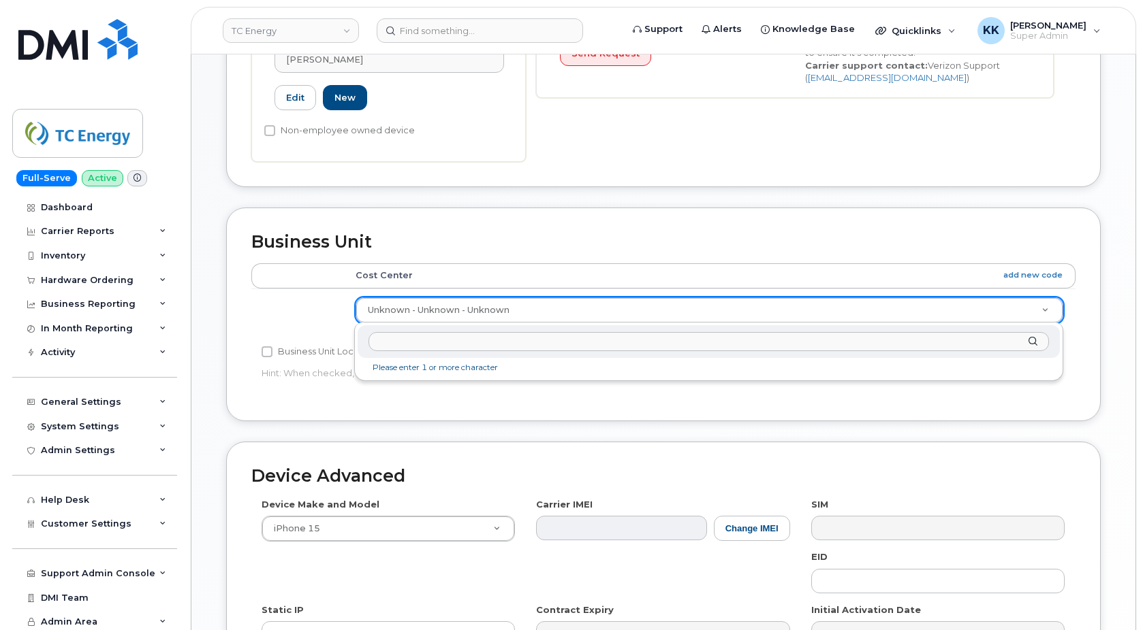
click at [498, 317] on body "TC Energy Support Alerts Knowledge Base Quicklinks Suspend / Cancel Device Chan…" at bounding box center [571, 215] width 1143 height 1265
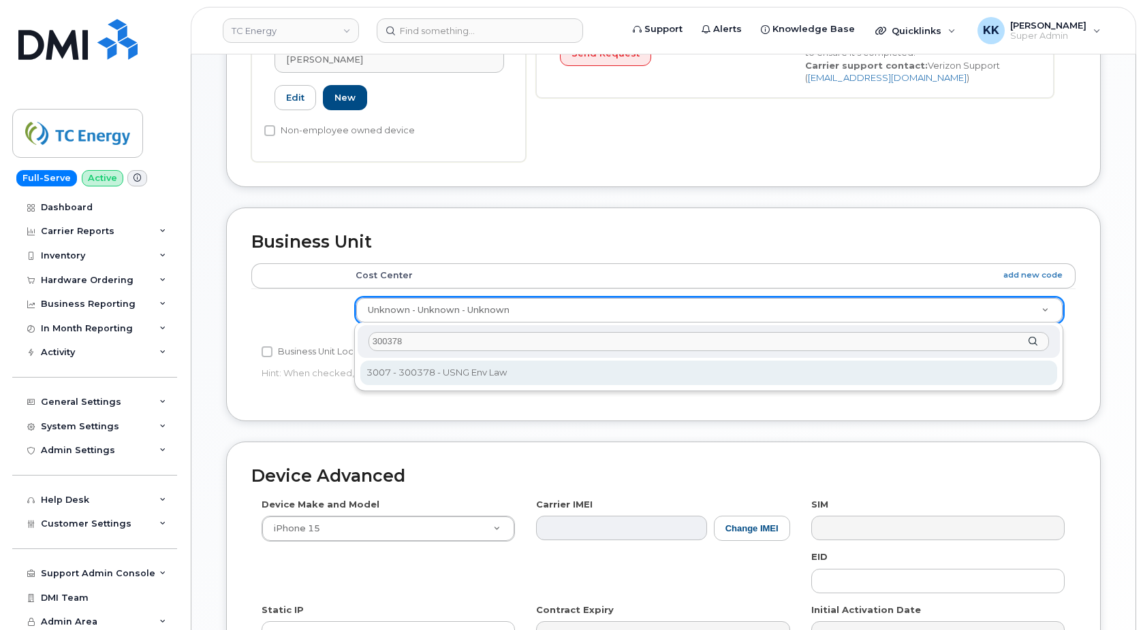
type input "300378"
type input "4120118"
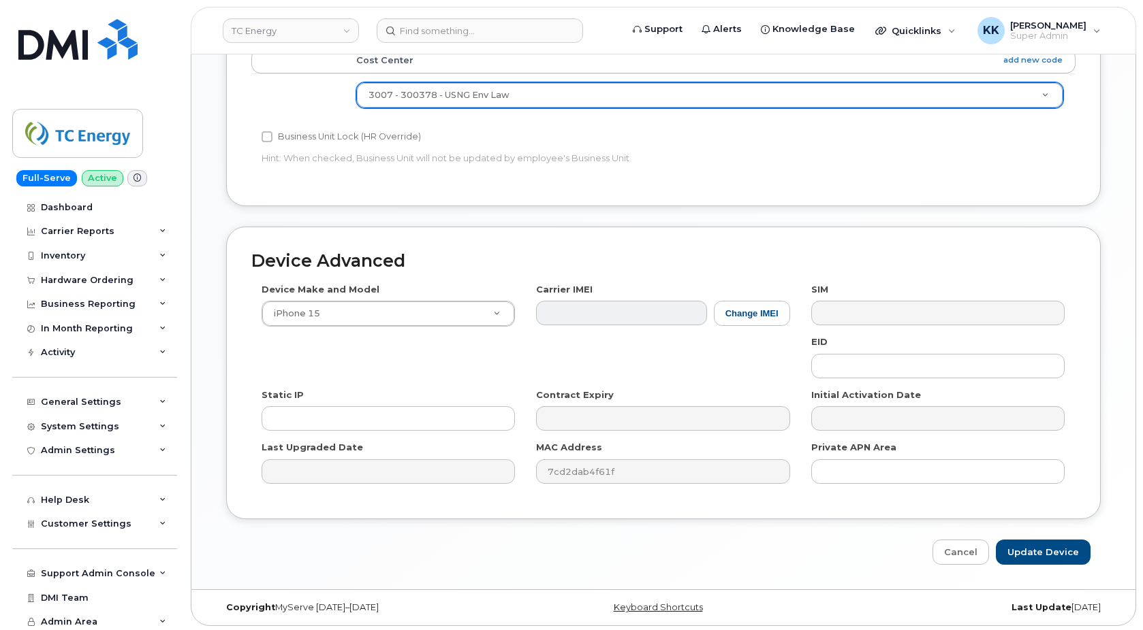
scroll to position [635, 0]
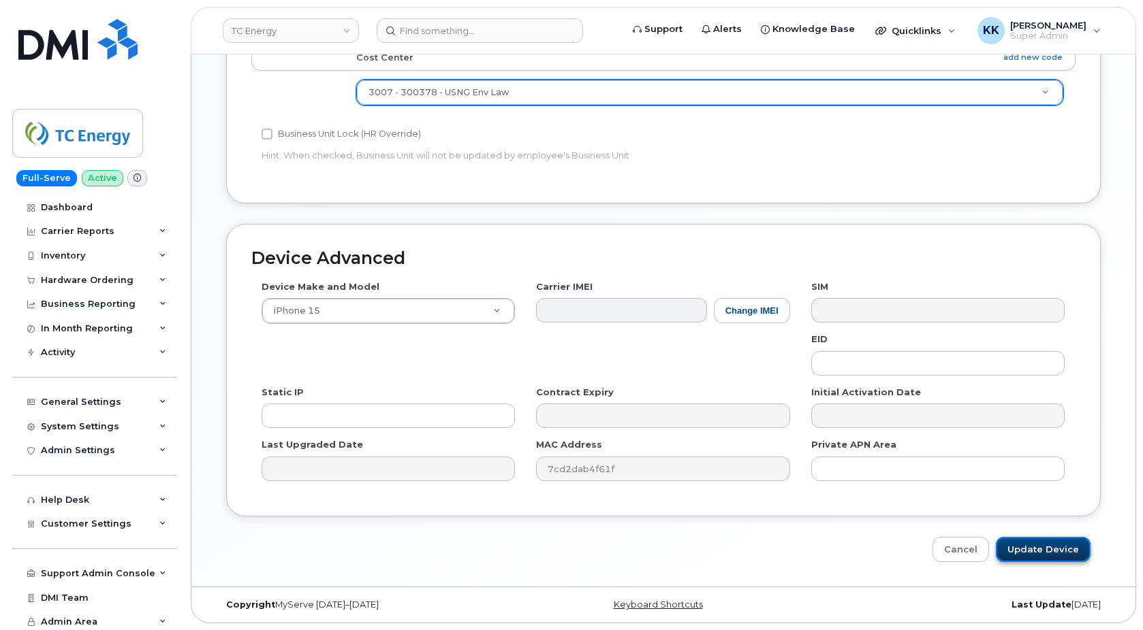
click at [1065, 552] on input "Update Device" at bounding box center [1042, 549] width 95 height 25
type input "Saving..."
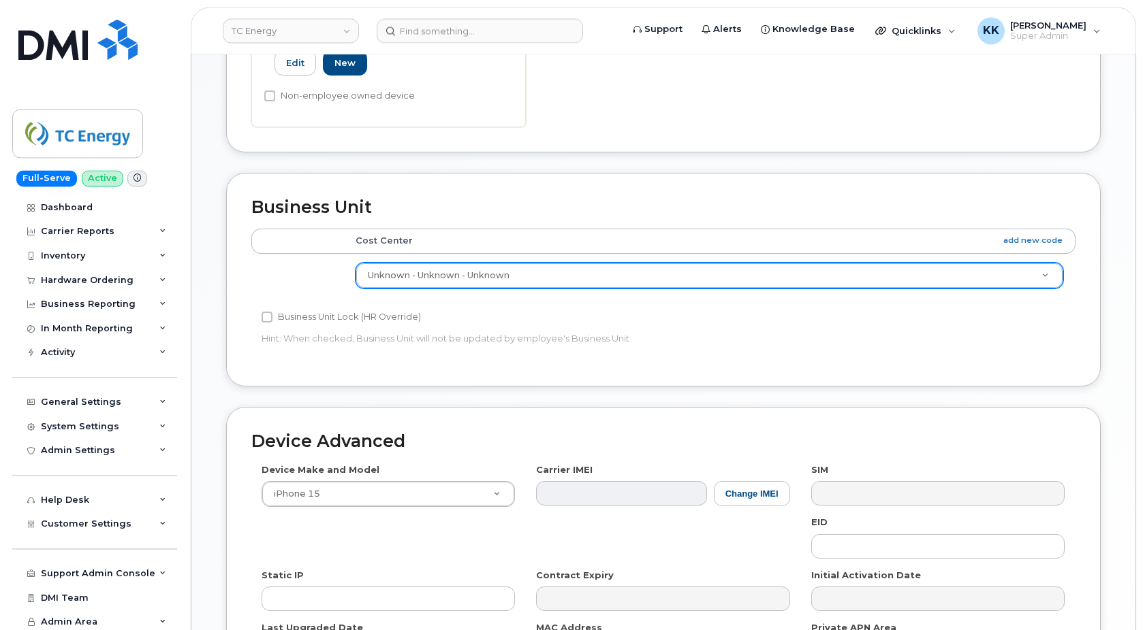
scroll to position [486, 0]
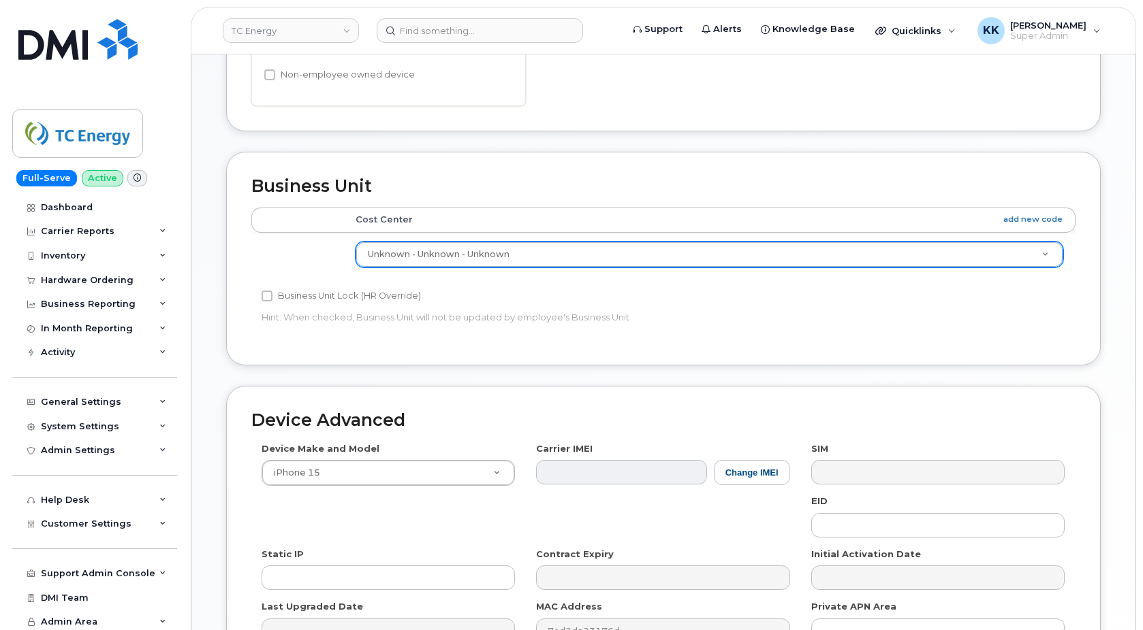
click at [463, 242] on body "TC Energy Support Alerts Knowledge Base Quicklinks Suspend / Cancel Device Chan…" at bounding box center [571, 153] width 1143 height 1279
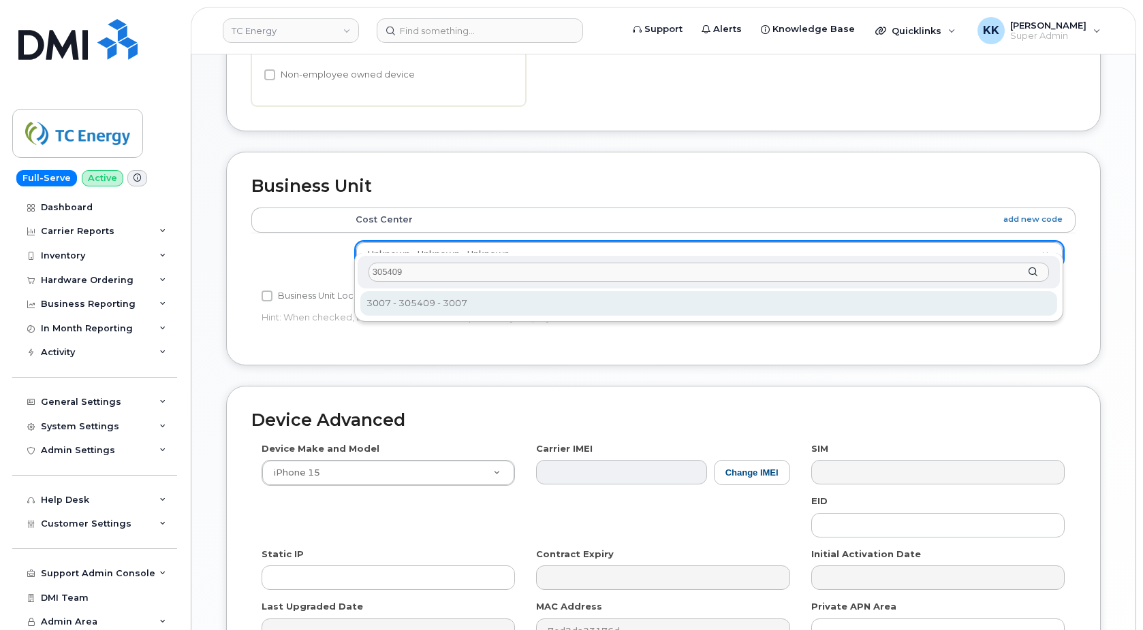
type input "305409"
type input "4120195"
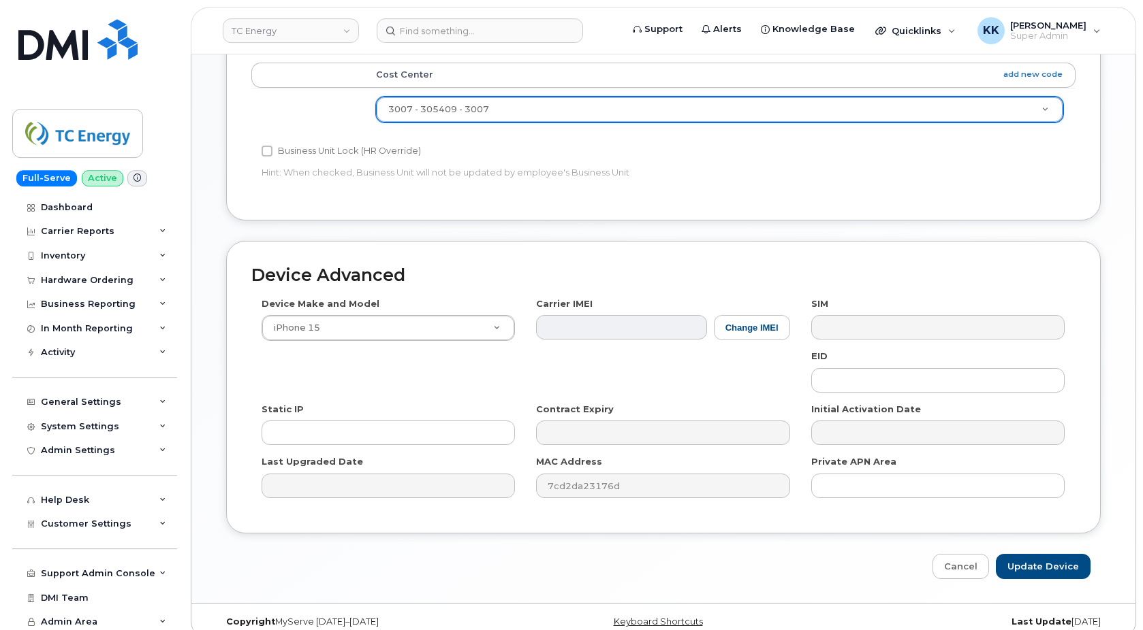
scroll to position [635, 0]
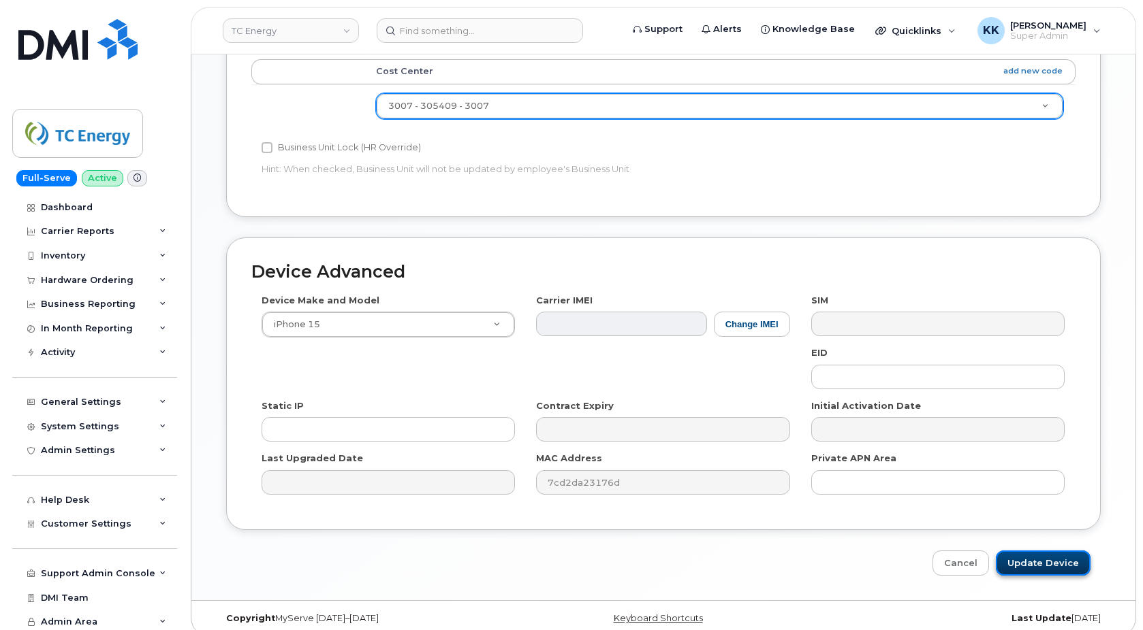
click at [1051, 560] on input "Update Device" at bounding box center [1042, 563] width 95 height 25
type input "Saving..."
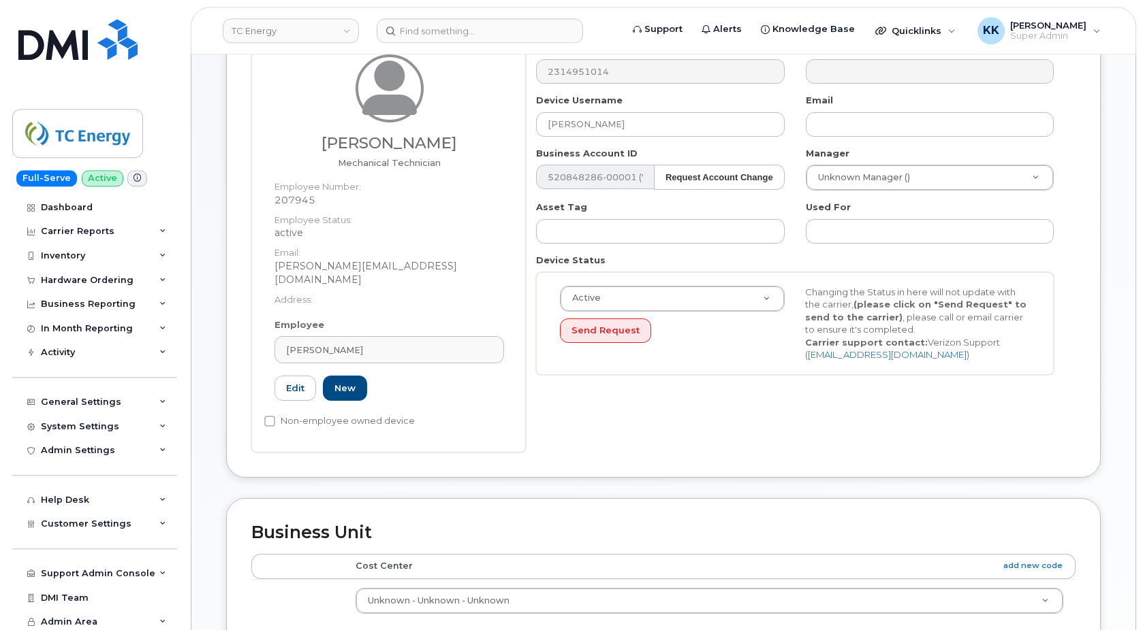
scroll to position [417, 0]
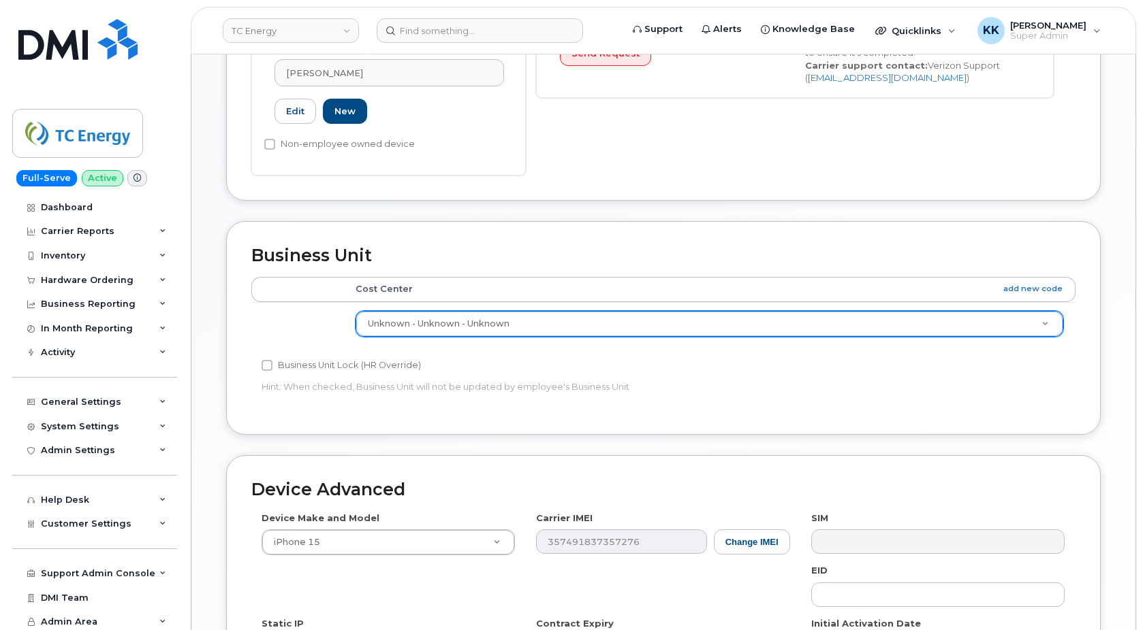
click at [499, 310] on body "TC Energy Support Alerts Knowledge Base Quicklinks Suspend / Cancel Device Chan…" at bounding box center [571, 222] width 1143 height 1279
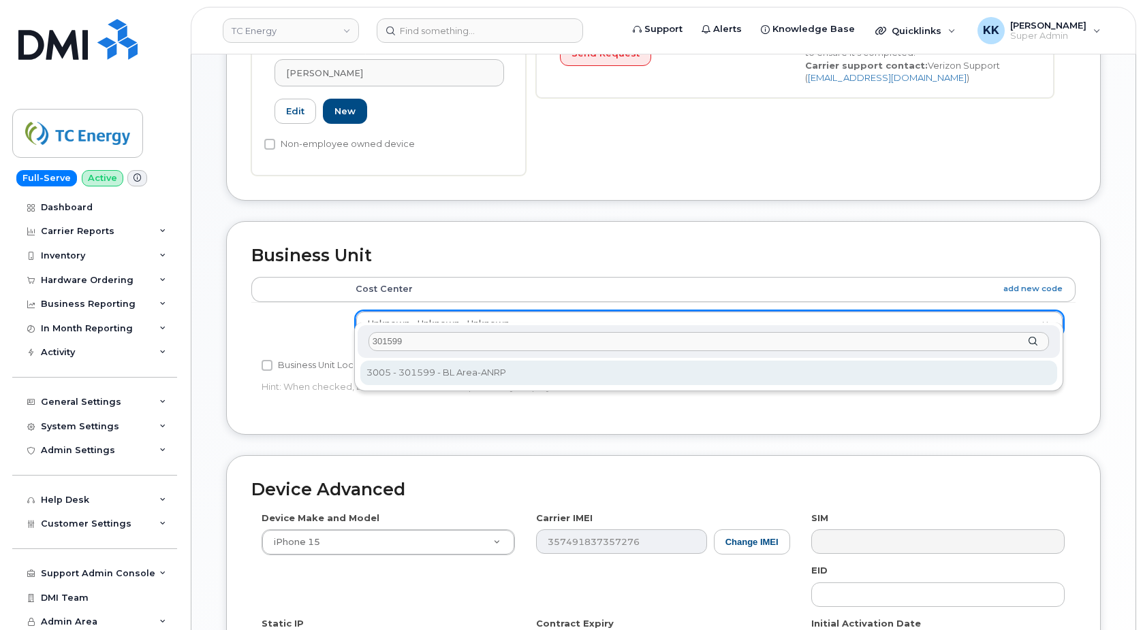
type input "301599"
type input "4119987"
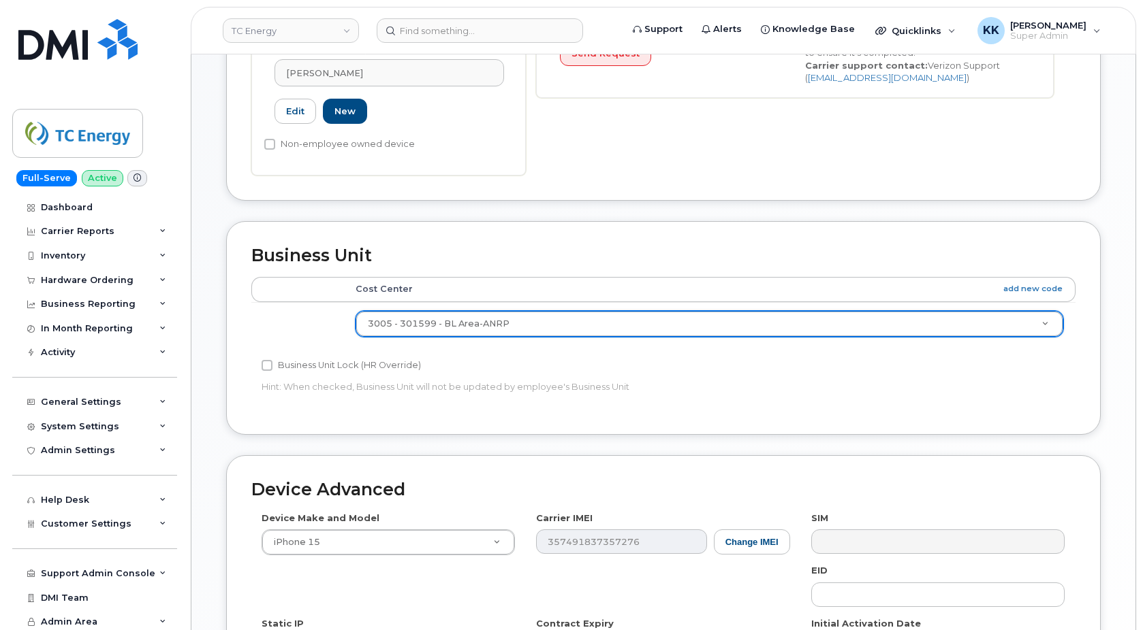
scroll to position [635, 0]
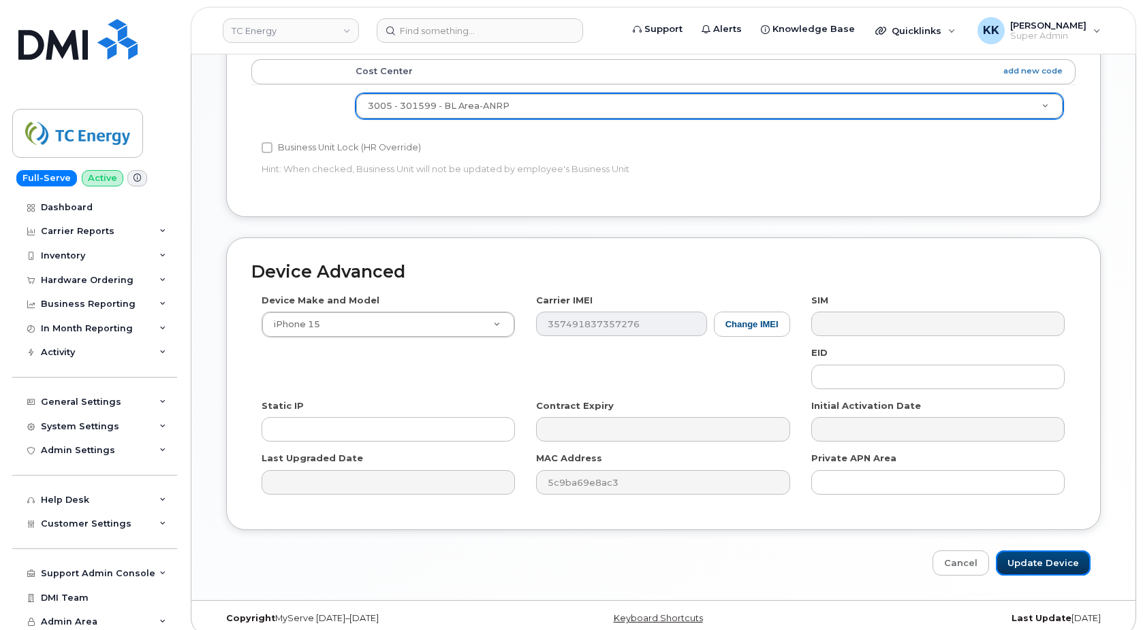
click at [1038, 551] on input "Update Device" at bounding box center [1042, 563] width 95 height 25
type input "Saving..."
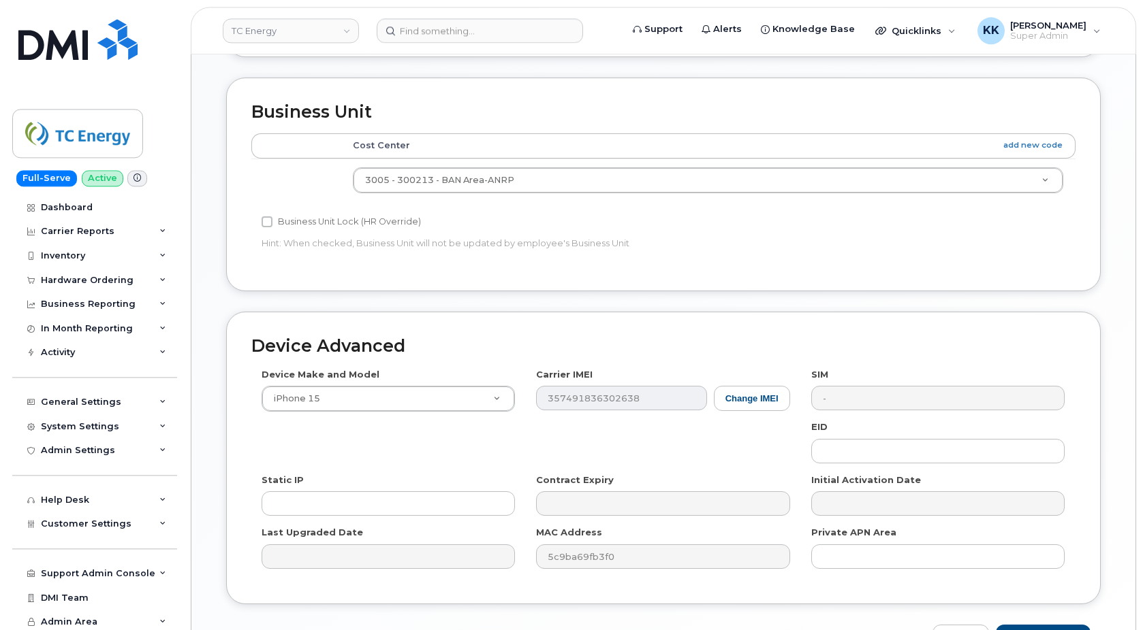
scroll to position [635, 0]
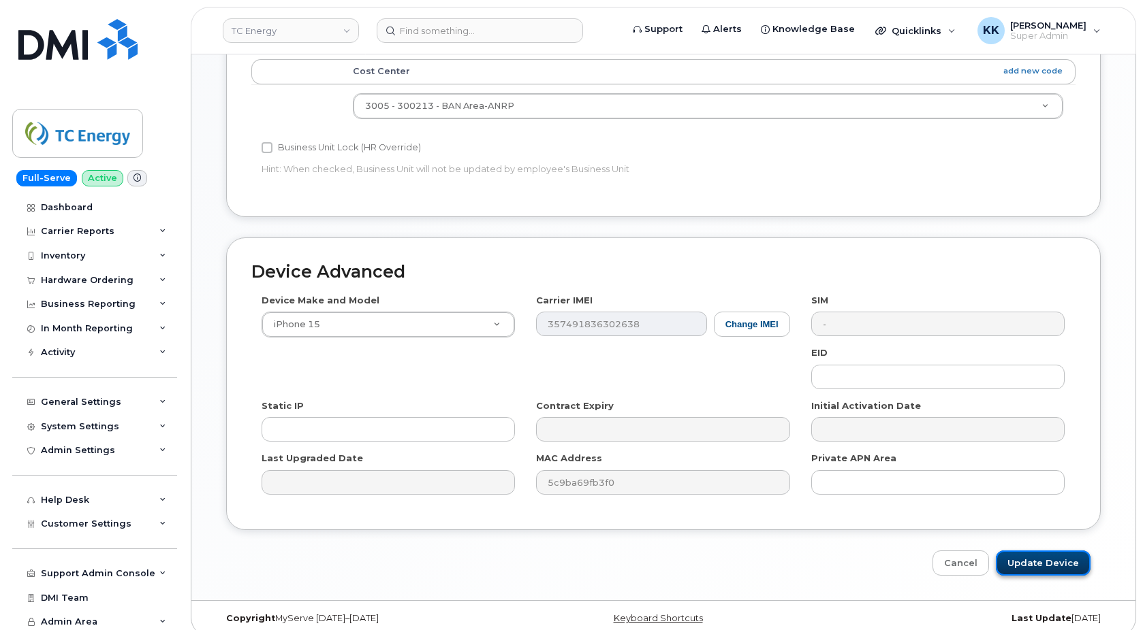
click at [1053, 551] on input "Update Device" at bounding box center [1042, 563] width 95 height 25
type input "Saving..."
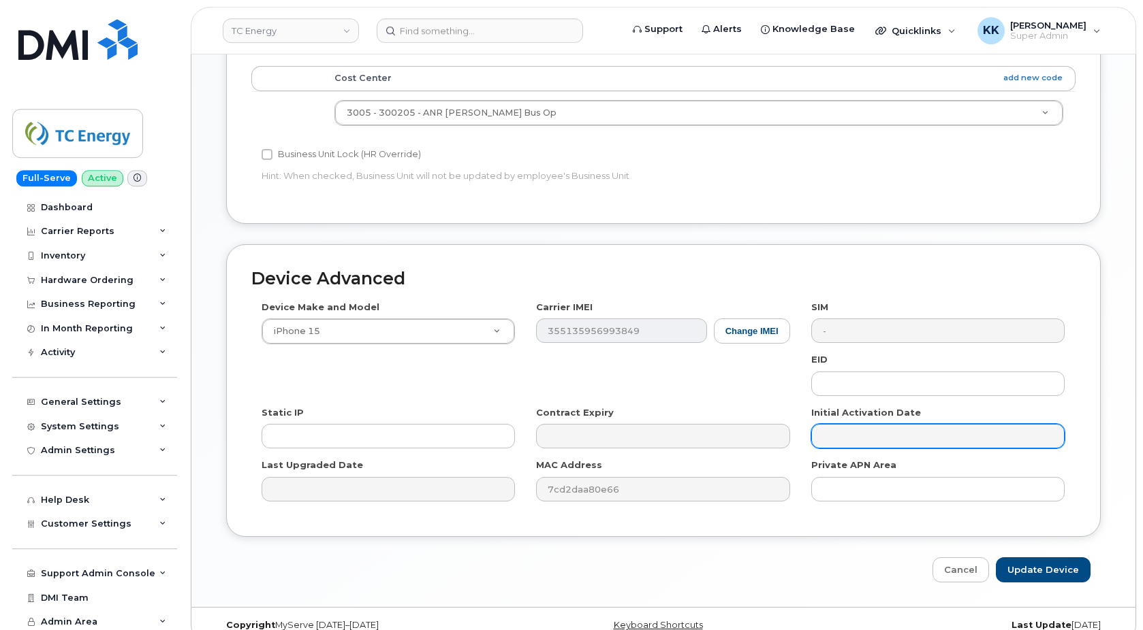
scroll to position [635, 0]
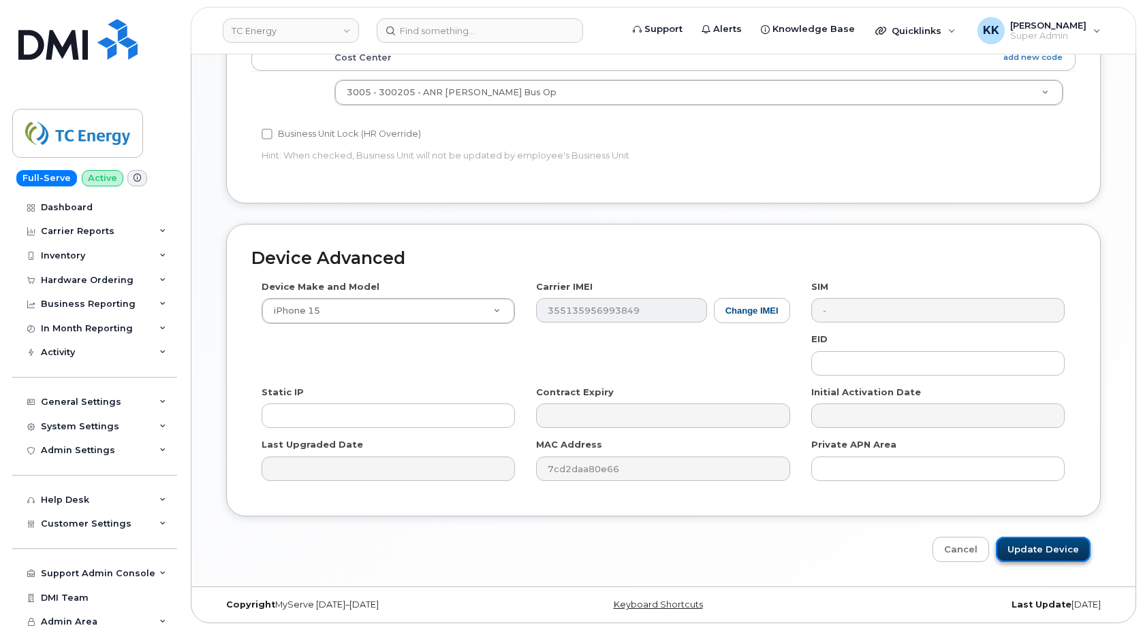
click at [1051, 552] on input "Update Device" at bounding box center [1042, 549] width 95 height 25
type input "Saving..."
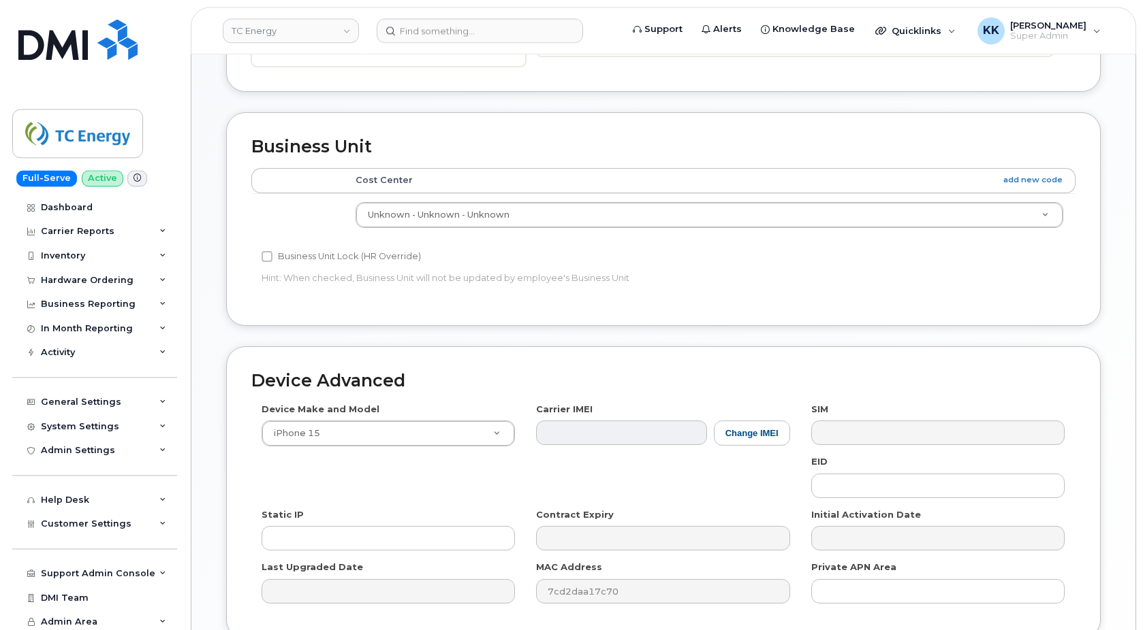
scroll to position [486, 0]
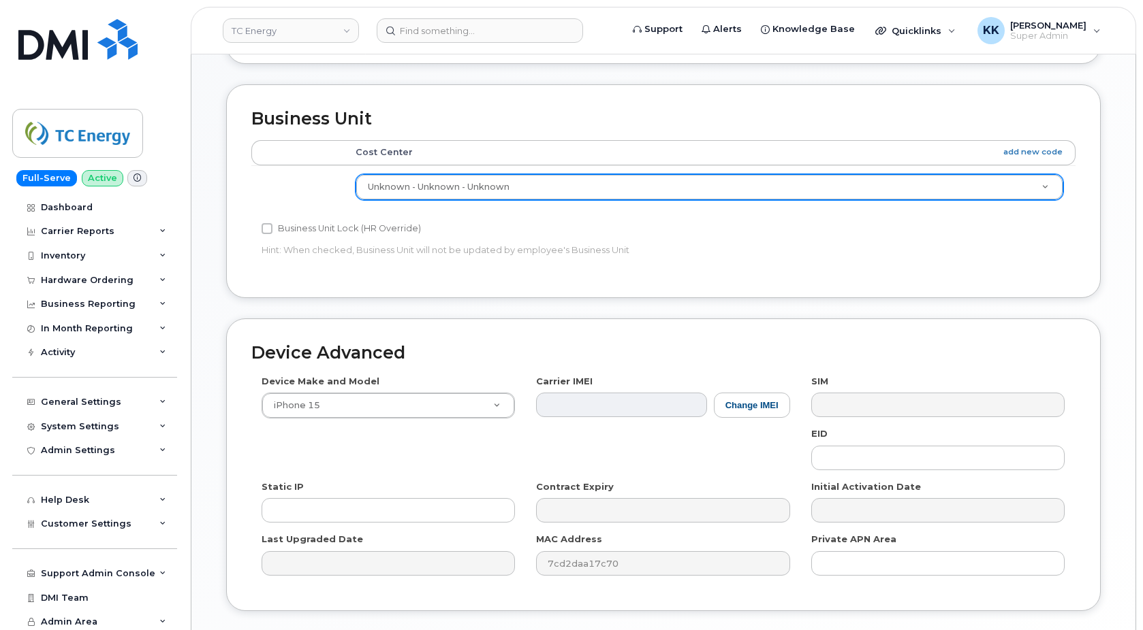
click at [488, 191] on body "TC Energy Support Alerts Knowledge Base Quicklinks Suspend / Cancel Device Chan…" at bounding box center [571, 119] width 1143 height 1211
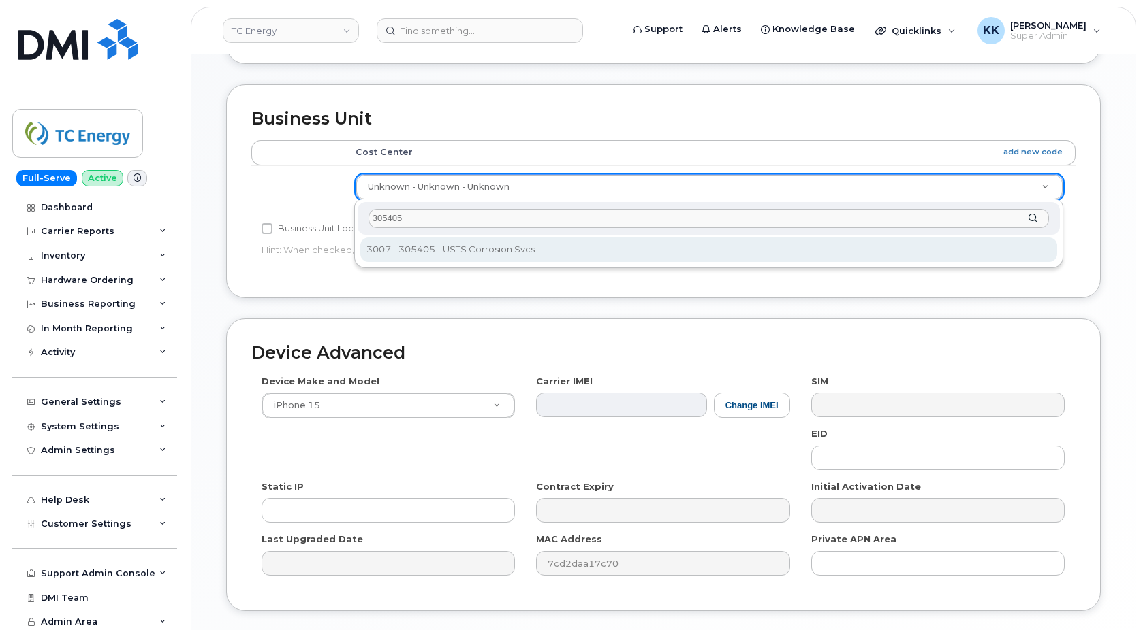
type input "305405"
type input "4119944"
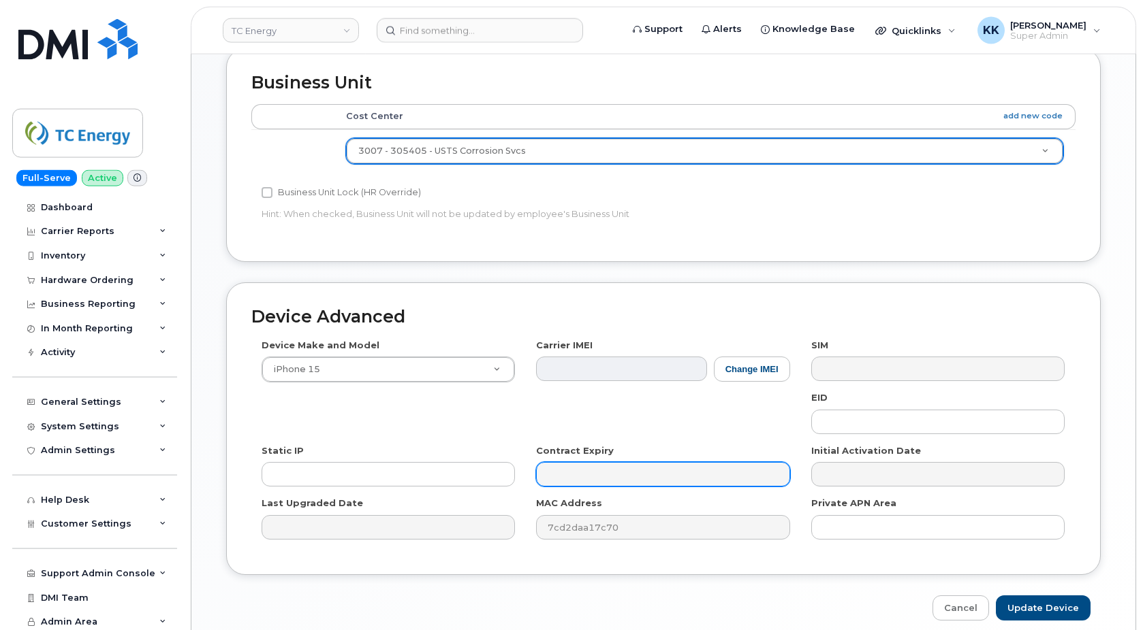
scroll to position [581, 0]
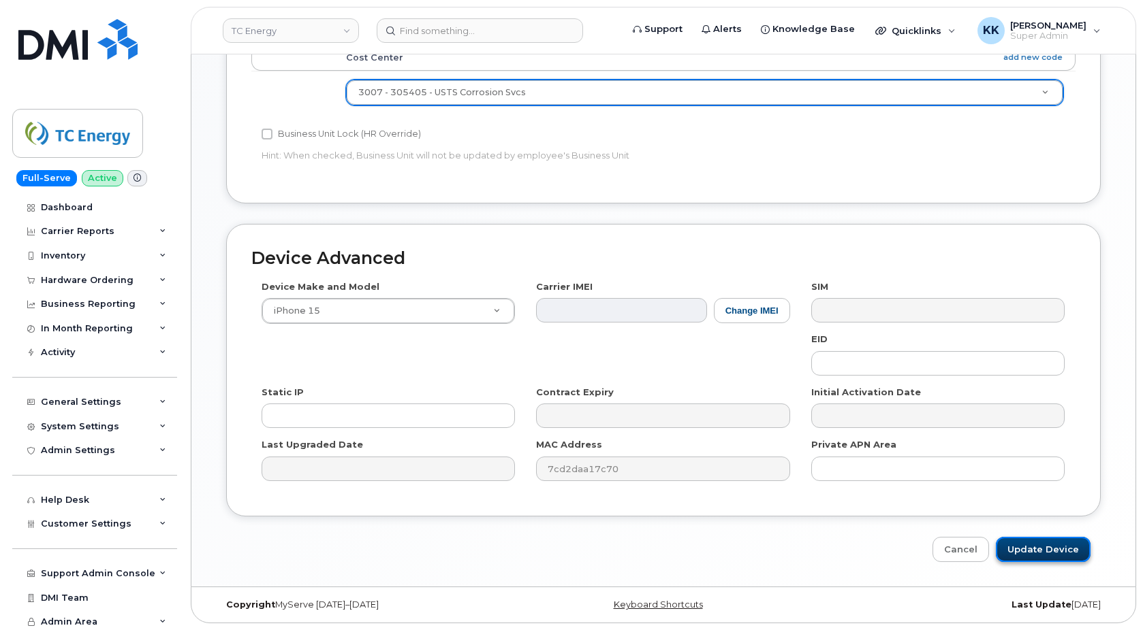
click at [1057, 554] on input "Update Device" at bounding box center [1042, 549] width 95 height 25
type input "Saving..."
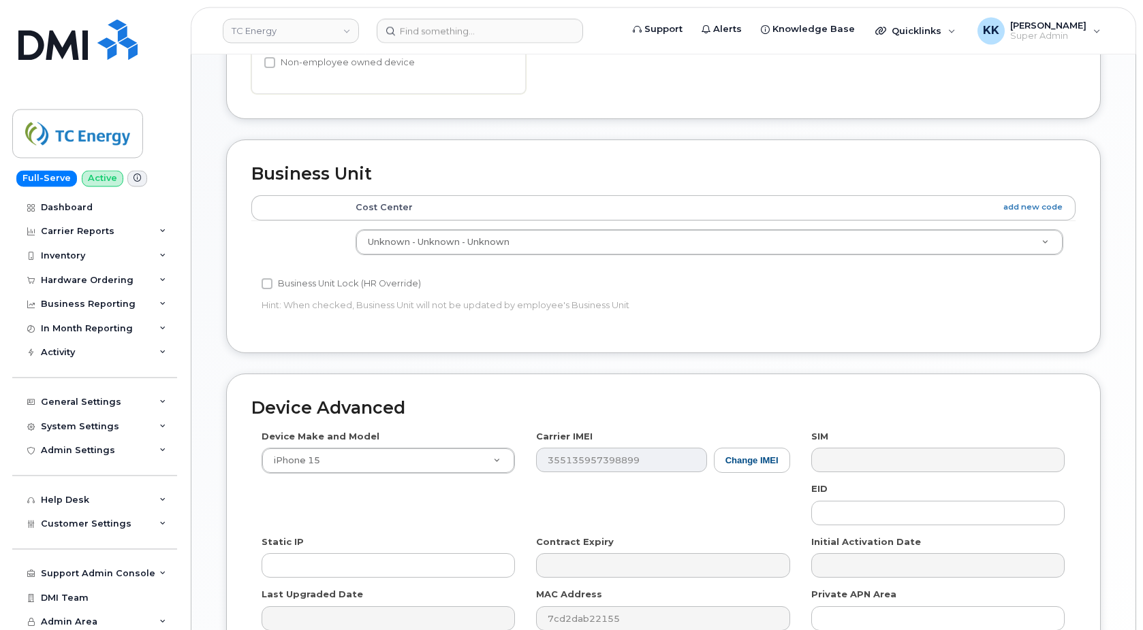
scroll to position [486, 0]
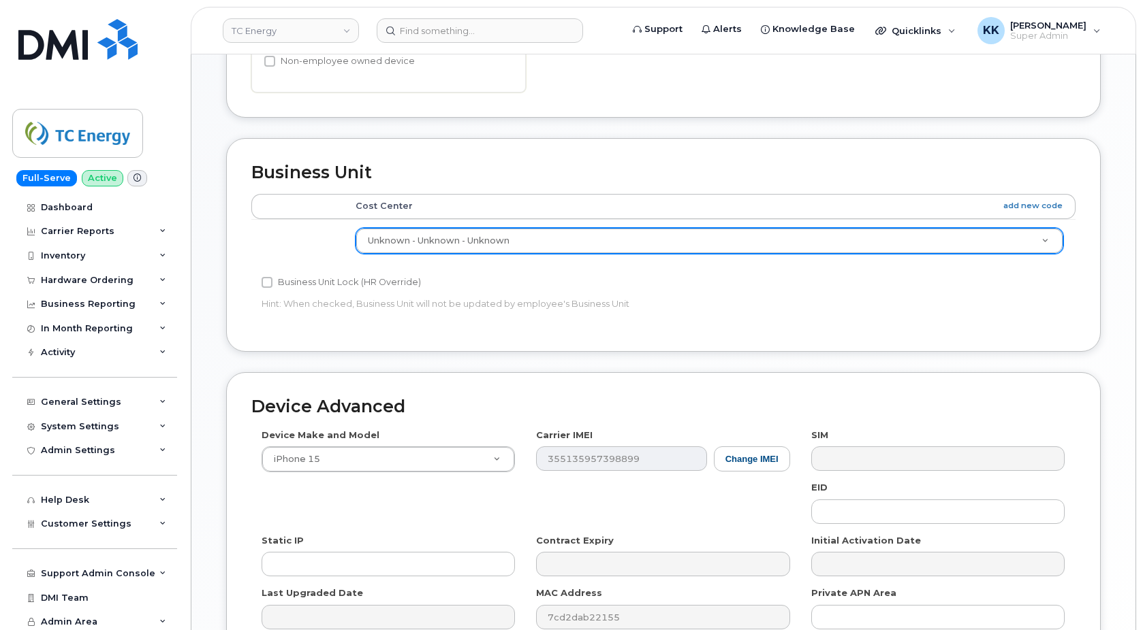
click at [570, 249] on body "TC Energy Support Alerts Knowledge Base Quicklinks Suspend / Cancel Device Chan…" at bounding box center [571, 146] width 1143 height 1265
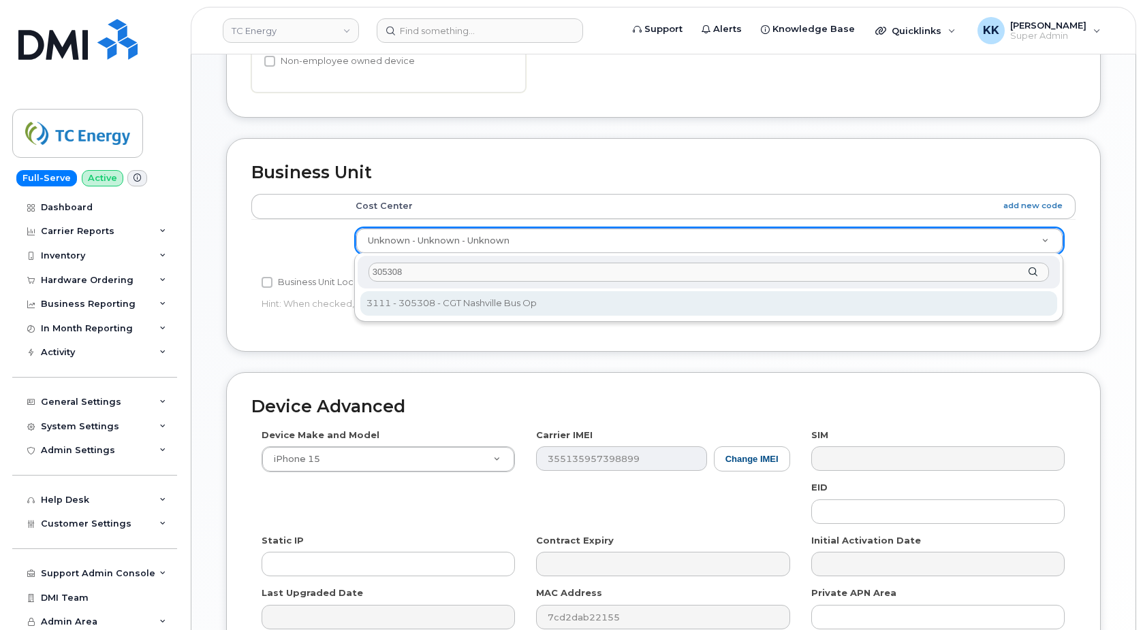
type input "305308"
type input "4119989"
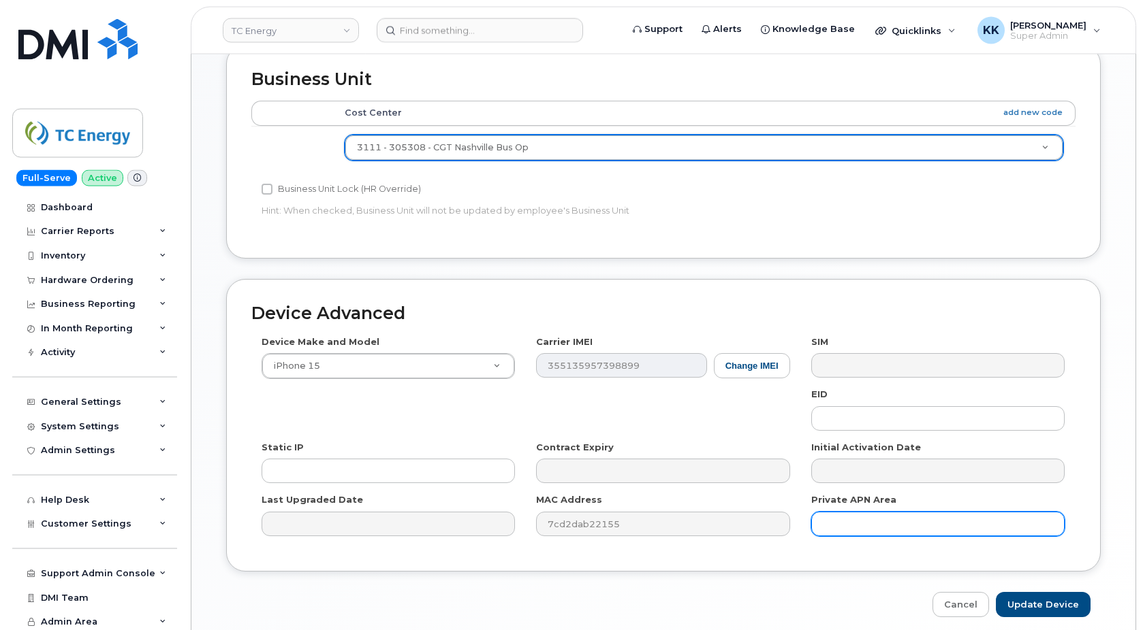
scroll to position [635, 0]
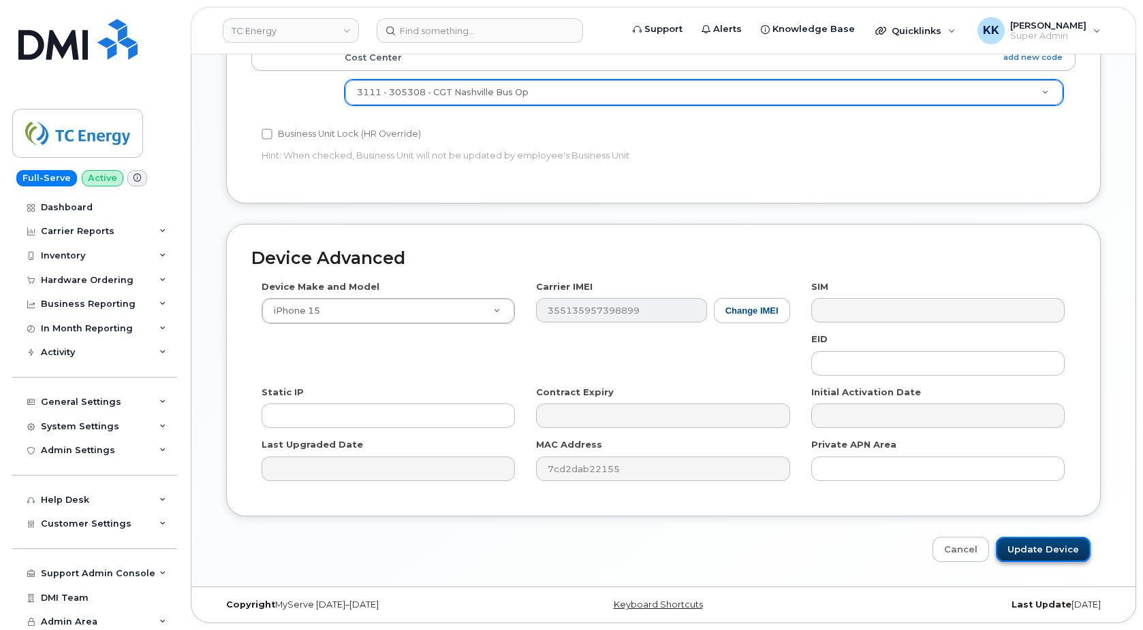
click at [1037, 553] on input "Update Device" at bounding box center [1042, 549] width 95 height 25
type input "Saving..."
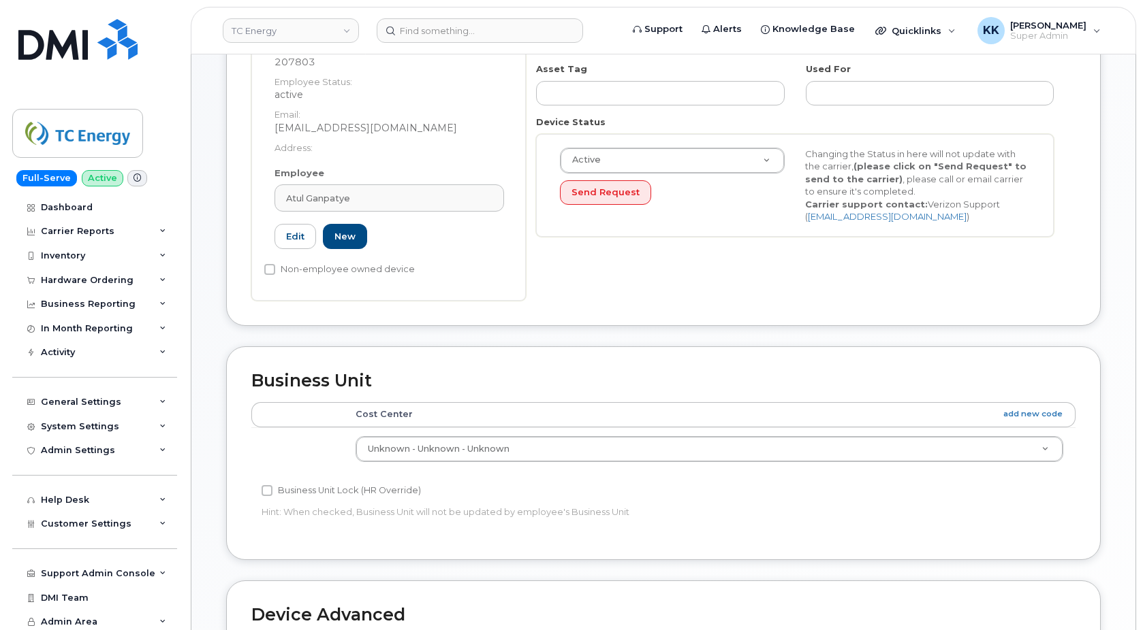
scroll to position [347, 0]
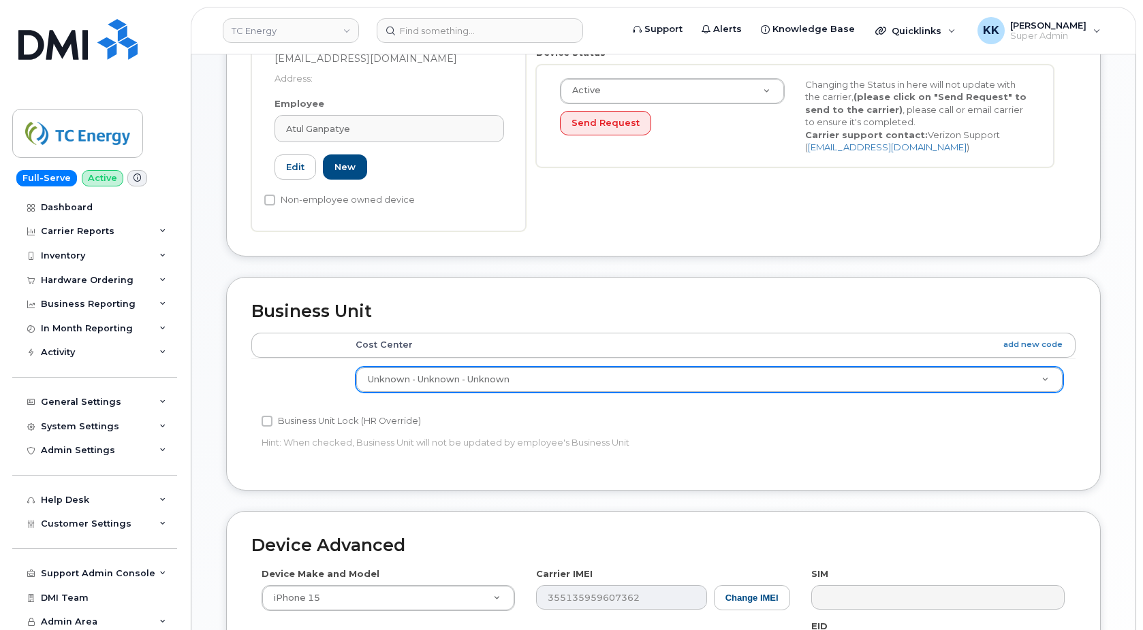
click at [481, 377] on body "TC Energy Support Alerts Knowledge Base Quicklinks Suspend / Cancel Device Chan…" at bounding box center [571, 285] width 1143 height 1265
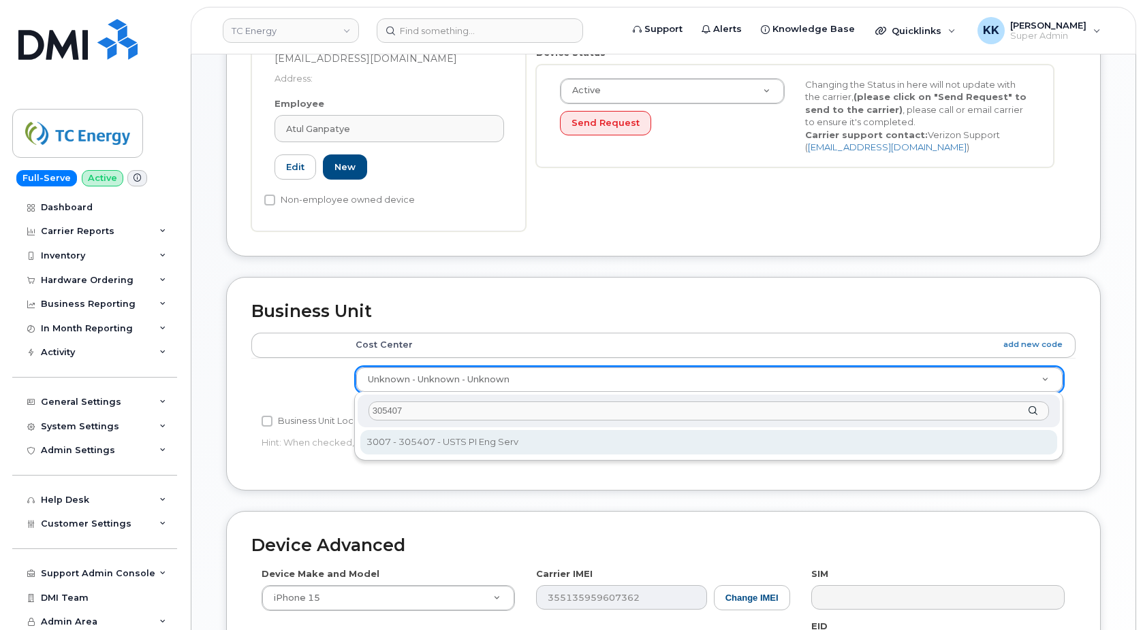
type input "305407"
type input "4119968"
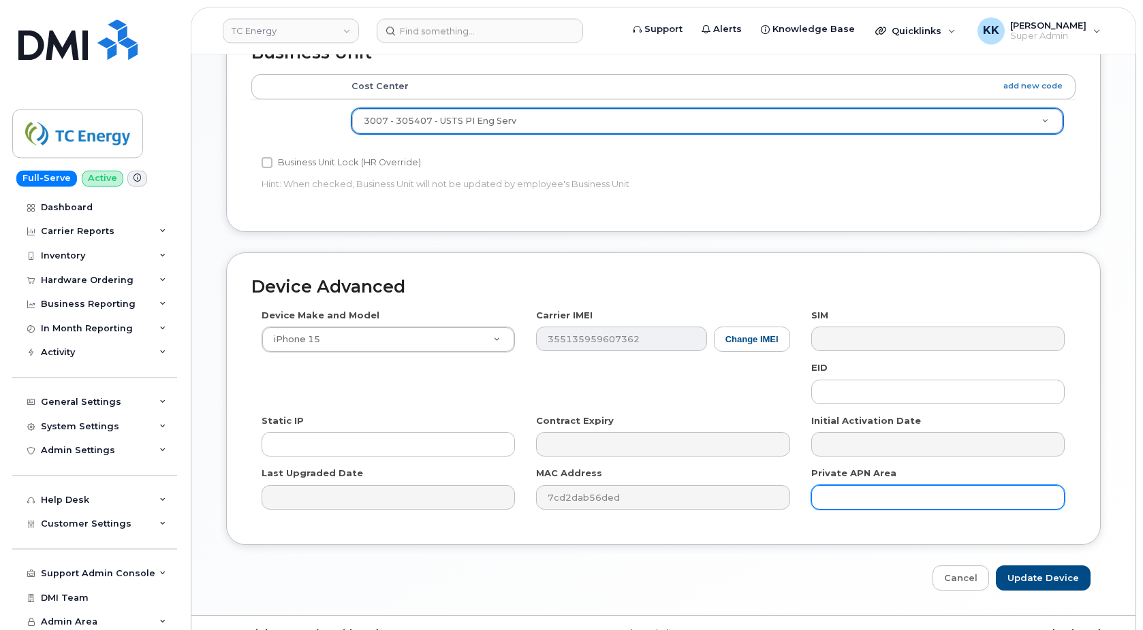
scroll to position [625, 0]
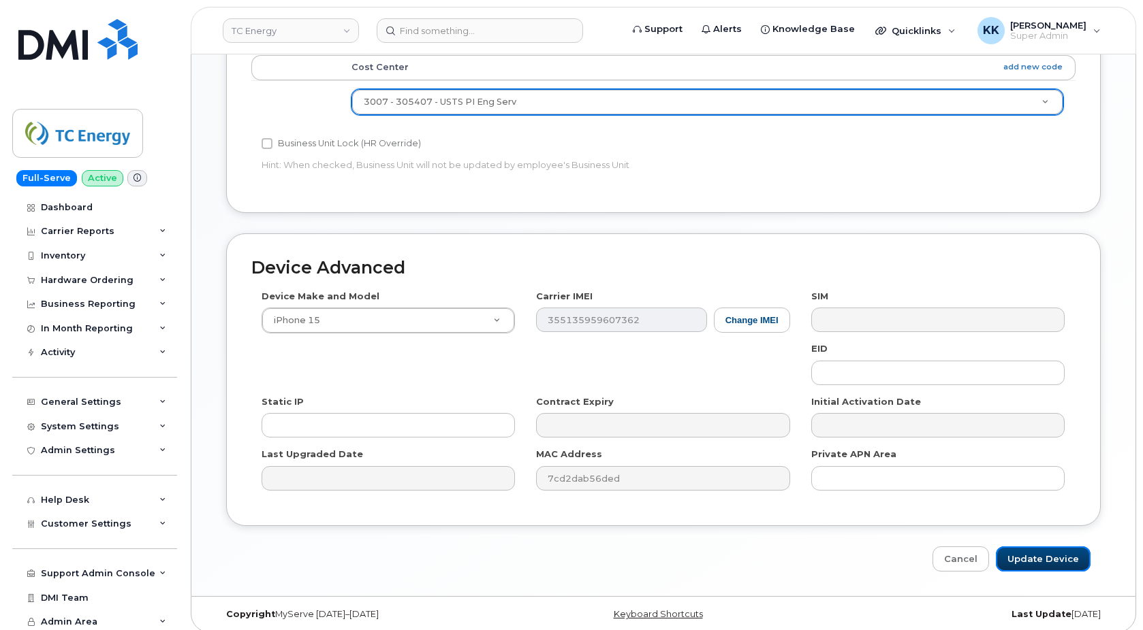
click at [1032, 556] on input "Update Device" at bounding box center [1042, 559] width 95 height 25
type input "Saving..."
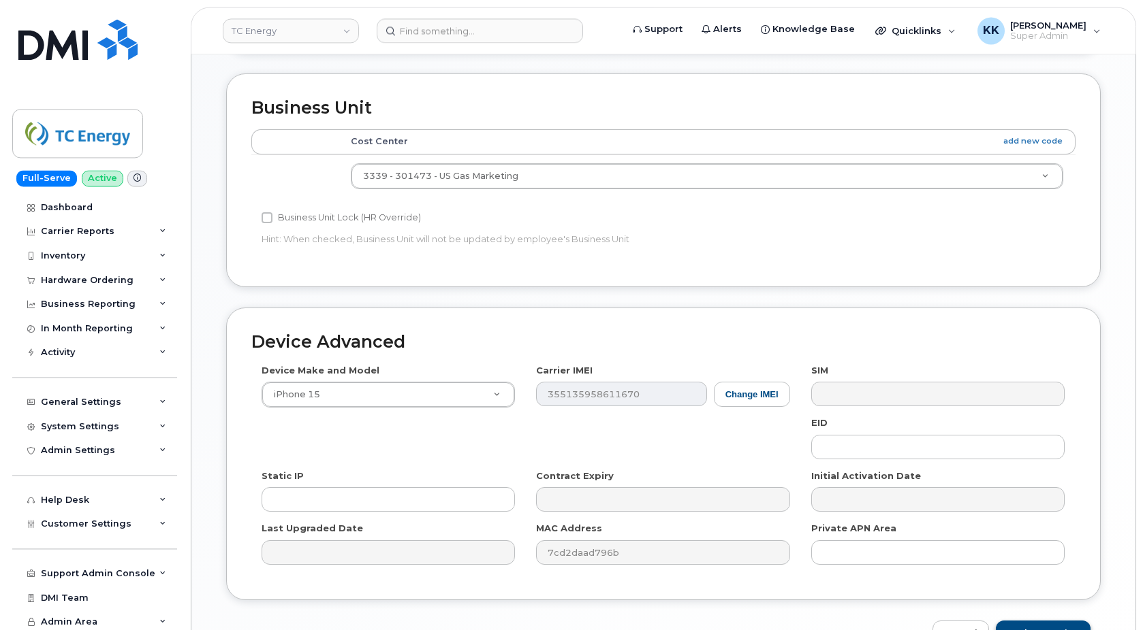
scroll to position [625, 0]
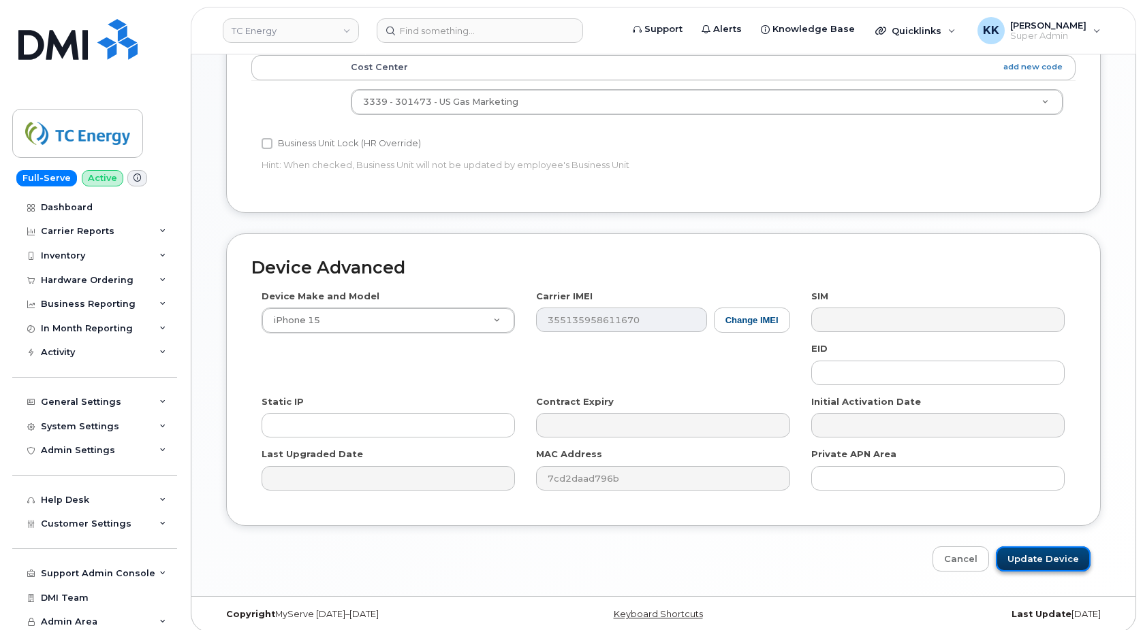
click at [1021, 558] on input "Update Device" at bounding box center [1042, 559] width 95 height 25
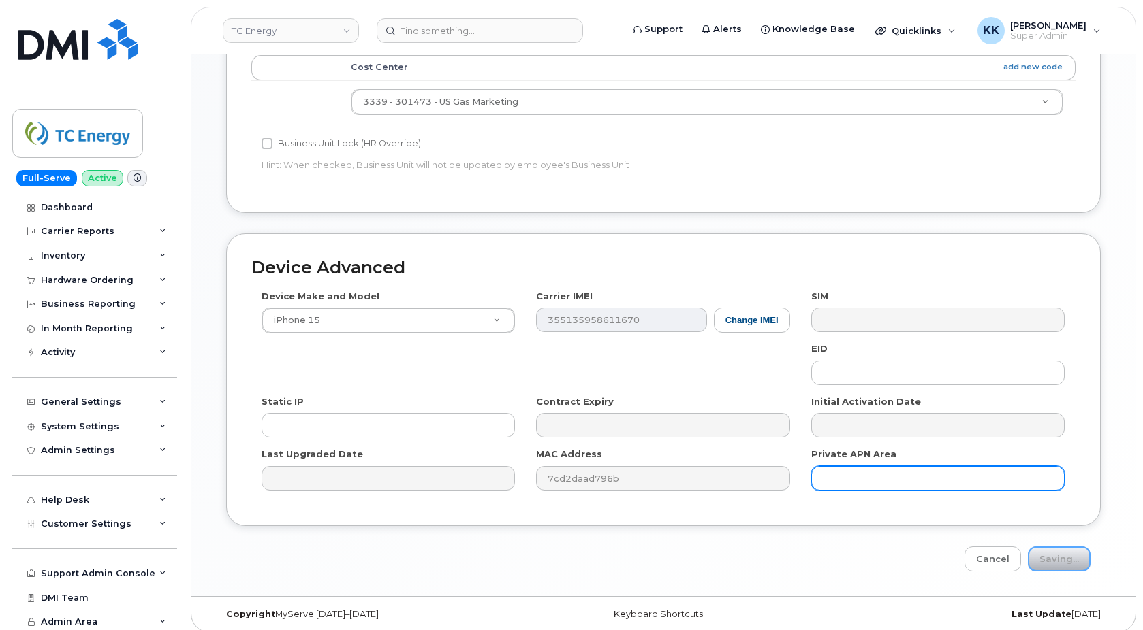
type input "Saving..."
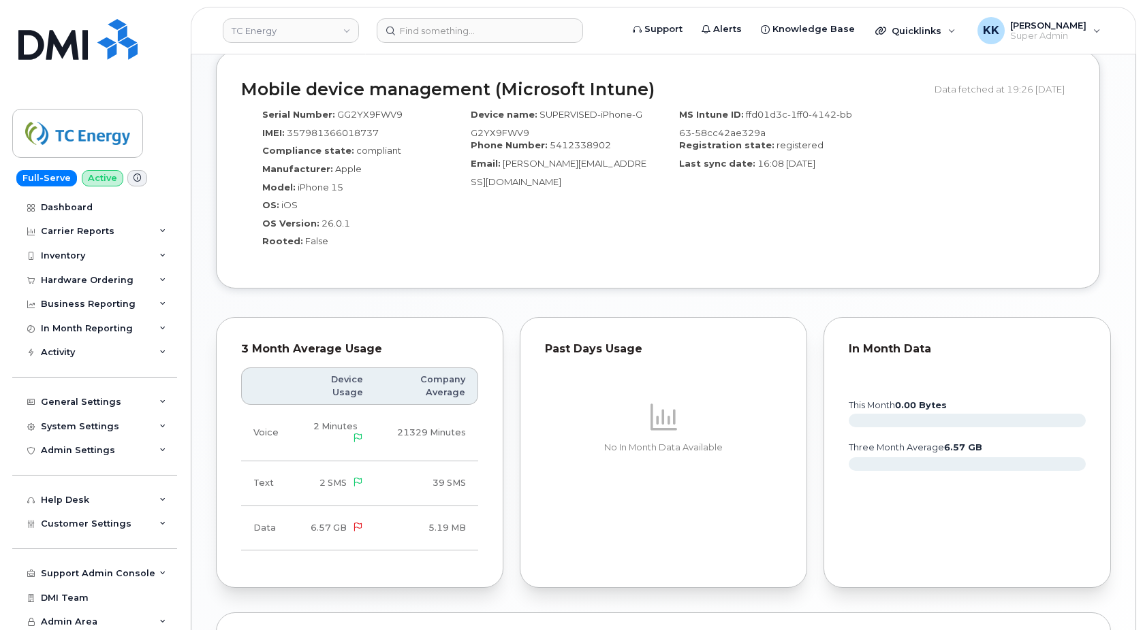
scroll to position [993, 0]
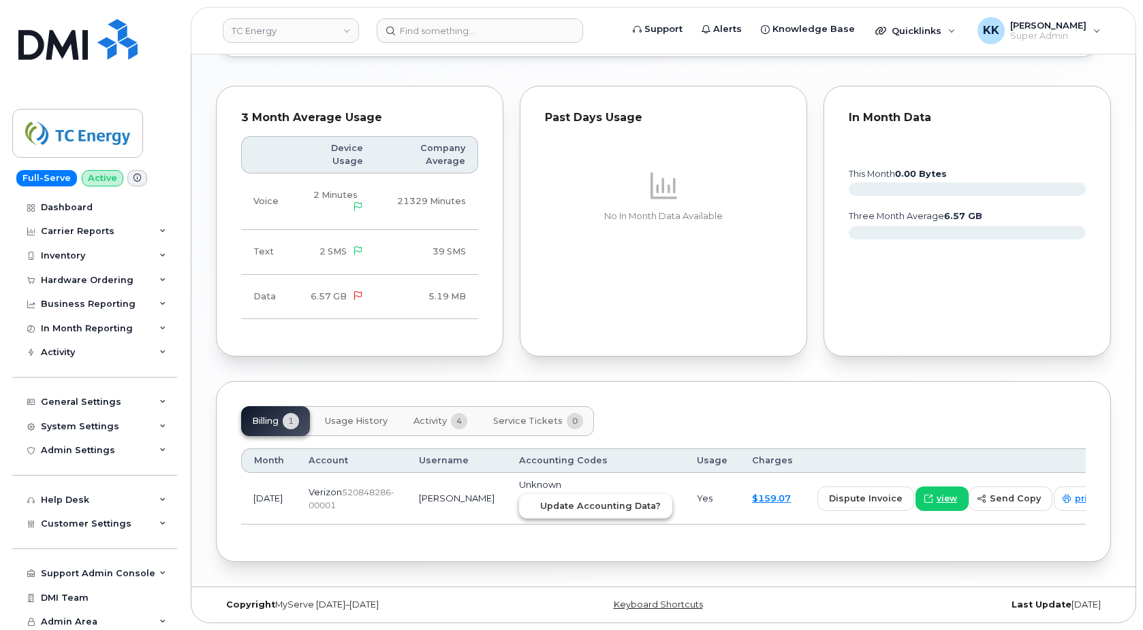
click at [551, 507] on span "Update Accounting Data?" at bounding box center [600, 506] width 121 height 13
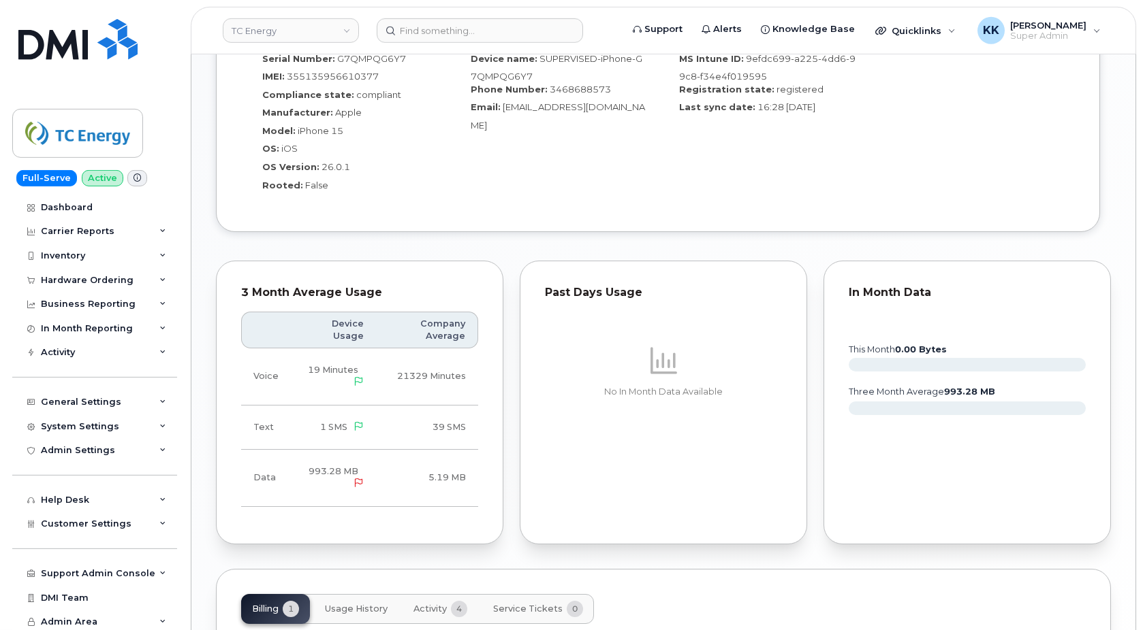
scroll to position [1019, 0]
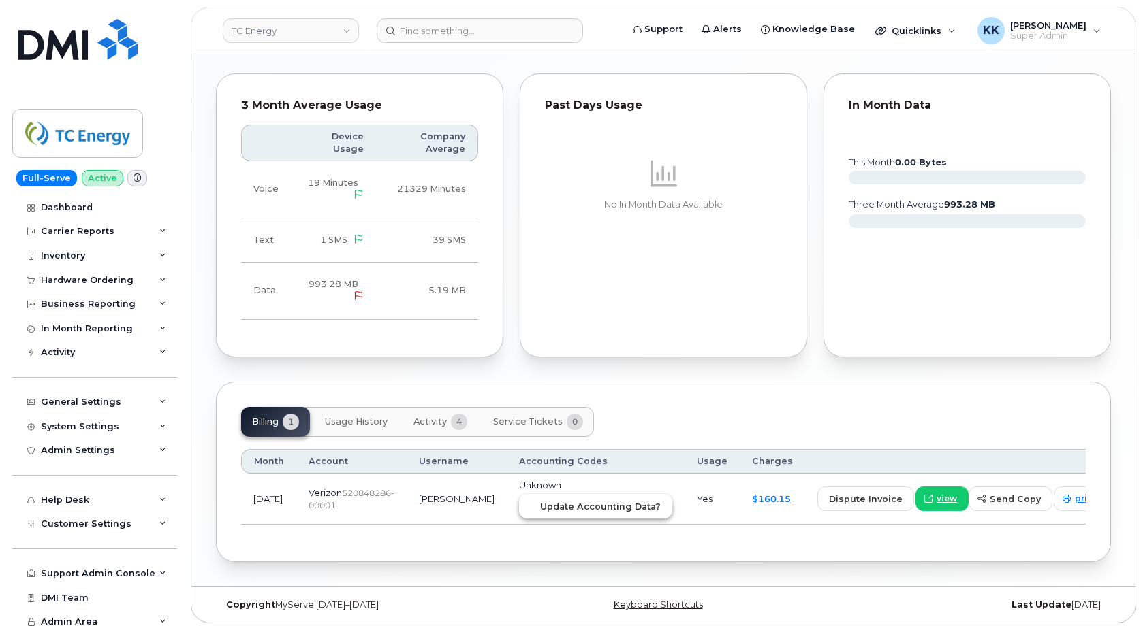
click at [547, 496] on button "Update Accounting Data?" at bounding box center [595, 506] width 153 height 25
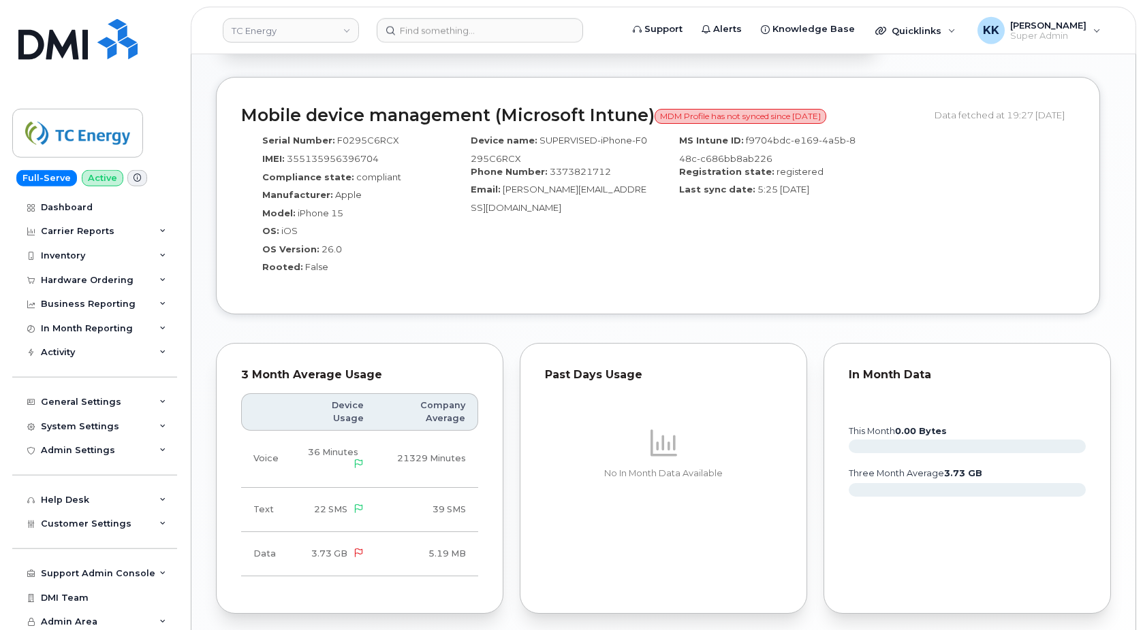
scroll to position [895, 0]
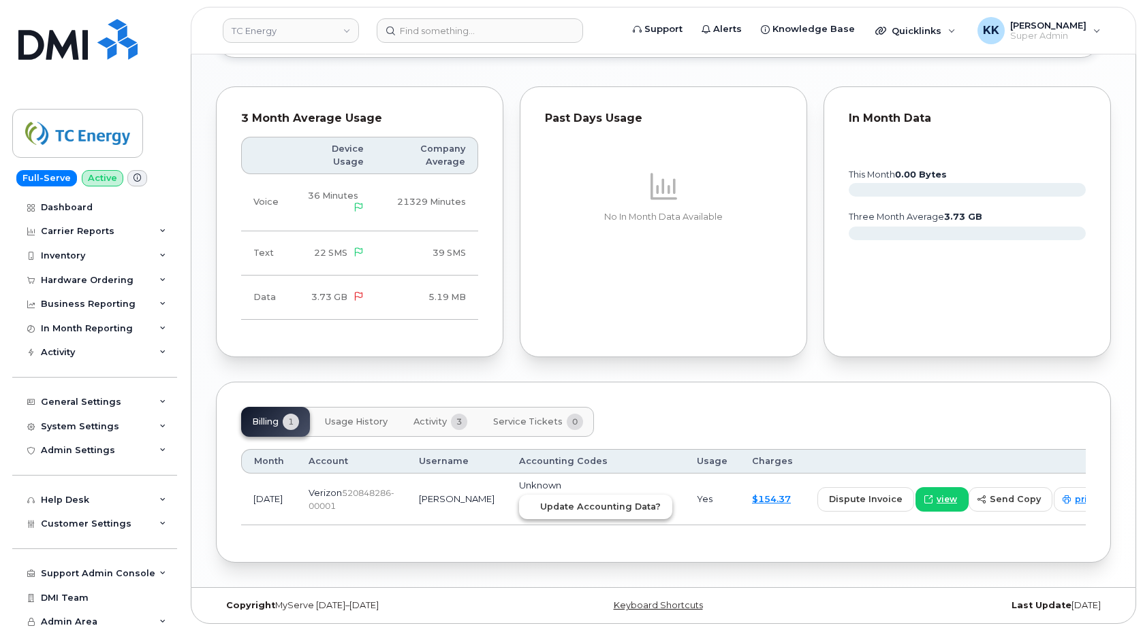
click at [535, 498] on button "Update Accounting Data?" at bounding box center [595, 507] width 153 height 25
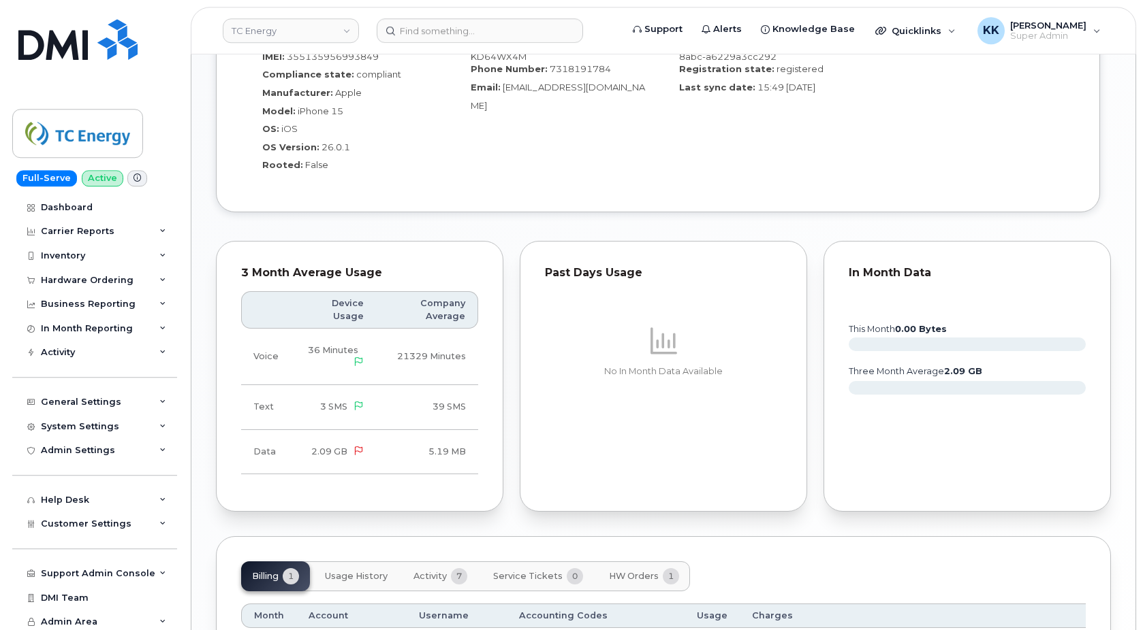
scroll to position [993, 0]
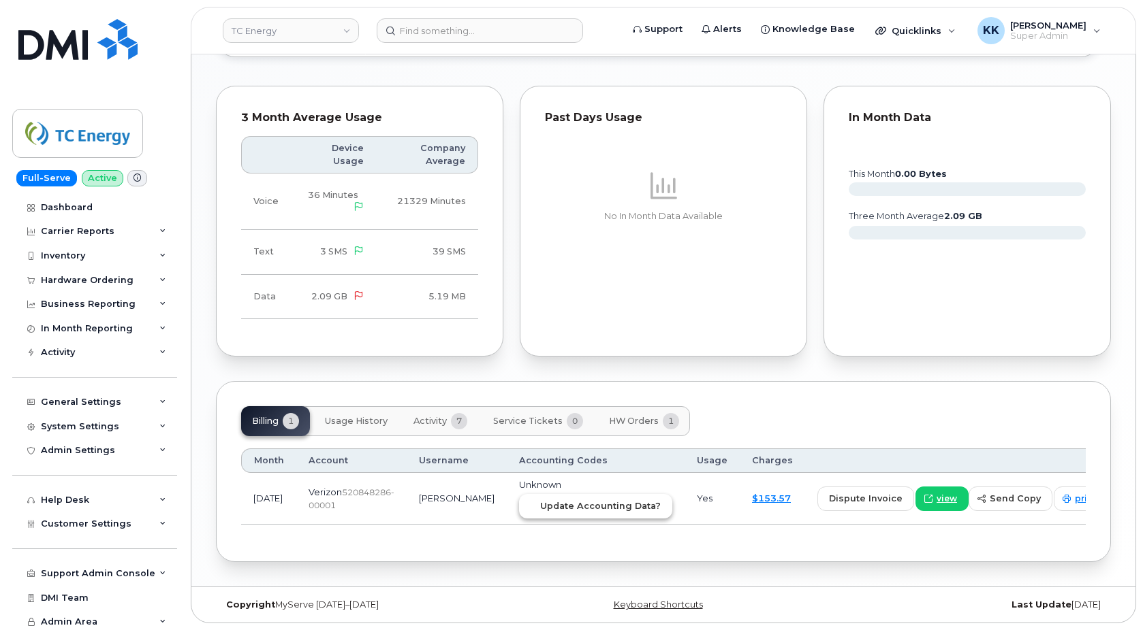
click at [560, 509] on span "Update Accounting Data?" at bounding box center [600, 506] width 121 height 13
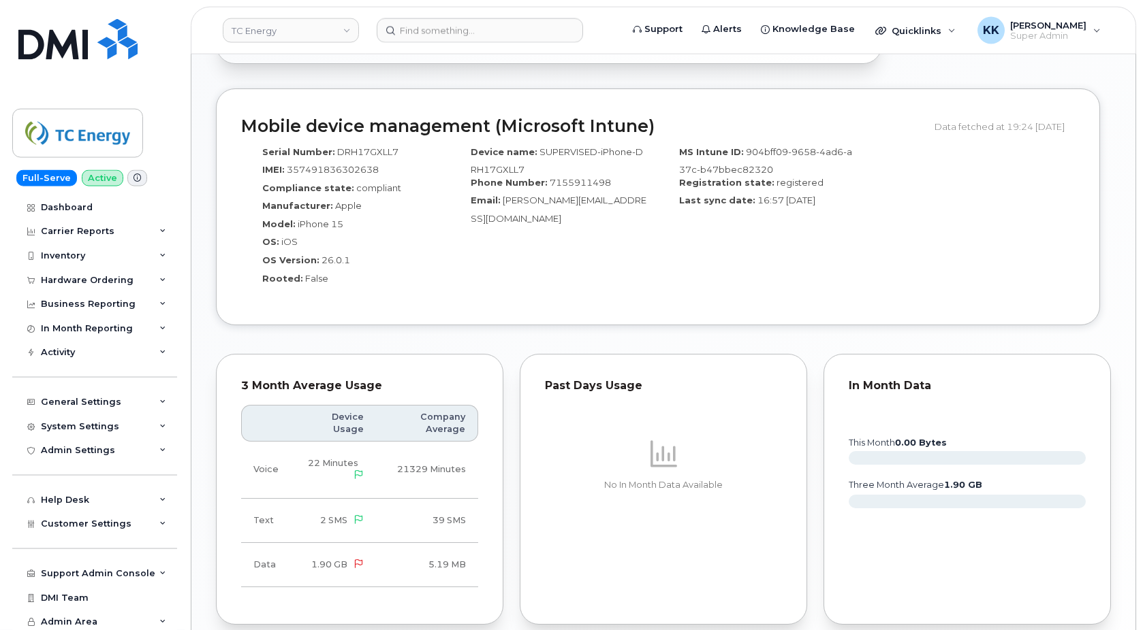
scroll to position [993, 0]
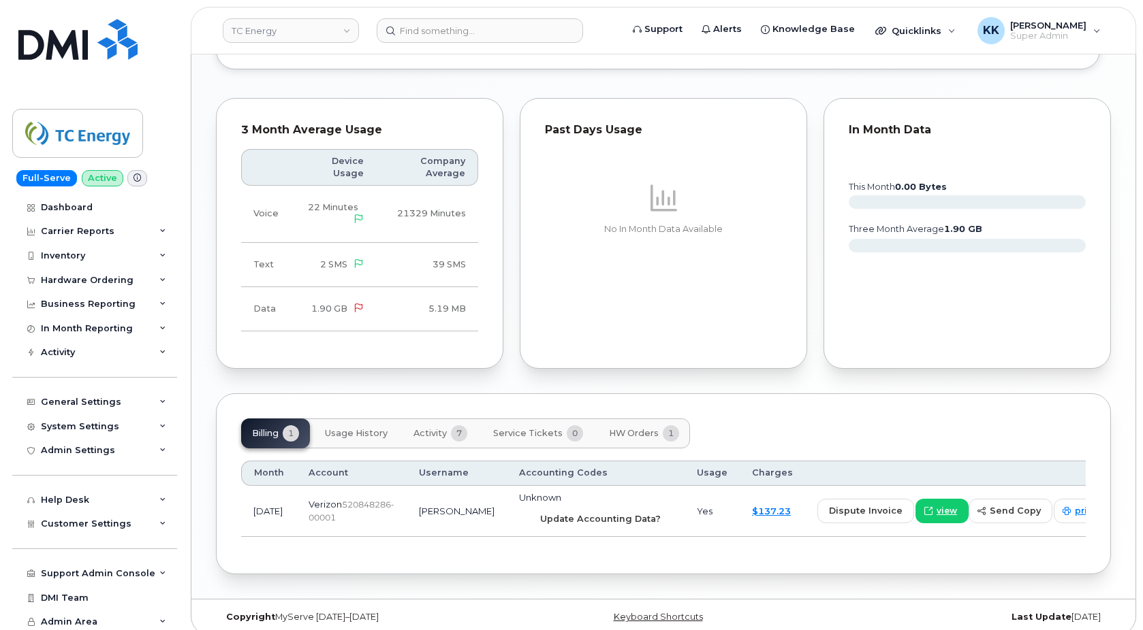
click at [571, 513] on span "Update Accounting Data?" at bounding box center [600, 519] width 121 height 13
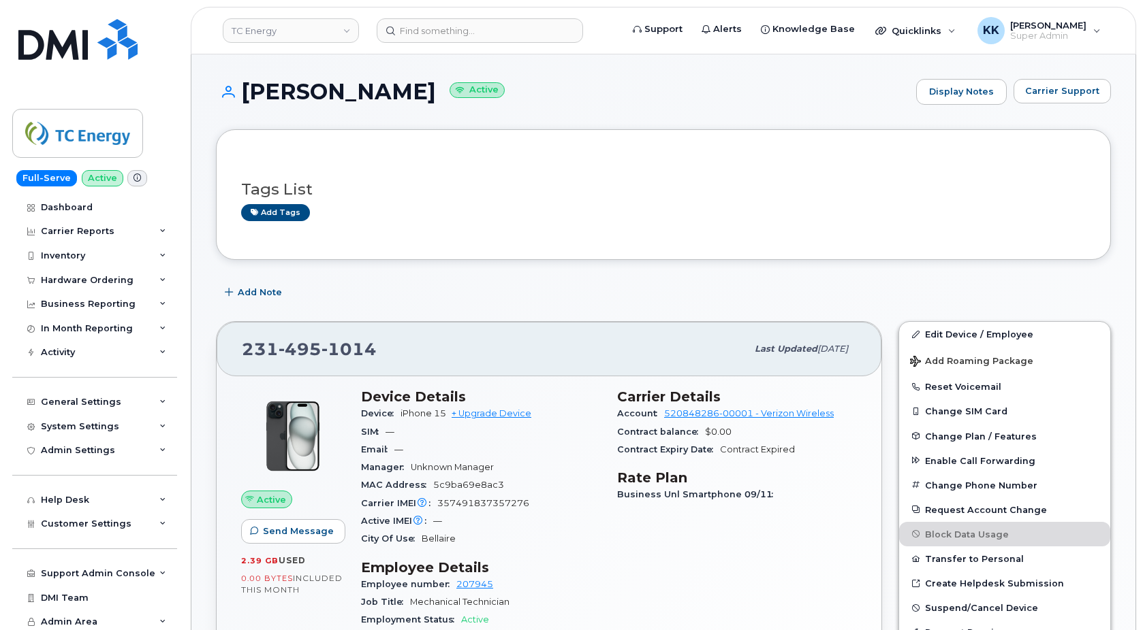
scroll to position [993, 0]
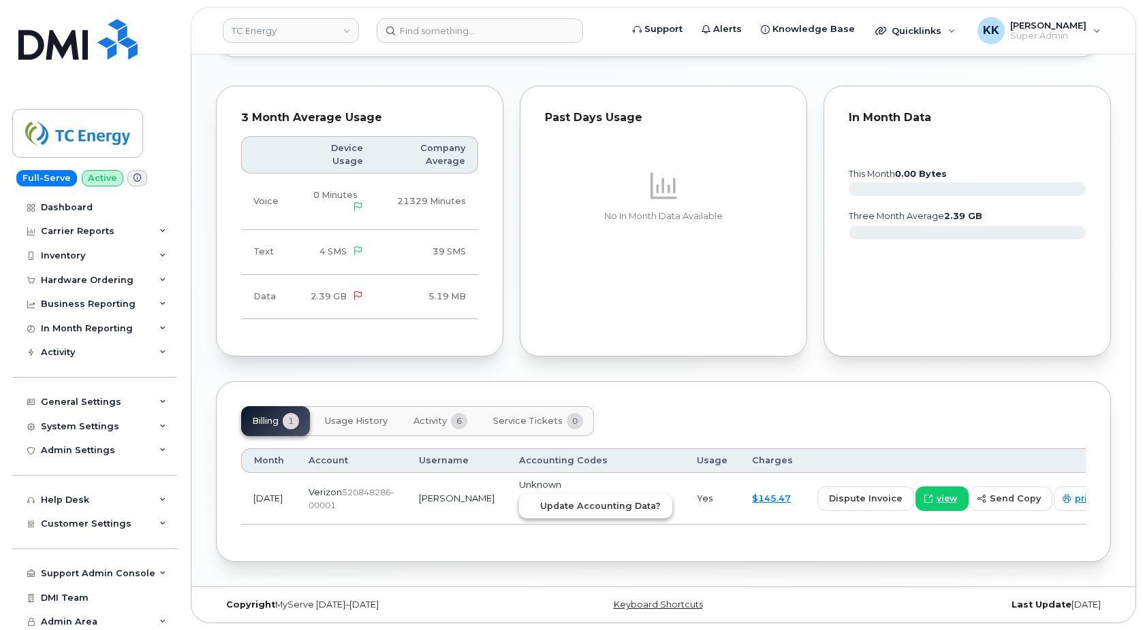
click at [565, 509] on span "Update Accounting Data?" at bounding box center [600, 506] width 121 height 13
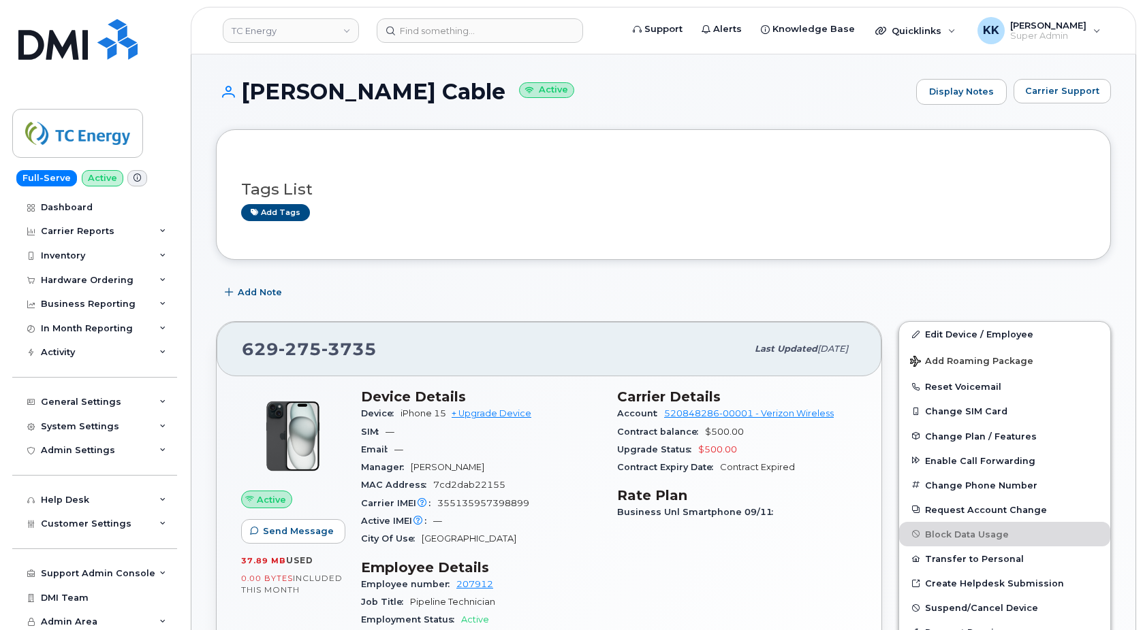
scroll to position [1006, 0]
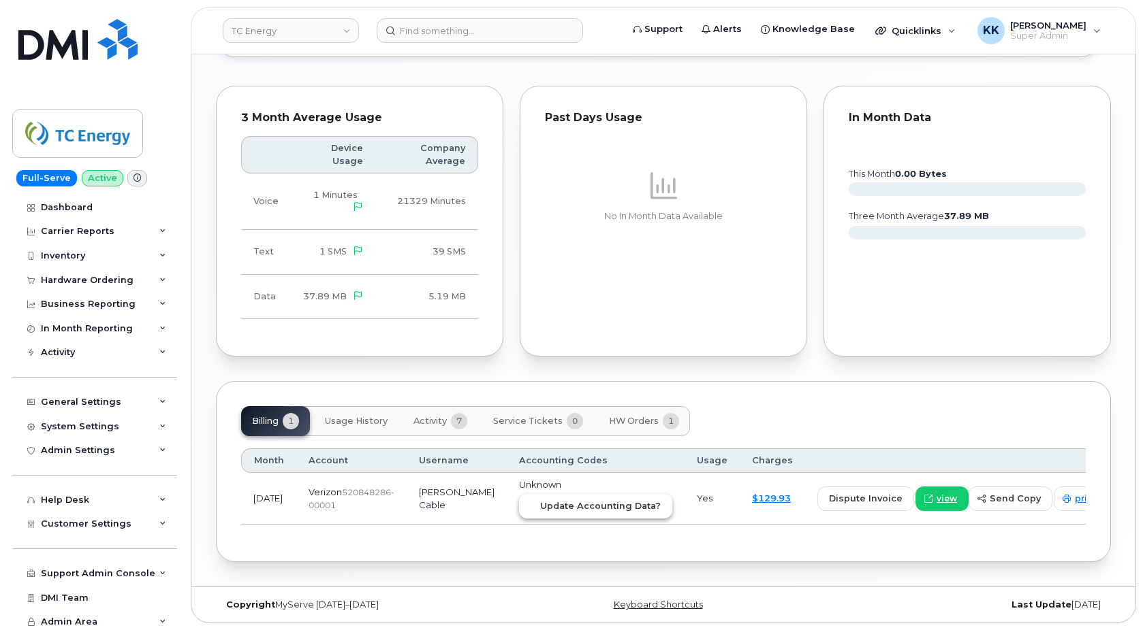
click at [566, 509] on span "Update Accounting Data?" at bounding box center [600, 506] width 121 height 13
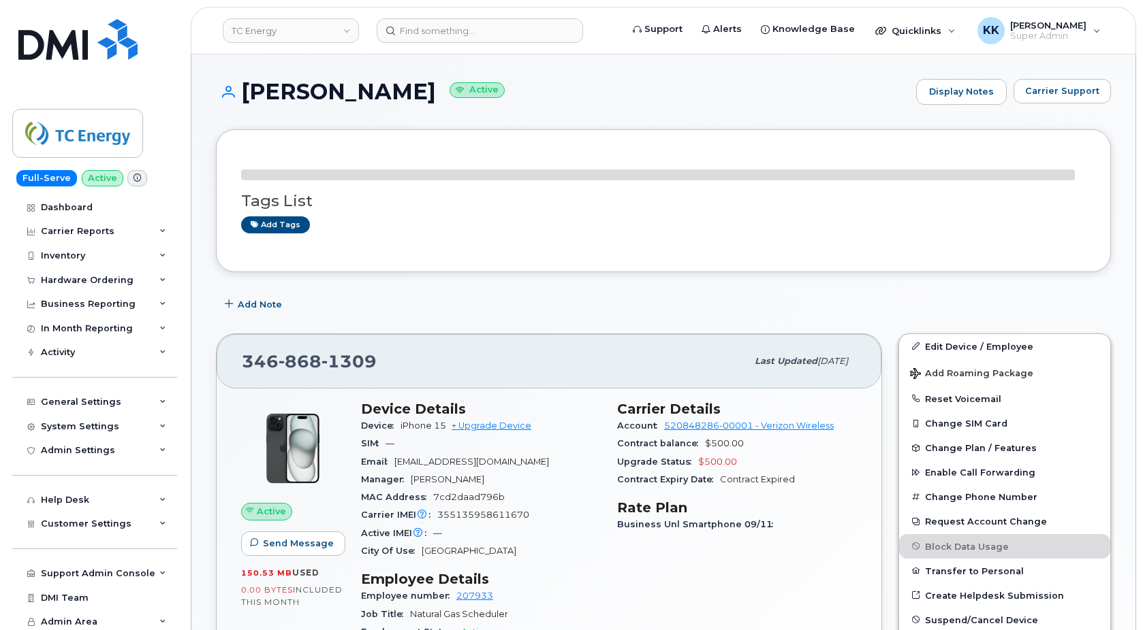
scroll to position [993, 0]
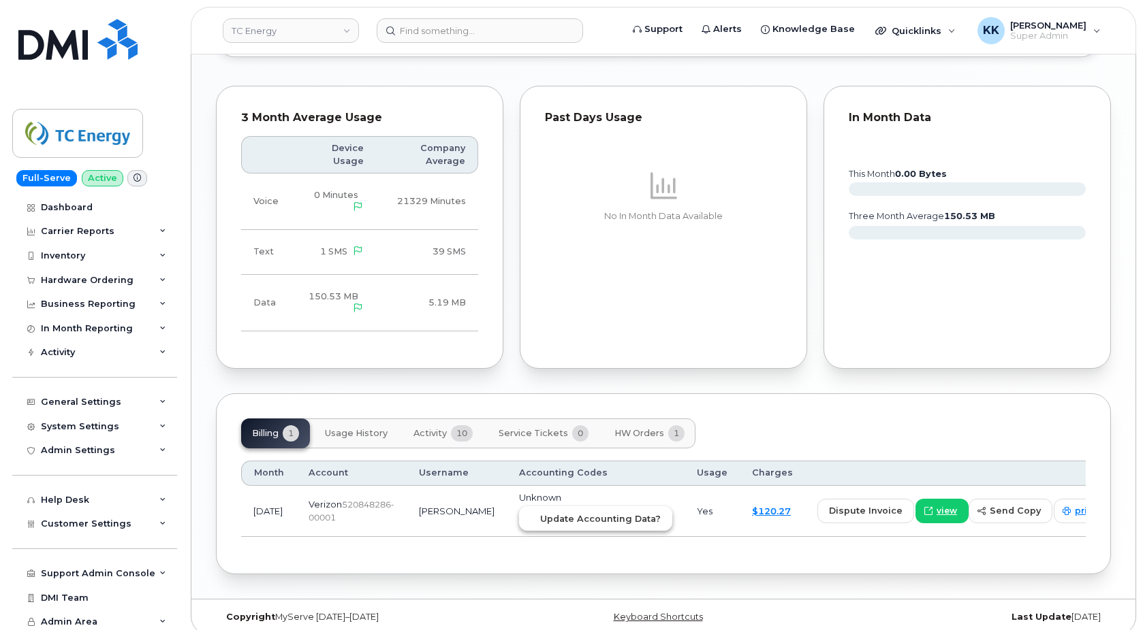
click at [606, 513] on span "Update Accounting Data?" at bounding box center [600, 519] width 121 height 13
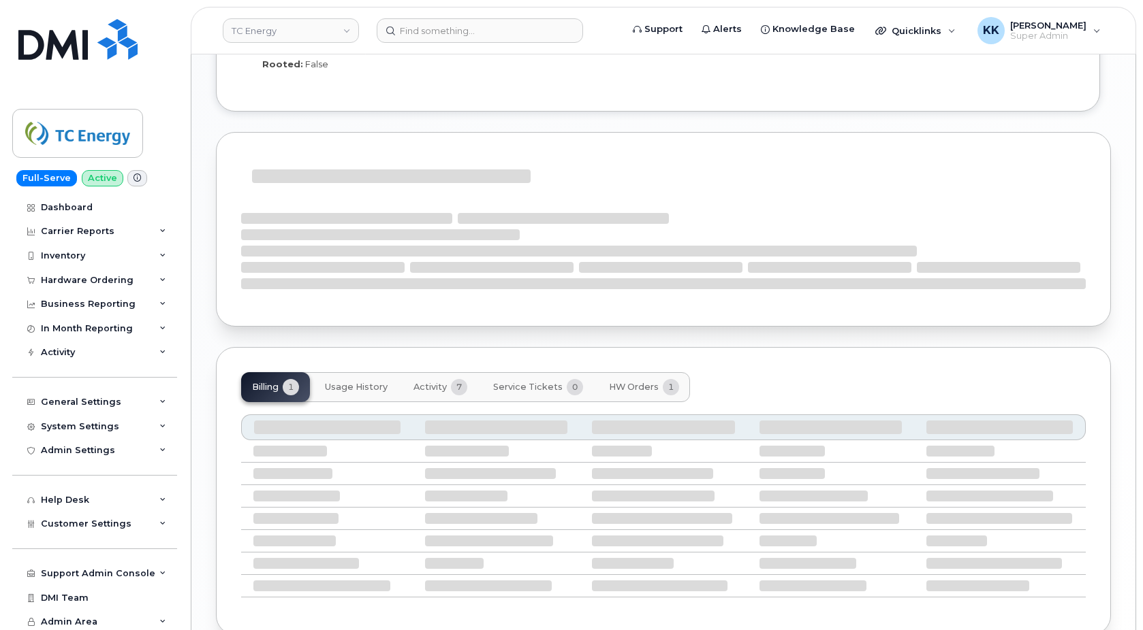
scroll to position [905, 0]
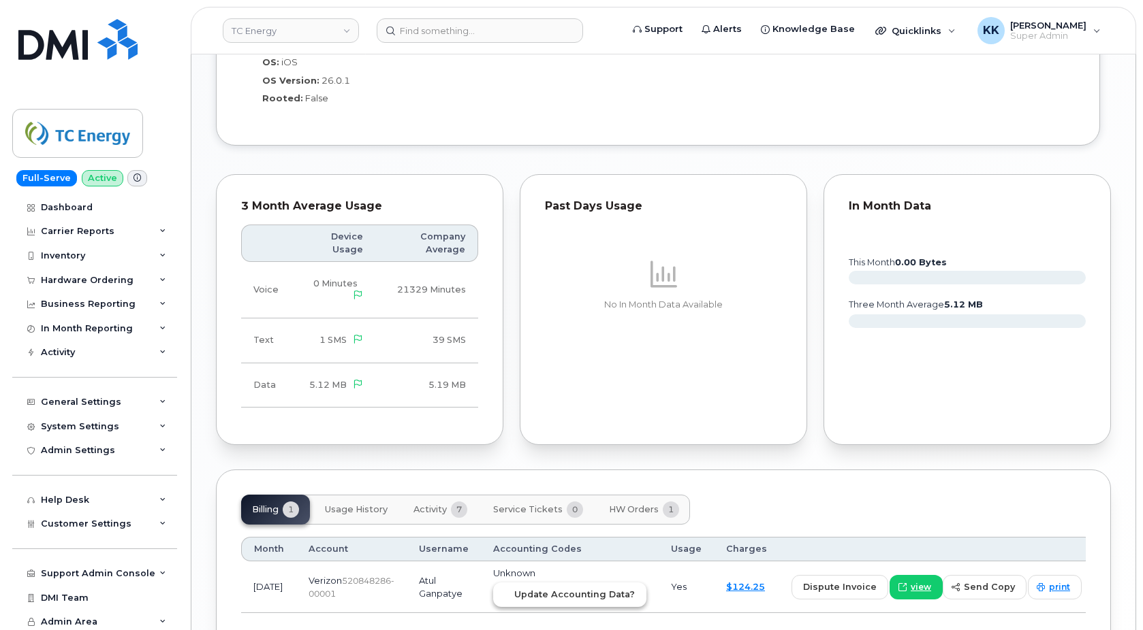
click at [559, 594] on span "Update Accounting Data?" at bounding box center [574, 594] width 121 height 13
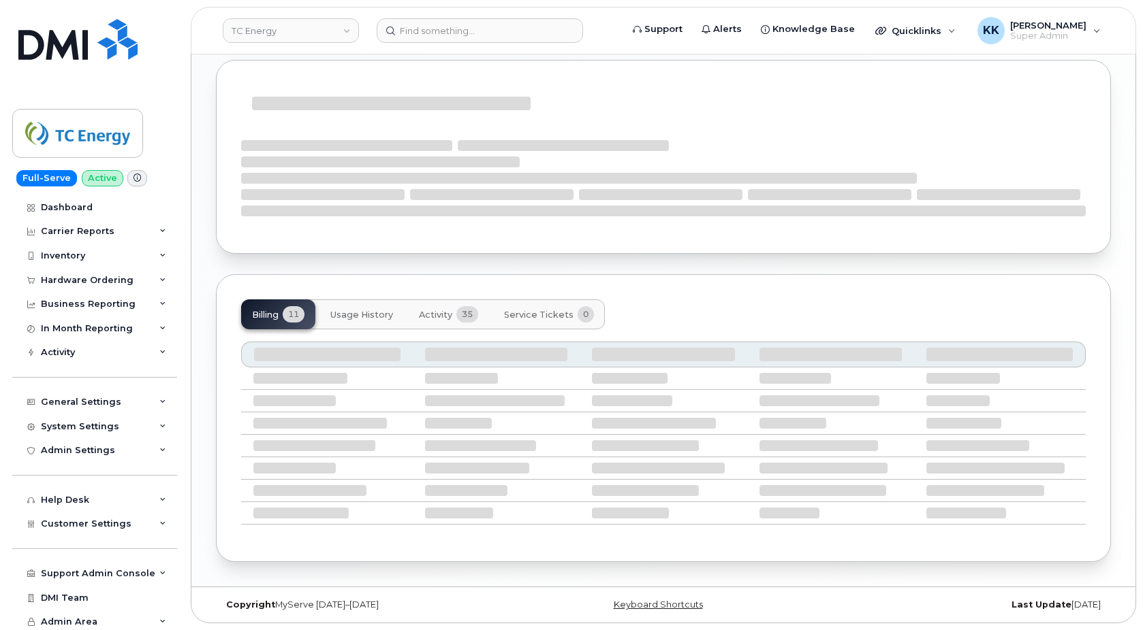
scroll to position [1036, 0]
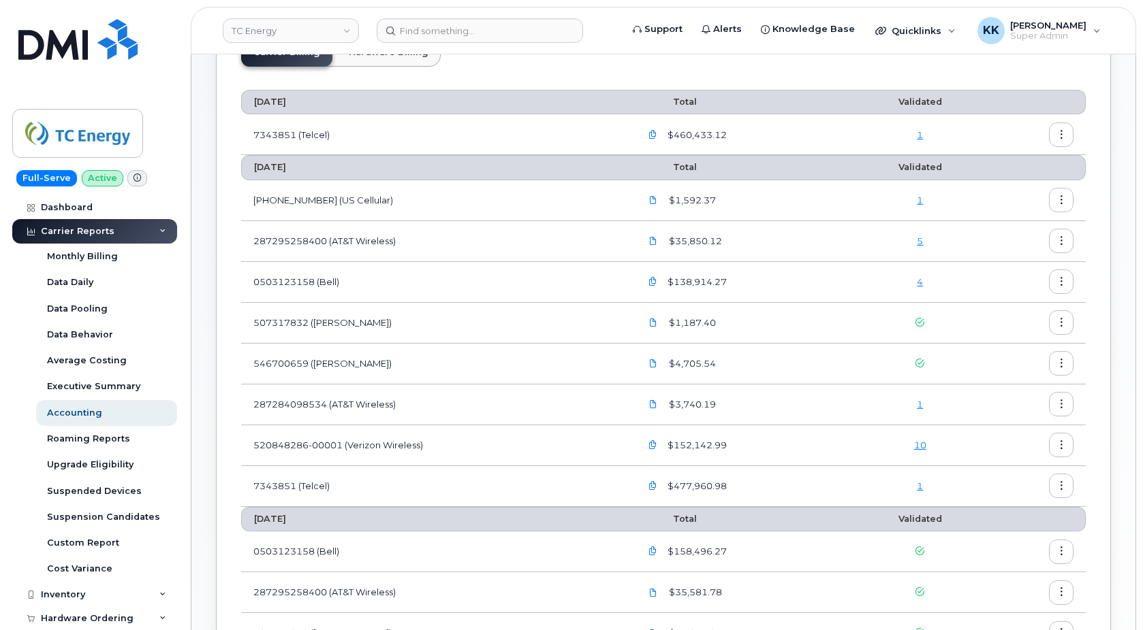
scroll to position [146, 0]
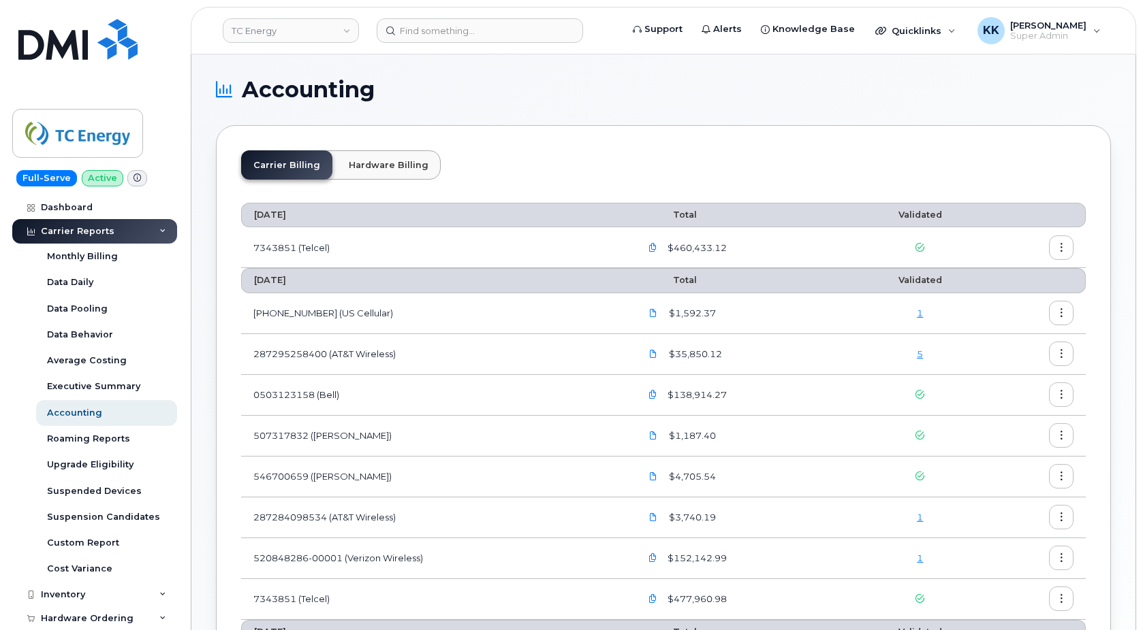
scroll to position [69, 0]
